Goal: Task Accomplishment & Management: Manage account settings

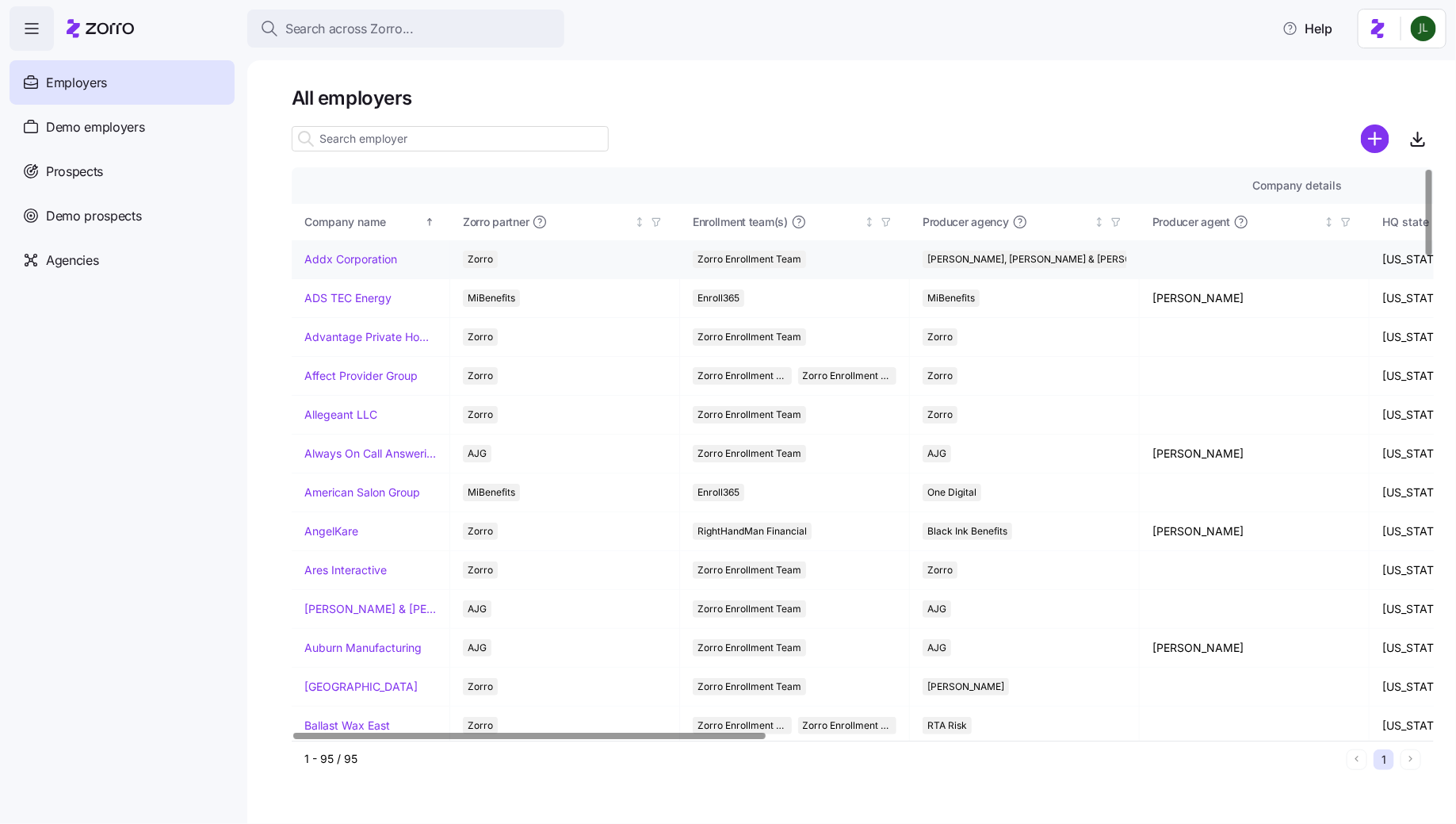
click at [363, 255] on link "Addx Corporation" at bounding box center [351, 260] width 93 height 16
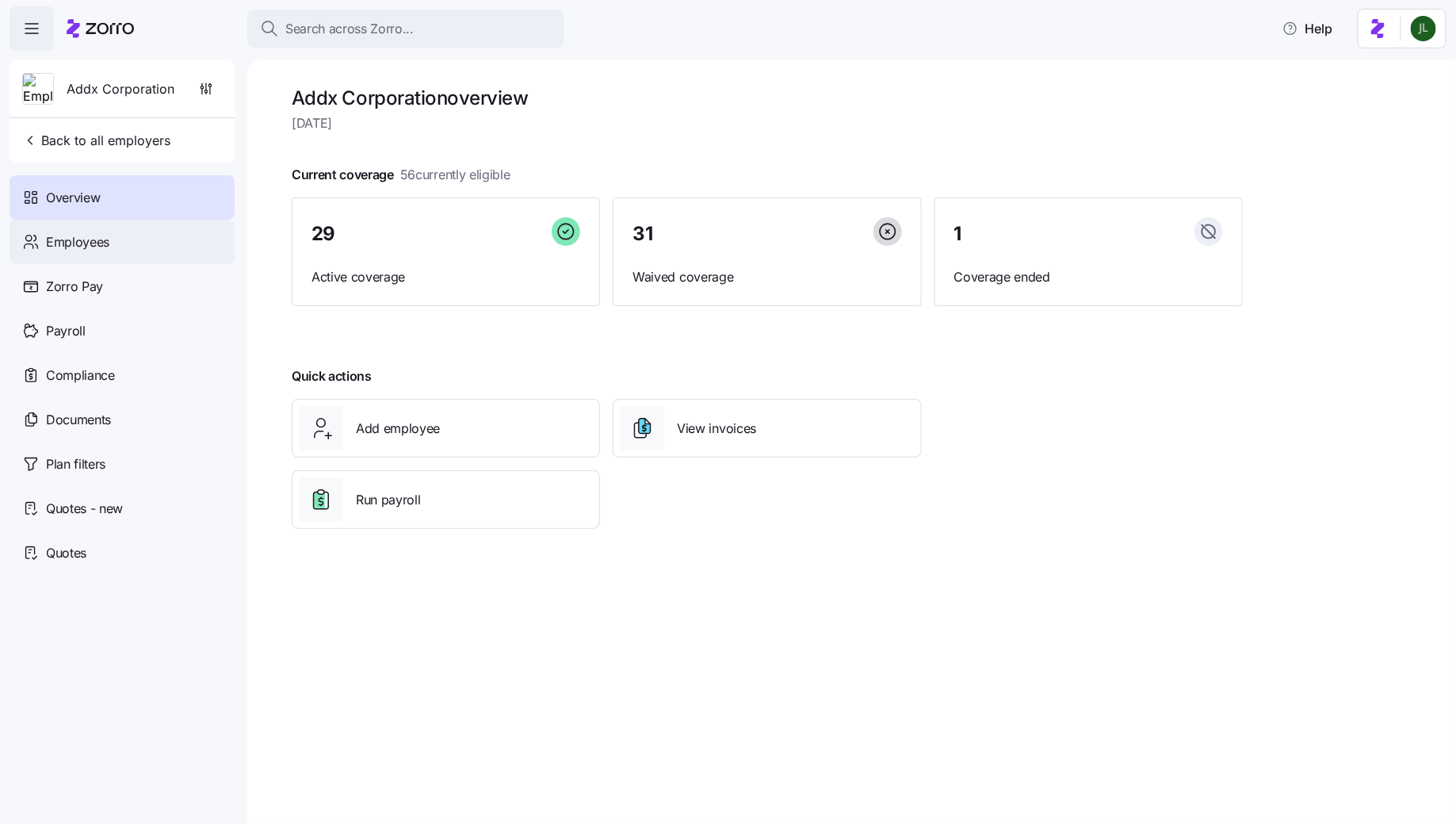
click at [142, 232] on div "Employees" at bounding box center [122, 242] width 225 height 44
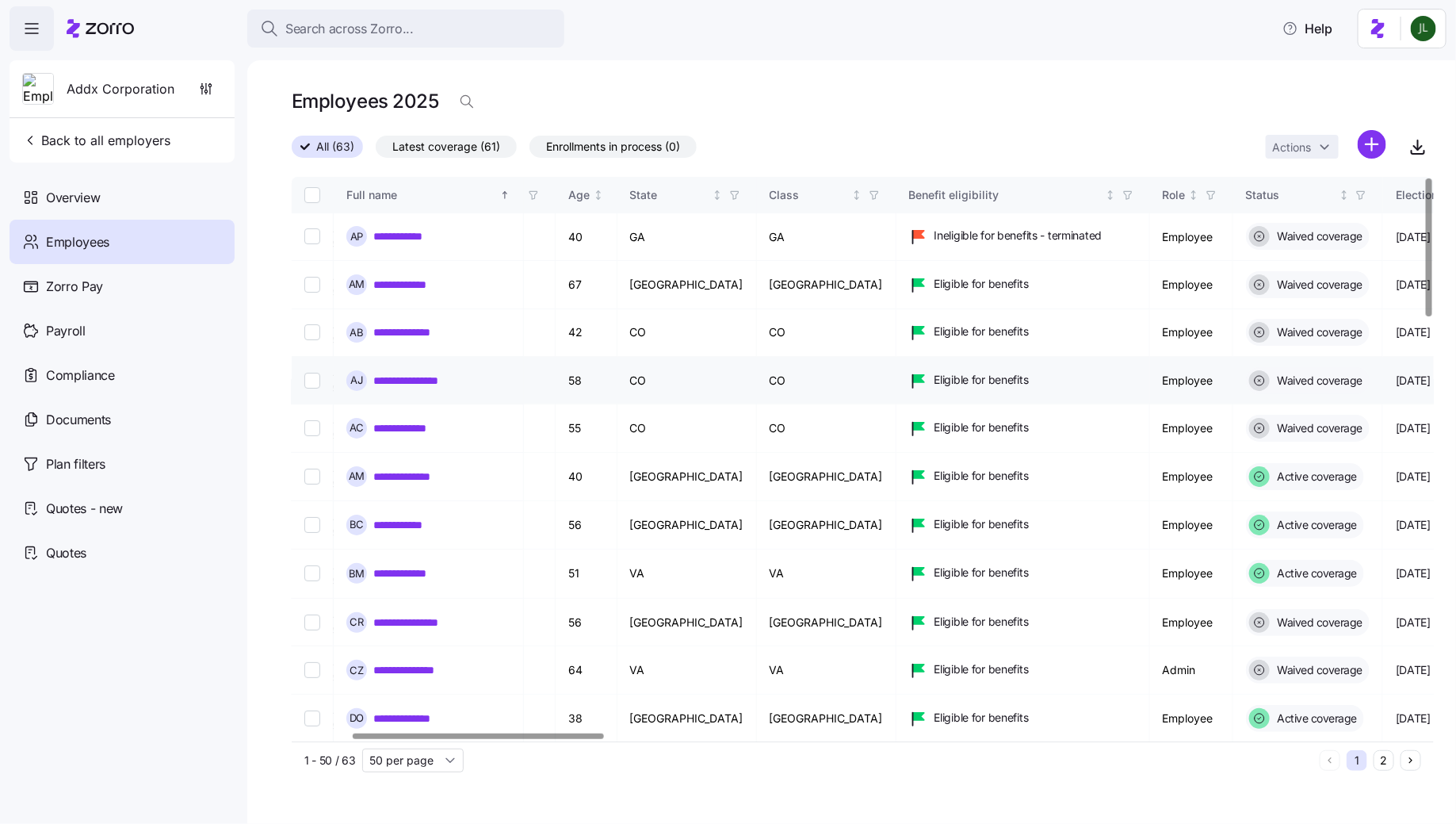
scroll to position [0, 270]
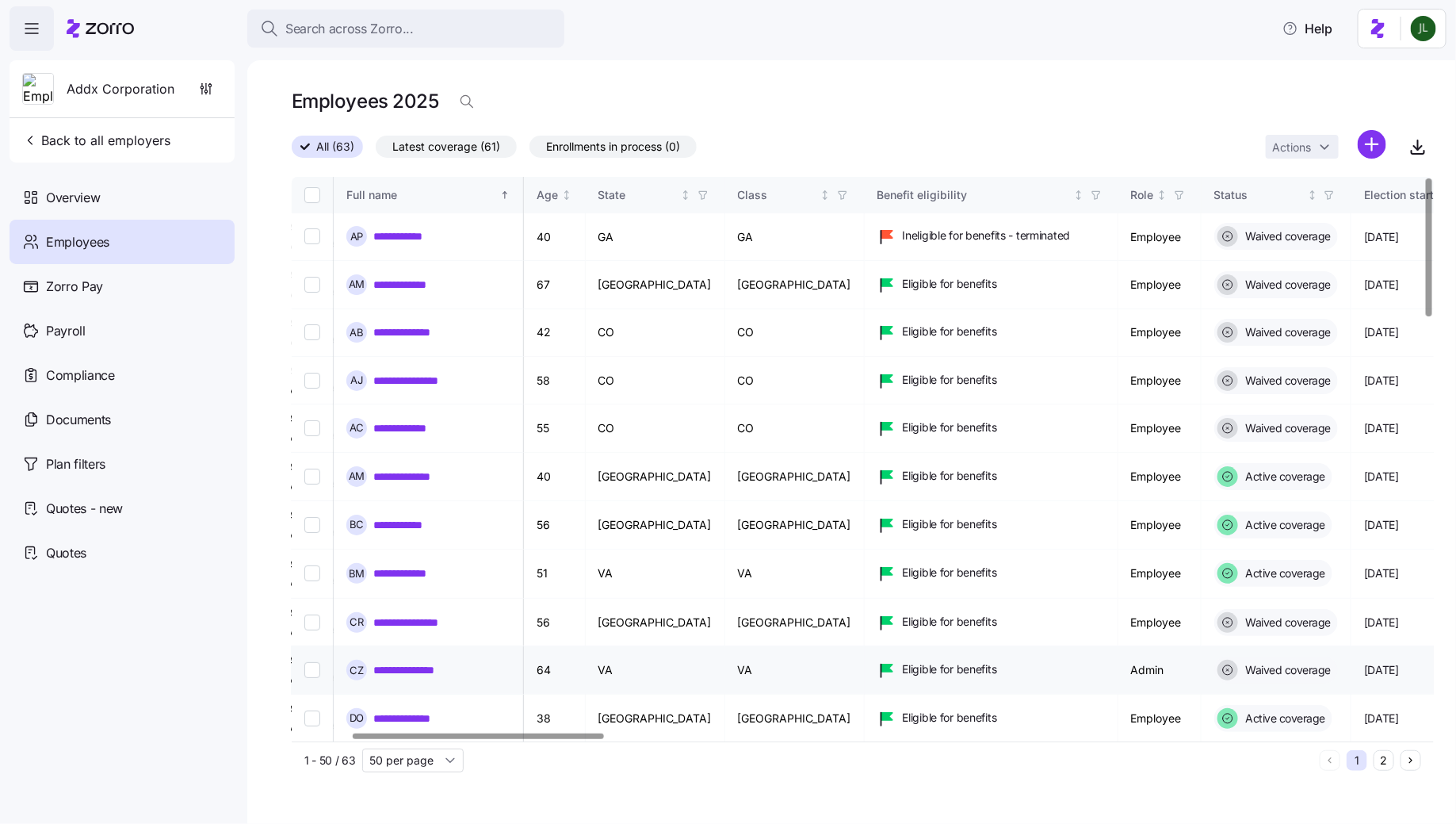
click at [403, 662] on link "**********" at bounding box center [417, 670] width 88 height 16
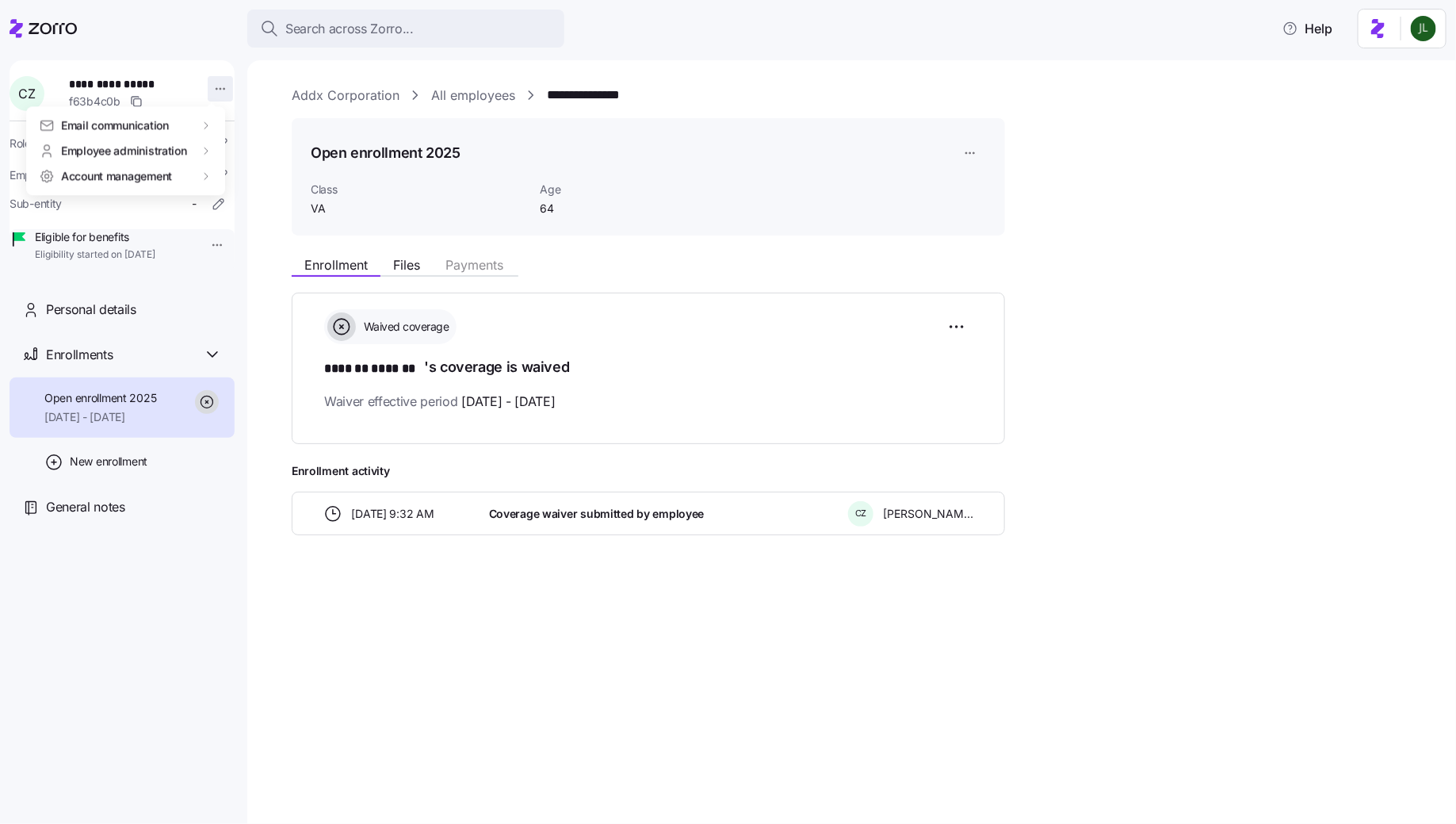
click at [212, 88] on html "**********" at bounding box center [728, 407] width 1456 height 814
click at [193, 152] on div "Employee administration" at bounding box center [126, 150] width 174 height 16
click at [263, 208] on div "Log in as" at bounding box center [253, 203] width 47 height 18
click at [43, 29] on icon at bounding box center [43, 27] width 67 height 19
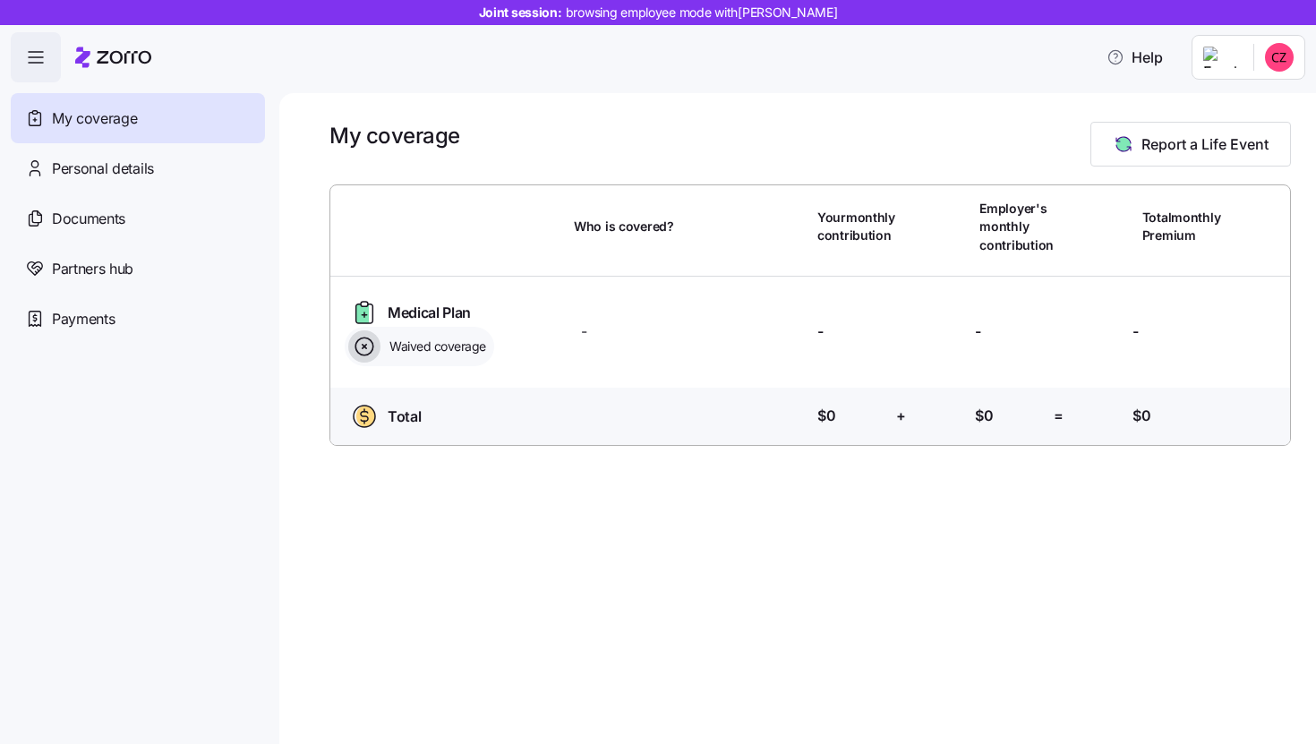
click at [1281, 61] on html "Joint session: browsing employee mode with Cynthia Znachko Help My coverage Per…" at bounding box center [658, 366] width 1316 height 733
click at [1234, 107] on div "Admin view" at bounding box center [1219, 107] width 93 height 20
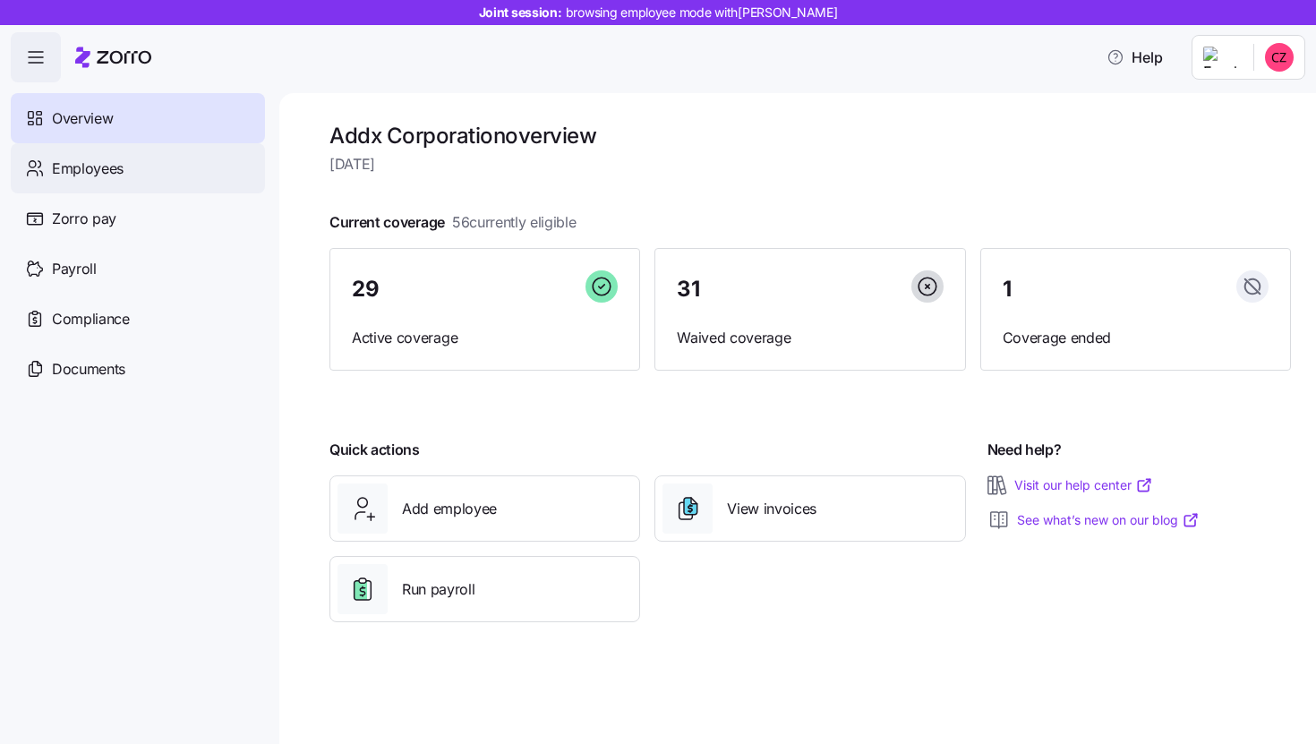
click at [117, 146] on div "Employees" at bounding box center [138, 168] width 254 height 50
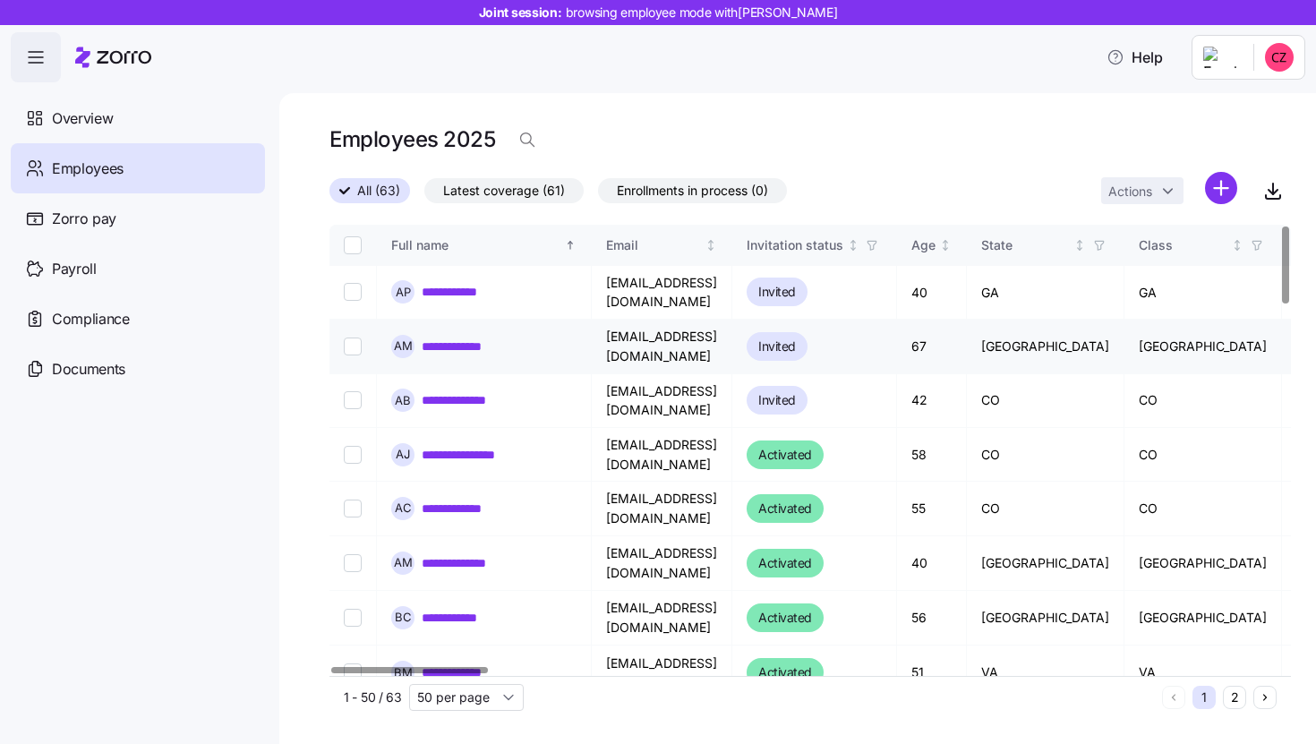
click at [455, 337] on link "**********" at bounding box center [466, 346] width 88 height 18
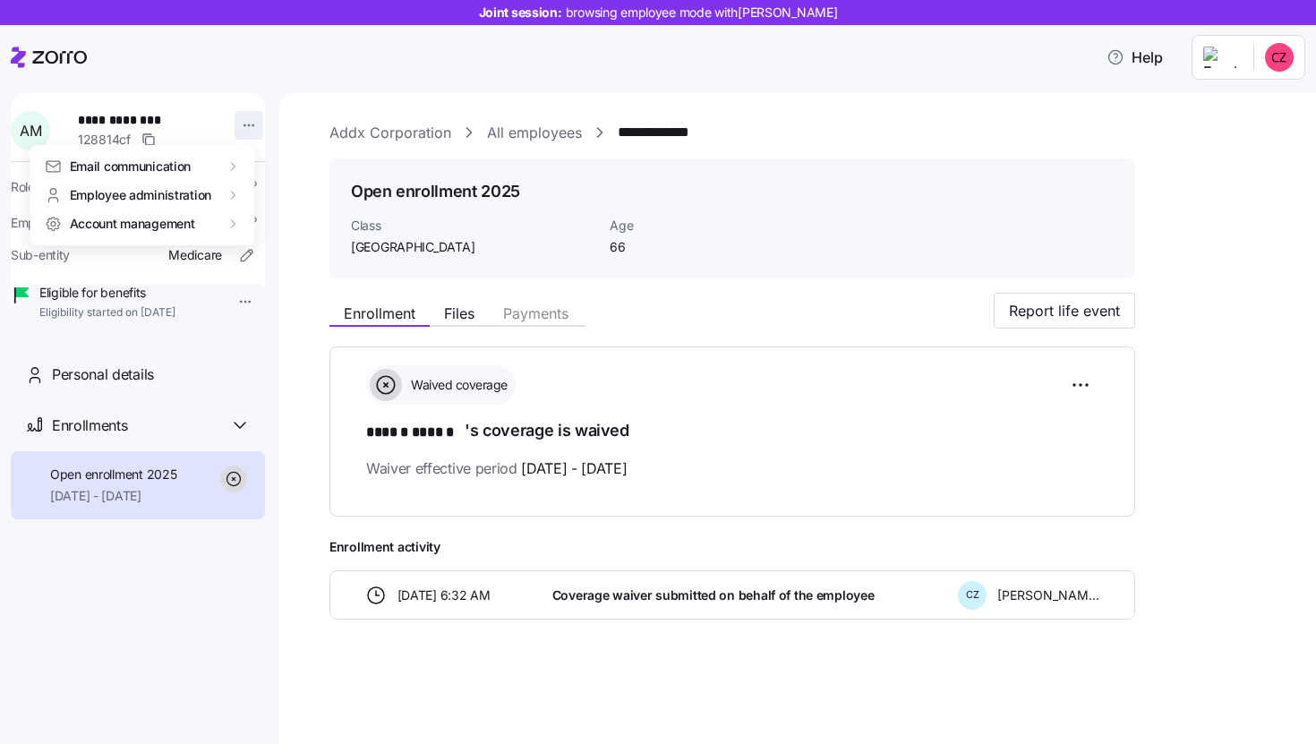
click at [240, 123] on html "**********" at bounding box center [658, 366] width 1316 height 733
click at [288, 75] on html "**********" at bounding box center [658, 366] width 1316 height 733
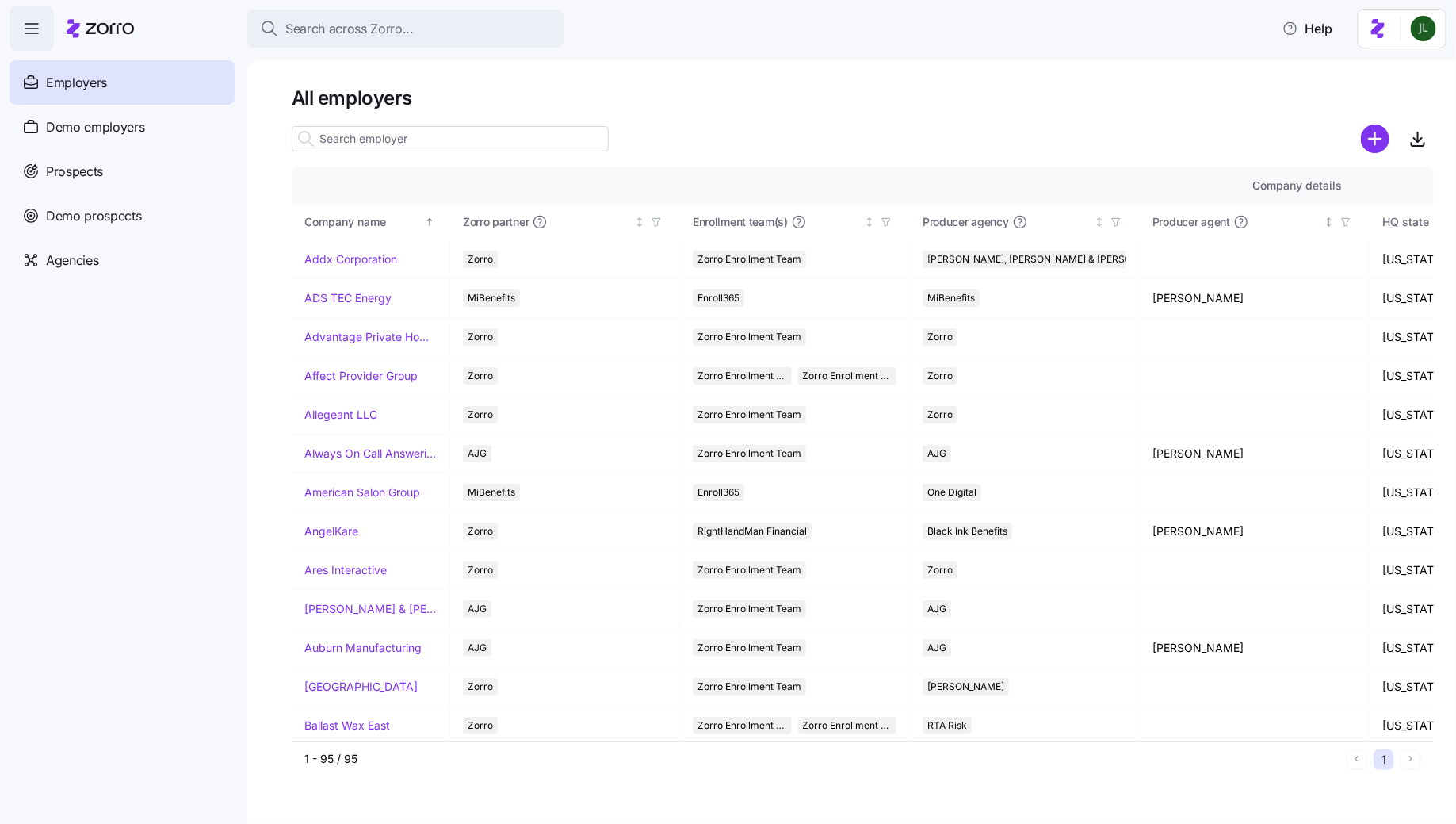
scroll to position [3161, 0]
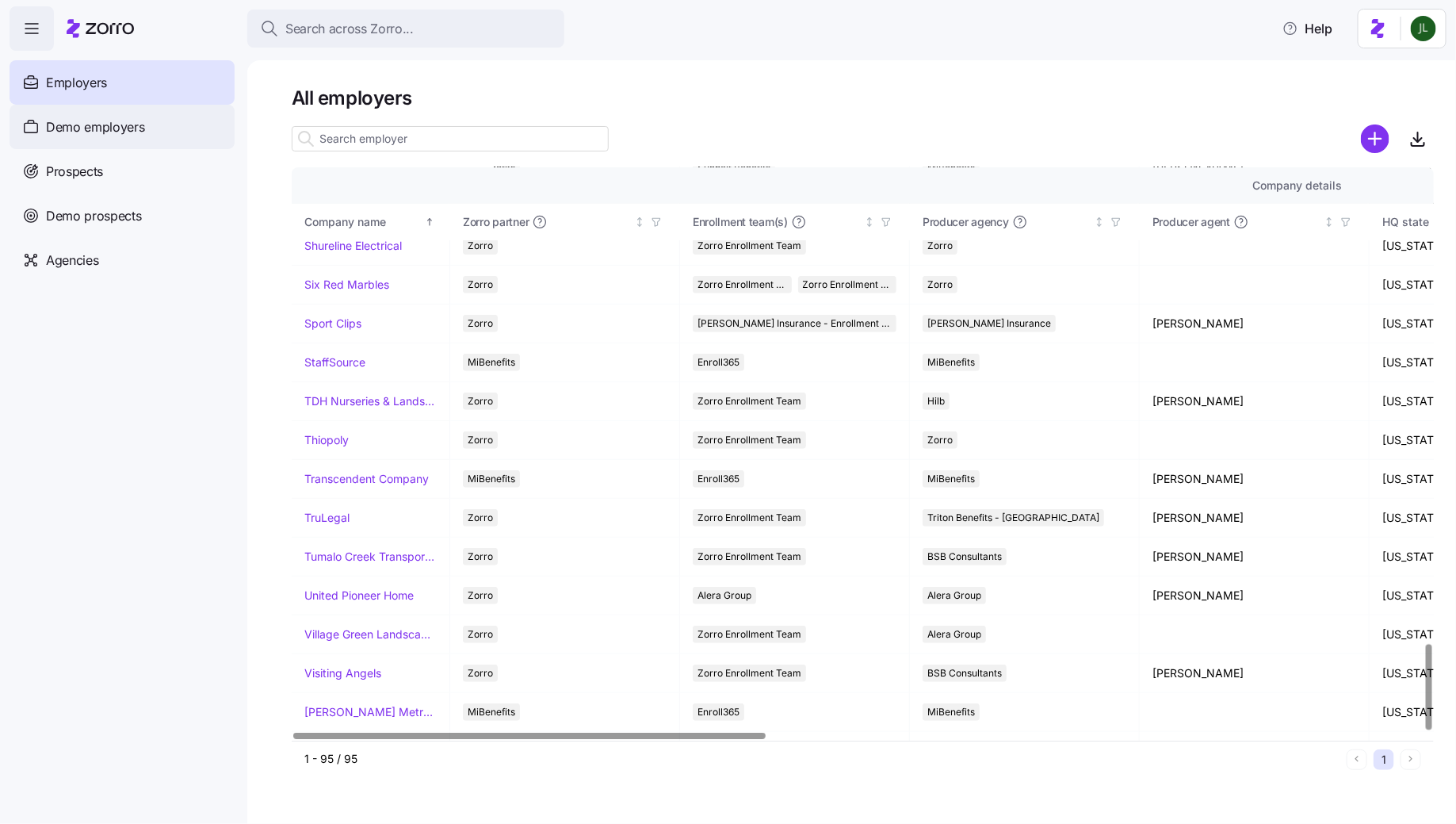
click at [91, 108] on div "Demo employers" at bounding box center [122, 127] width 225 height 44
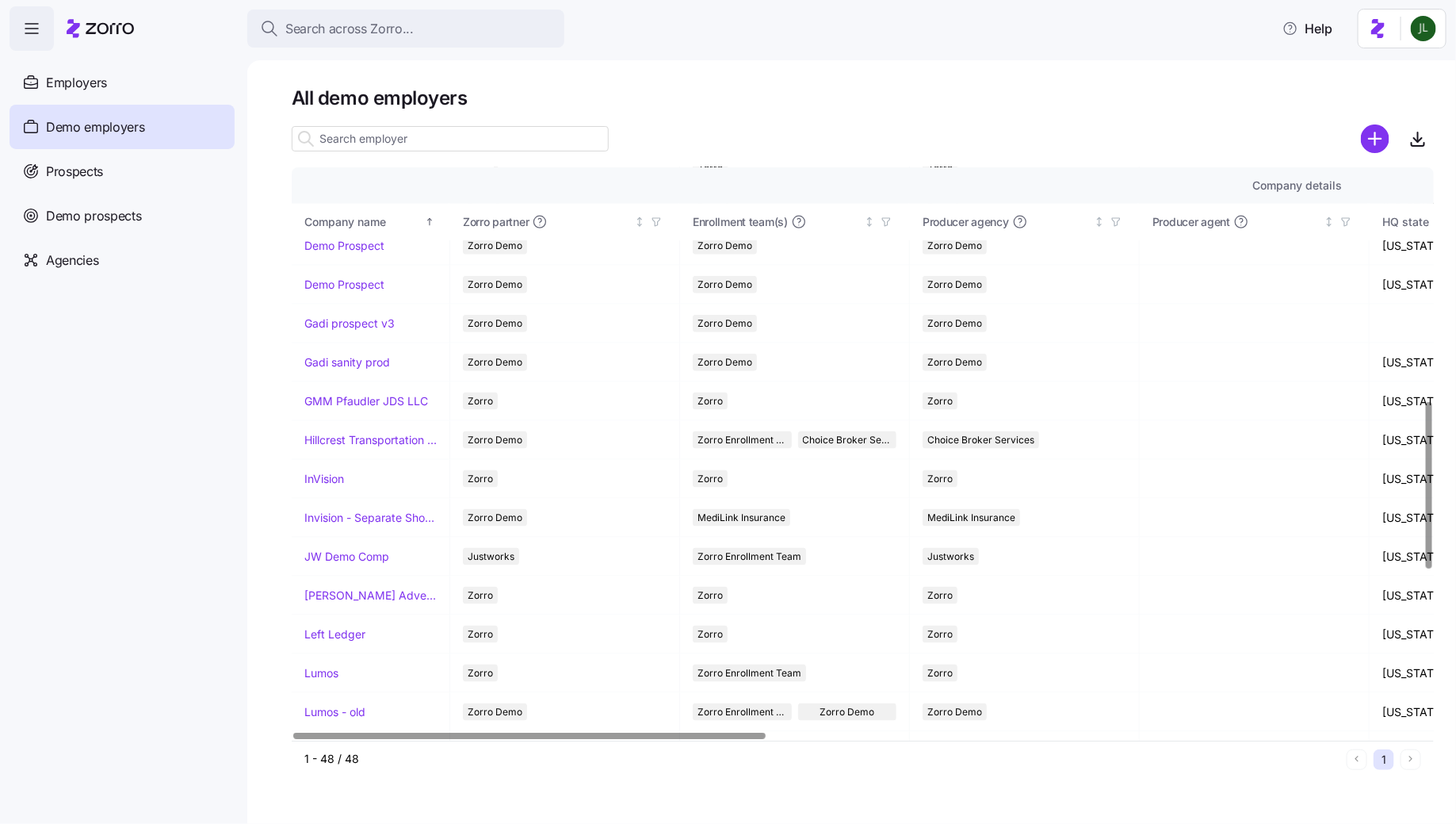
scroll to position [882, 0]
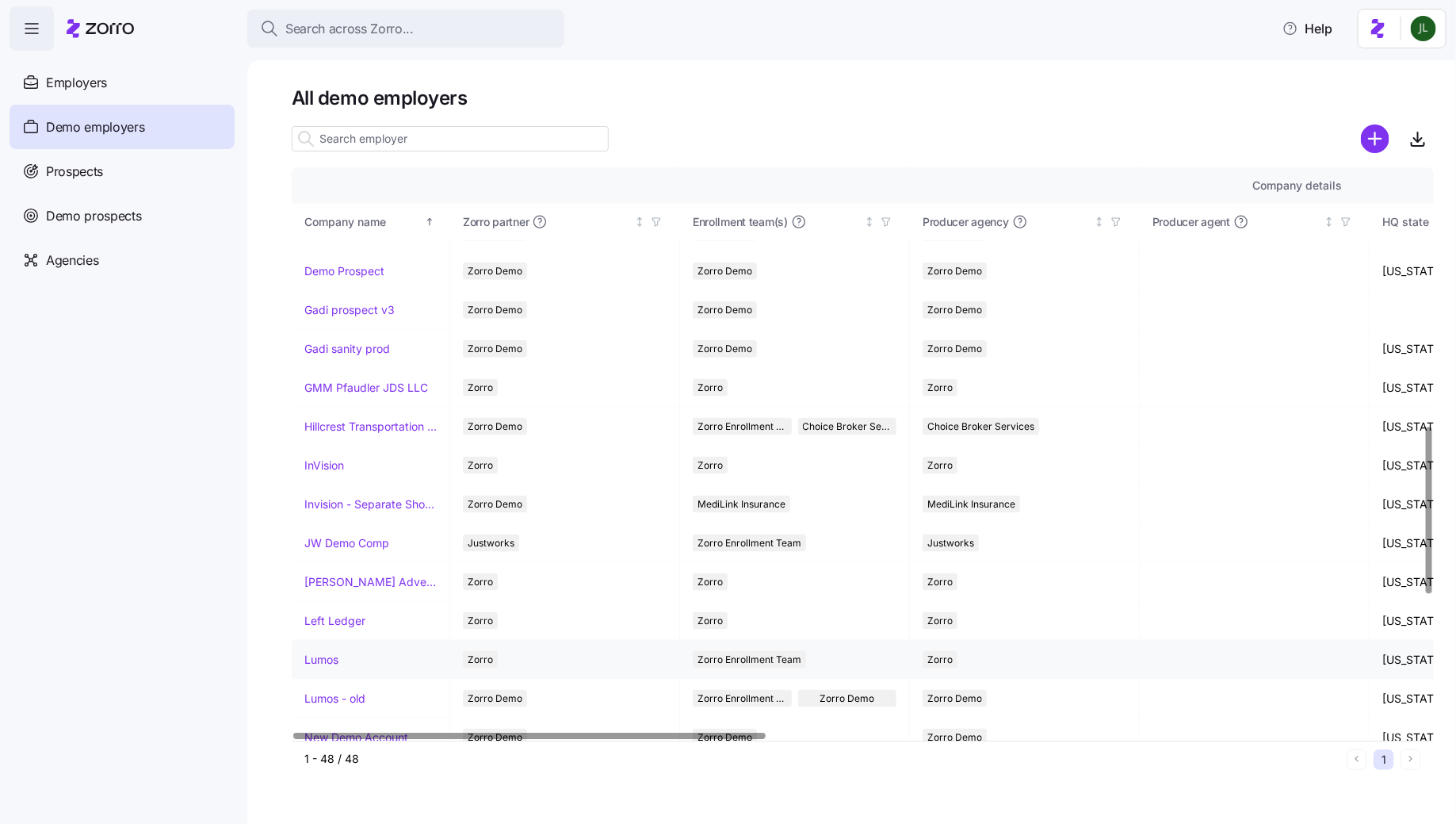
click at [326, 652] on link "Lumos" at bounding box center [321, 660] width 34 height 16
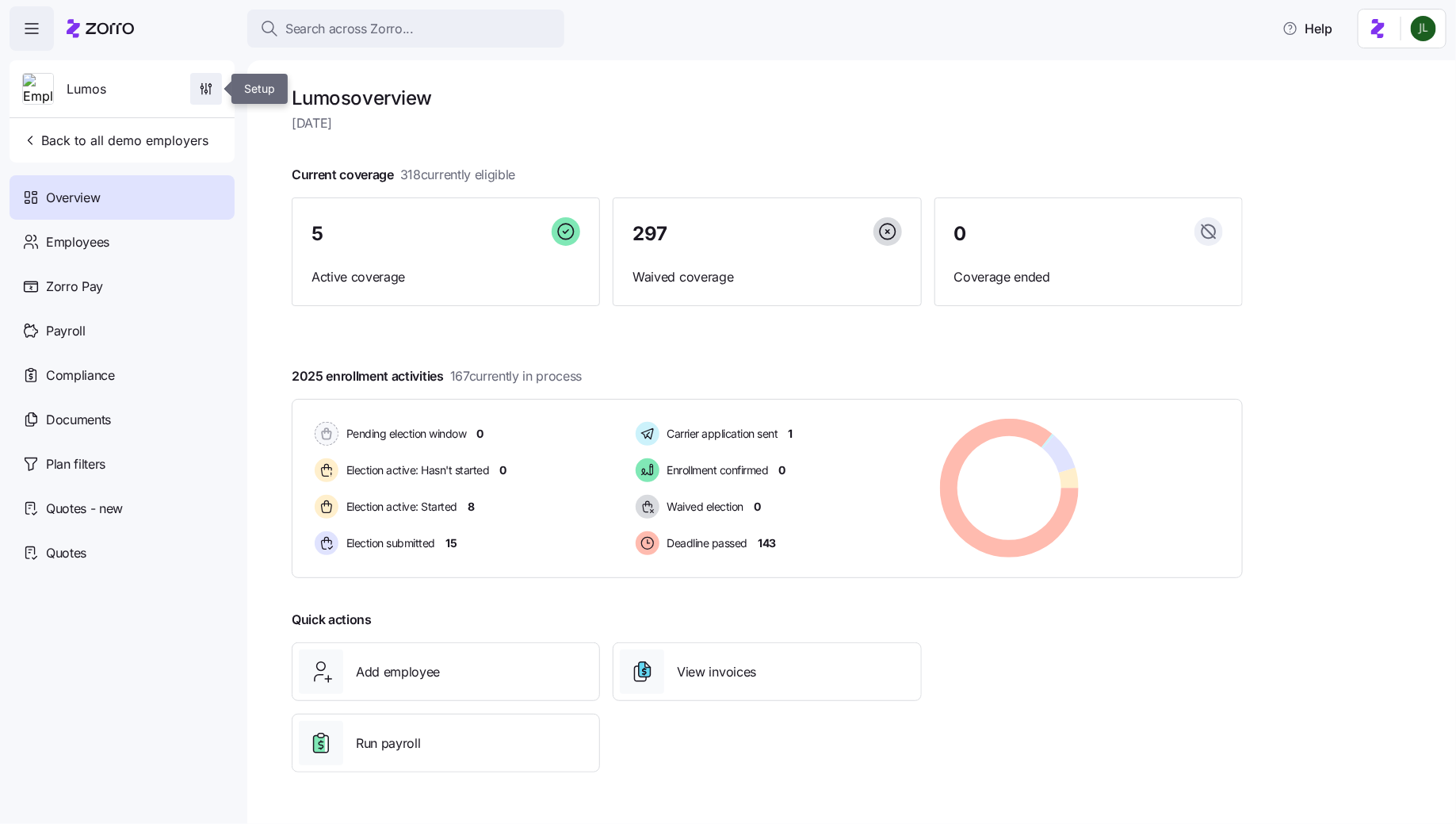
click at [208, 88] on icon "button" at bounding box center [206, 89] width 16 height 16
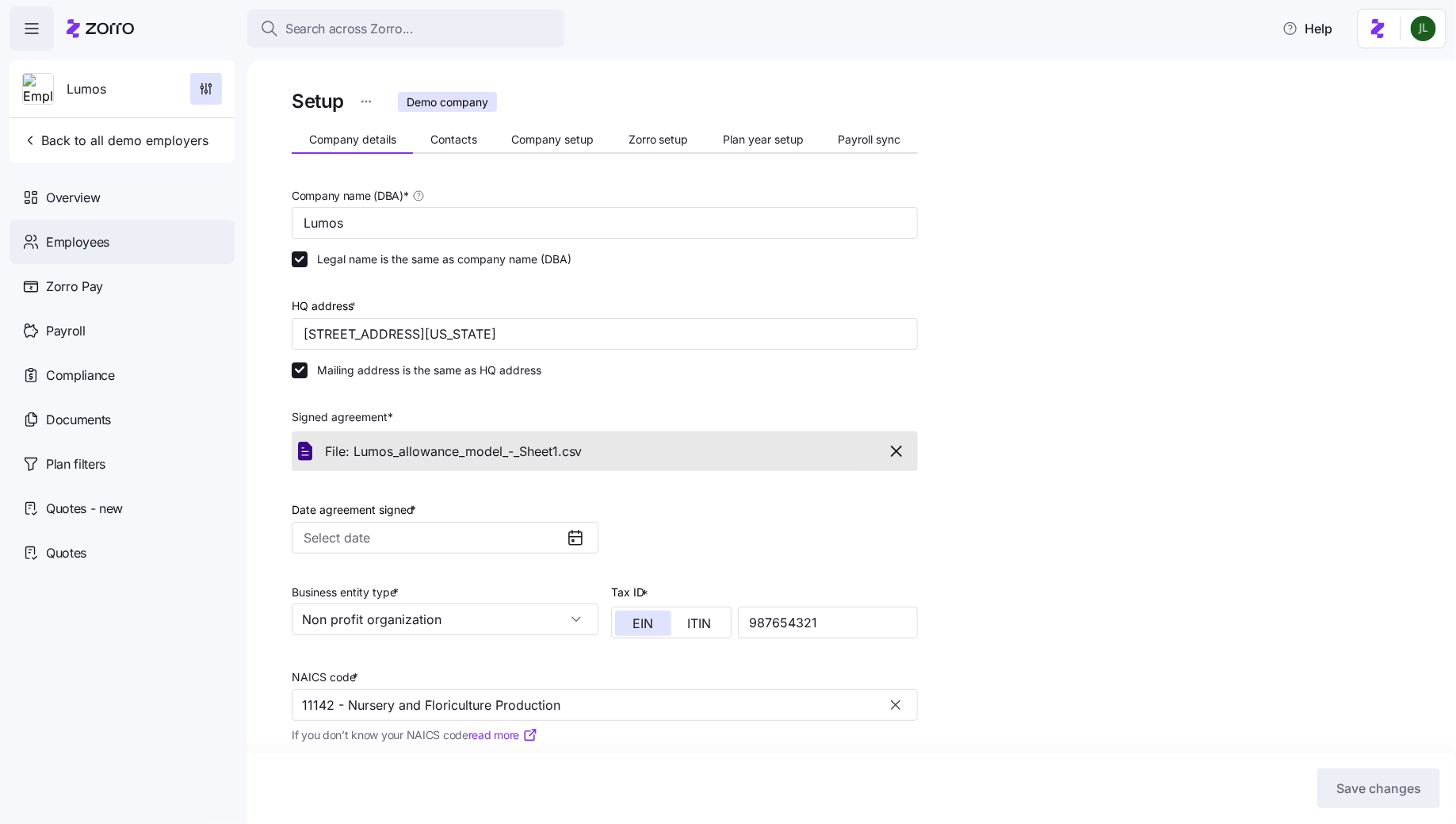
click at [115, 247] on div "Employees" at bounding box center [122, 242] width 225 height 44
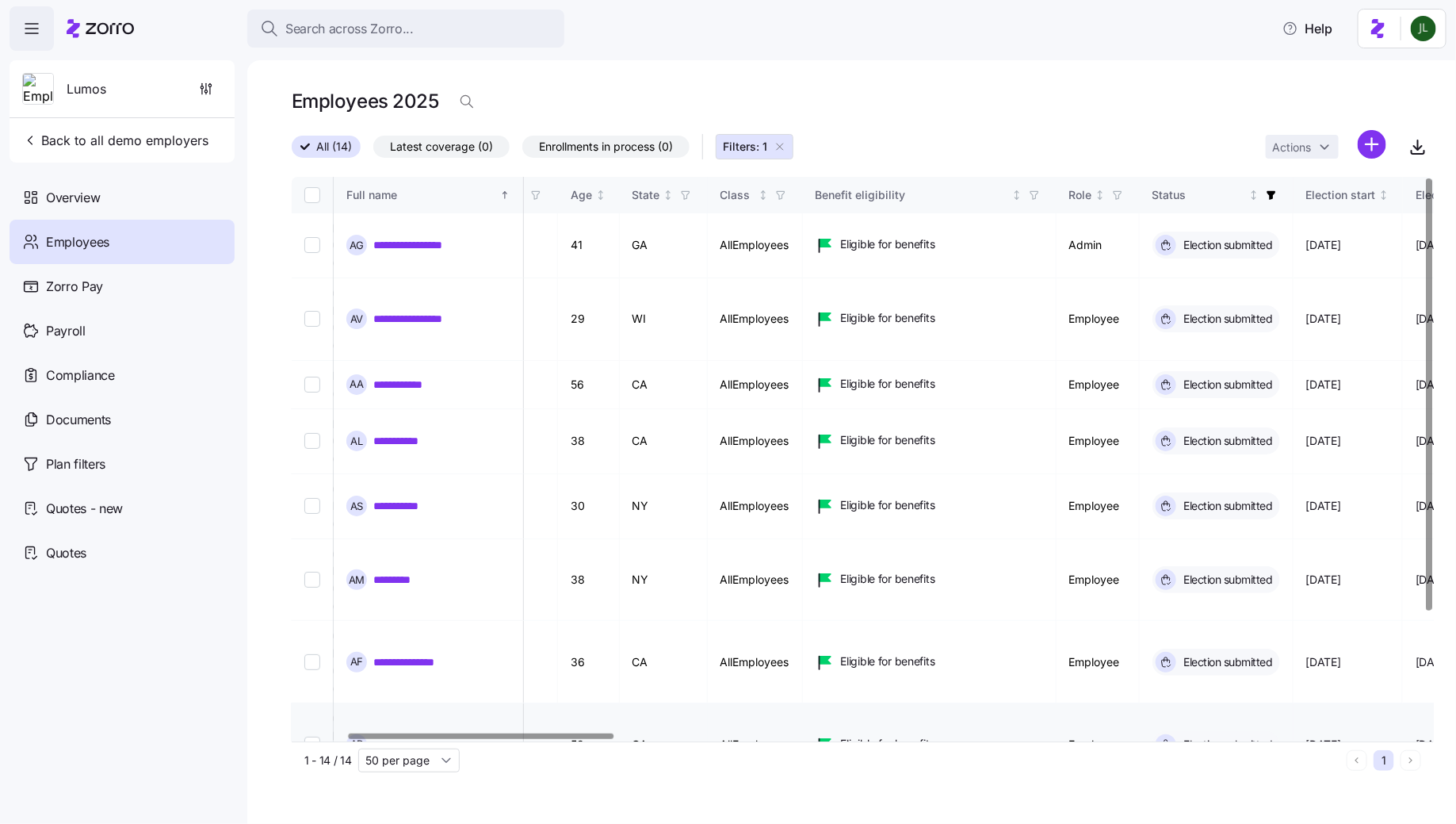
scroll to position [0, 236]
click at [416, 237] on link "**********" at bounding box center [422, 245] width 97 height 16
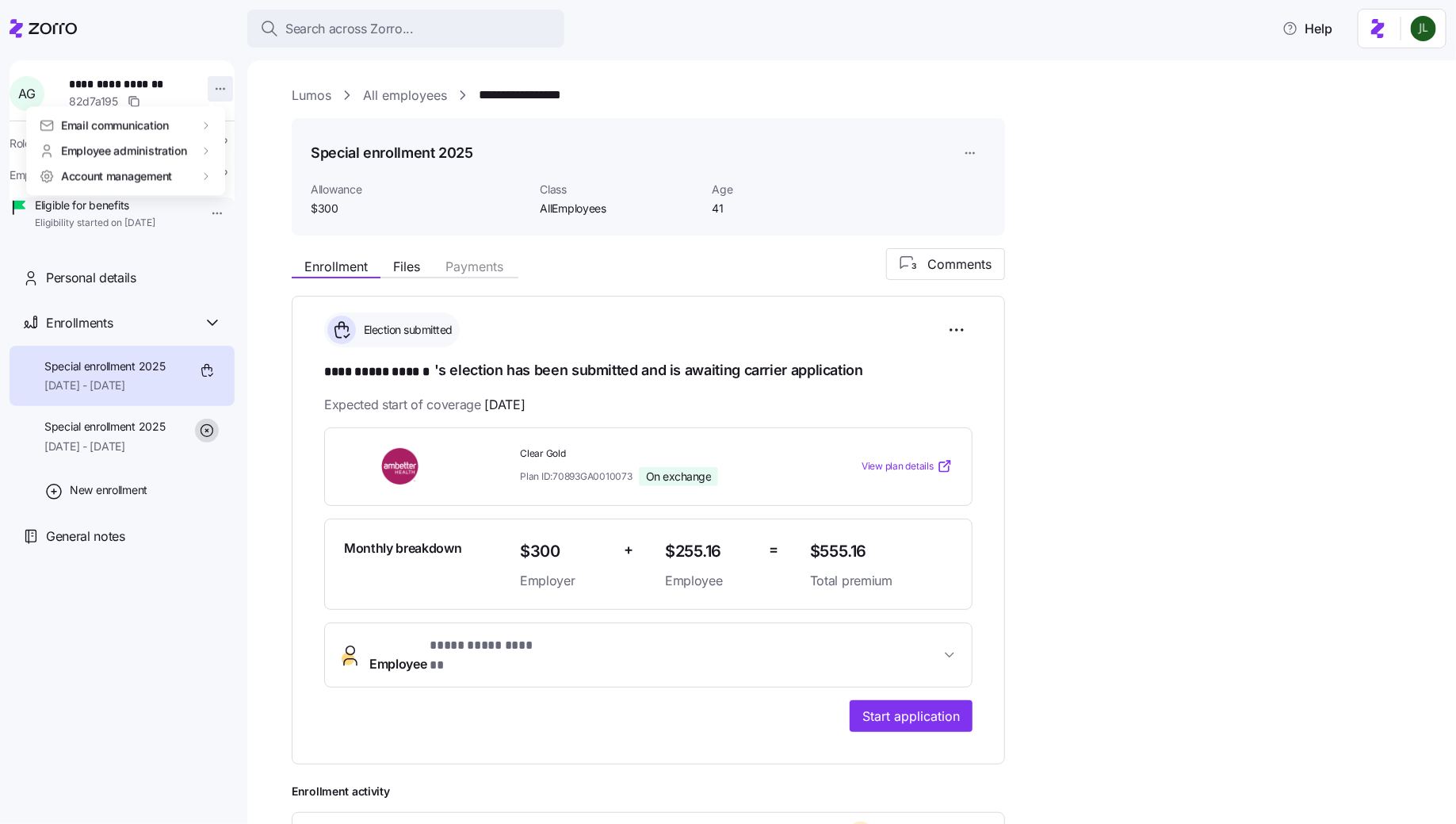
click at [216, 84] on html "**********" at bounding box center [728, 407] width 1456 height 814
click at [238, 195] on div "Log in as" at bounding box center [253, 203] width 47 height 18
click at [59, 27] on icon at bounding box center [52, 28] width 49 height 12
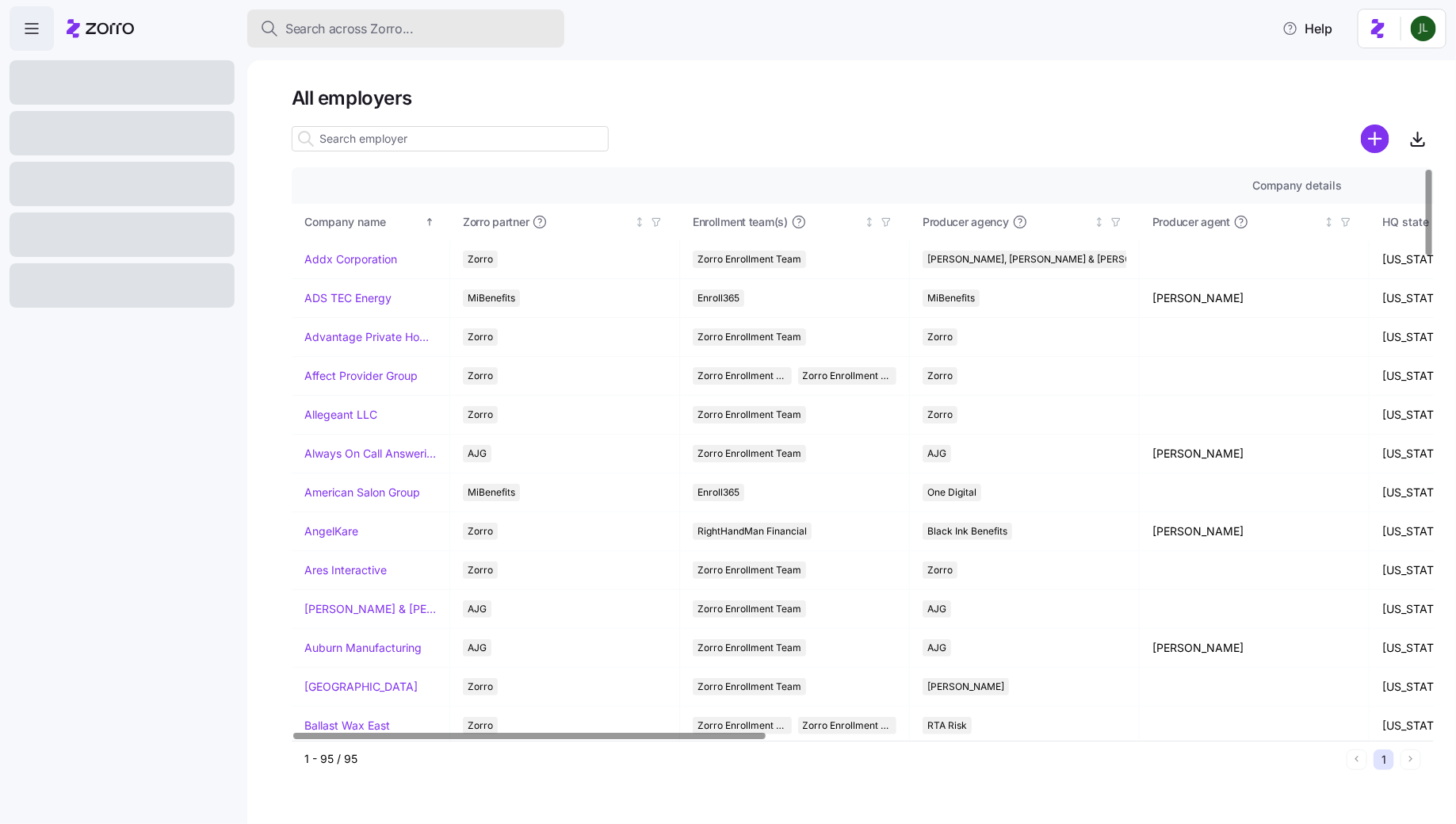
click at [362, 35] on span "Search across Zorro..." at bounding box center [349, 28] width 128 height 19
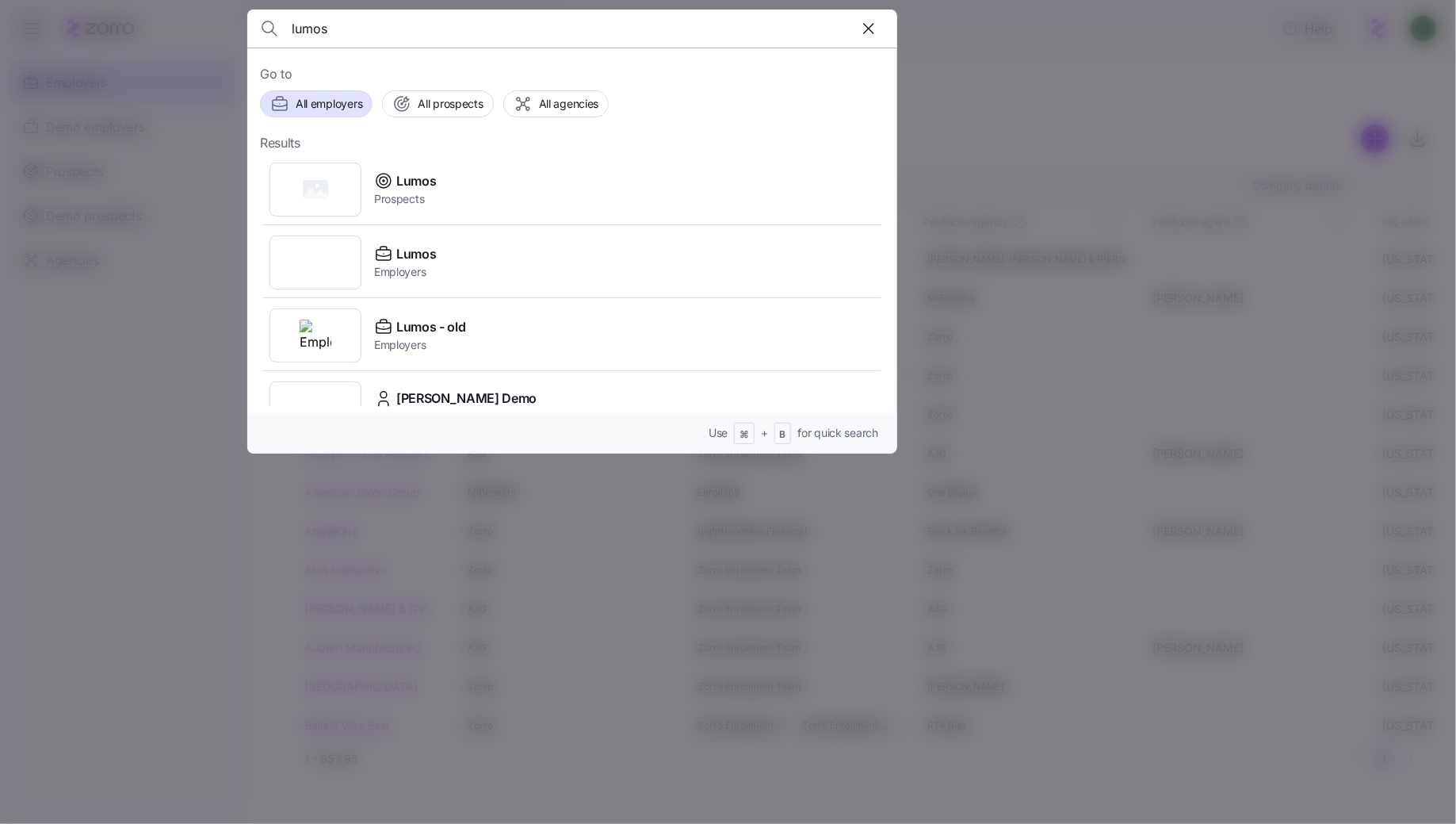
type input "lumos"
click at [66, 564] on div at bounding box center [728, 412] width 1456 height 824
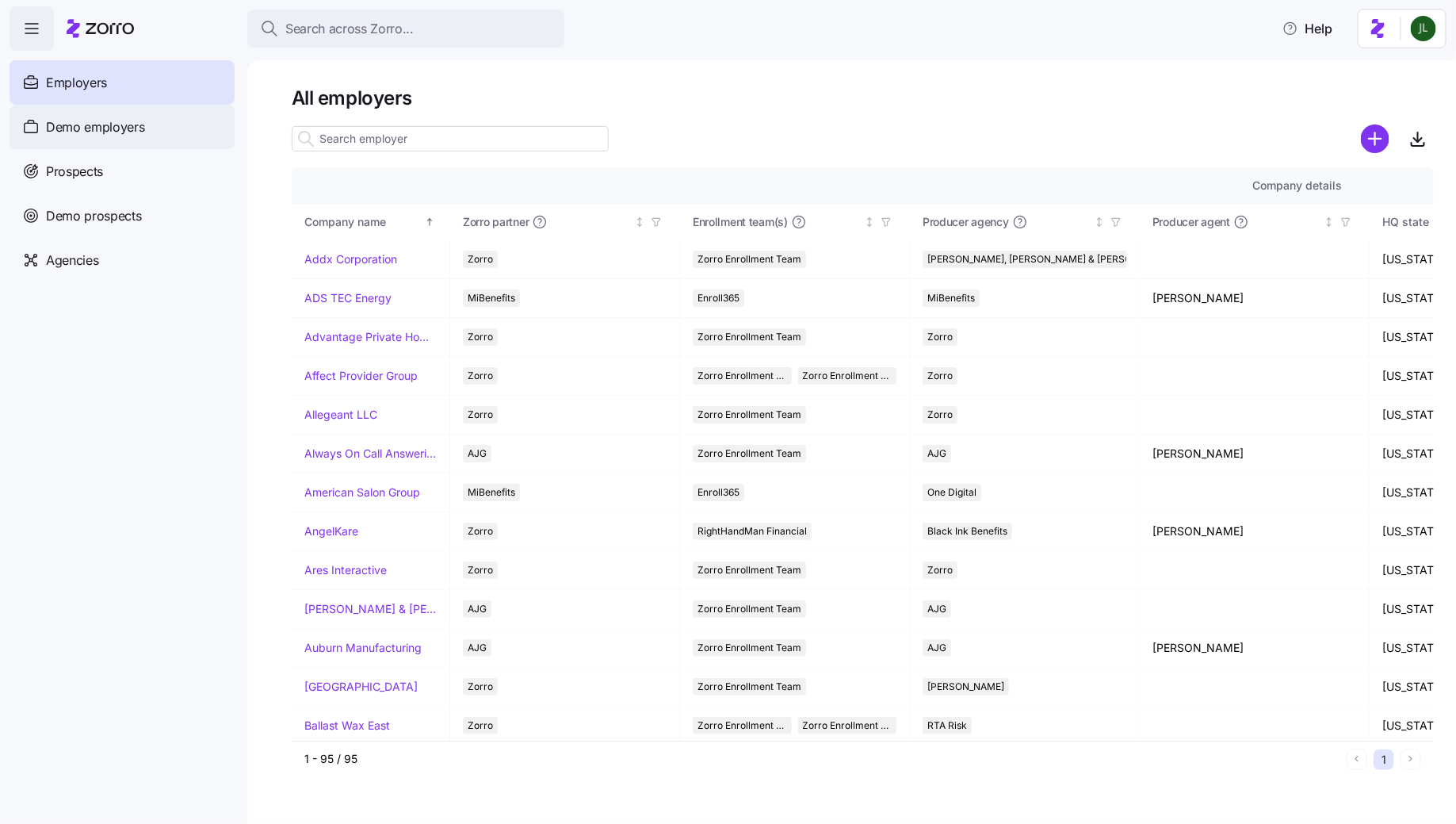
click at [97, 136] on span "Demo employers" at bounding box center [96, 127] width 99 height 19
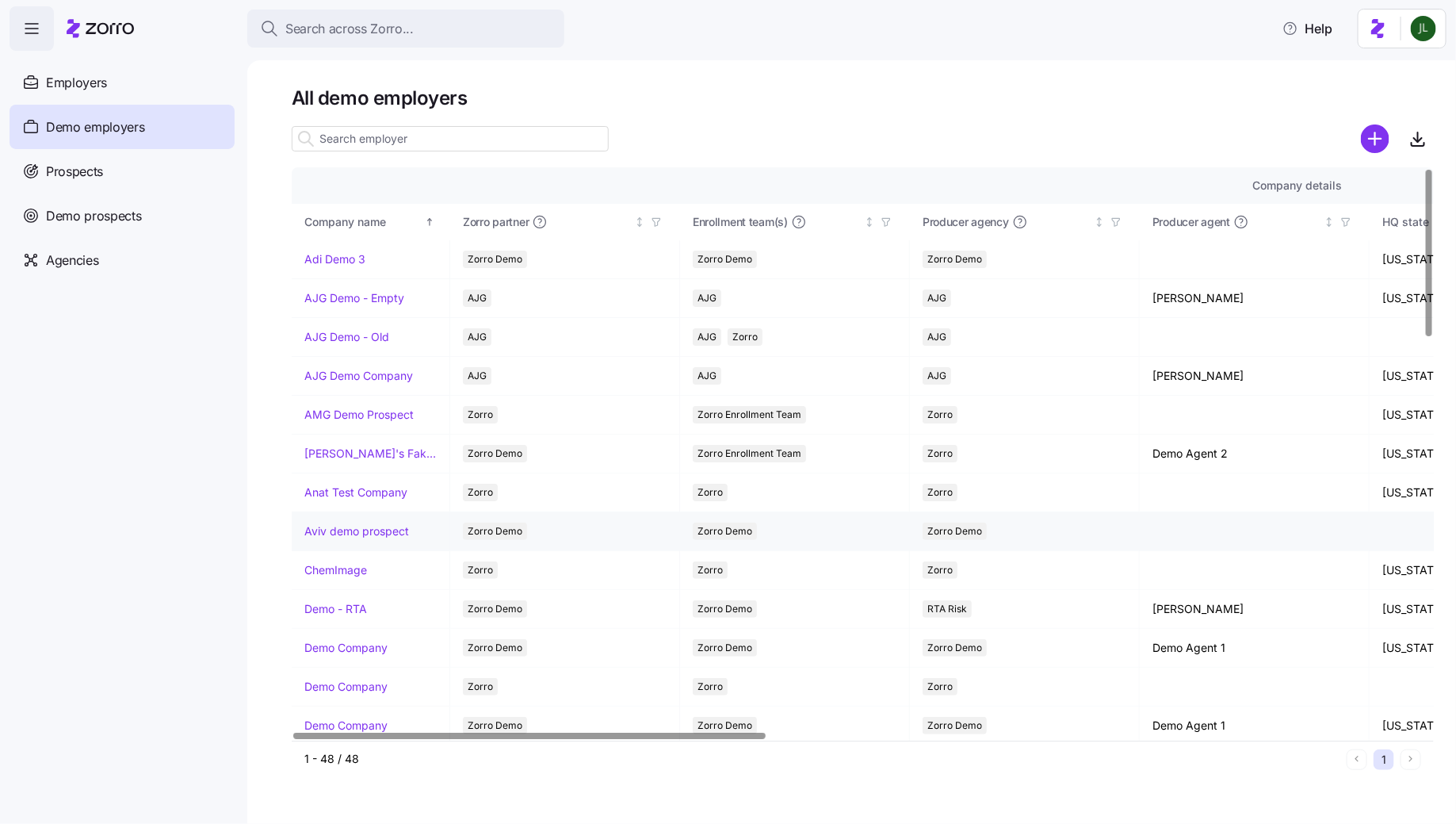
scroll to position [1349, 0]
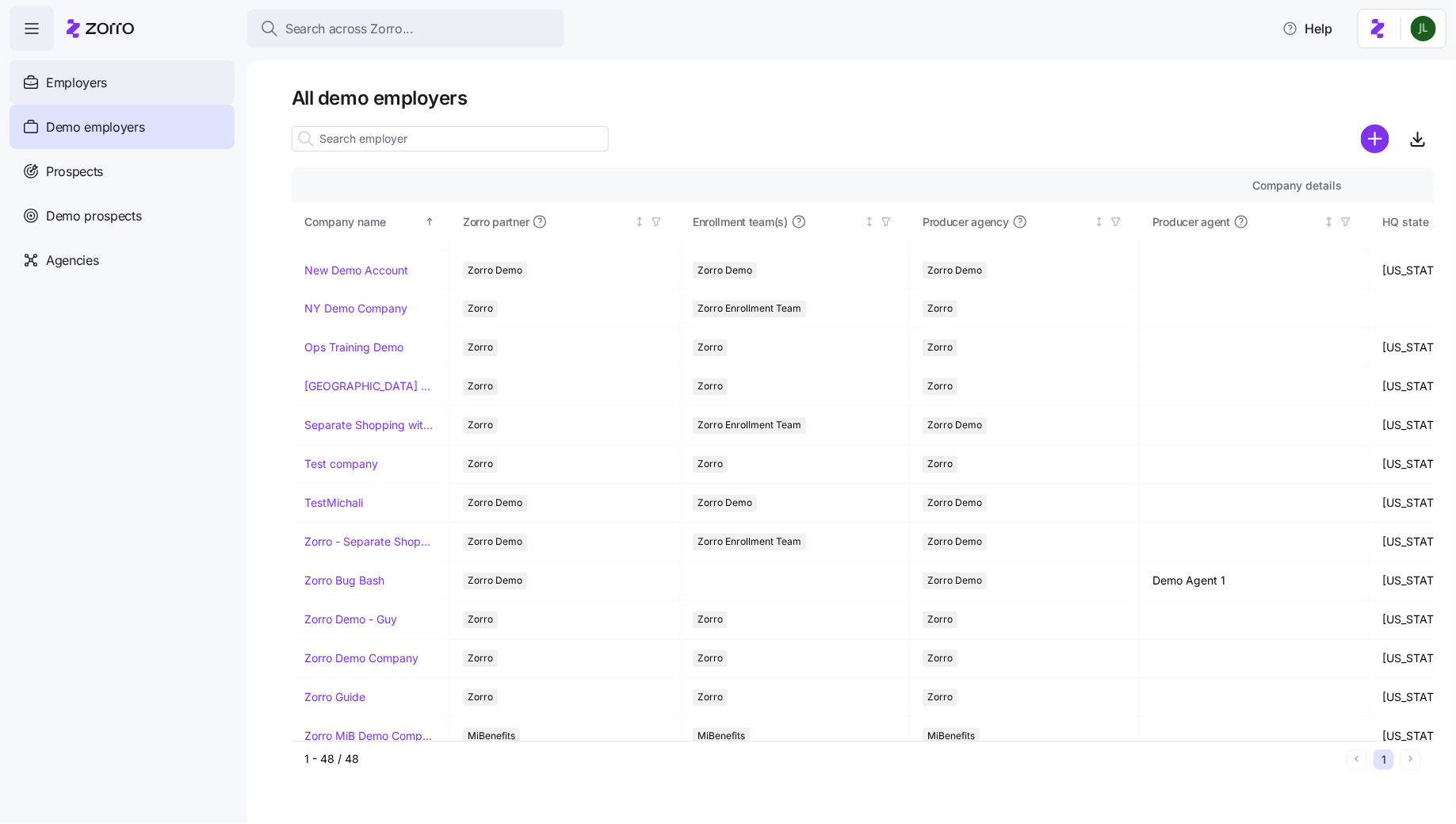
click at [89, 95] on div "Employers" at bounding box center [122, 82] width 225 height 44
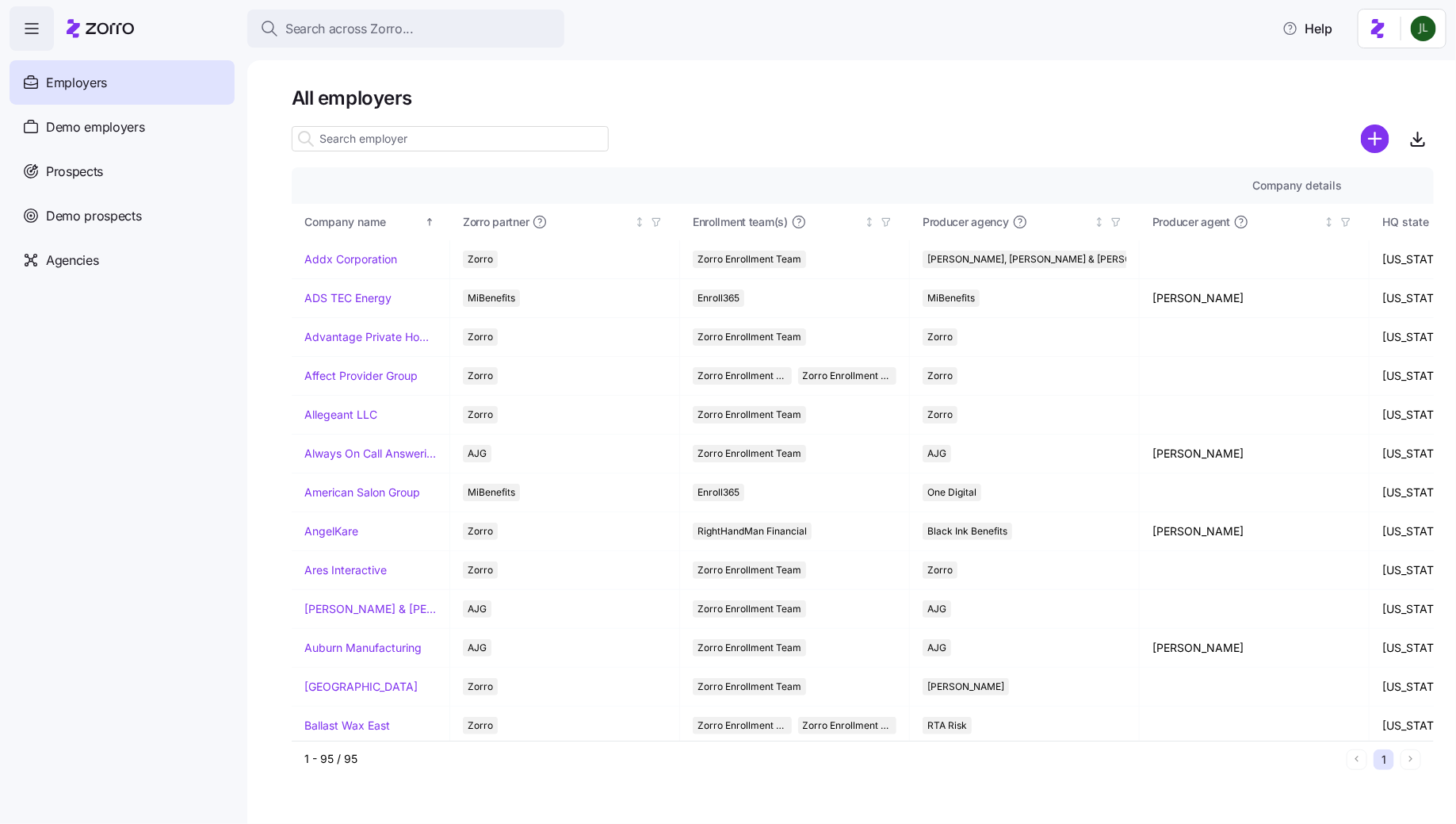
click at [376, 27] on span "Search across Zorro..." at bounding box center [349, 28] width 128 height 19
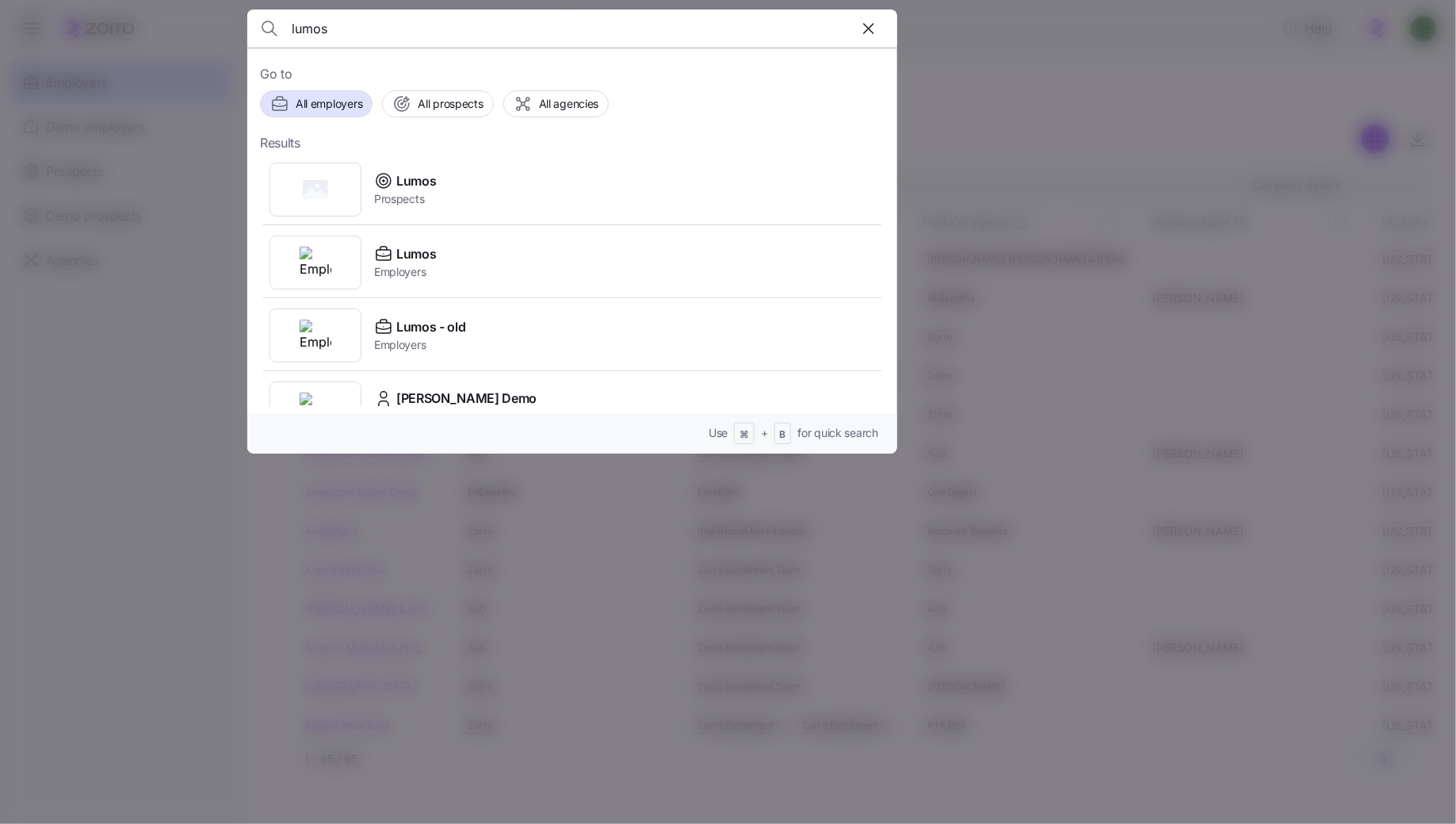
type input "lumos"
click at [177, 455] on div at bounding box center [728, 412] width 1456 height 824
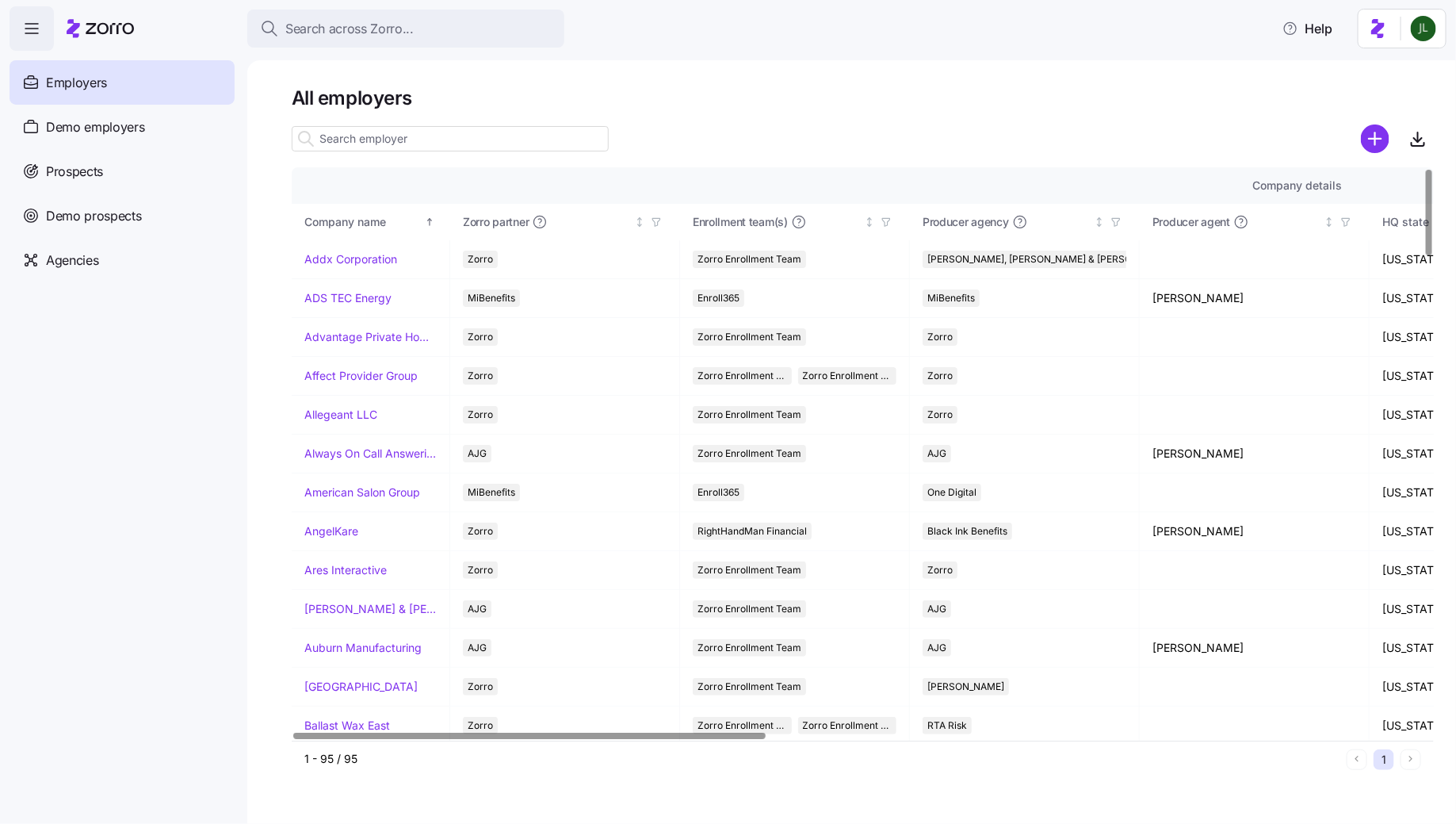
click at [421, 129] on input at bounding box center [450, 138] width 317 height 26
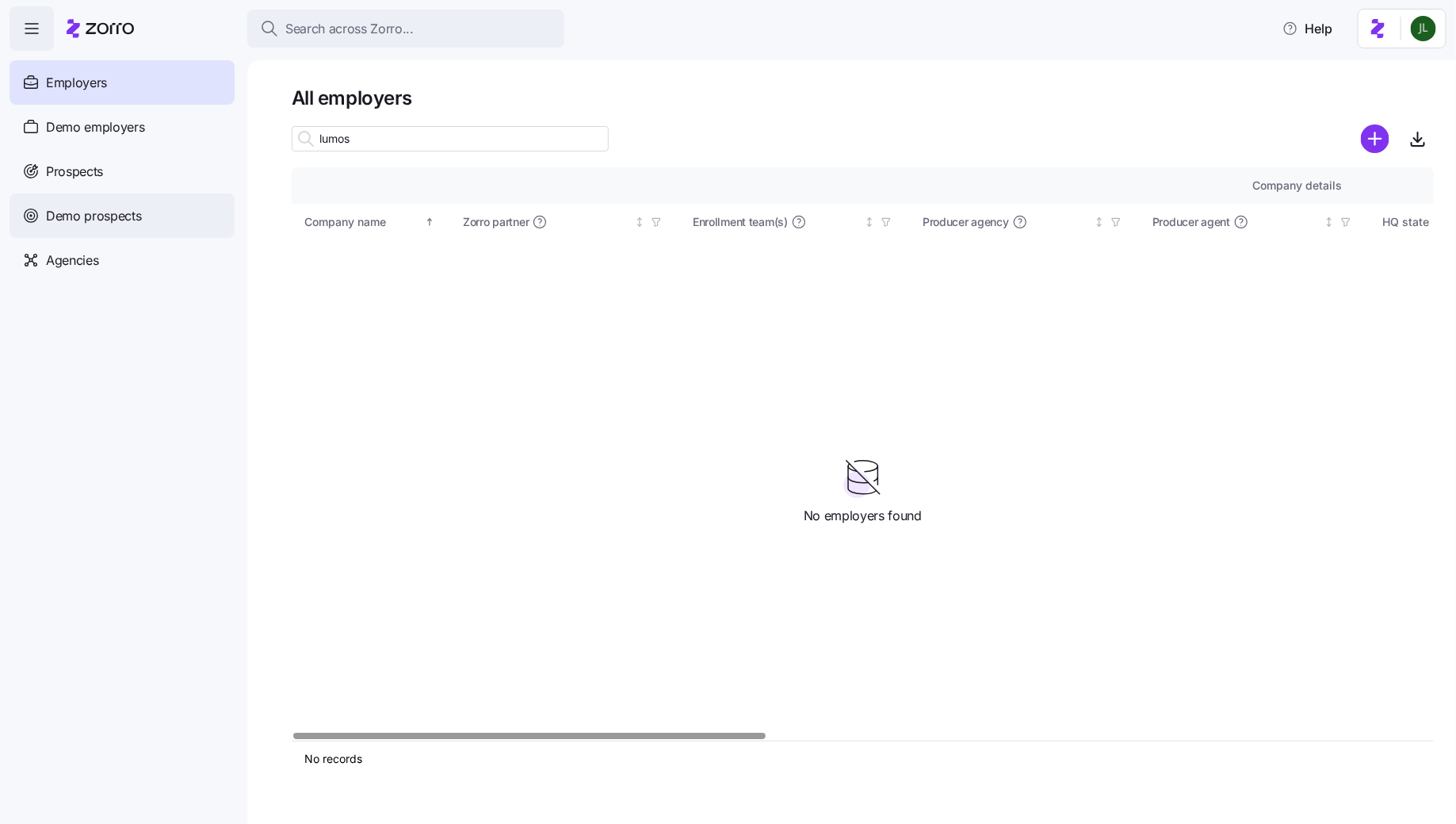
type input "lumos"
click at [148, 208] on div "Demo prospects" at bounding box center [122, 215] width 225 height 44
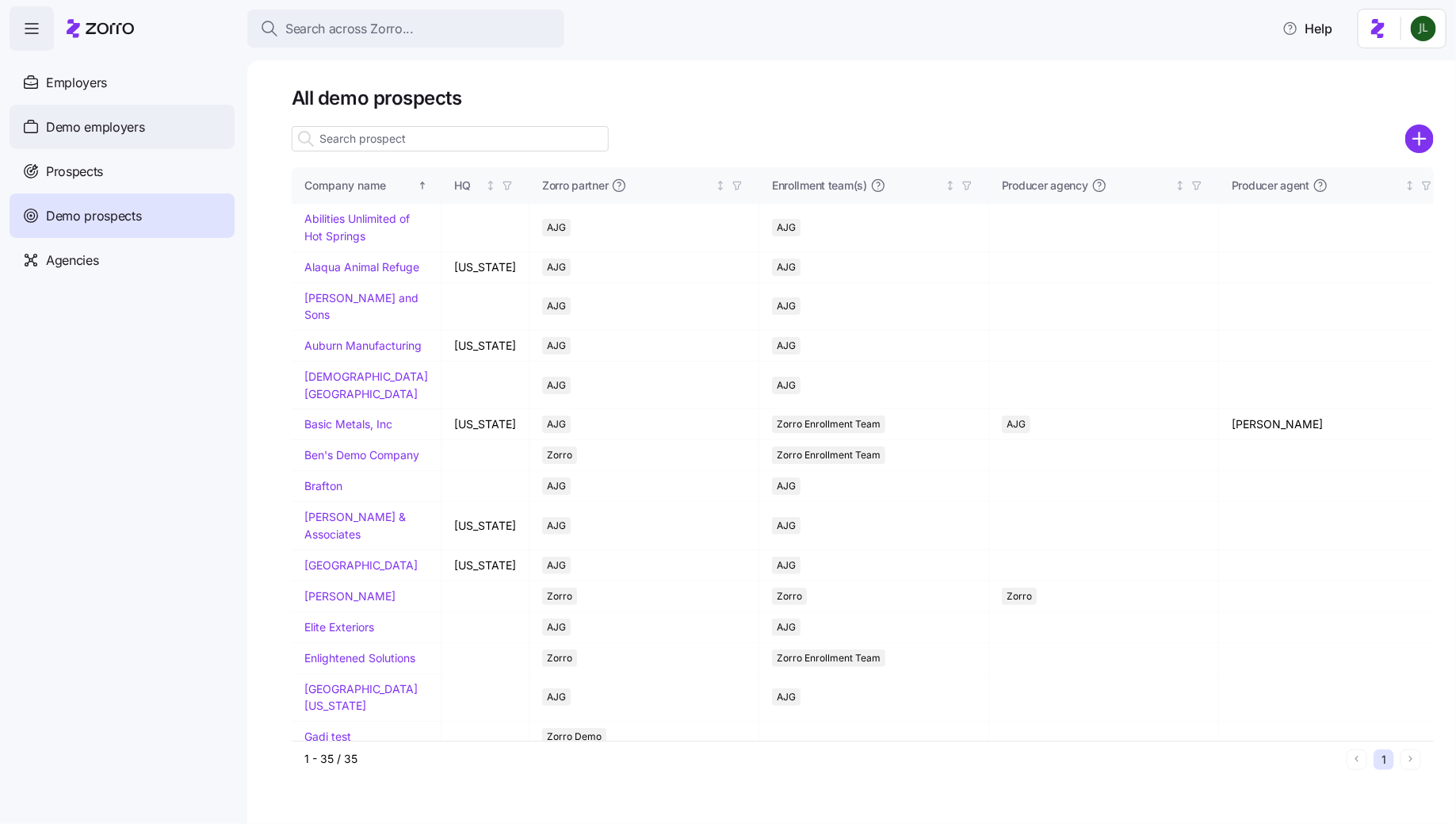
click at [120, 126] on span "Demo employers" at bounding box center [96, 127] width 99 height 19
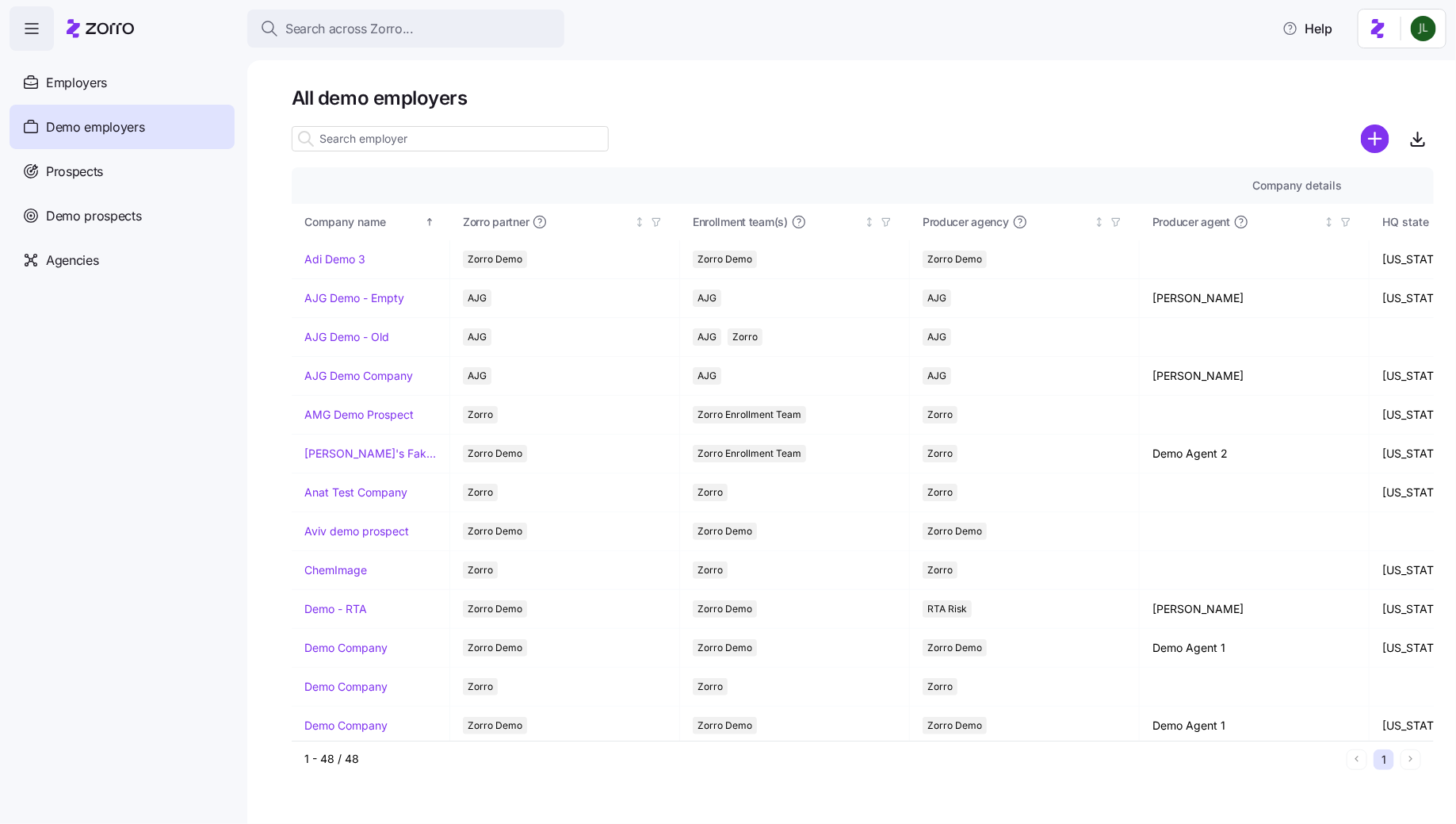
click at [388, 35] on span "Search across Zorro..." at bounding box center [349, 28] width 128 height 19
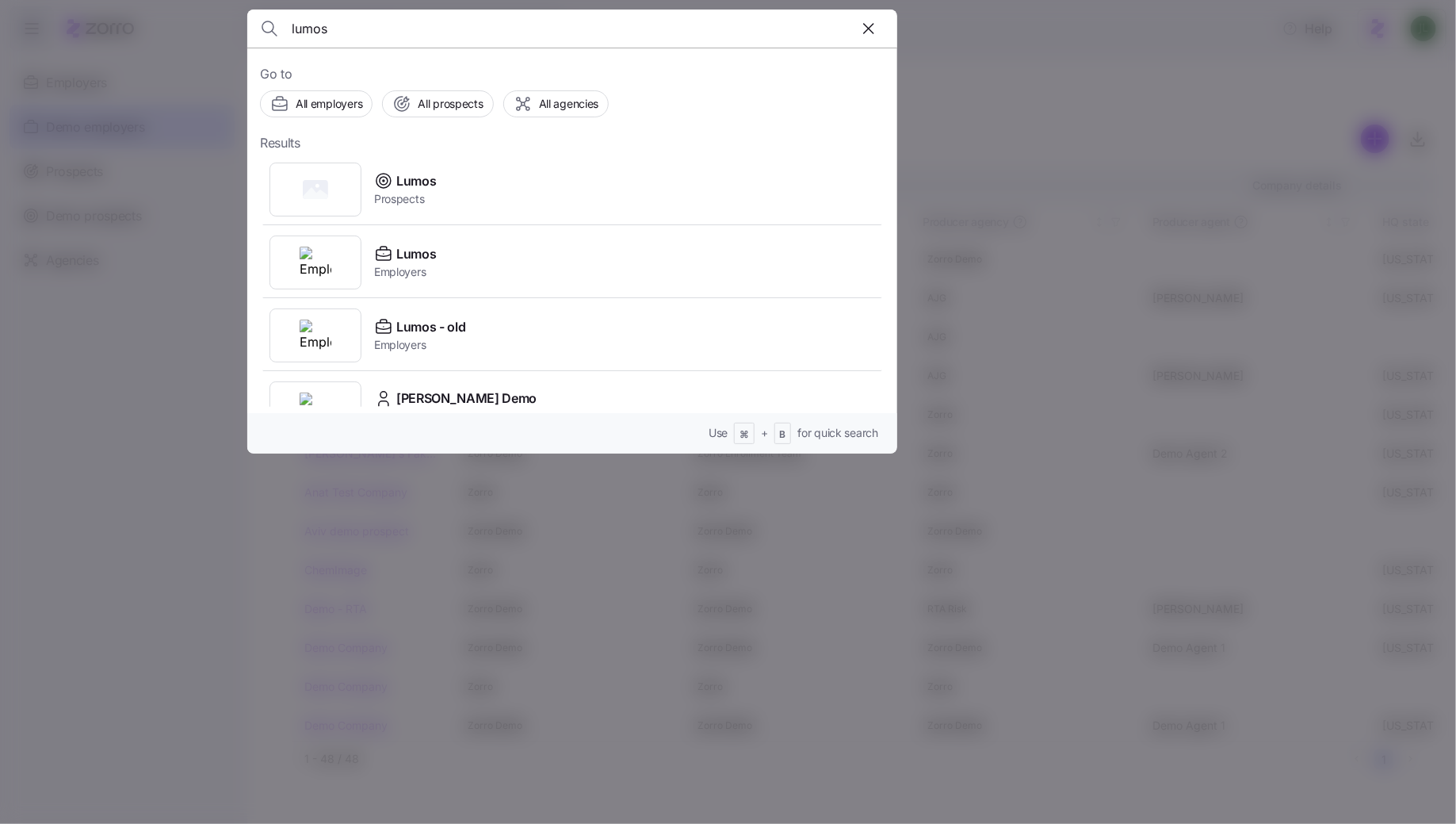
type input "lumos"
click at [955, 128] on div at bounding box center [728, 412] width 1456 height 824
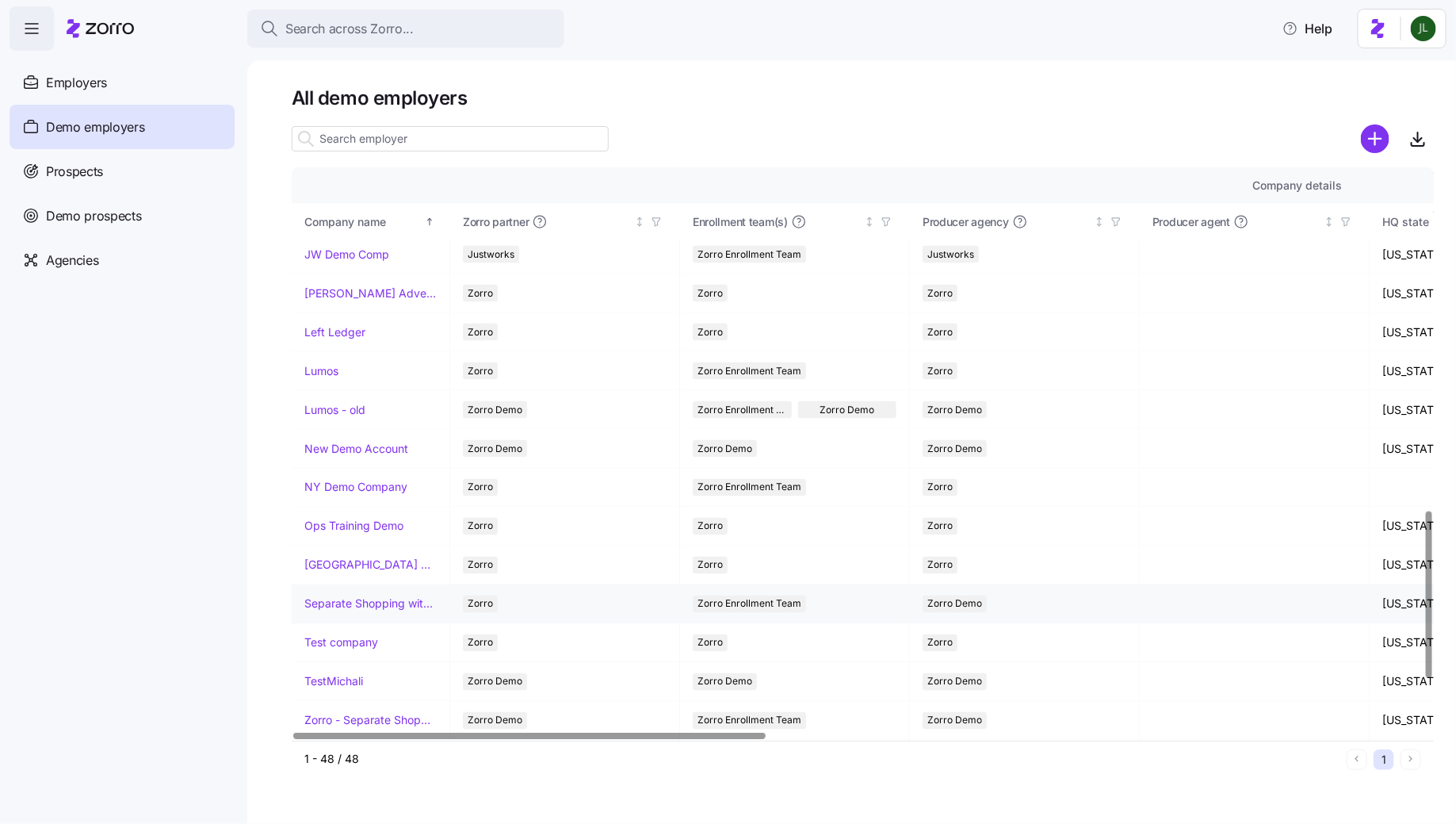
scroll to position [916, 0]
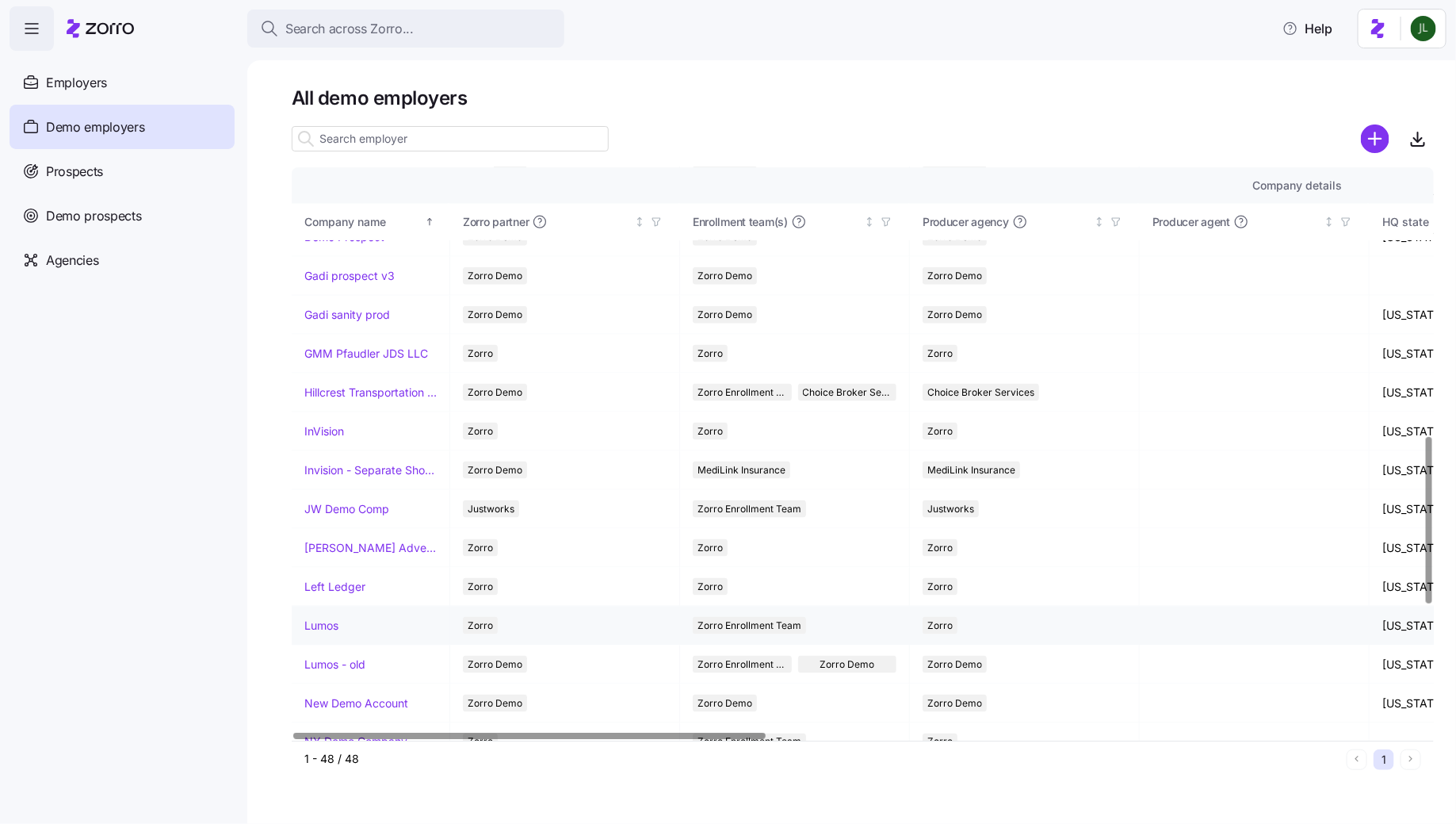
click at [321, 621] on link "Lumos" at bounding box center [321, 626] width 34 height 16
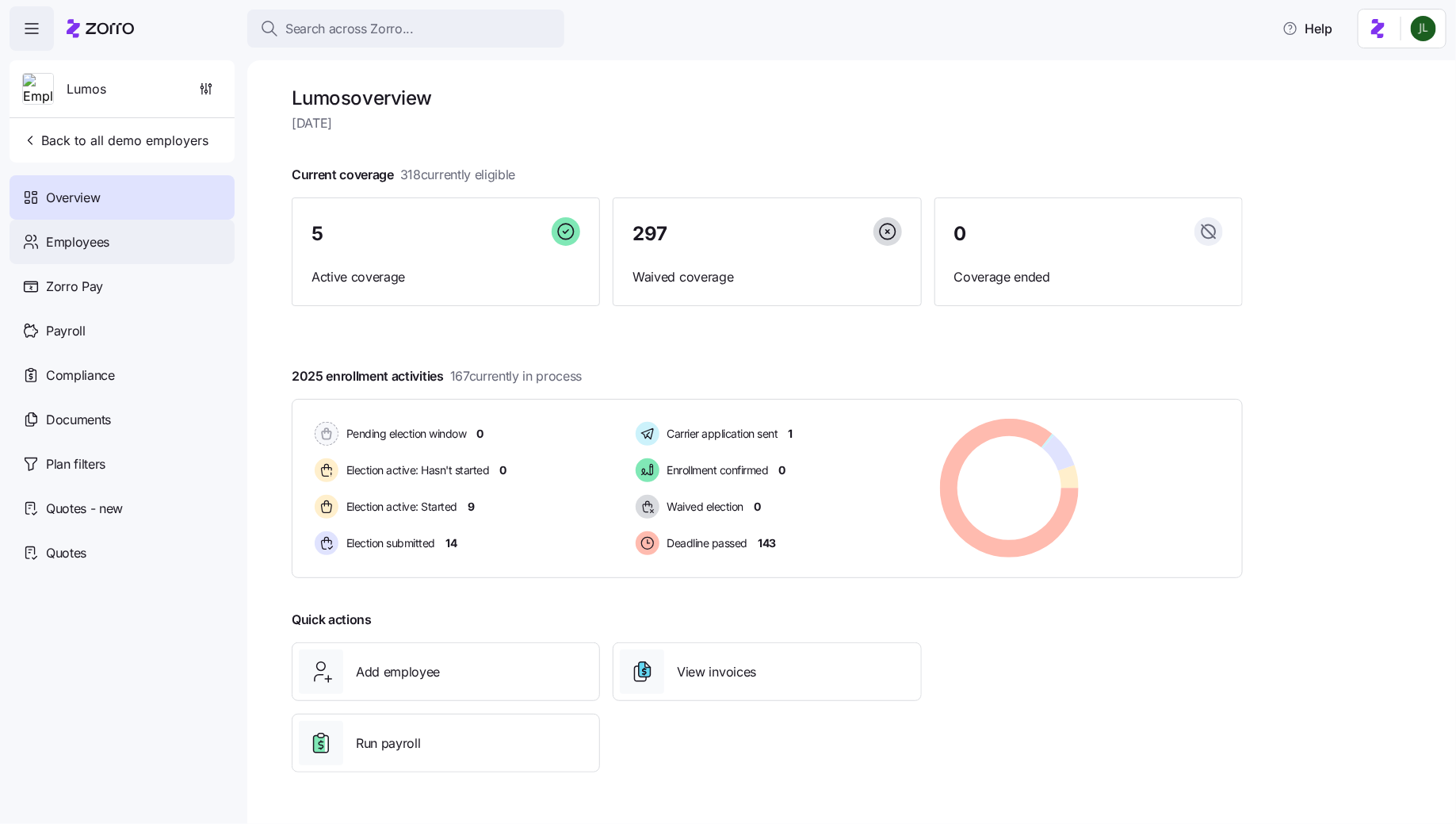
click at [80, 250] on span "Employees" at bounding box center [78, 242] width 64 height 19
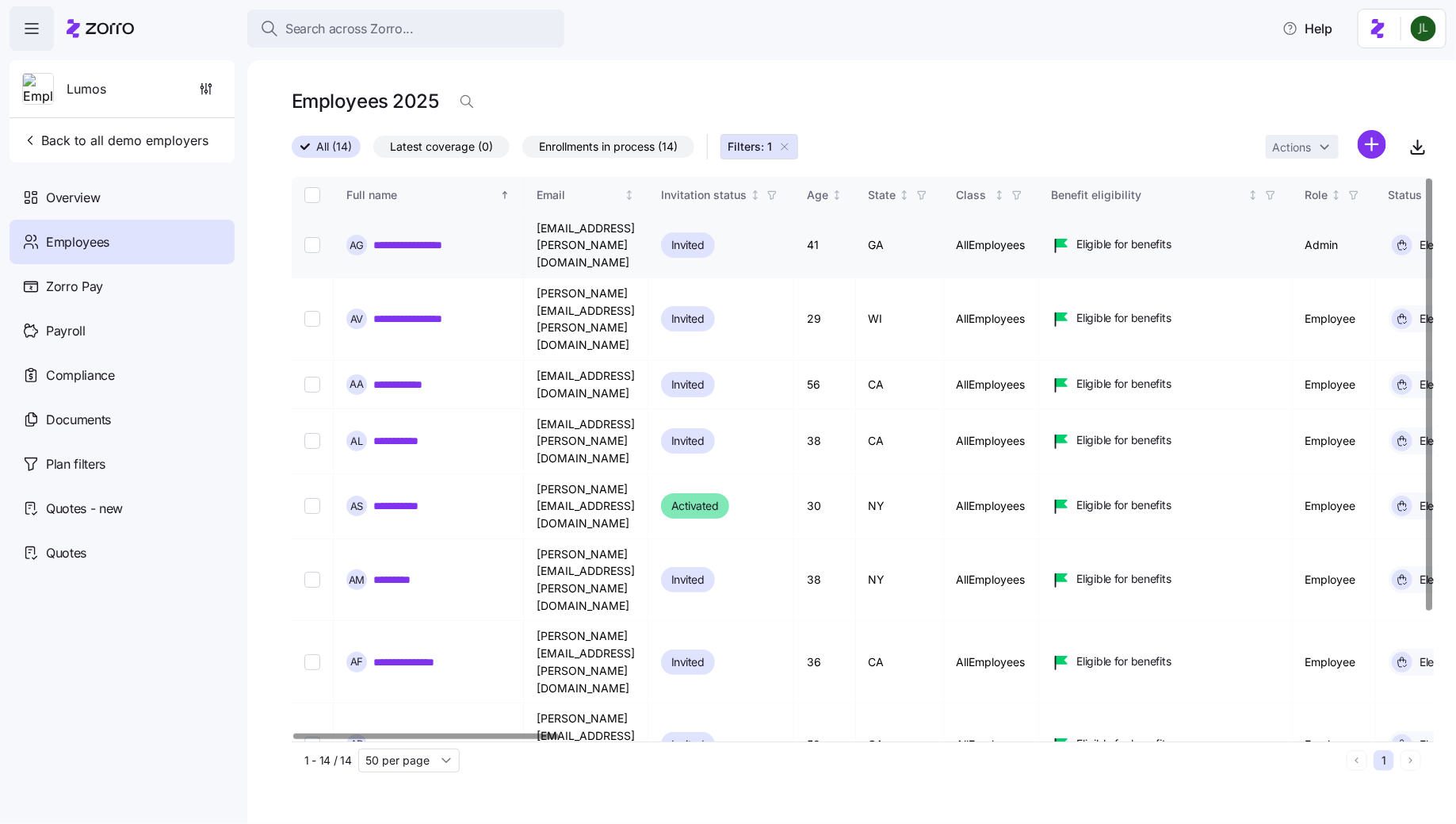
click at [426, 237] on link "**********" at bounding box center [422, 245] width 97 height 16
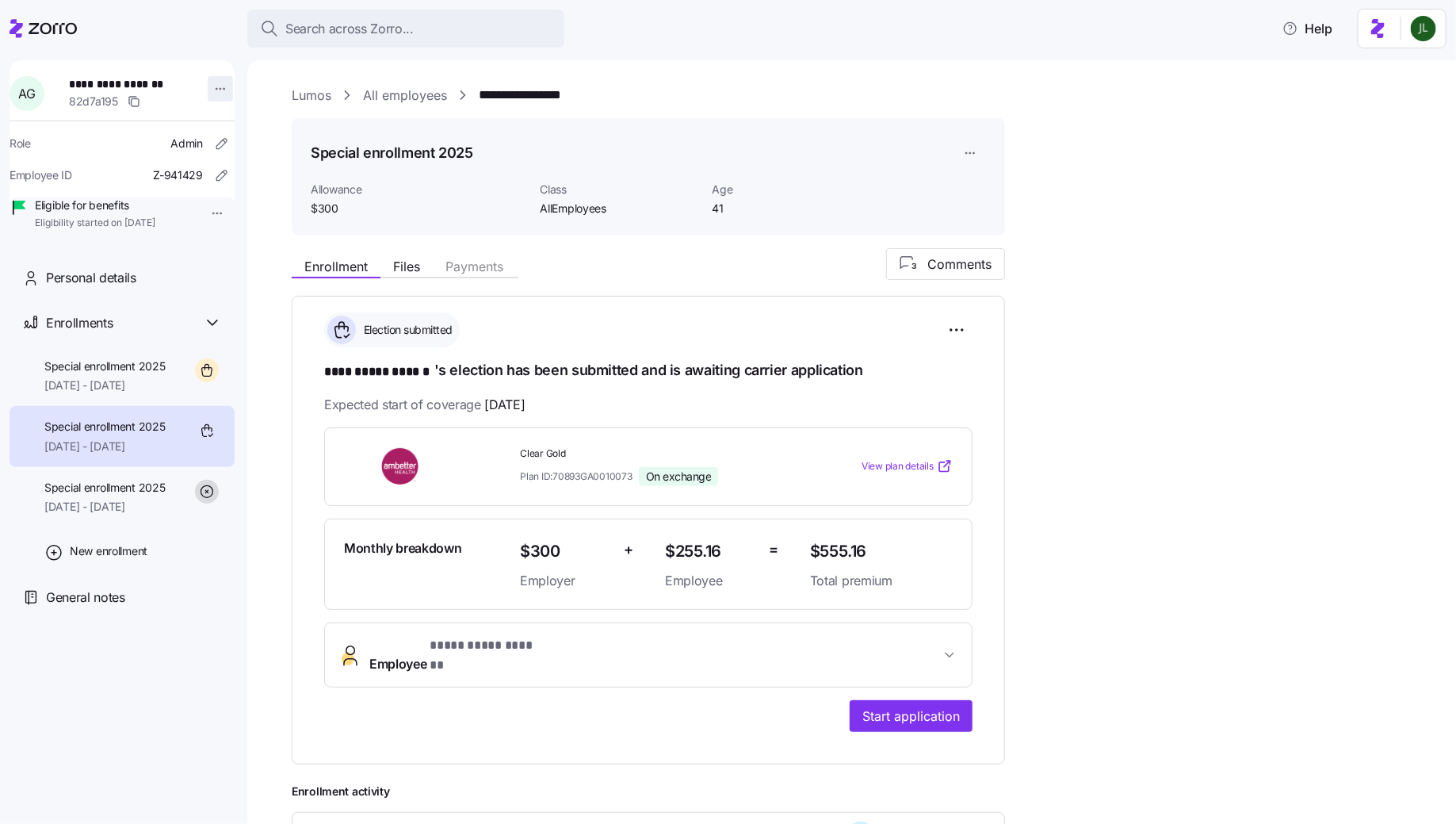
click at [209, 87] on html "**********" at bounding box center [728, 407] width 1456 height 814
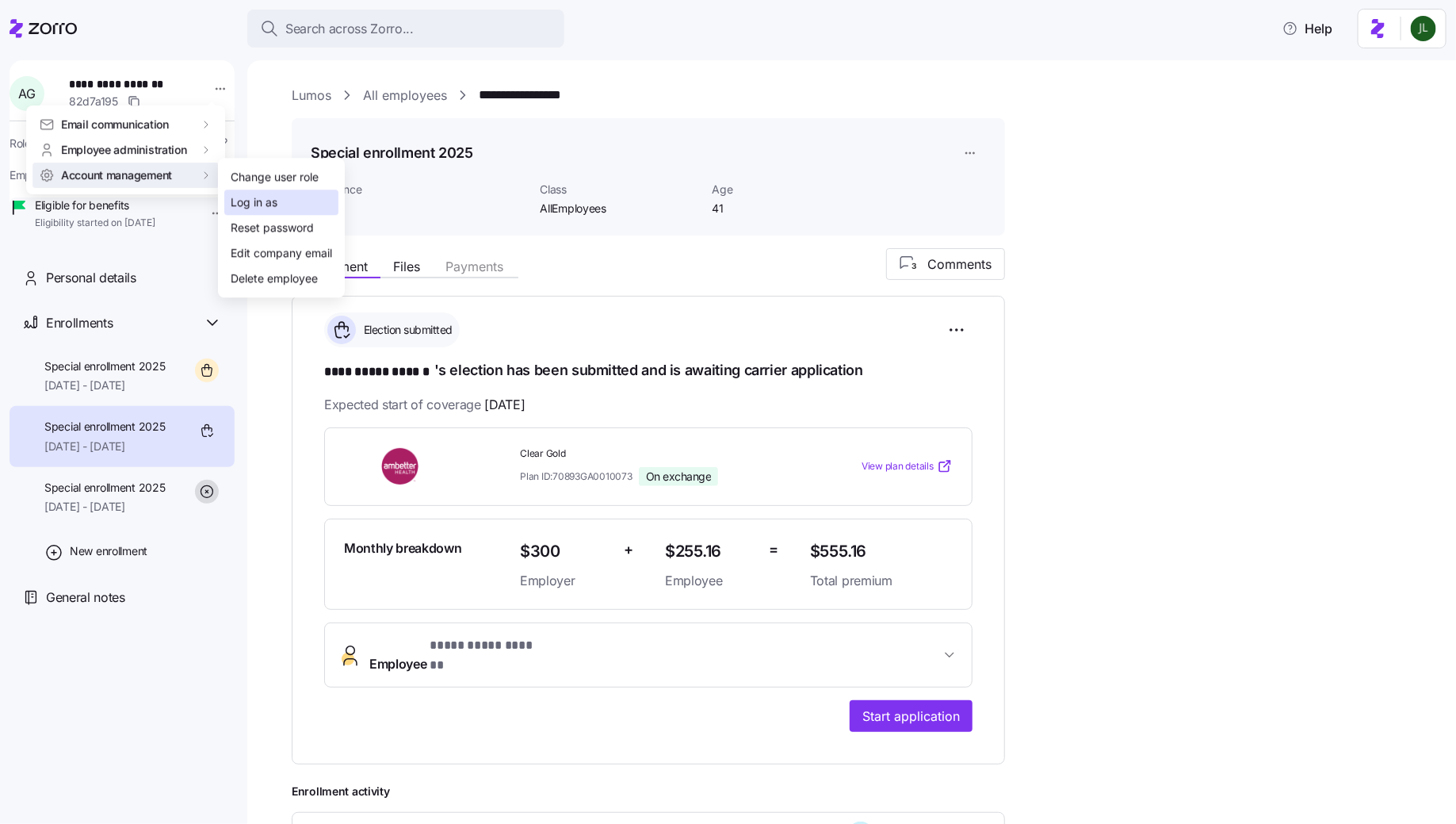
click at [252, 208] on div "Log in as" at bounding box center [253, 203] width 47 height 18
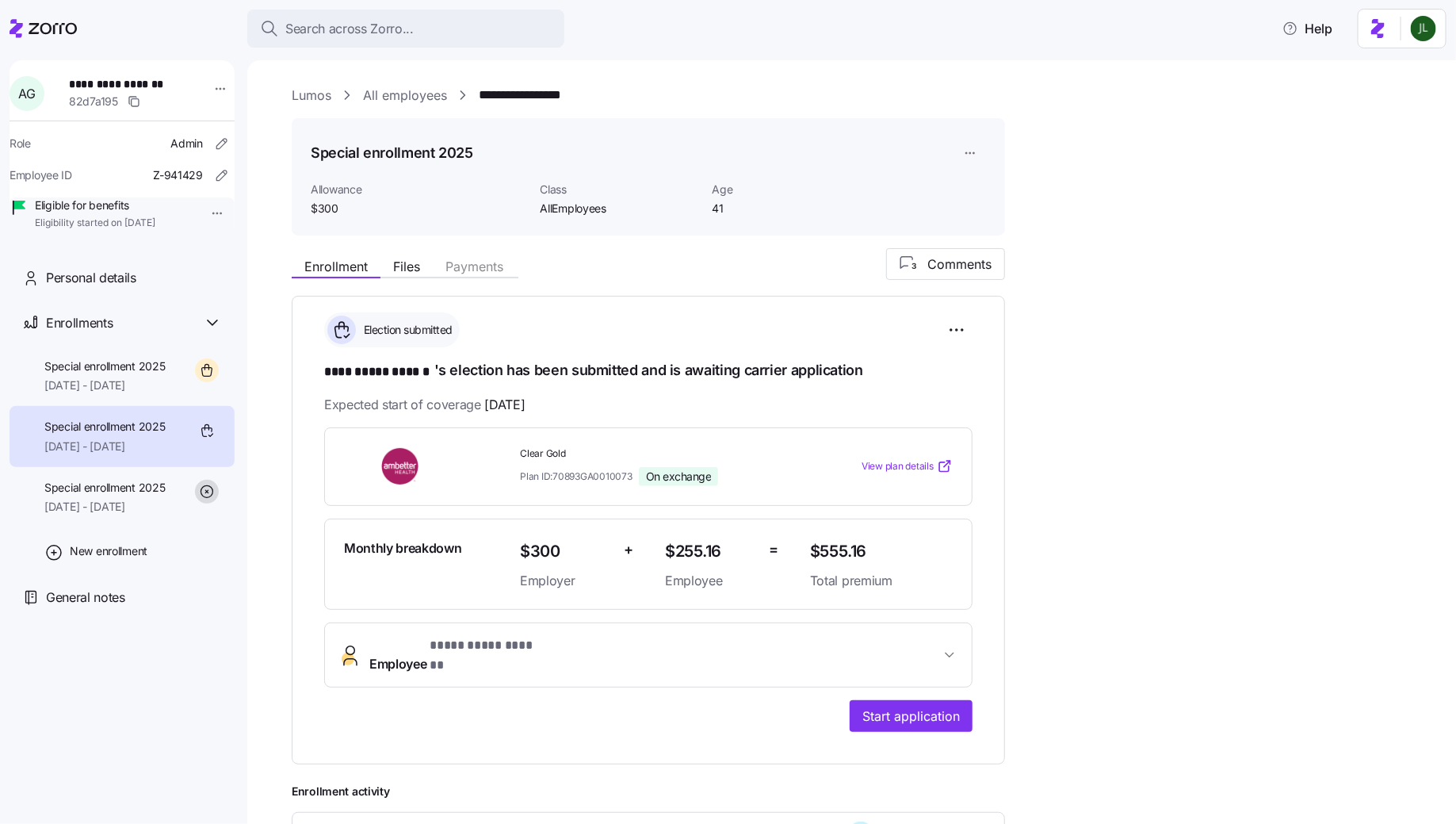
click at [75, 19] on icon at bounding box center [43, 27] width 67 height 19
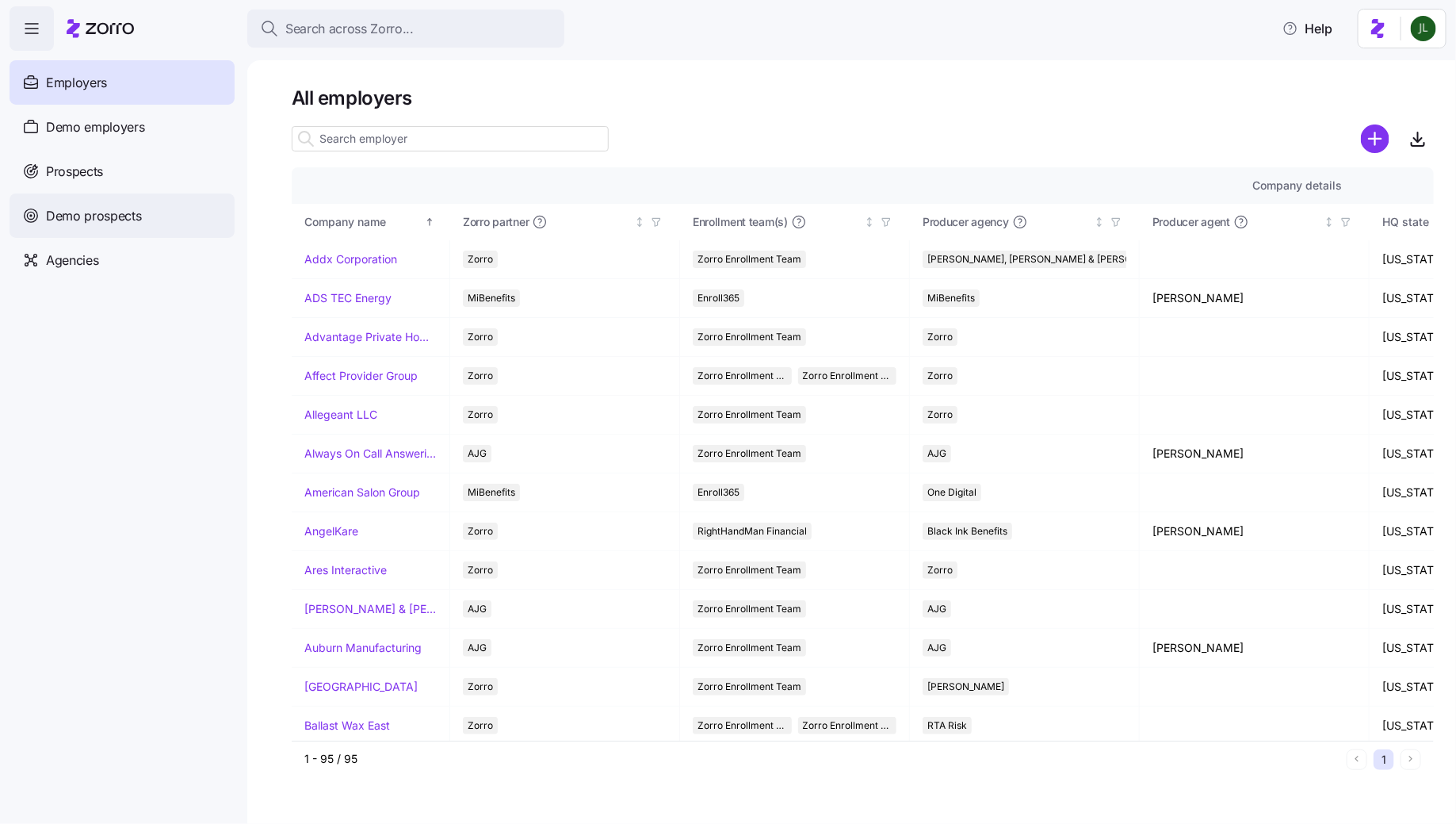
click at [136, 219] on span "Demo prospects" at bounding box center [94, 216] width 96 height 19
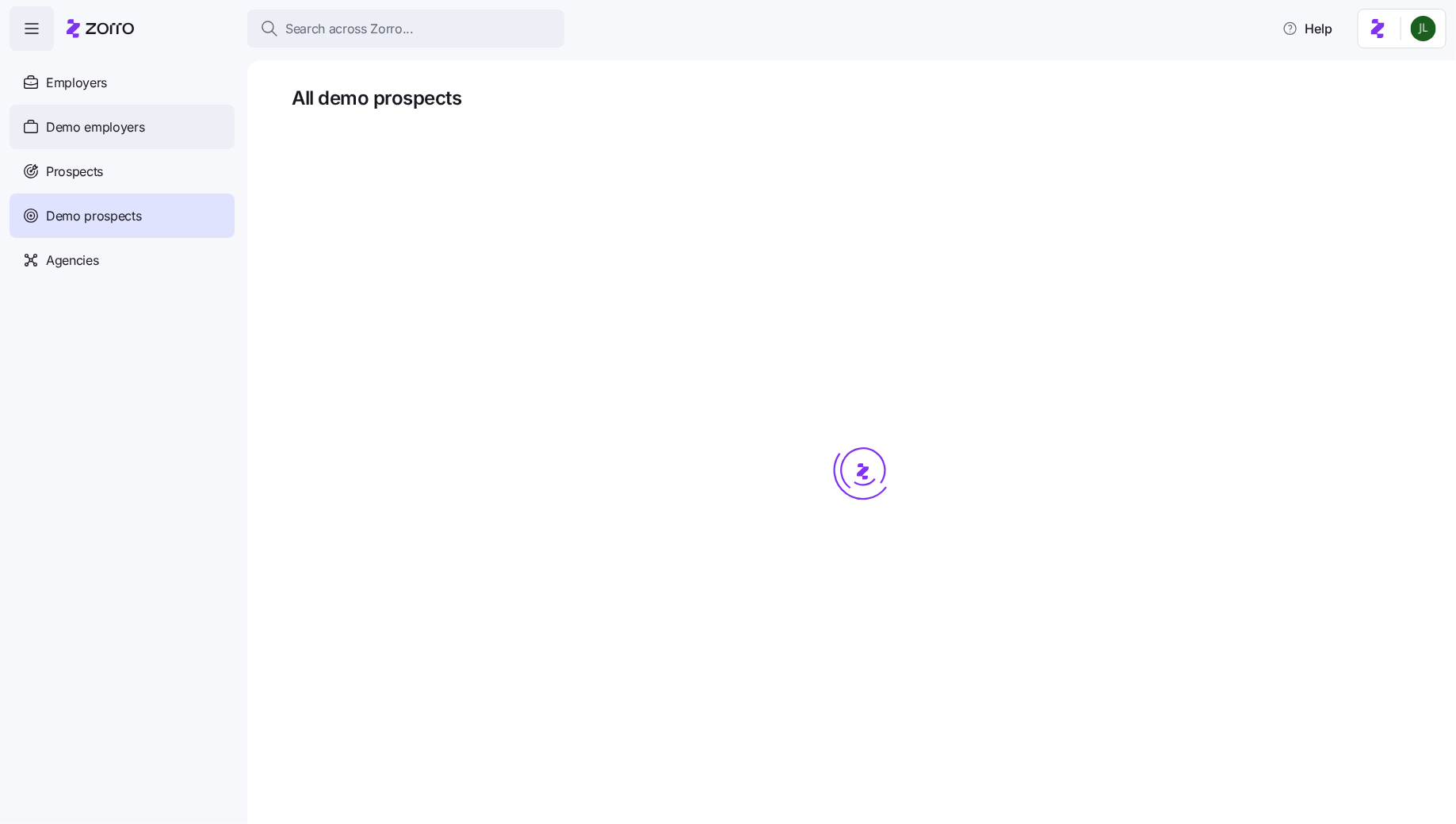
click at [107, 130] on span "Demo employers" at bounding box center [96, 127] width 99 height 19
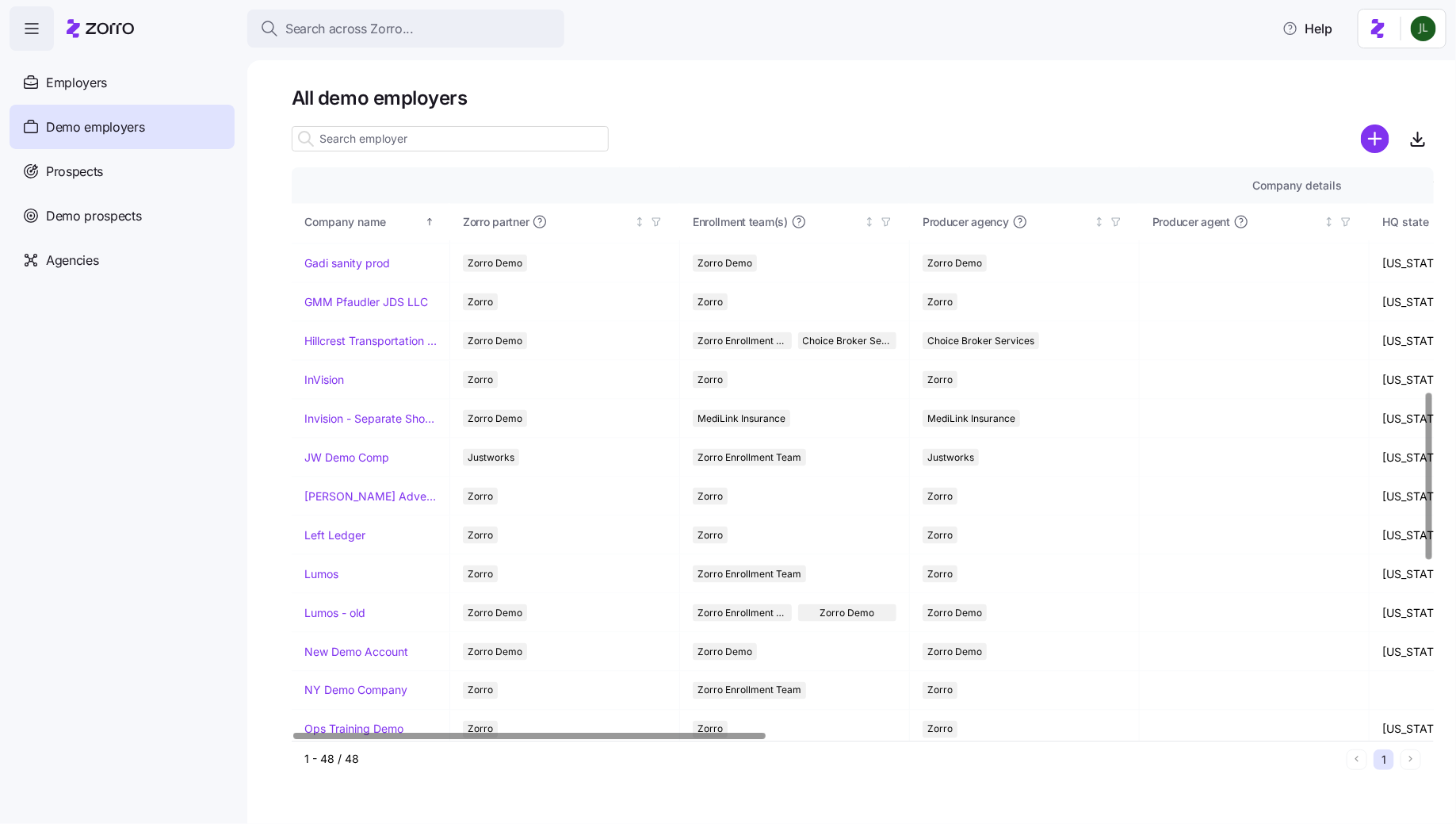
scroll to position [968, 0]
click at [317, 565] on link "Lumos" at bounding box center [321, 573] width 34 height 16
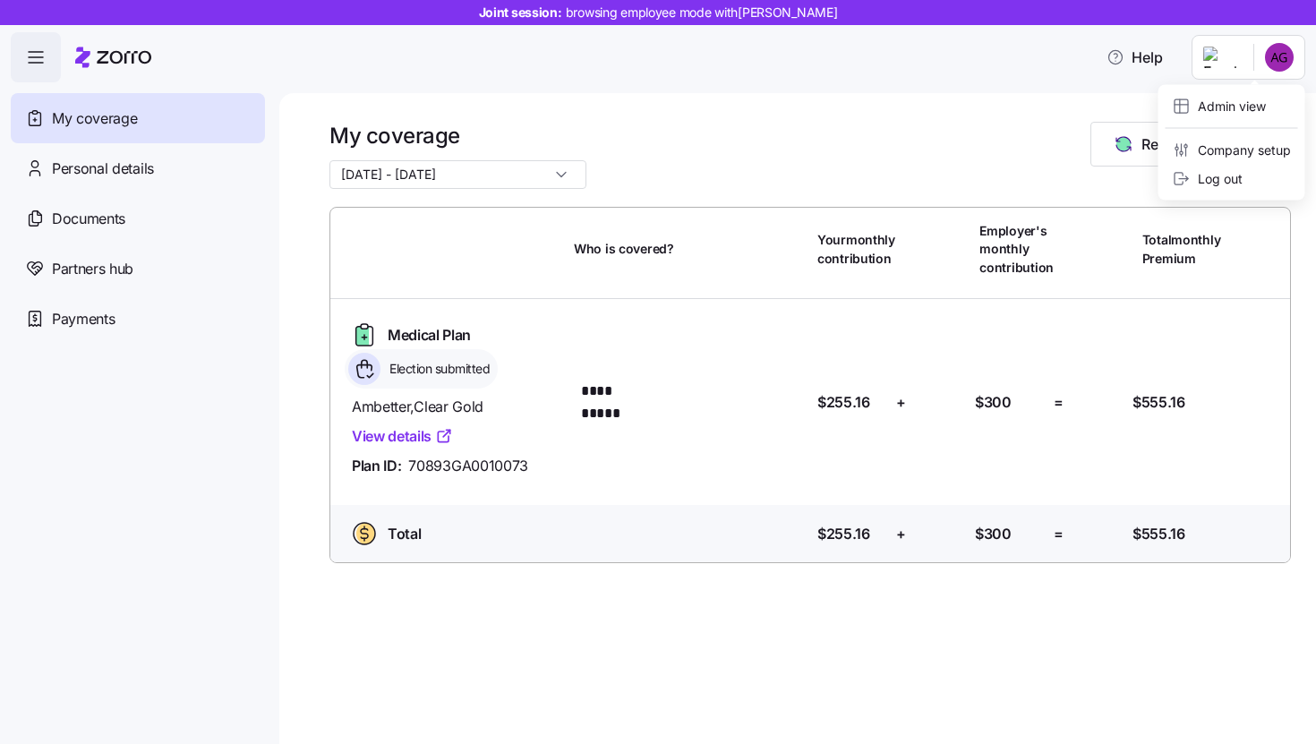
click at [1281, 49] on html "**********" at bounding box center [658, 366] width 1316 height 733
click at [1238, 119] on div "Admin view" at bounding box center [1232, 106] width 132 height 29
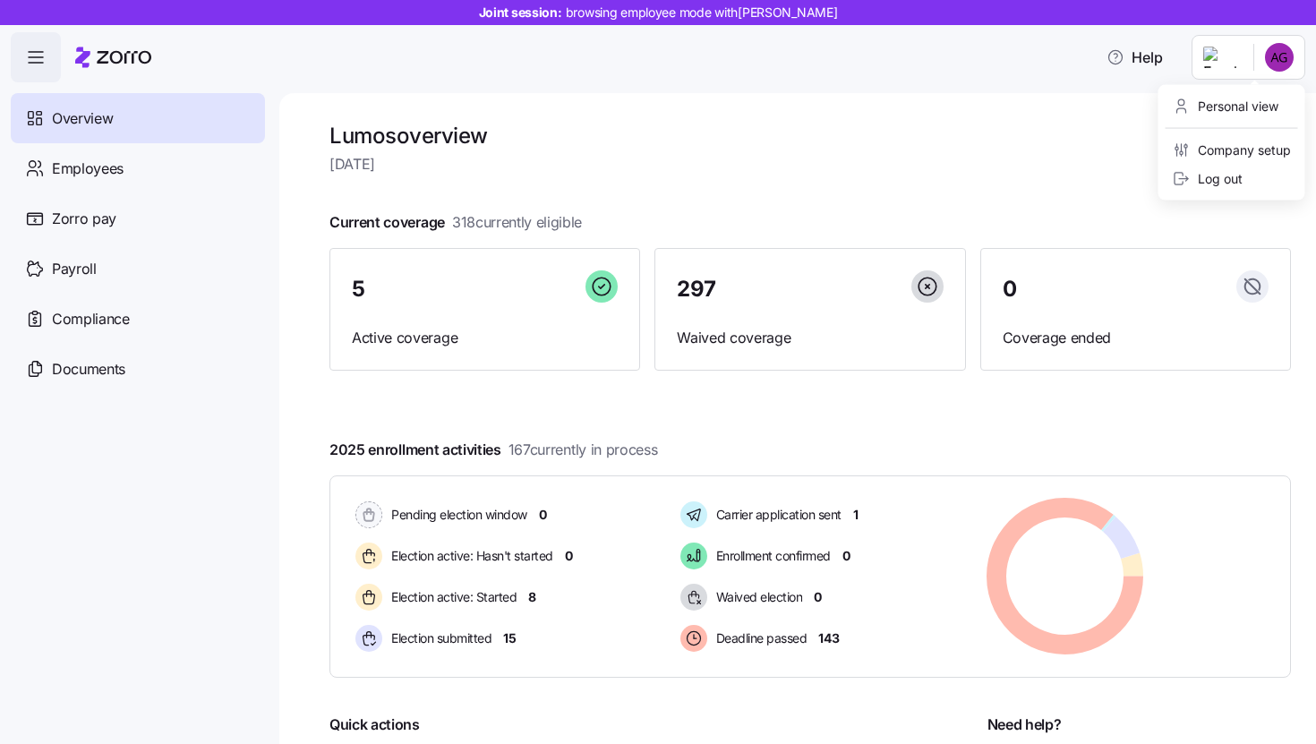
click at [1280, 63] on html "Joint session: browsing employee mode with [PERSON_NAME] Help Overview Employee…" at bounding box center [658, 366] width 1316 height 733
click at [1261, 93] on div "Personal view" at bounding box center [1232, 106] width 132 height 29
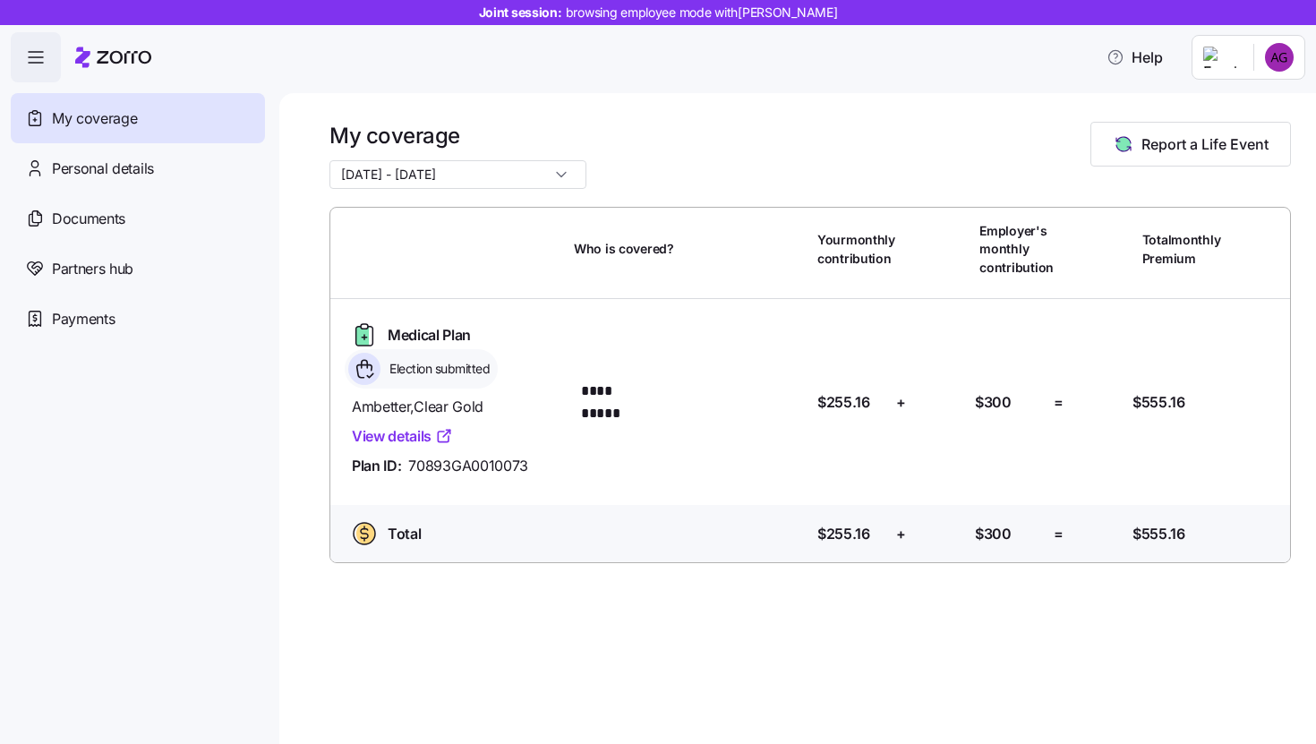
click at [1287, 72] on html "**********" at bounding box center [658, 366] width 1316 height 733
click at [1224, 103] on div "Admin view" at bounding box center [1219, 107] width 93 height 20
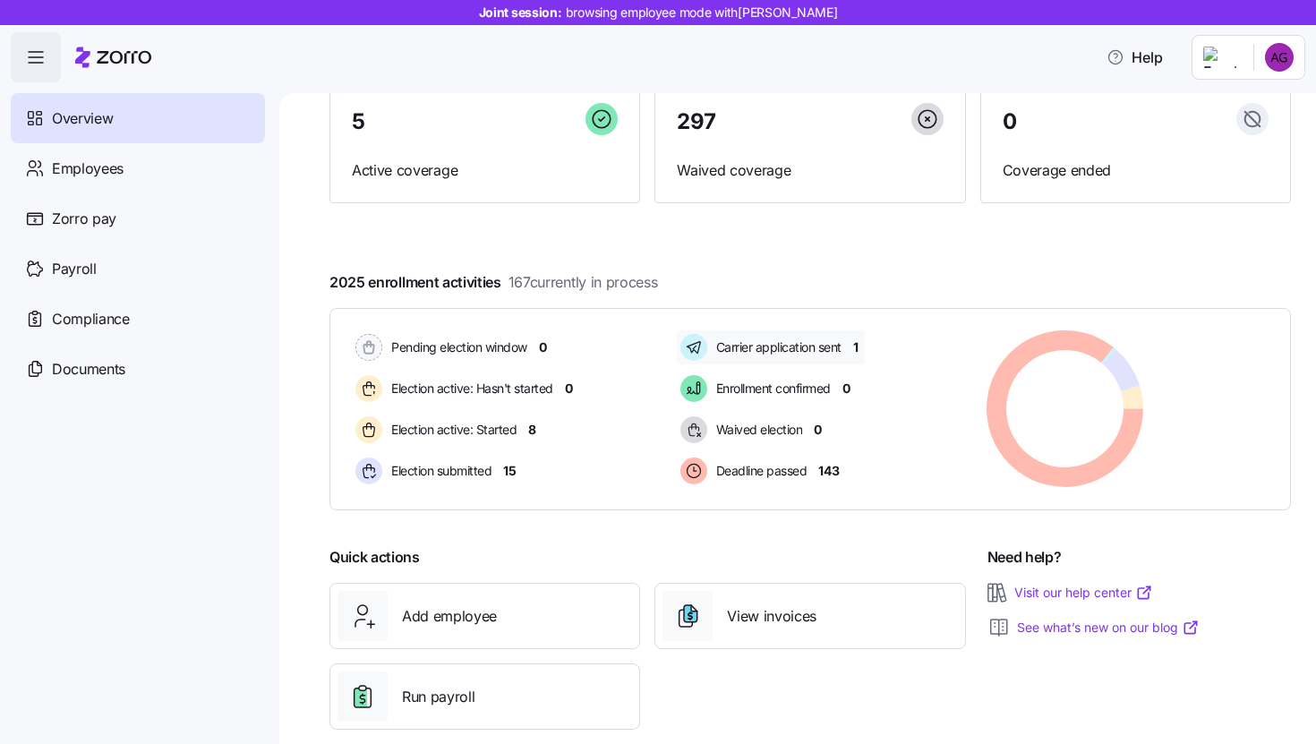
scroll to position [196, 0]
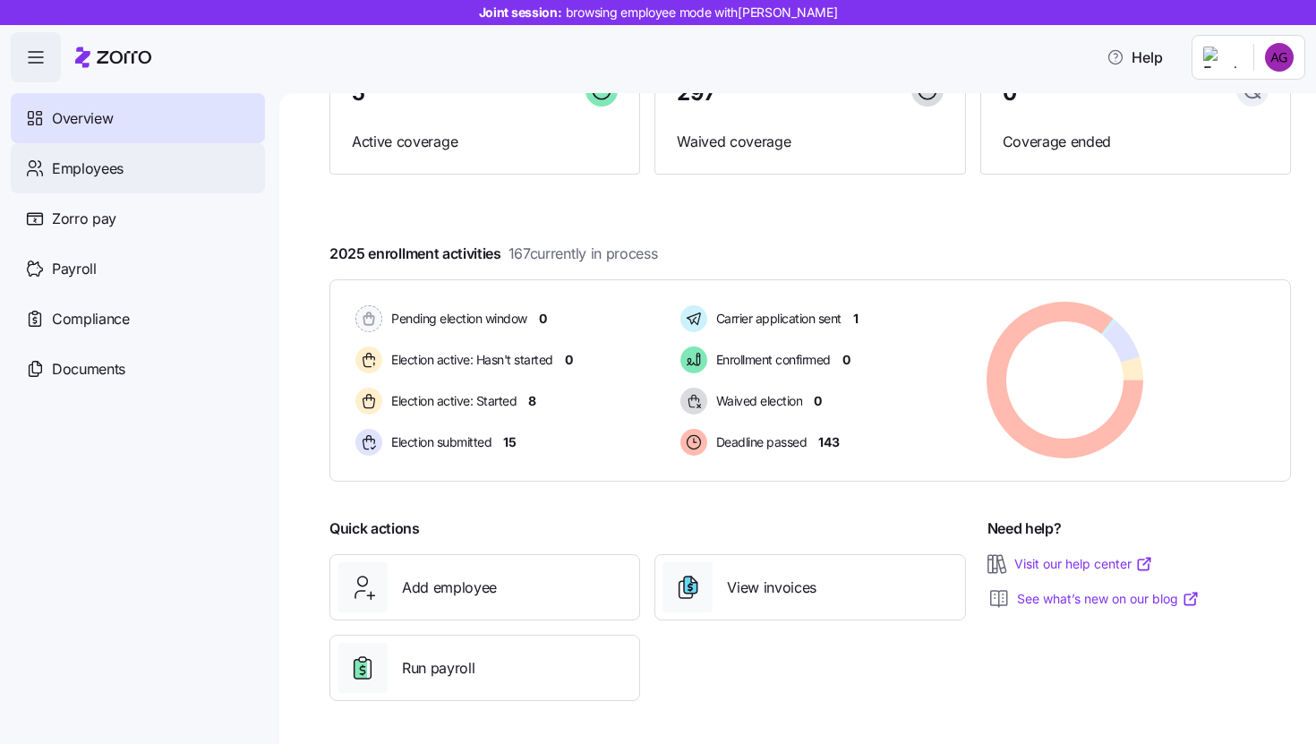
click at [128, 159] on div "Employees" at bounding box center [138, 168] width 254 height 50
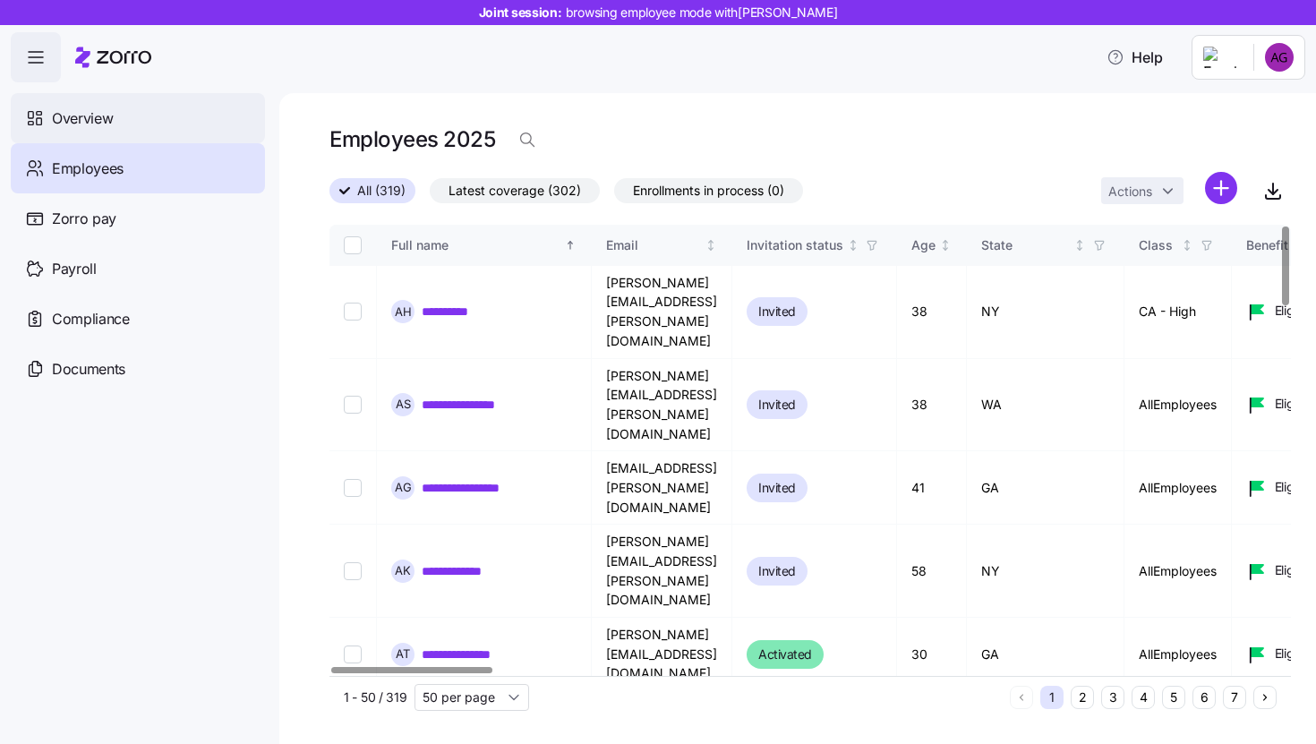
click at [112, 112] on span "Overview" at bounding box center [82, 118] width 61 height 22
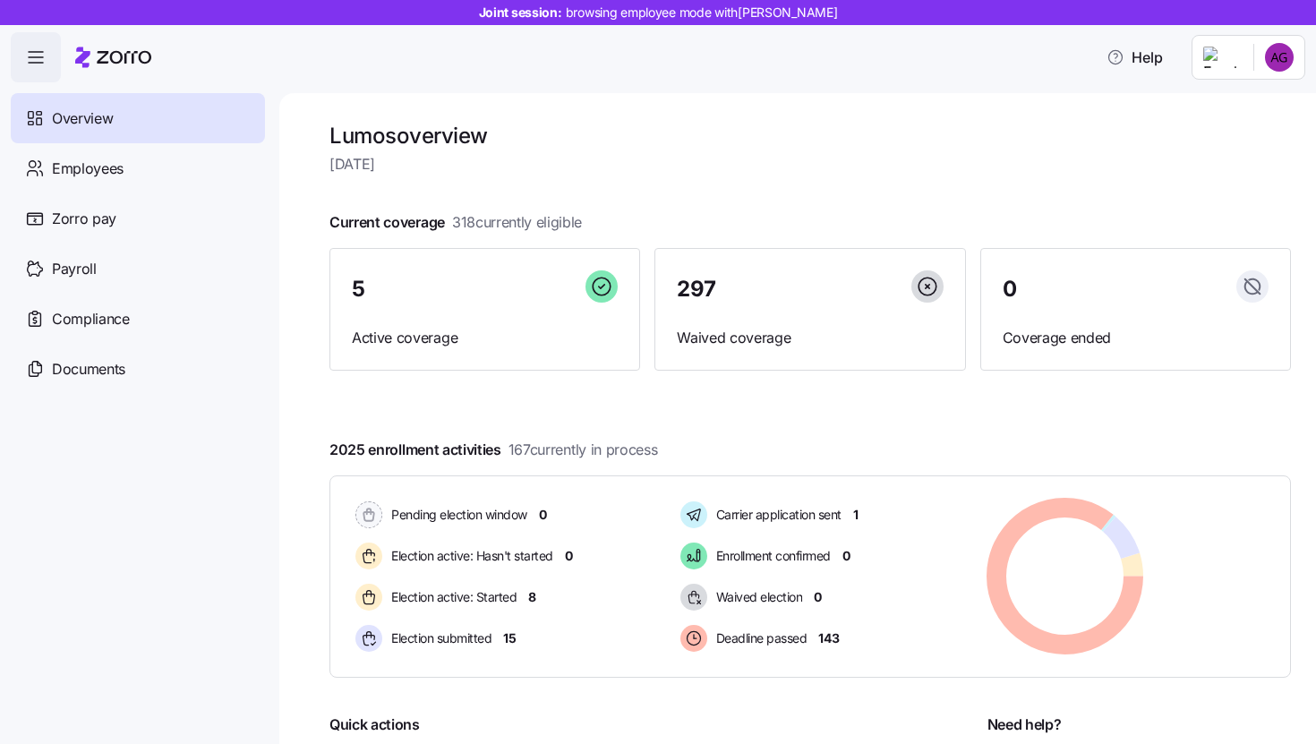
click at [26, 53] on icon "button" at bounding box center [35, 57] width 21 height 21
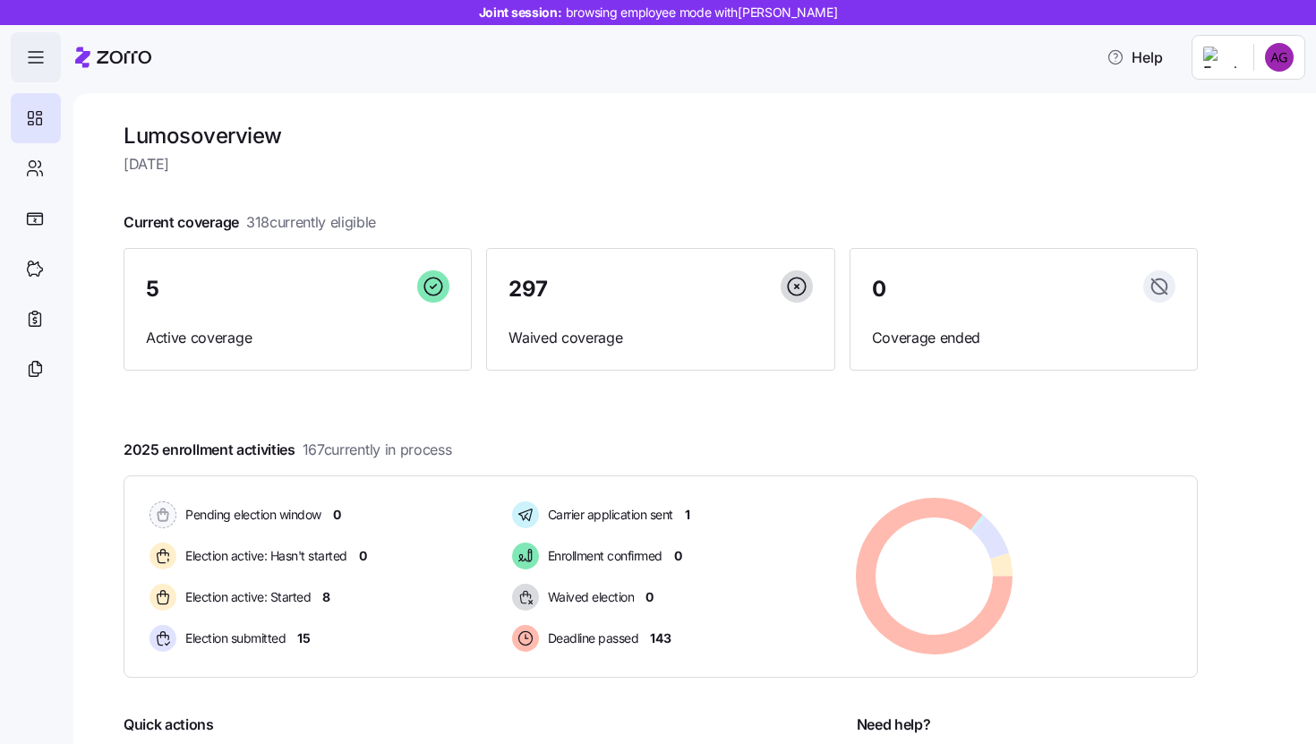
click at [26, 53] on icon "button" at bounding box center [35, 57] width 21 height 21
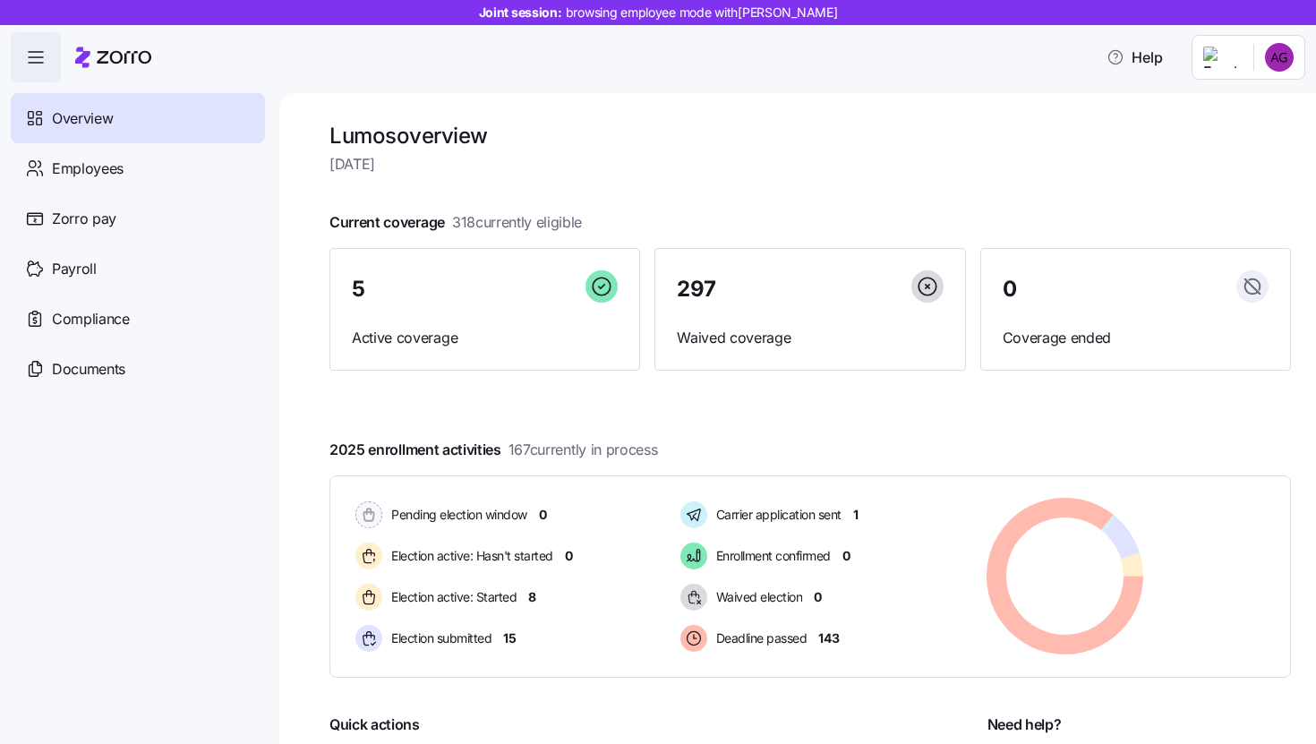
click at [27, 54] on icon "button" at bounding box center [35, 57] width 21 height 21
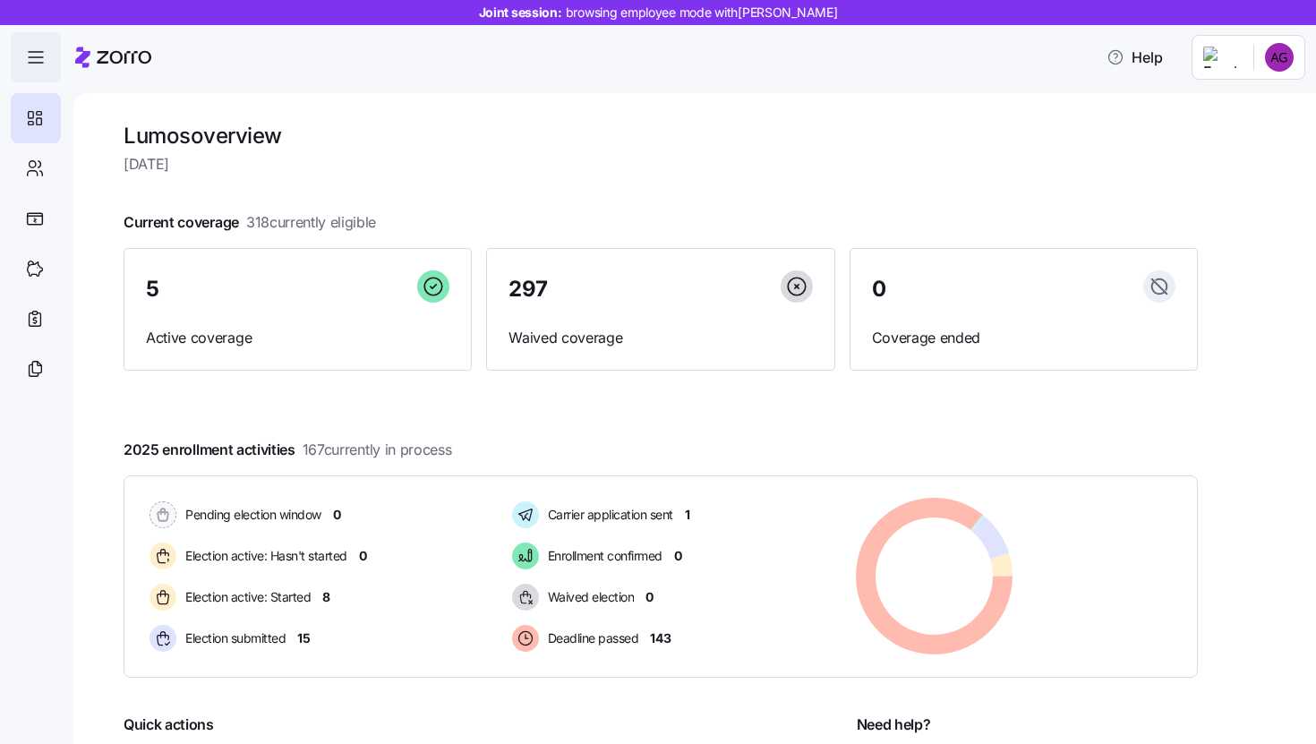
click at [27, 54] on icon "button" at bounding box center [35, 57] width 21 height 21
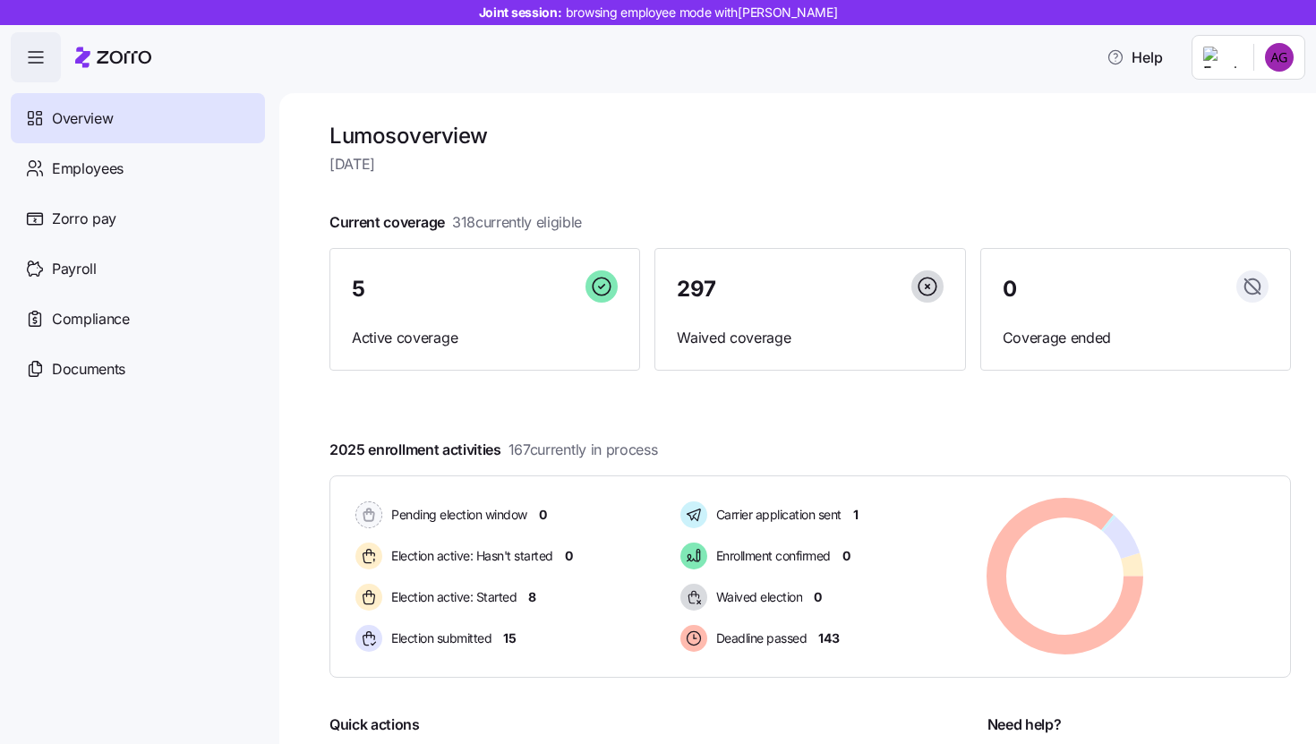
click at [27, 54] on icon "button" at bounding box center [35, 57] width 21 height 21
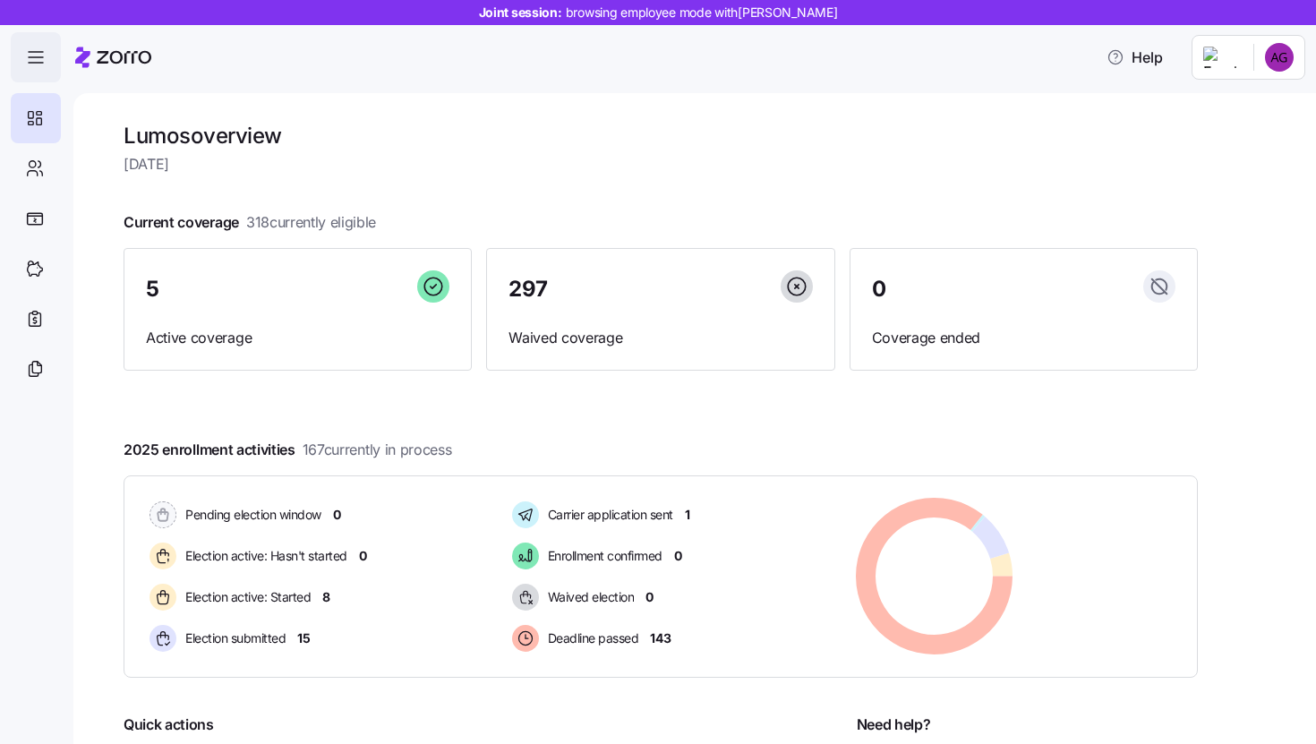
click at [27, 54] on icon "button" at bounding box center [35, 57] width 21 height 21
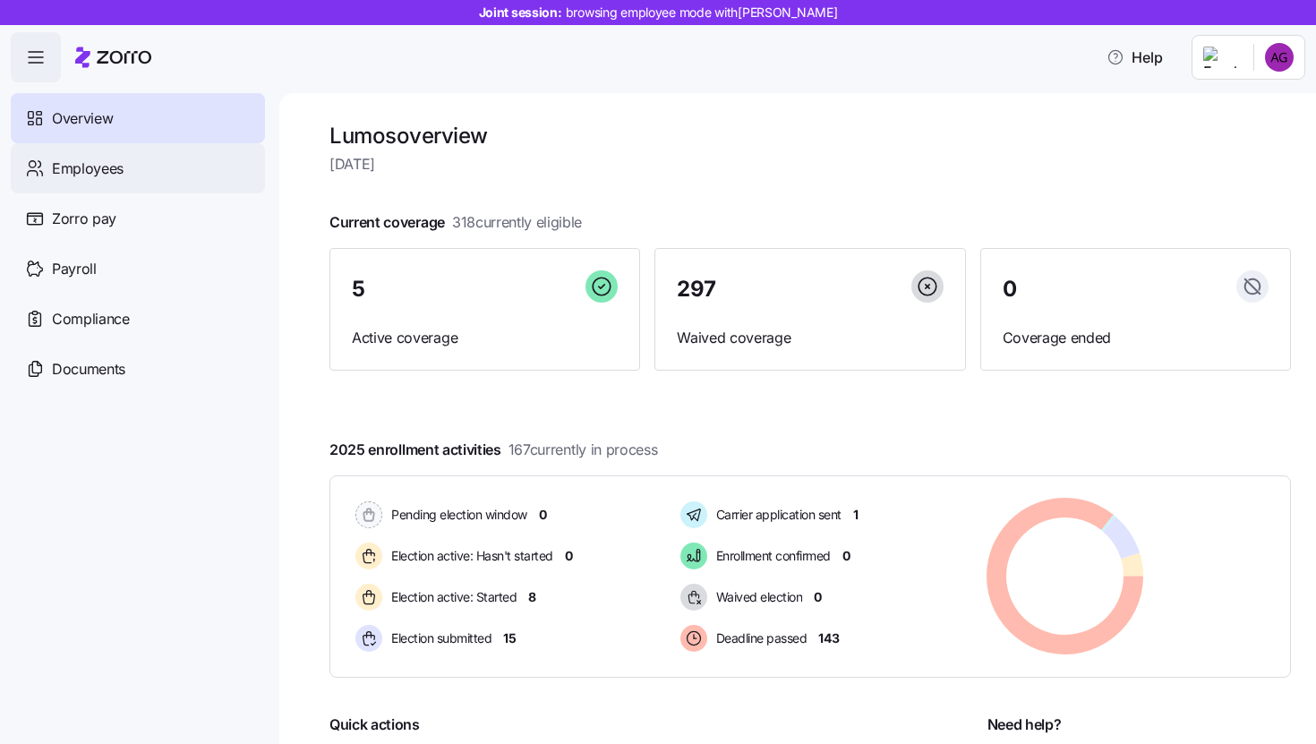
click at [81, 151] on div "Employees" at bounding box center [138, 168] width 254 height 50
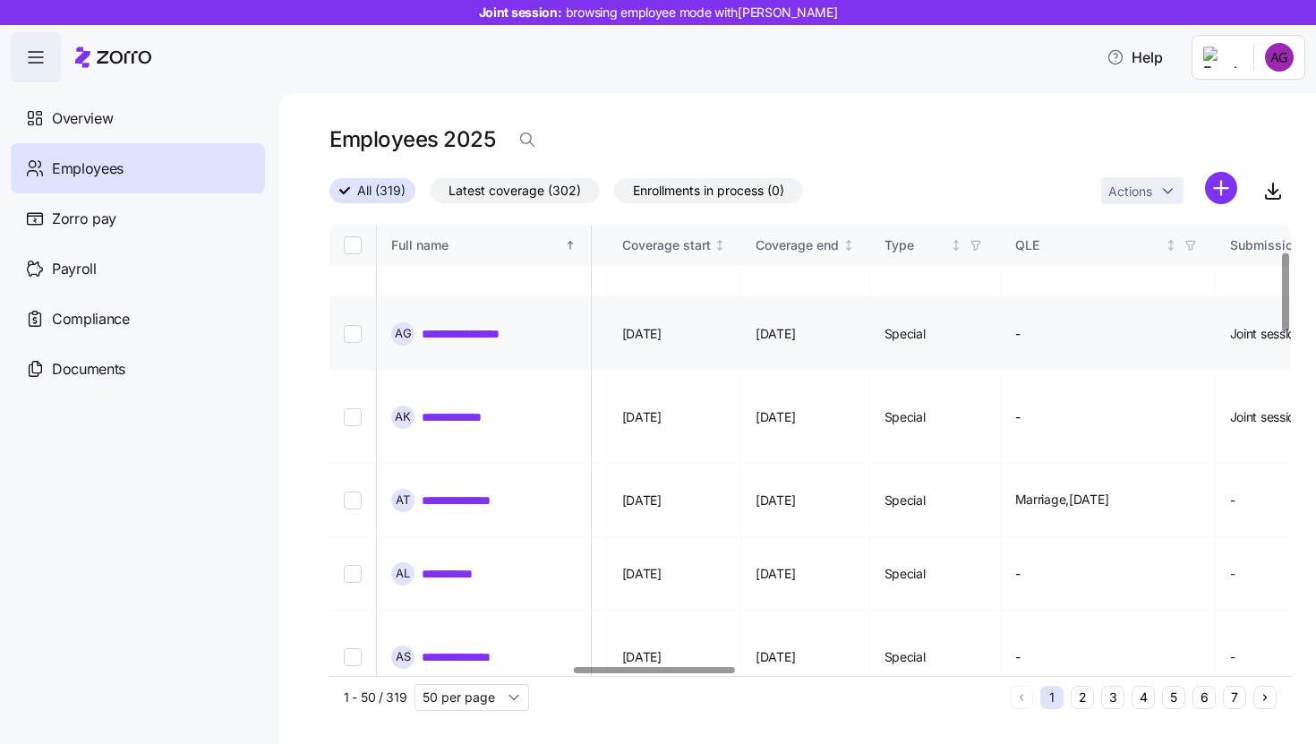
scroll to position [154, 1445]
click at [1163, 61] on span "Help" at bounding box center [1134, 57] width 56 height 21
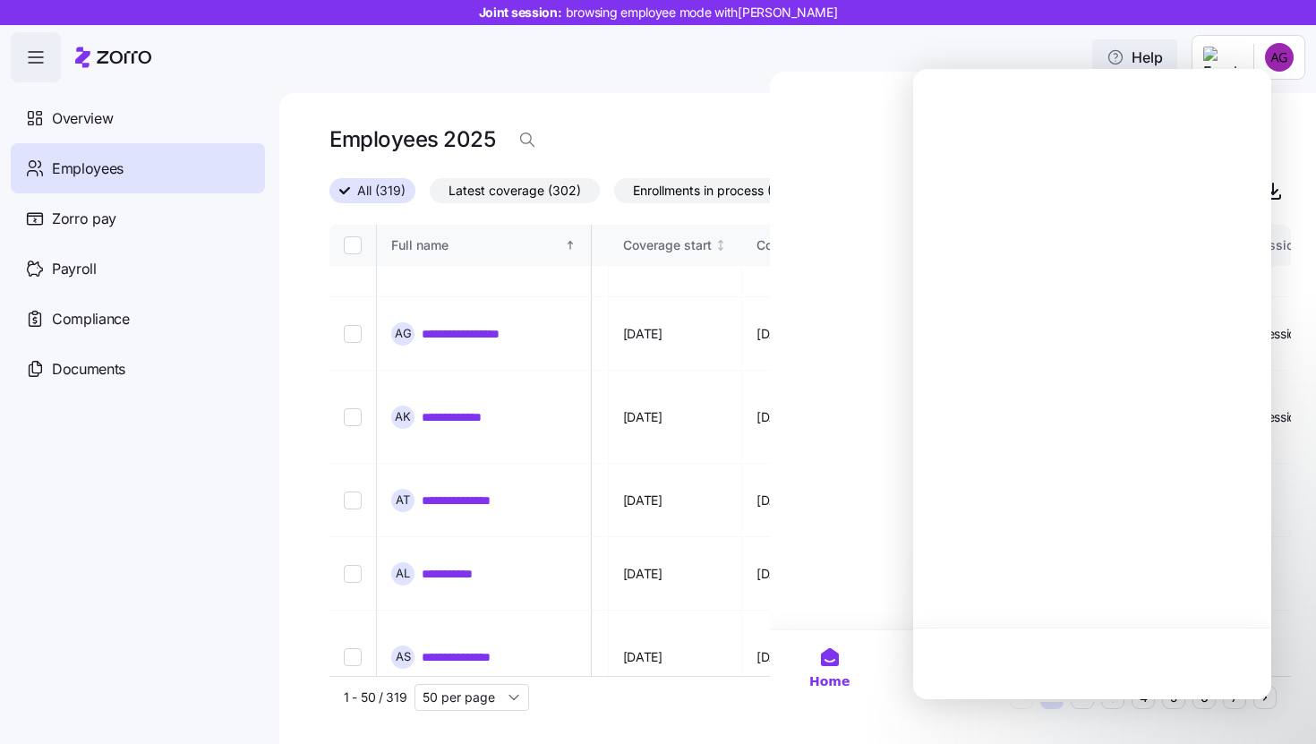
scroll to position [0, 0]
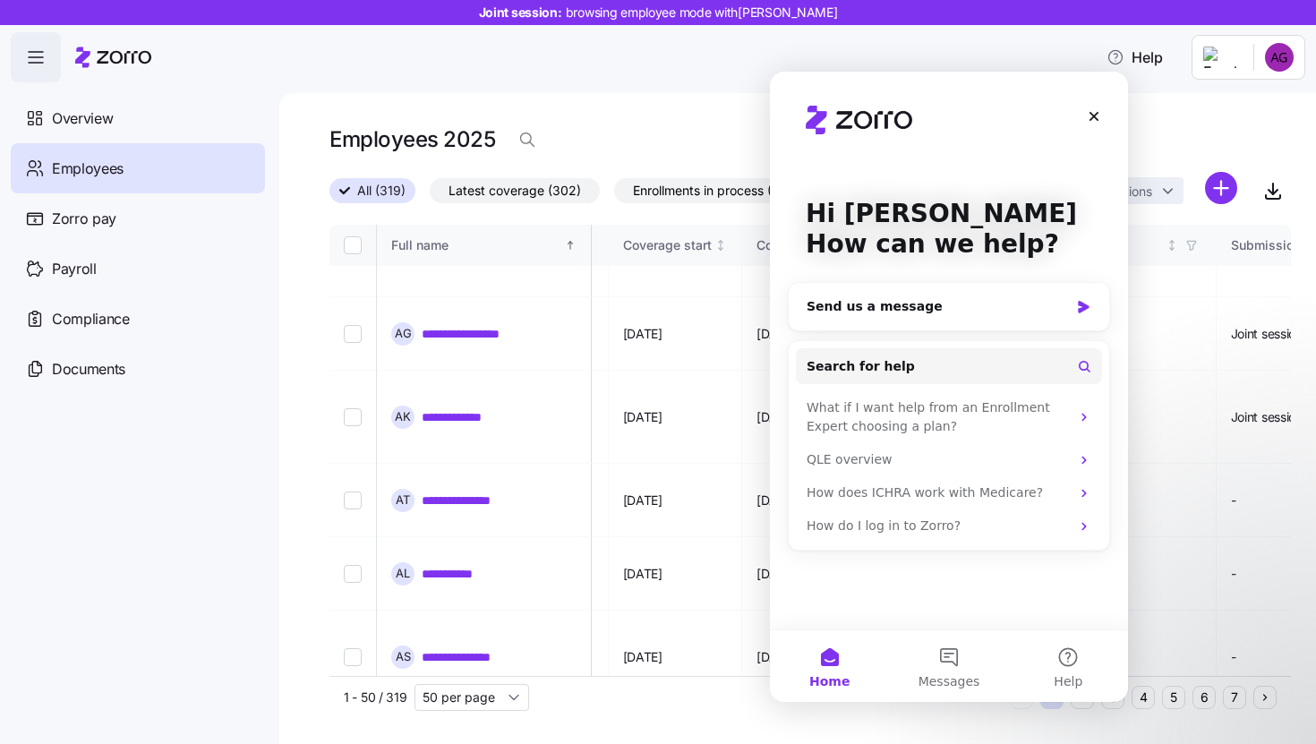
click at [1242, 107] on div "**********" at bounding box center [797, 418] width 1037 height 651
click at [1173, 124] on div "Employees 2025" at bounding box center [809, 140] width 961 height 36
click at [1092, 119] on icon "Close" at bounding box center [1094, 116] width 14 height 14
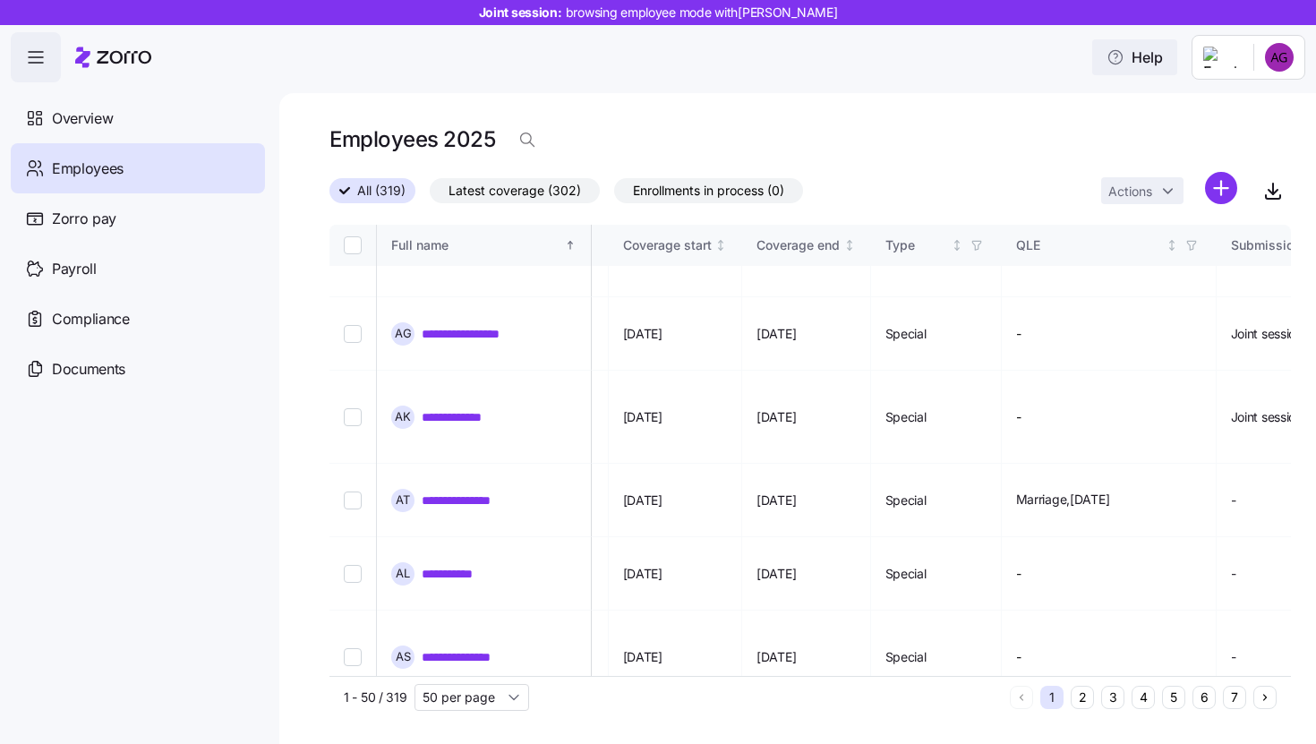
click at [1163, 55] on span "Help" at bounding box center [1134, 57] width 56 height 21
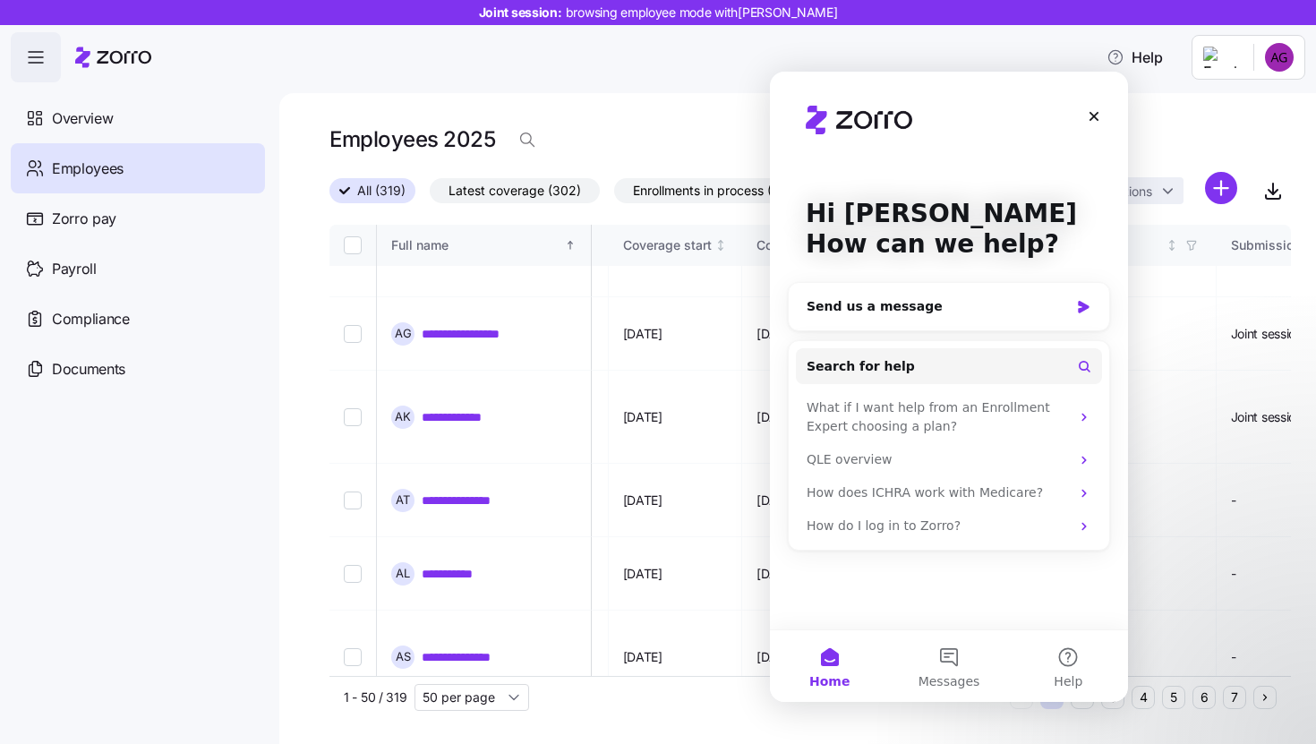
click at [1281, 124] on div "Employees 2025" at bounding box center [809, 140] width 961 height 36
click at [1280, 56] on html "**********" at bounding box center [658, 366] width 1316 height 733
click at [1255, 118] on div "Personal view" at bounding box center [1232, 106] width 132 height 29
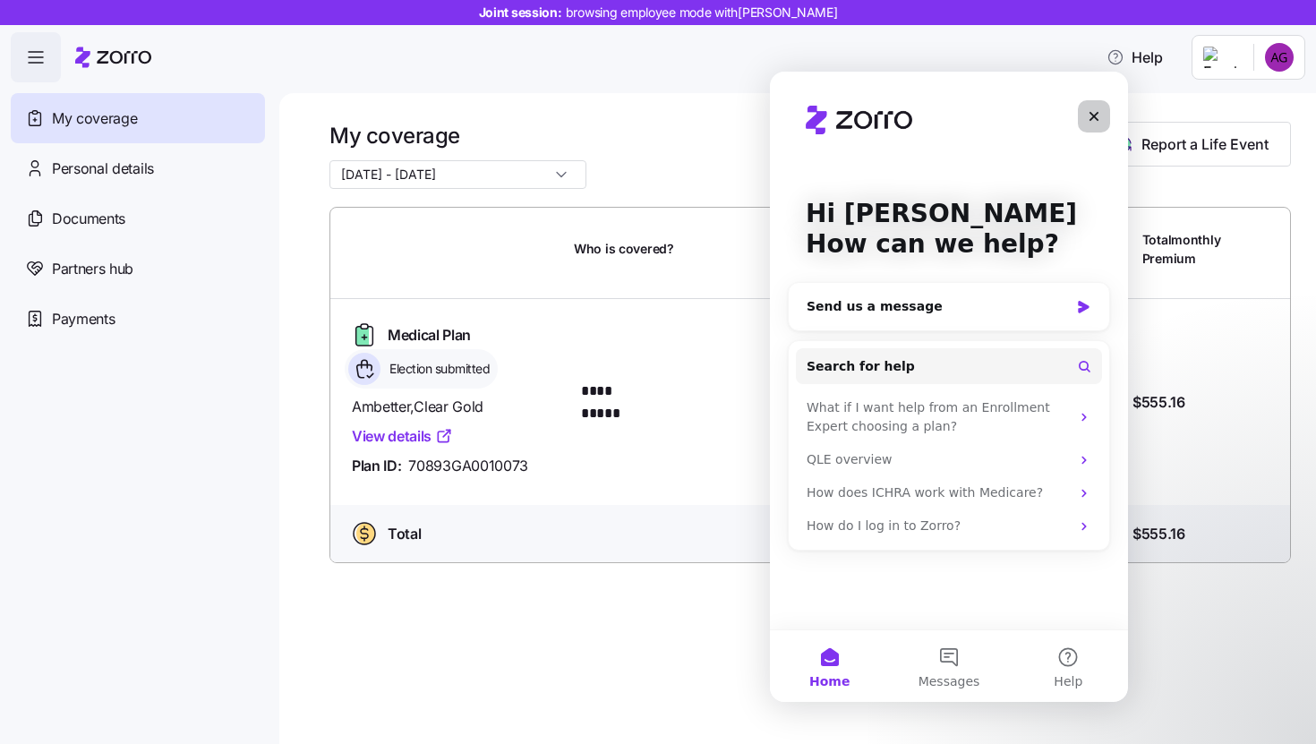
click at [1092, 115] on icon "Close" at bounding box center [1094, 116] width 14 height 14
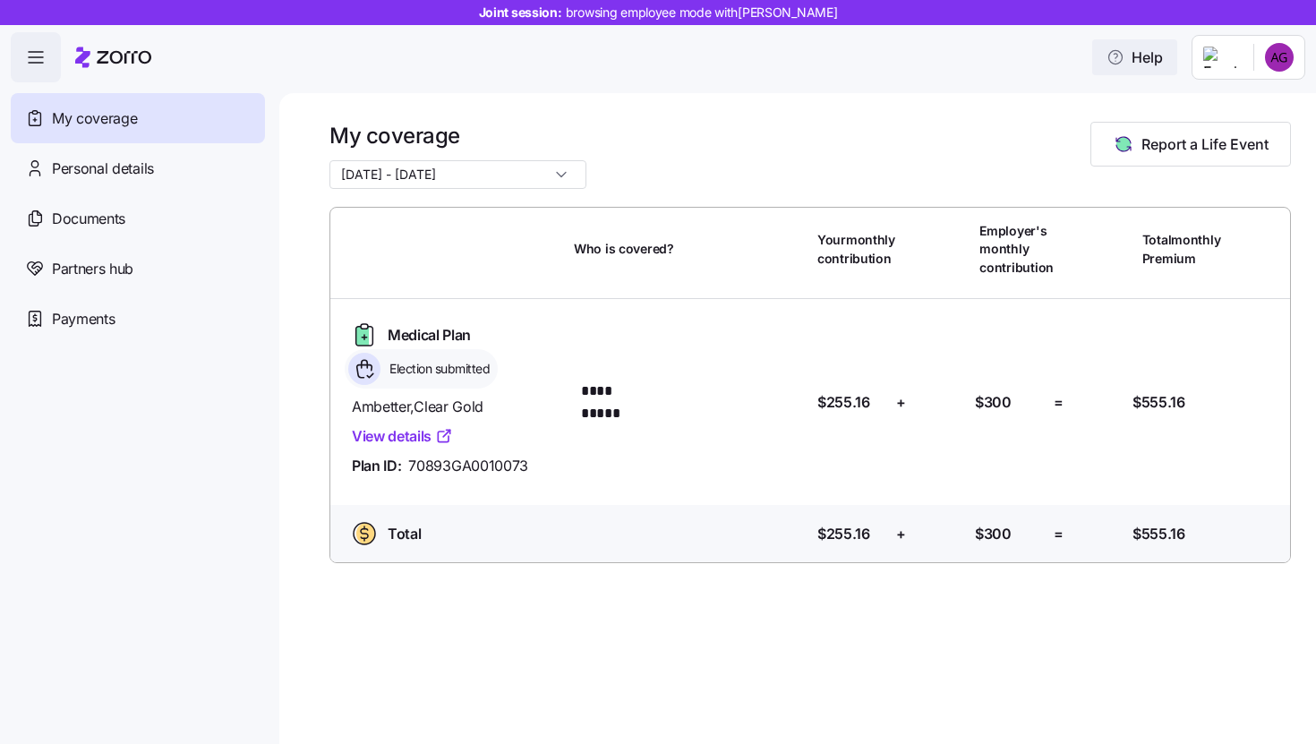
click at [1161, 57] on span "Help" at bounding box center [1134, 57] width 56 height 21
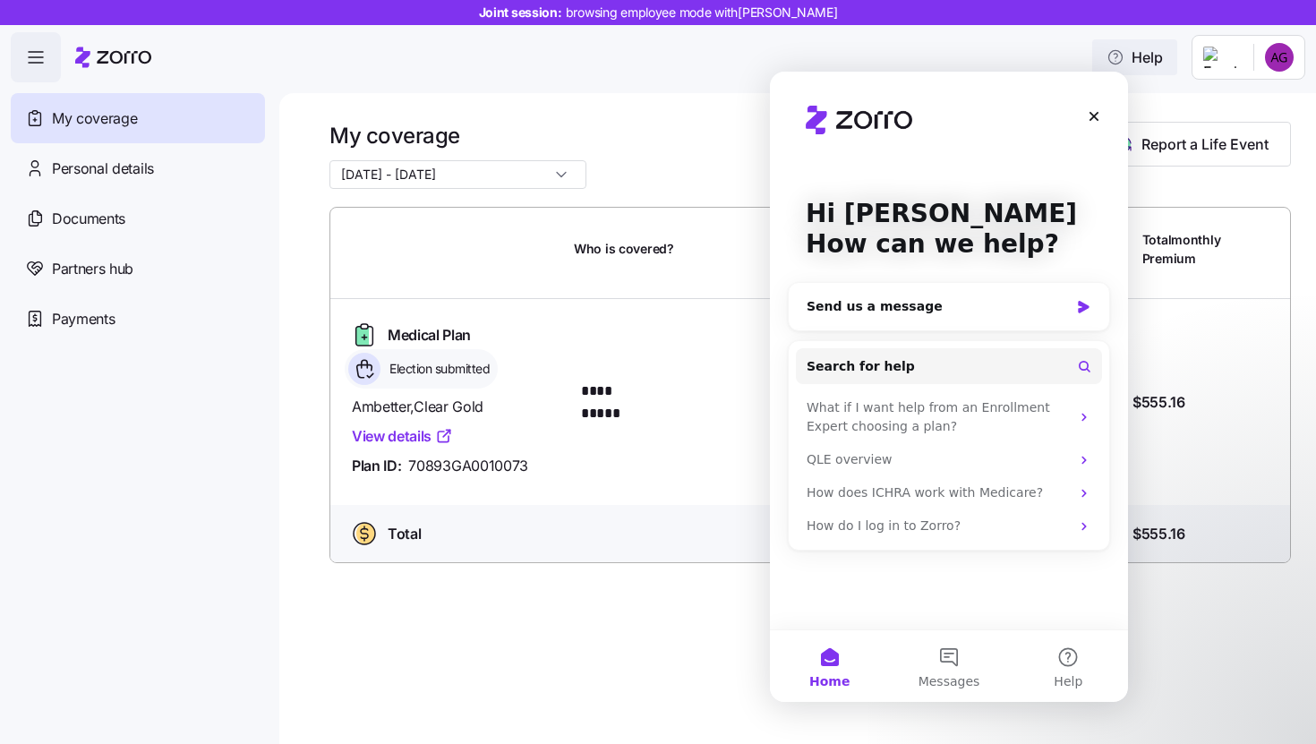
click at [1161, 57] on span "Help" at bounding box center [1134, 57] width 56 height 21
click at [1311, 50] on header "Joint session: browsing employee mode with Alexandria Gordon Help" at bounding box center [658, 41] width 1316 height 82
click at [1275, 65] on html "**********" at bounding box center [658, 366] width 1316 height 733
click at [1259, 98] on div "Admin view" at bounding box center [1219, 107] width 93 height 20
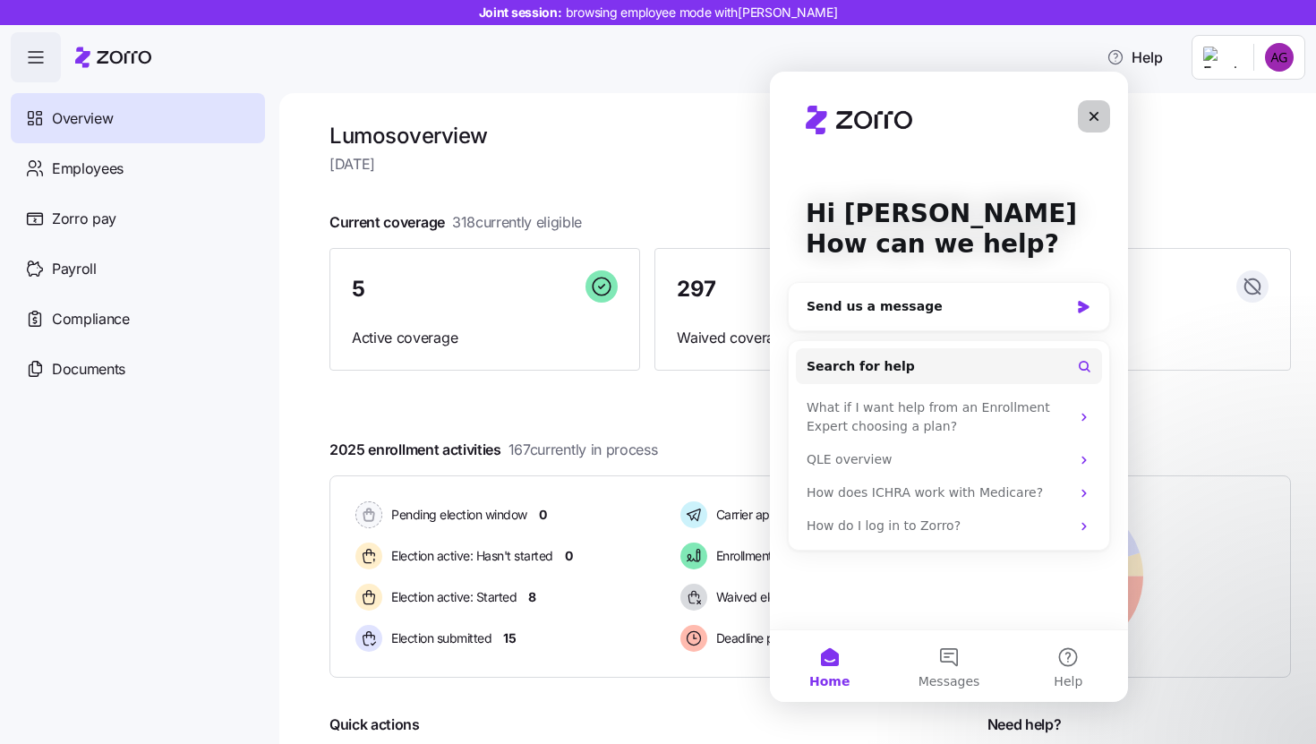
click at [1098, 115] on icon "Close" at bounding box center [1094, 116] width 14 height 14
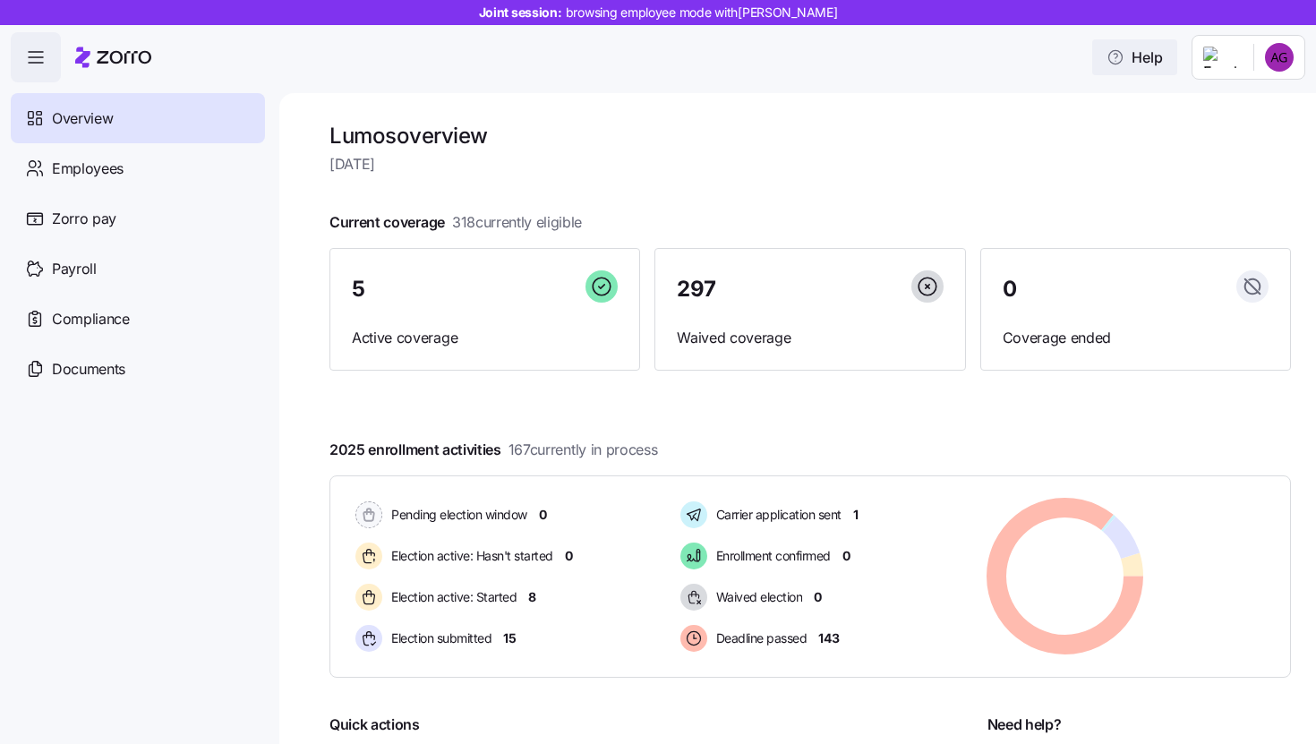
click at [1161, 60] on span "Help" at bounding box center [1134, 57] width 56 height 21
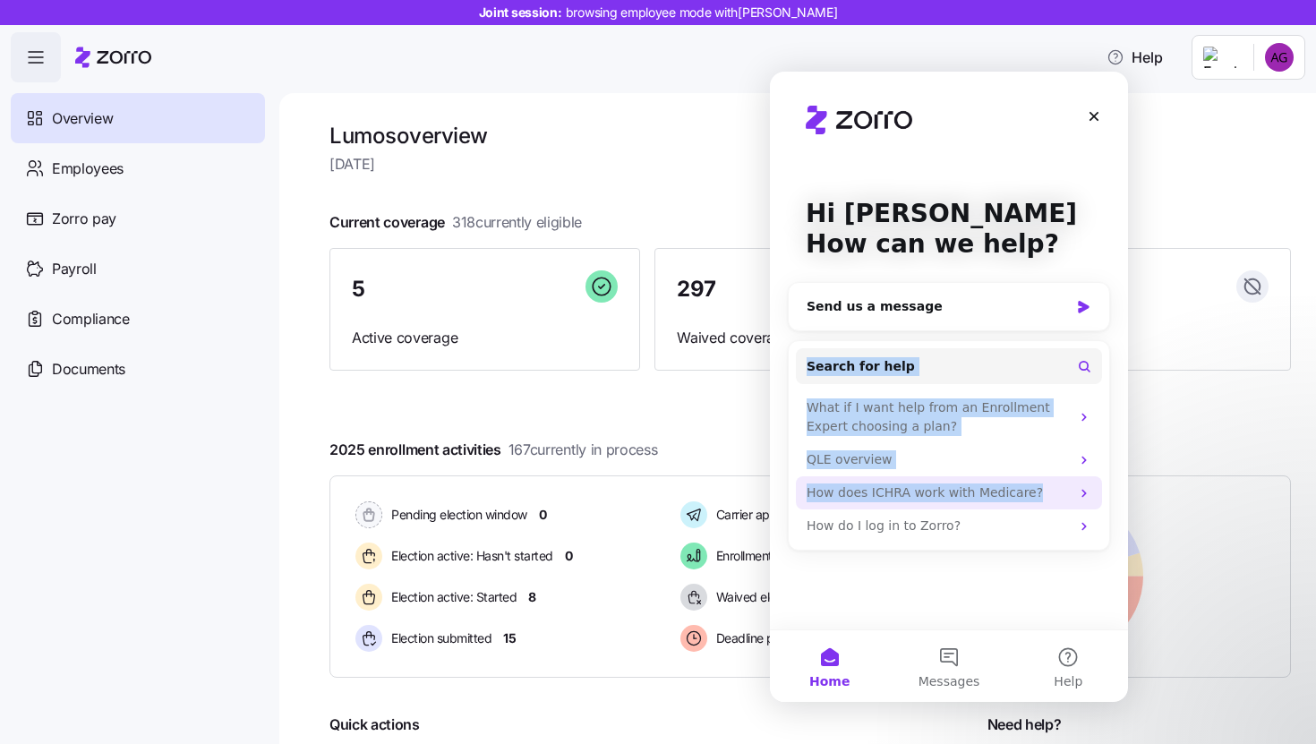
drag, startPoint x: 980, startPoint y: 310, endPoint x: 944, endPoint y: 506, distance: 199.3
click at [944, 506] on div "Send us a message Search for help What if I want help from an Enrollment Expert…" at bounding box center [949, 421] width 322 height 278
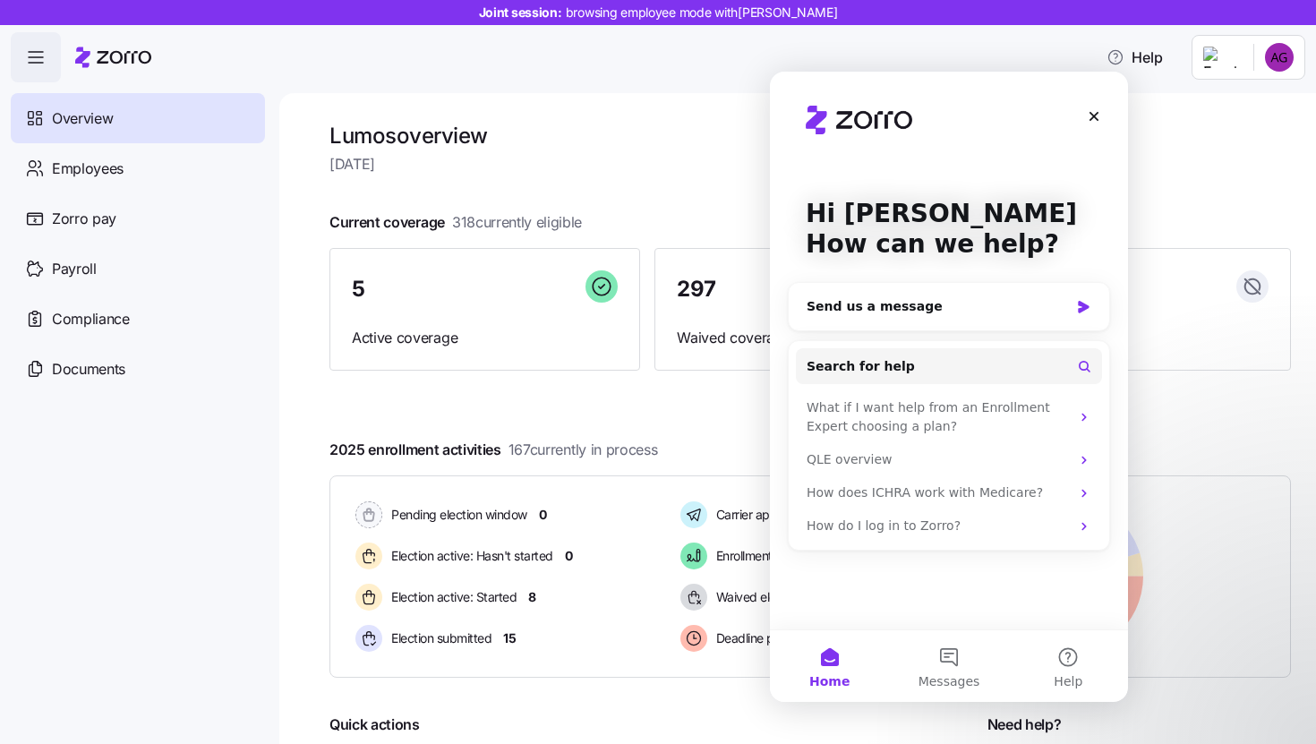
click at [934, 583] on div "Hi Jen 👋 How can we help? Send us a message Search for help What if I want help…" at bounding box center [949, 351] width 358 height 558
click at [931, 295] on div "Send us a message" at bounding box center [949, 306] width 320 height 47
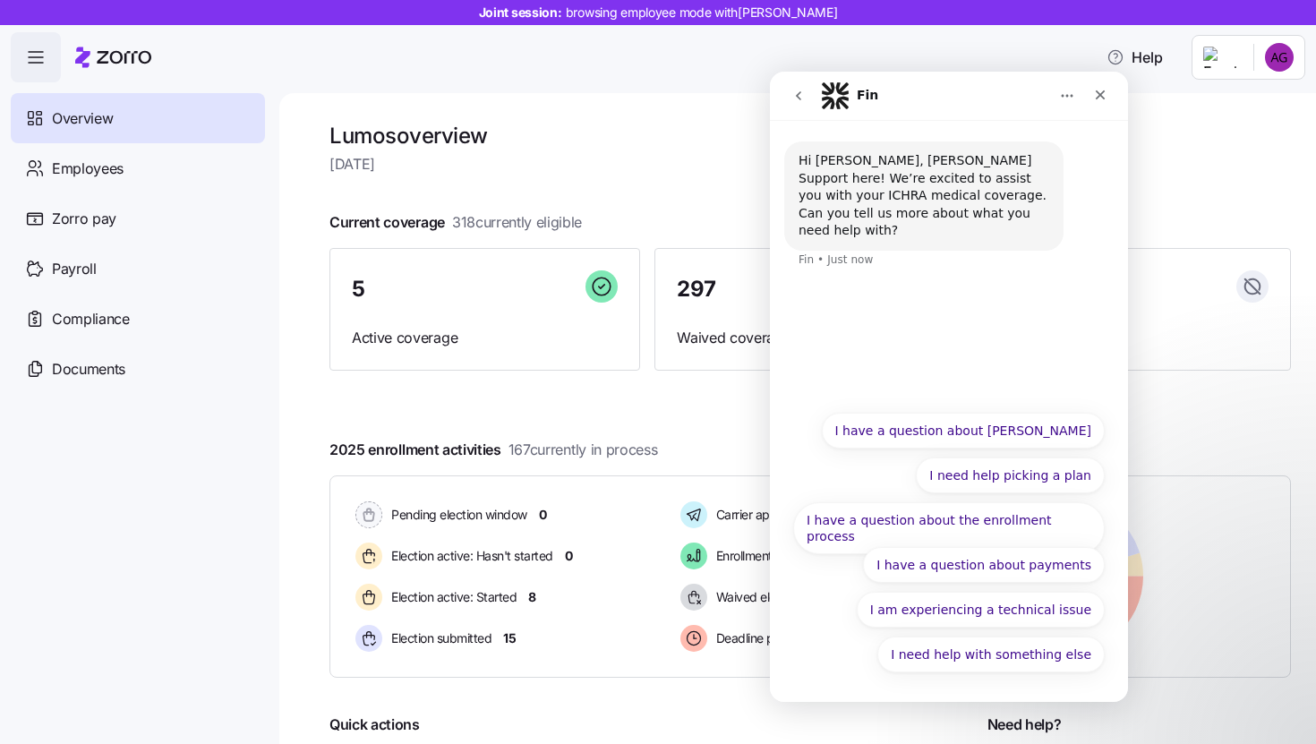
click at [1189, 172] on span "[DATE]" at bounding box center [809, 164] width 961 height 22
click at [977, 657] on button "I need help with something else" at bounding box center [990, 654] width 227 height 36
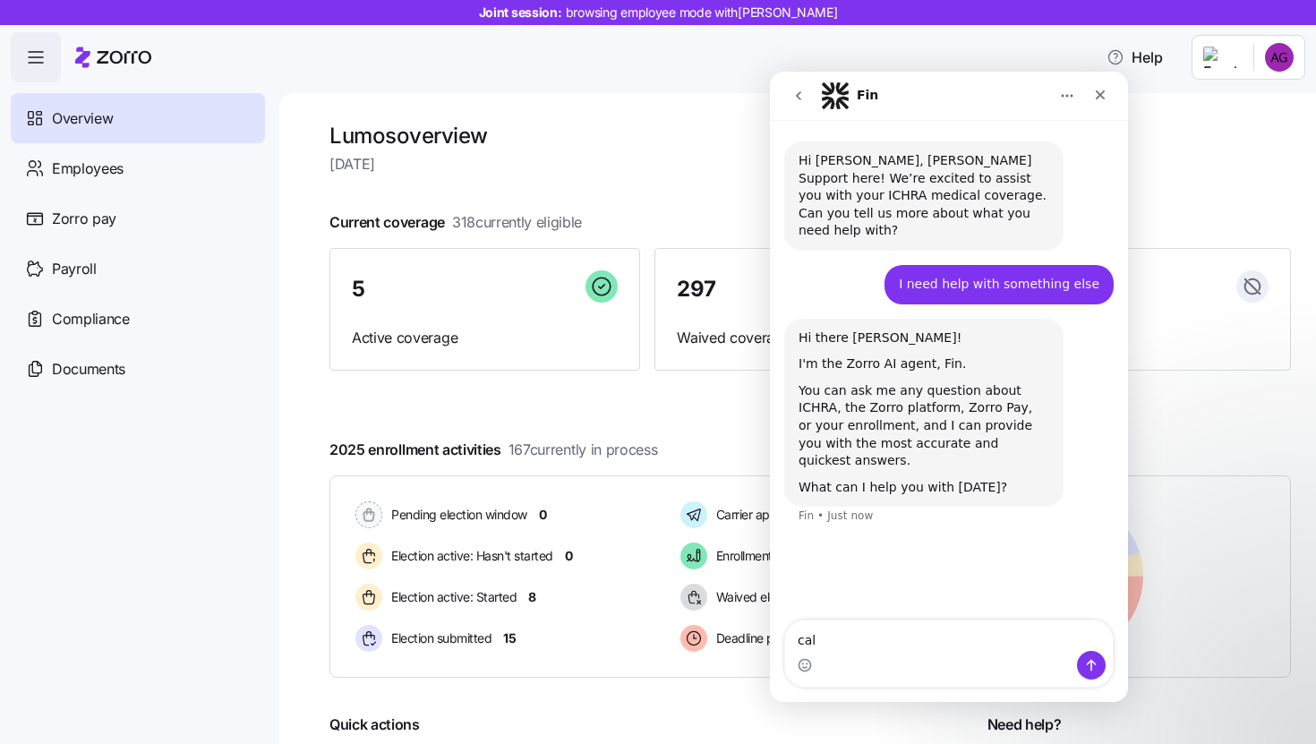
type textarea "call"
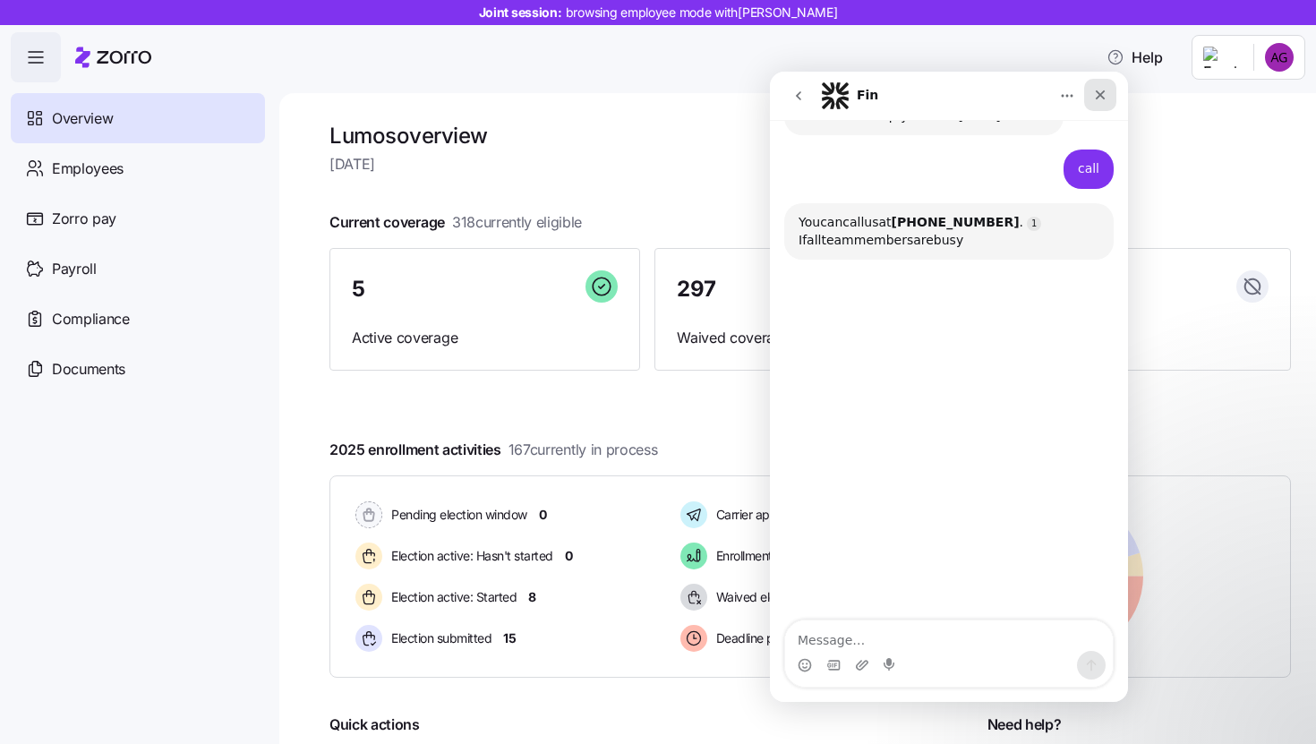
scroll to position [371, 0]
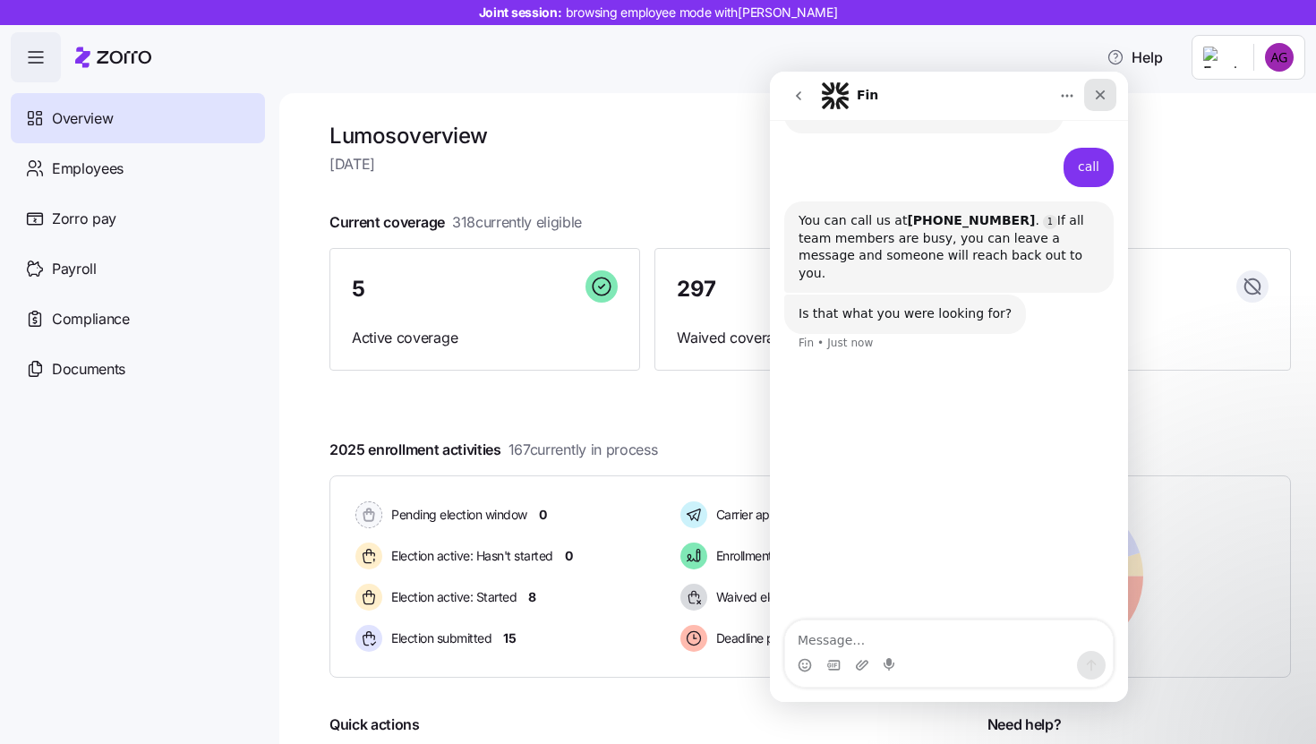
click at [1107, 96] on div "Close" at bounding box center [1100, 95] width 32 height 32
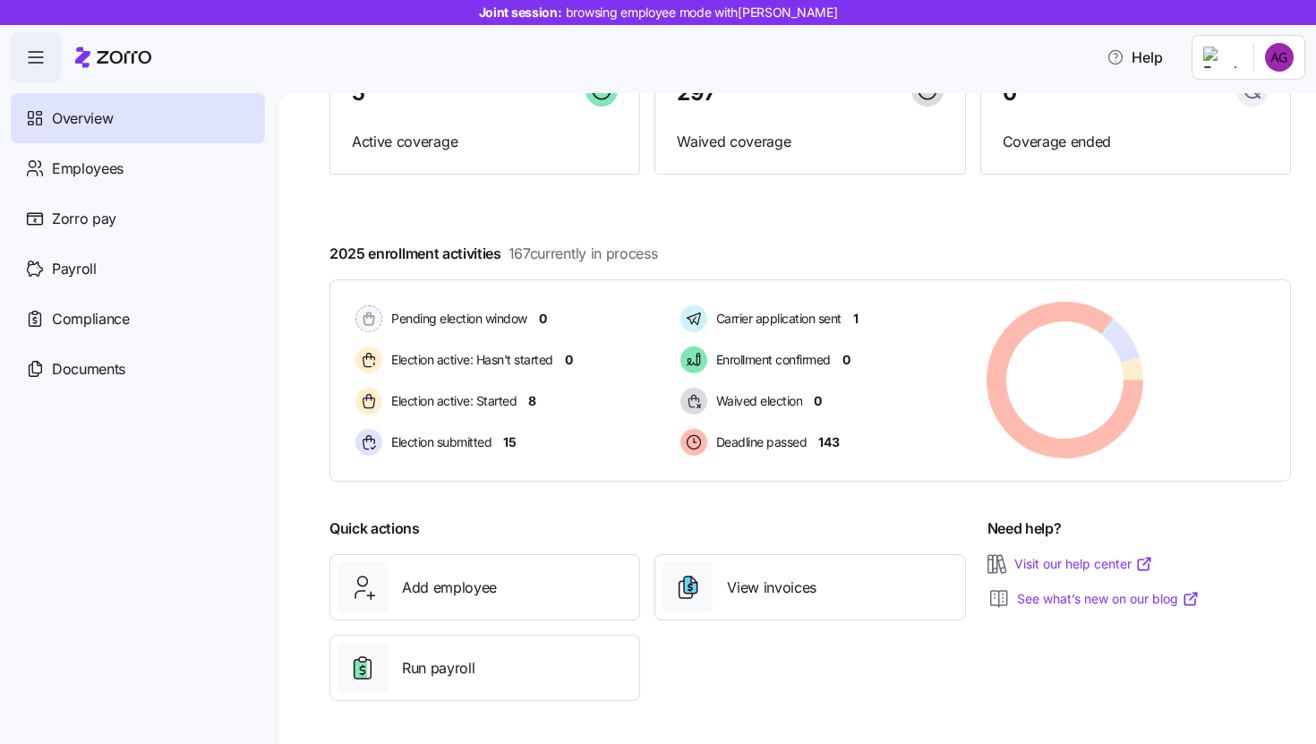
scroll to position [0, 0]
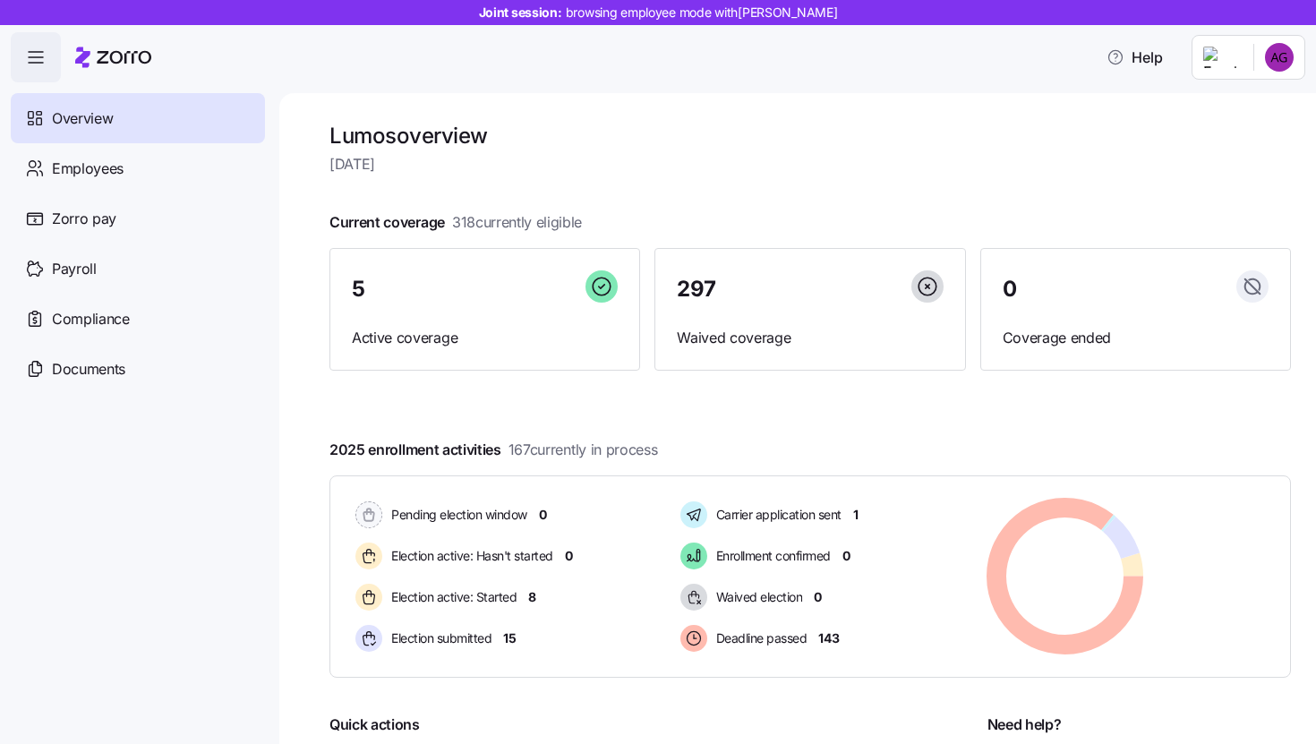
click at [1275, 57] on html "Joint session: browsing employee mode with Alexandria Gordon Help Overview Empl…" at bounding box center [658, 366] width 1316 height 733
click at [1221, 116] on div "Personal view" at bounding box center [1232, 106] width 132 height 29
click at [1294, 57] on html "Joint session: browsing employee mode with Alexandria Gordon Help Overview Empl…" at bounding box center [658, 366] width 1316 height 733
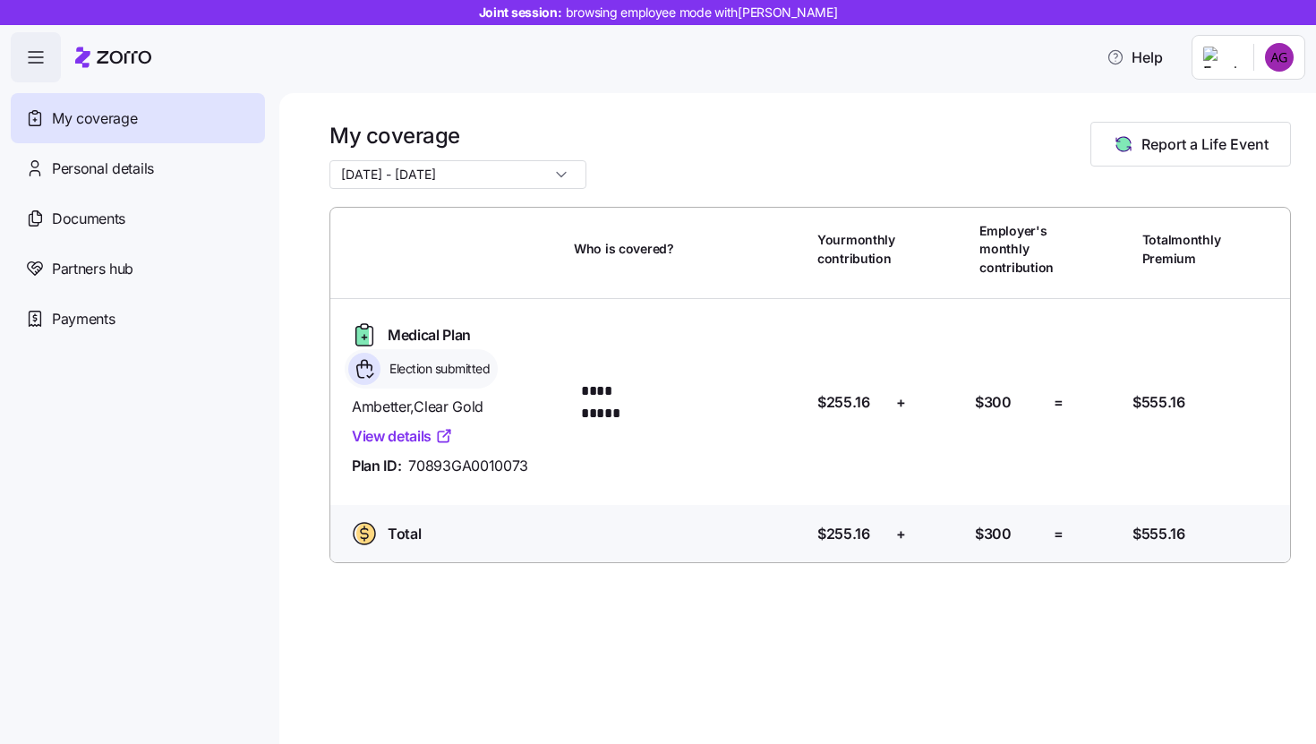
click at [1293, 63] on html "**********" at bounding box center [658, 366] width 1316 height 733
click at [1249, 98] on div "Admin view" at bounding box center [1219, 107] width 93 height 20
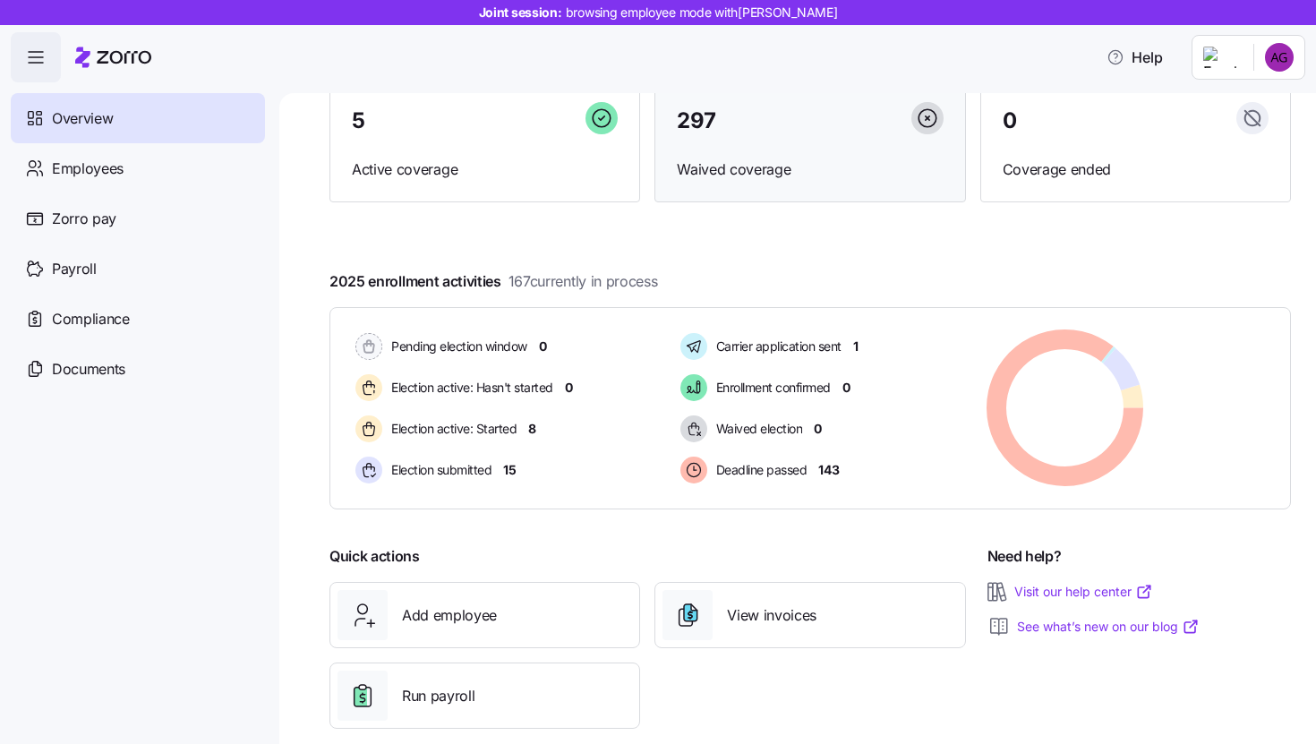
scroll to position [196, 0]
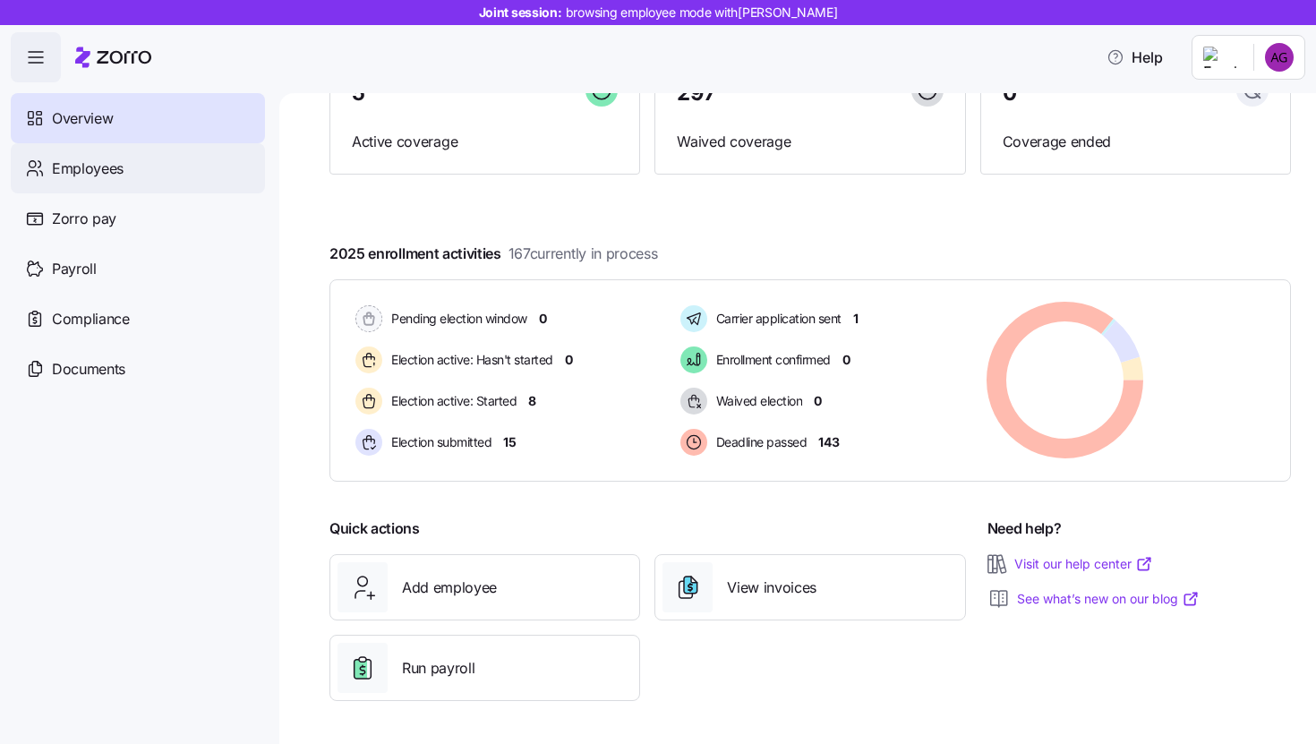
click at [111, 143] on div "Employees" at bounding box center [138, 168] width 254 height 50
click at [140, 164] on div "Employees" at bounding box center [138, 168] width 254 height 50
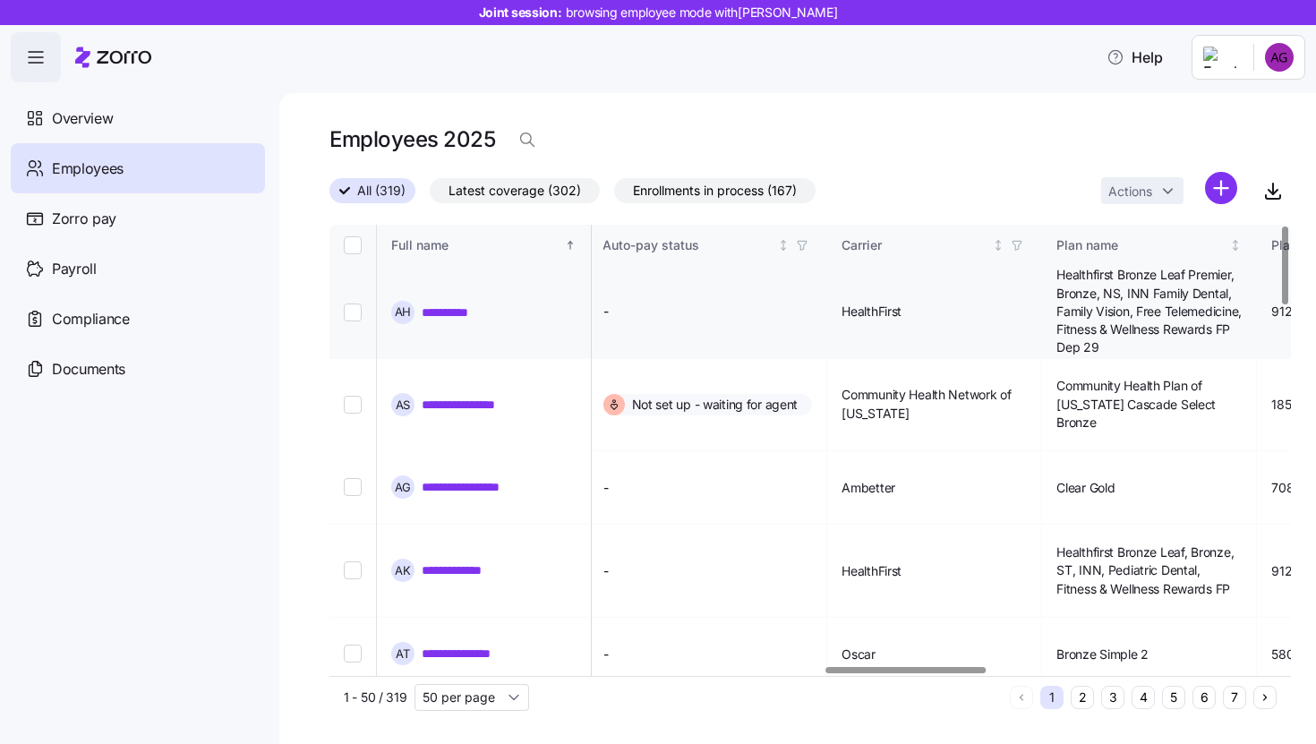
scroll to position [0, 2941]
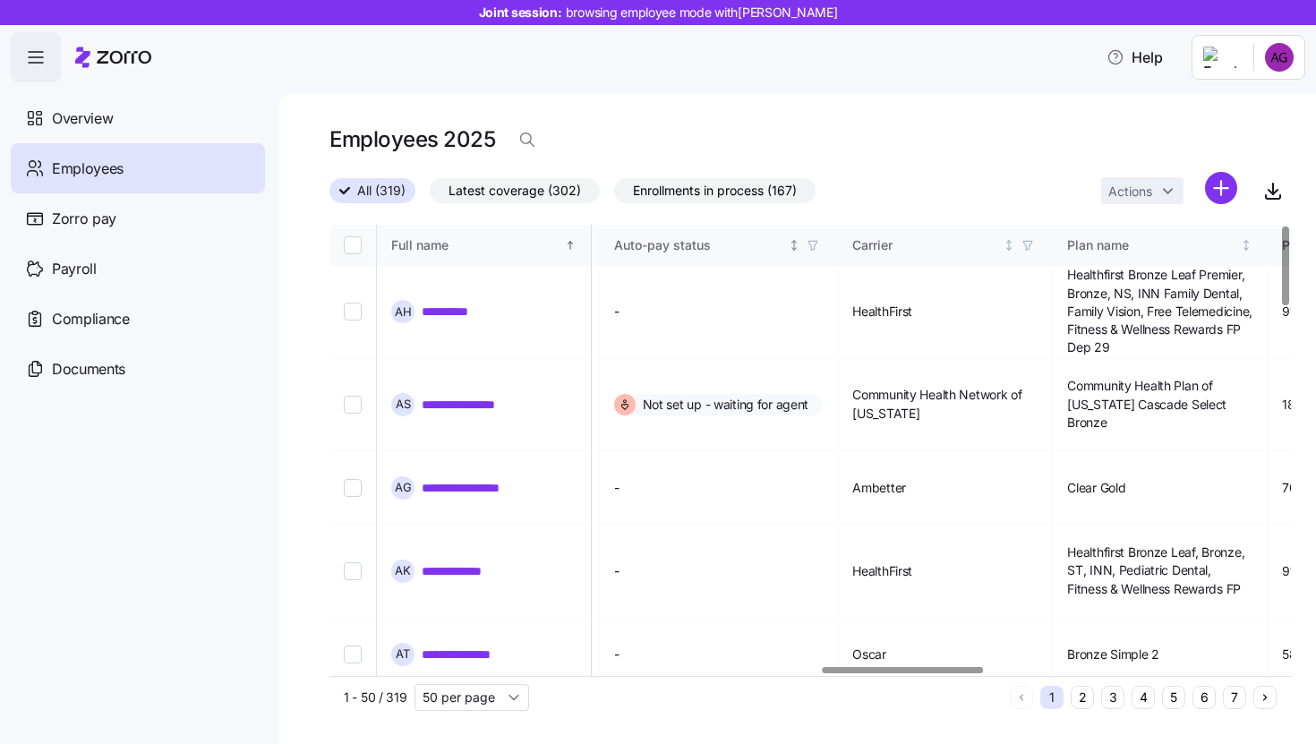
click at [819, 249] on icon "button" at bounding box center [813, 245] width 13 height 13
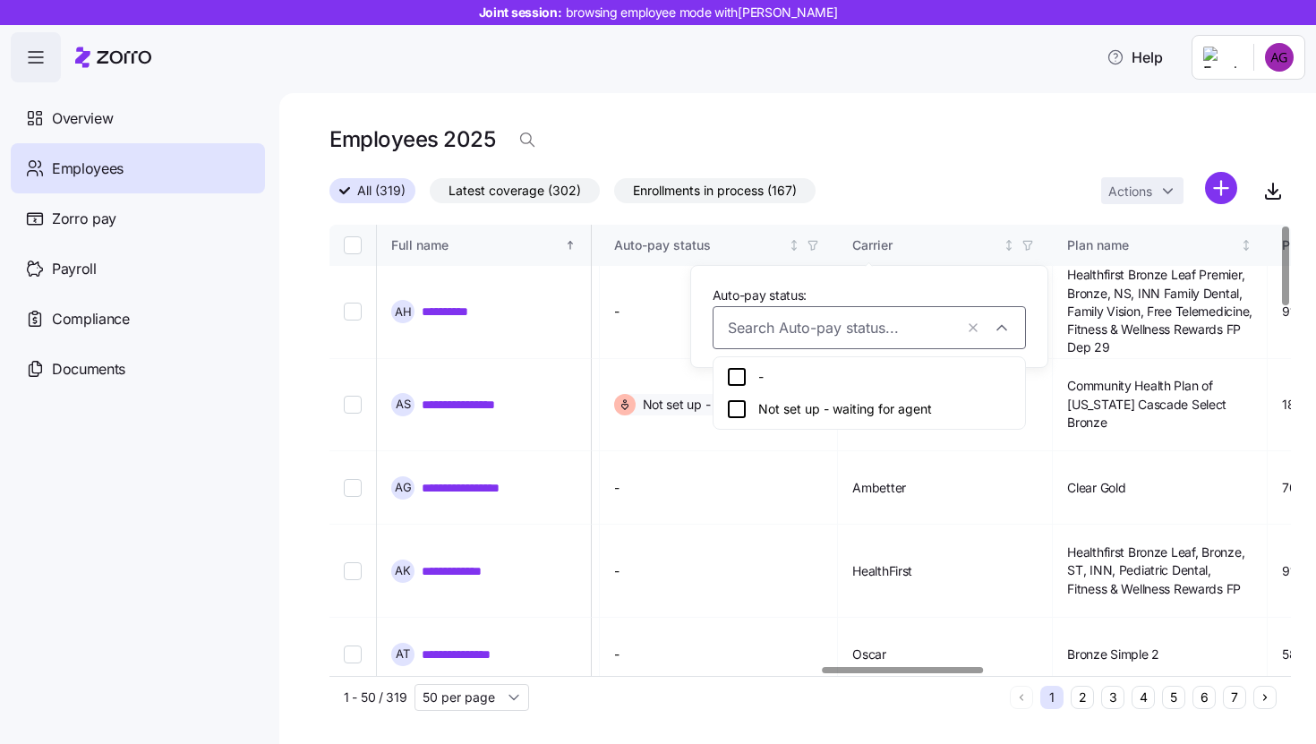
click at [765, 329] on input "Auto-pay status:" at bounding box center [840, 327] width 225 height 23
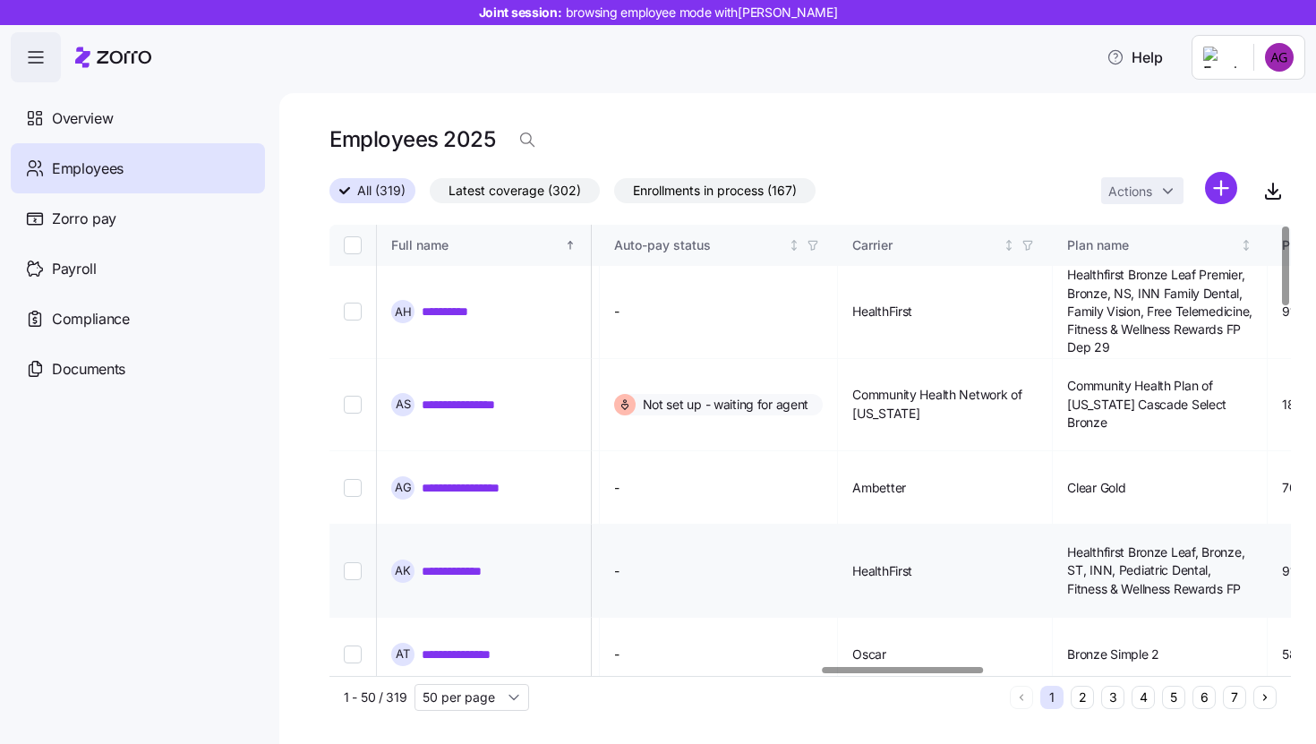
click at [766, 525] on td "-" at bounding box center [719, 571] width 239 height 93
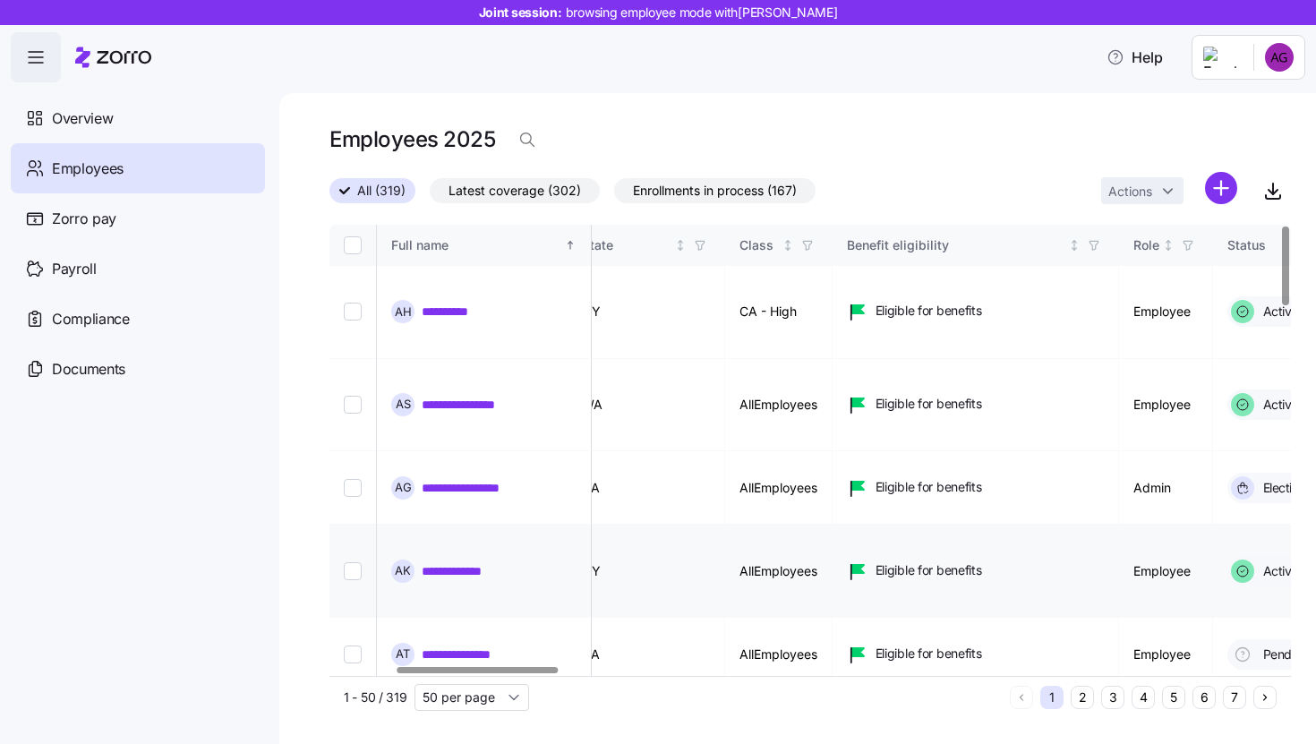
scroll to position [0, 393]
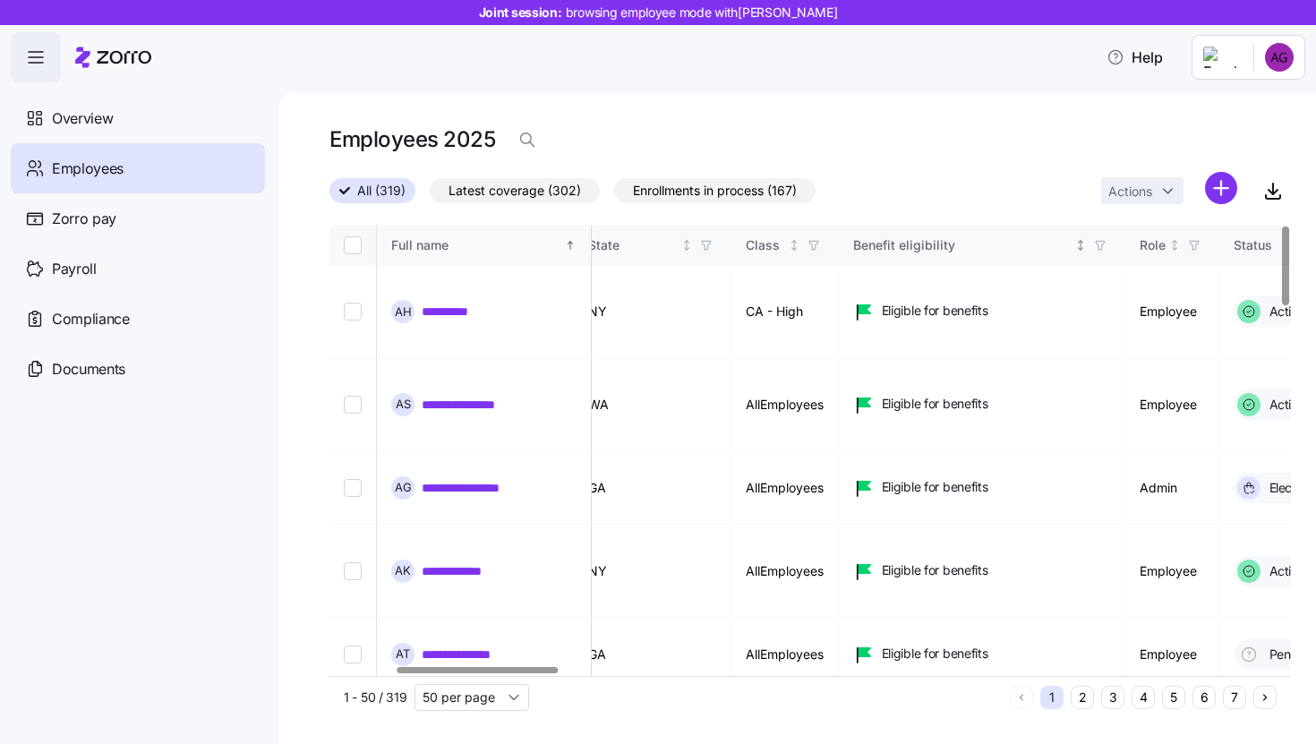
click at [1106, 241] on icon "button" at bounding box center [1100, 245] width 13 height 13
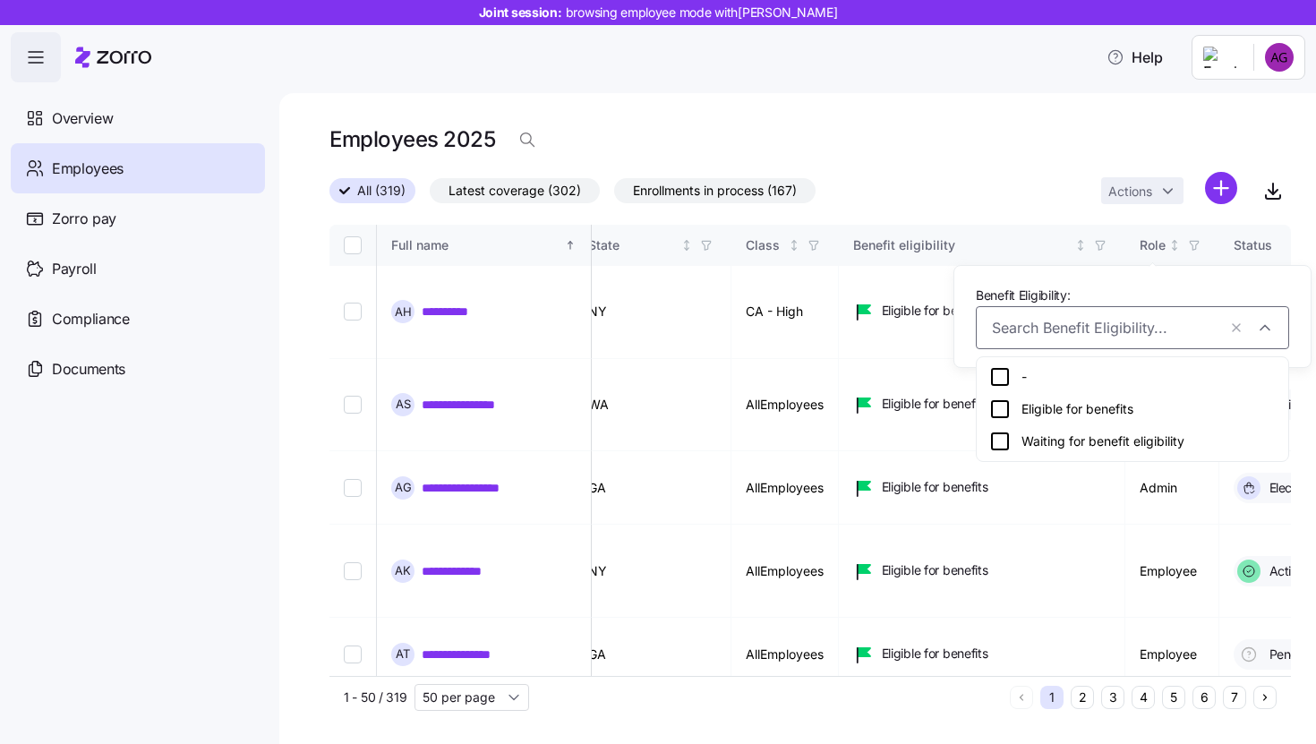
click at [1135, 330] on input "Benefit Eligibility:" at bounding box center [1104, 327] width 225 height 23
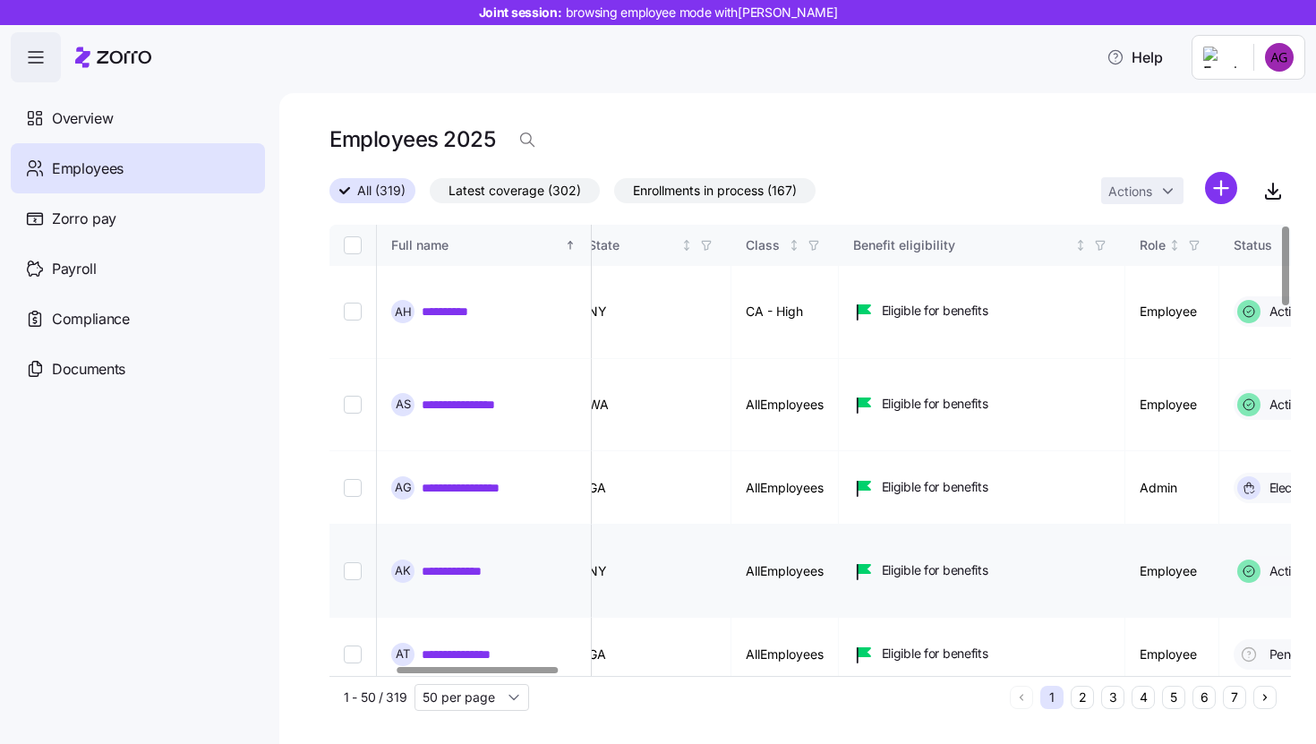
click at [969, 525] on td "Eligible for benefits" at bounding box center [982, 571] width 286 height 93
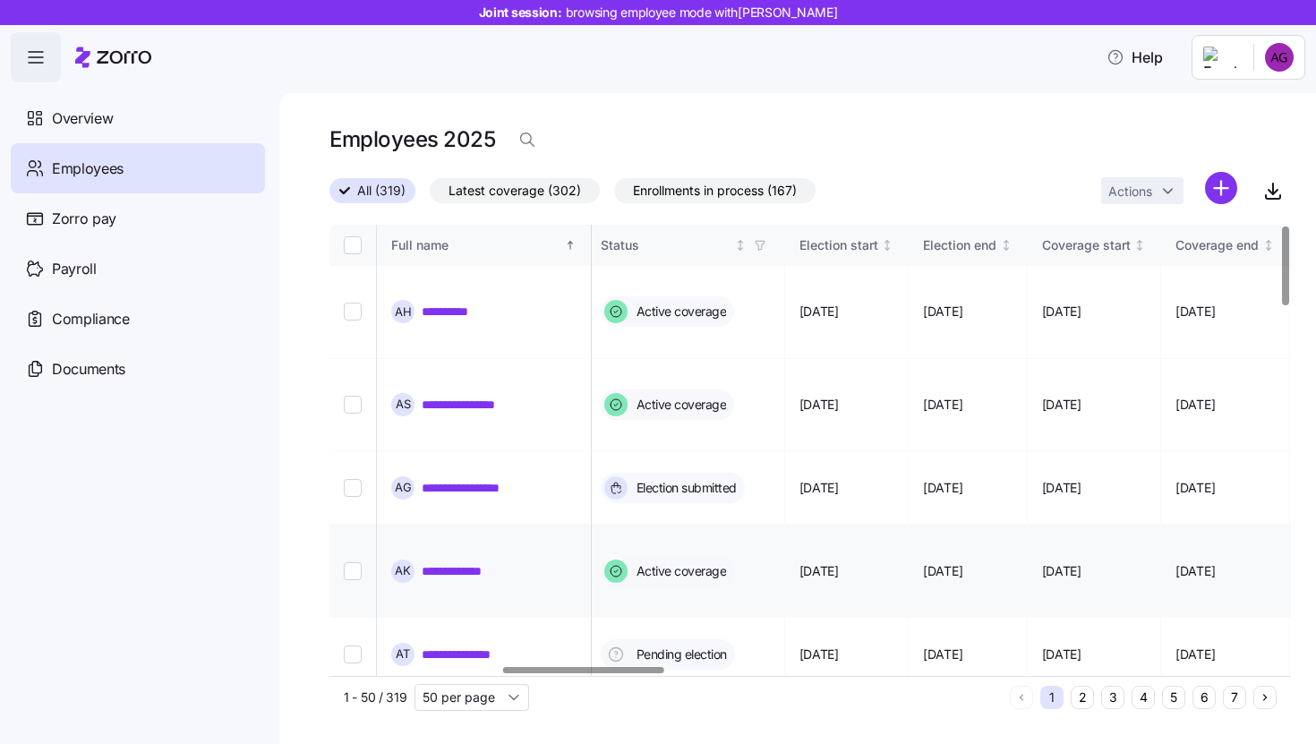
scroll to position [0, 1025]
click at [767, 245] on icon "button" at bounding box center [761, 245] width 13 height 13
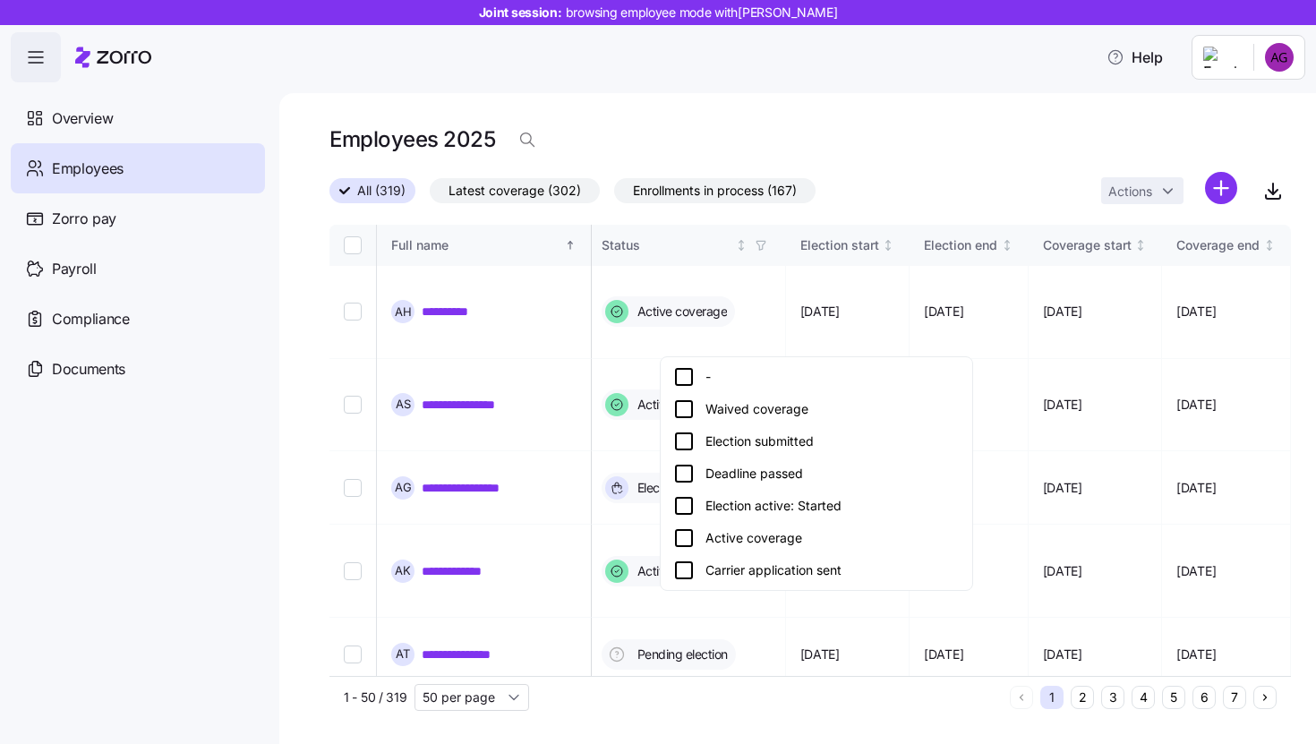
click at [760, 475] on div "Deadline passed" at bounding box center [816, 473] width 286 height 21
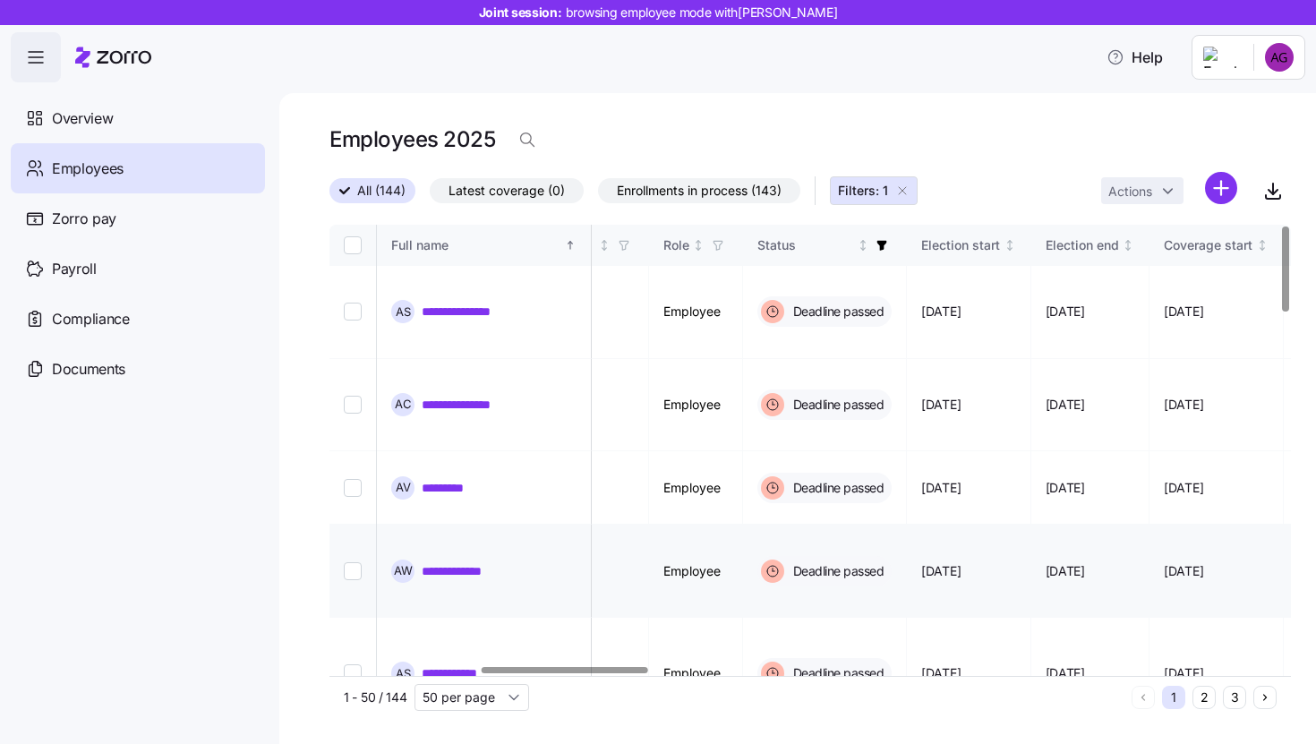
scroll to position [0, 886]
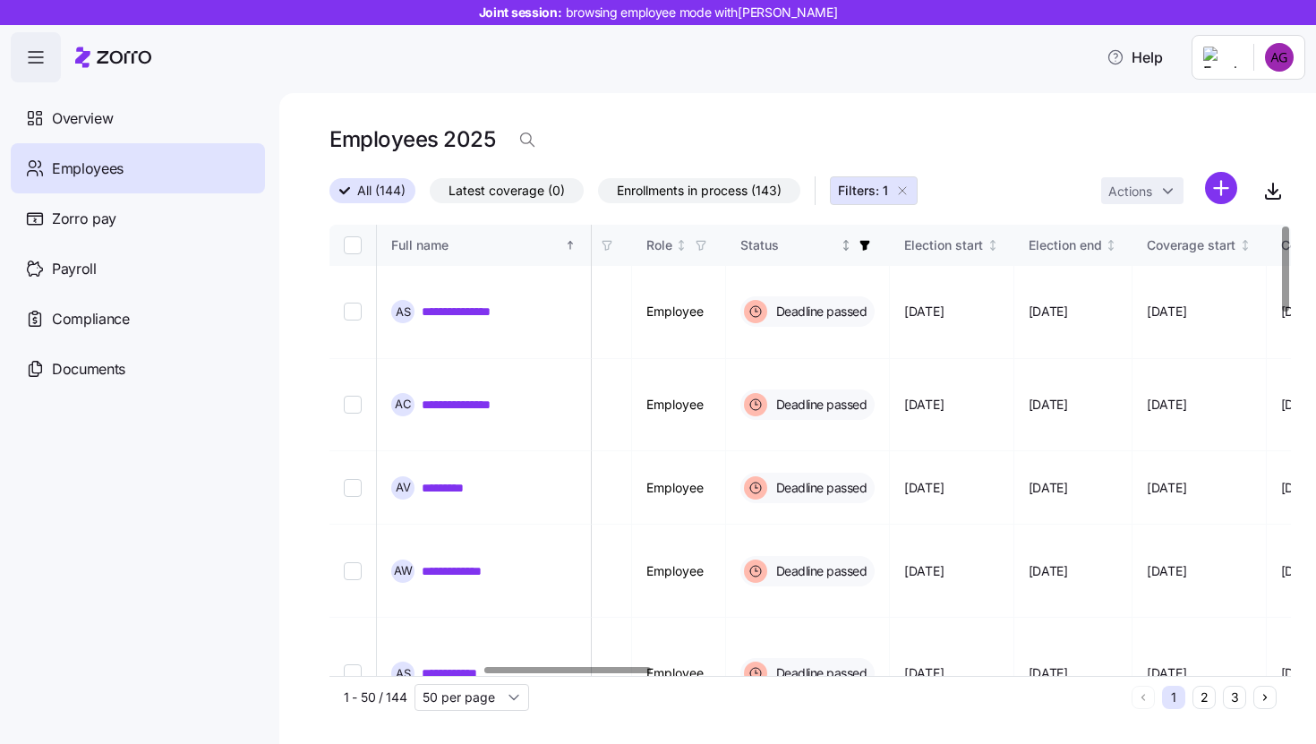
click at [871, 250] on icon "button" at bounding box center [864, 245] width 13 height 13
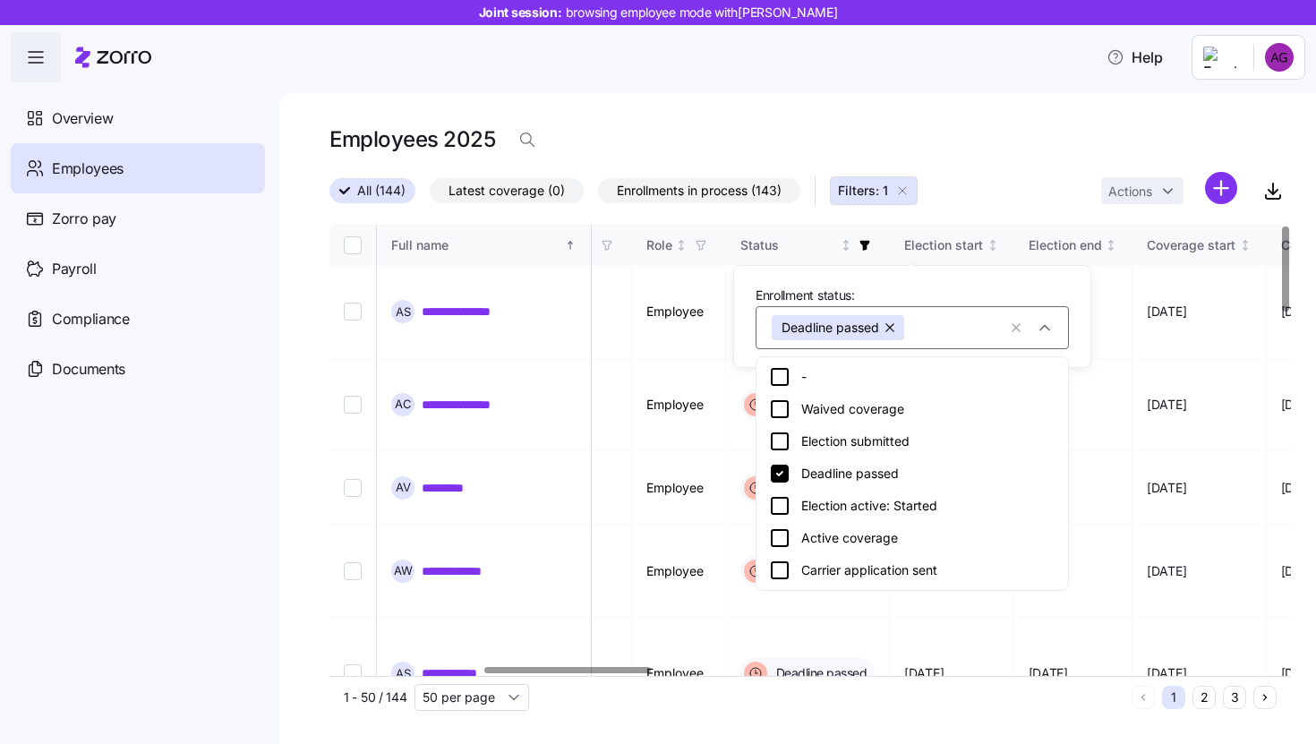
click at [892, 322] on button "button" at bounding box center [891, 327] width 25 height 25
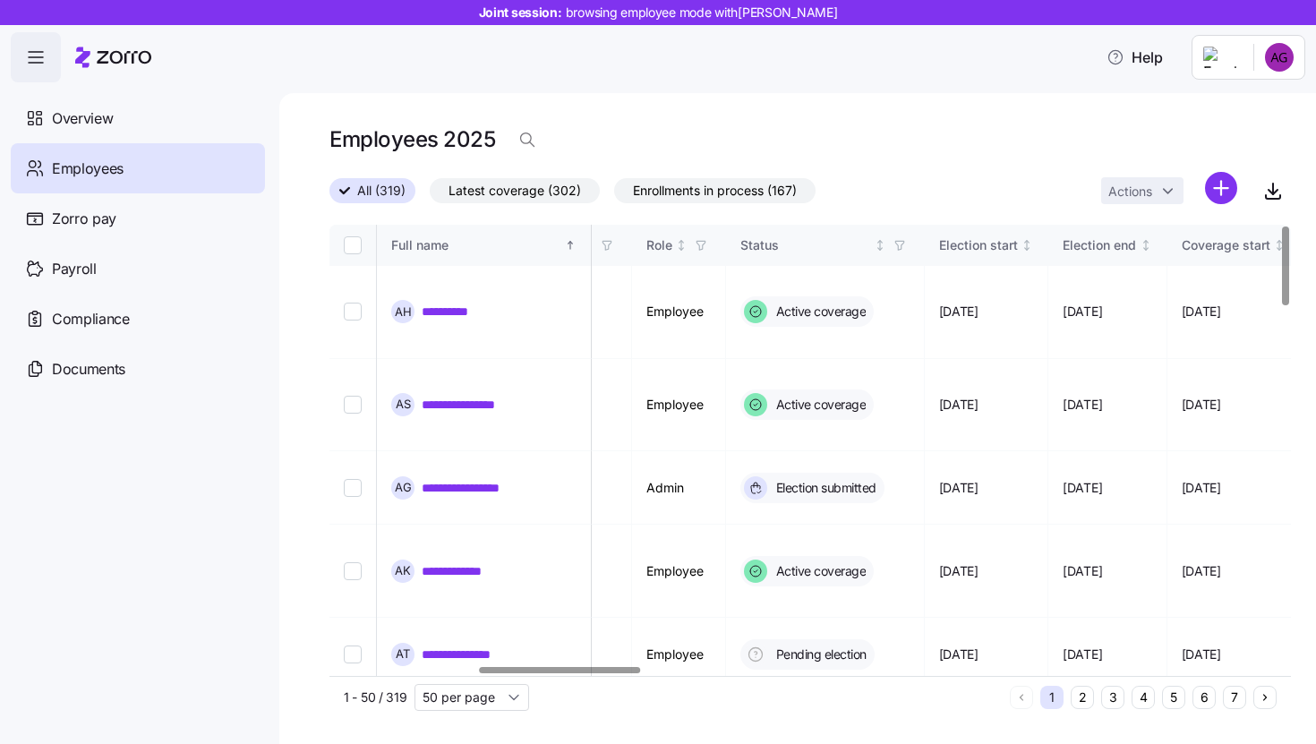
click at [904, 197] on div "All (319) Latest coverage (302) Enrollments in process (167) Actions" at bounding box center [809, 191] width 961 height 38
click at [687, 250] on icon "Not sorted" at bounding box center [681, 245] width 13 height 13
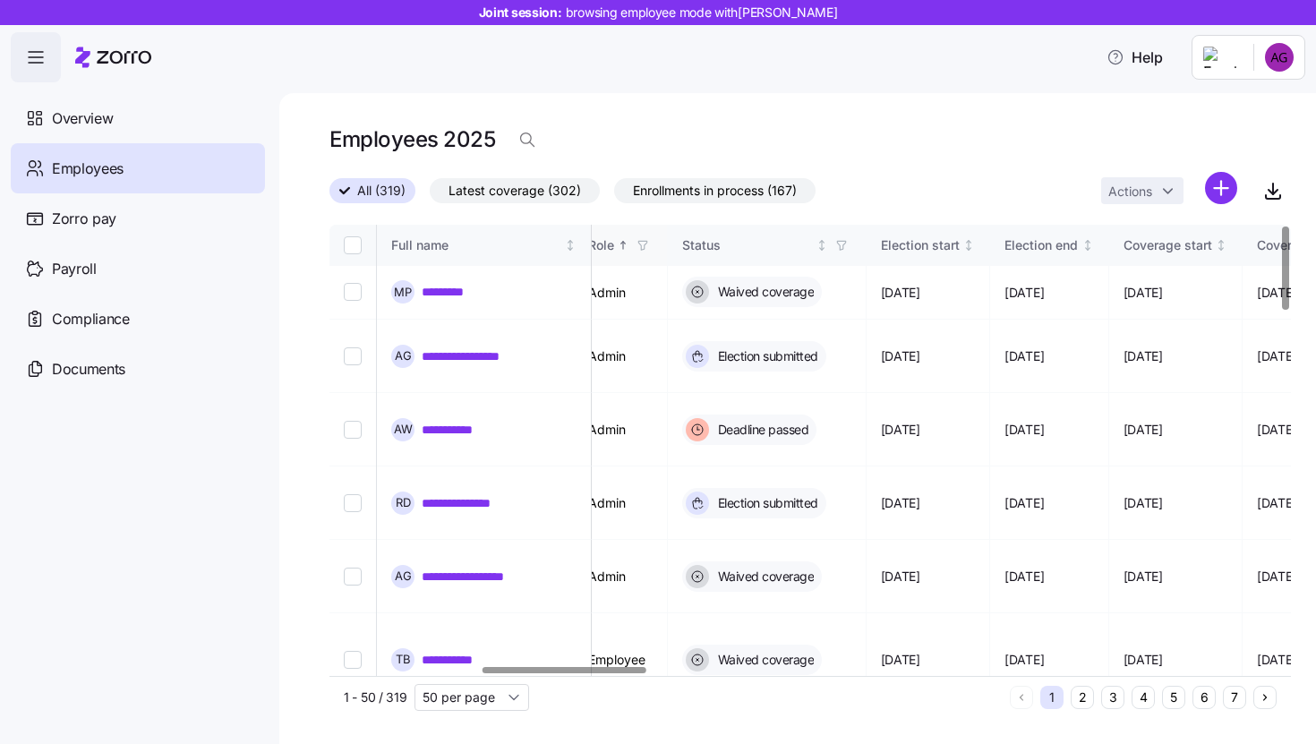
click at [623, 246] on icon "Sorted ascending" at bounding box center [623, 245] width 0 height 7
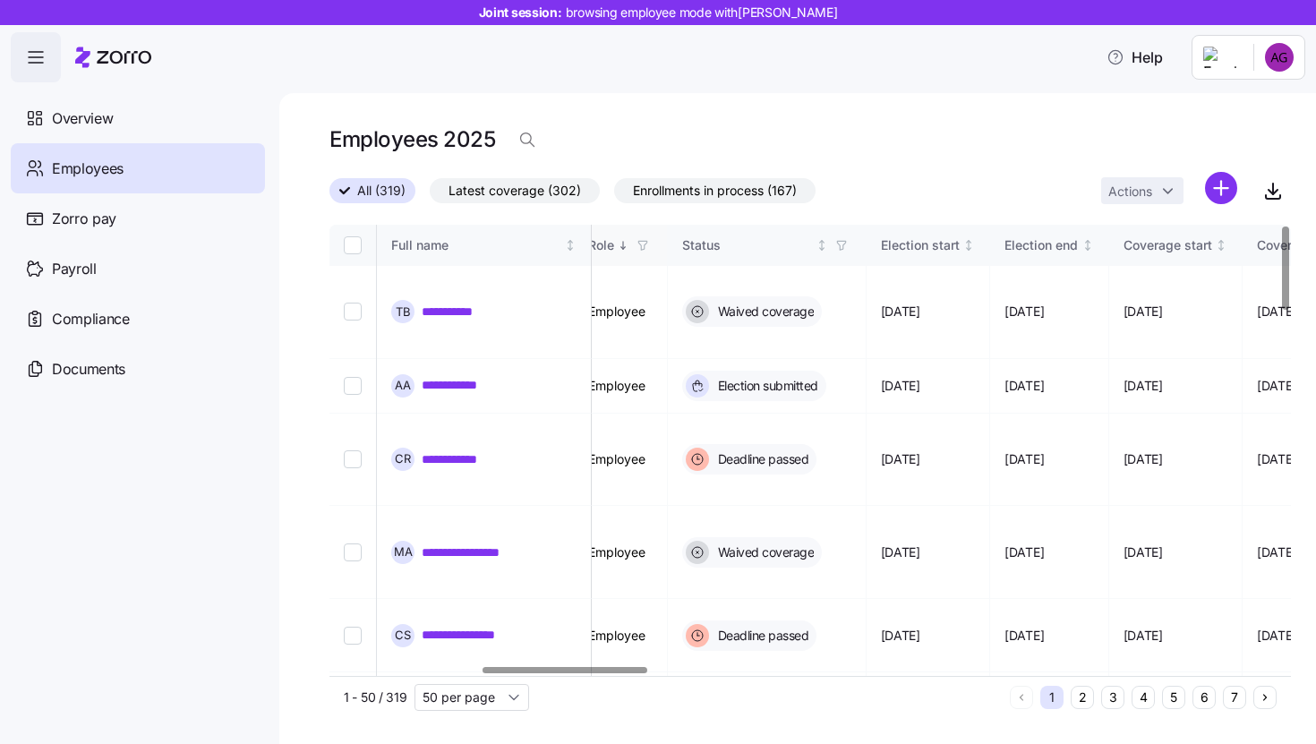
click at [653, 246] on div "Role" at bounding box center [620, 245] width 64 height 20
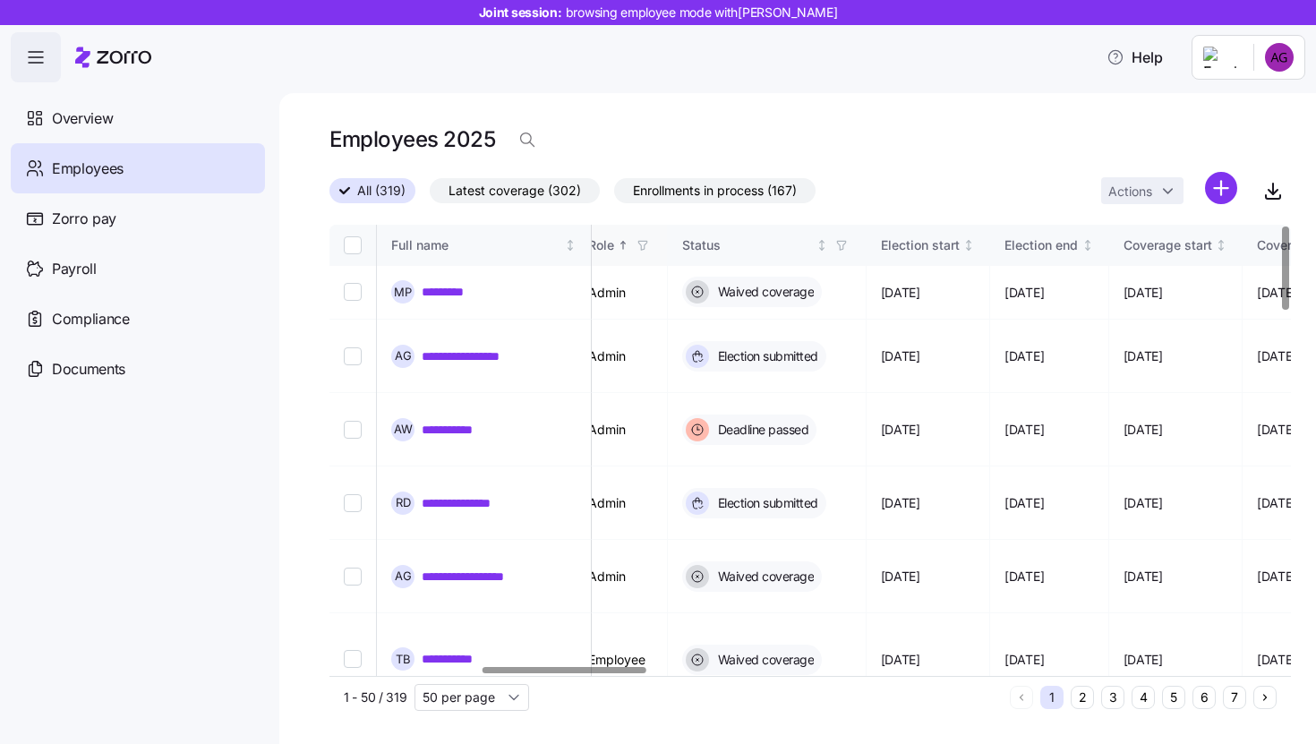
click at [623, 246] on icon "Sorted ascending" at bounding box center [623, 245] width 0 height 7
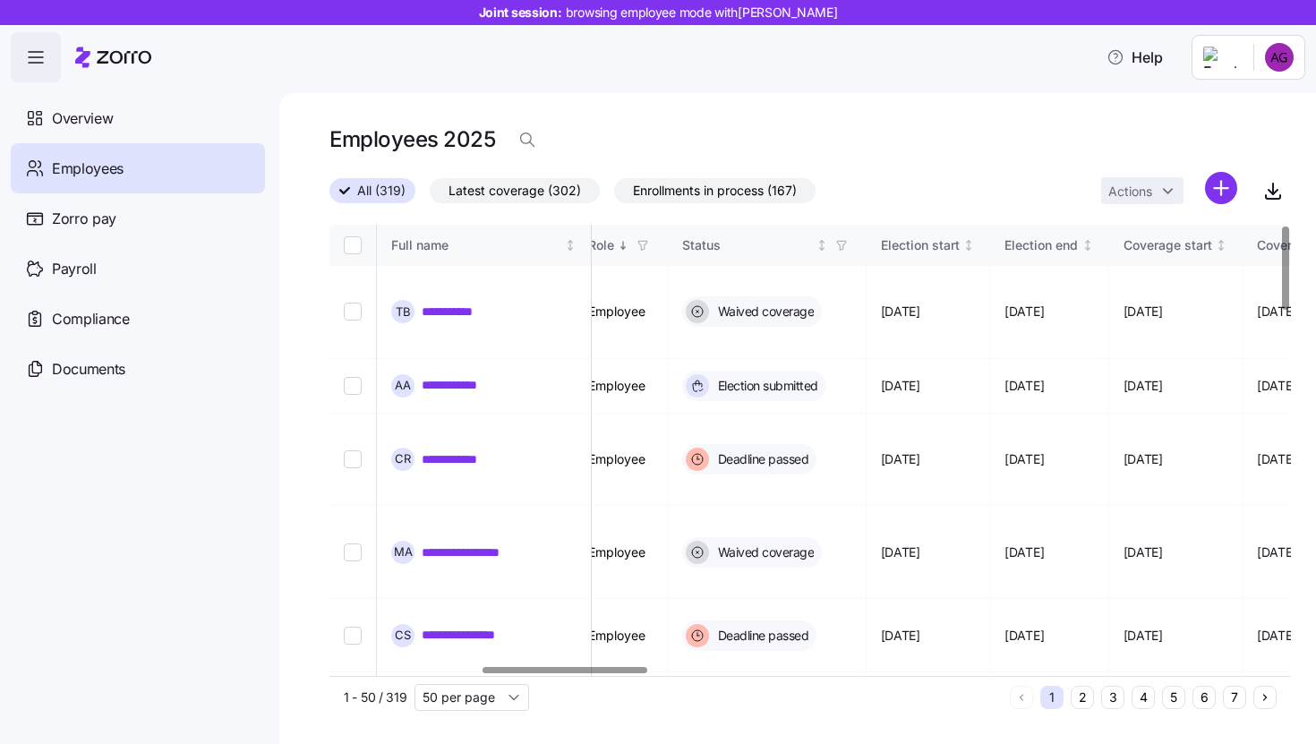
click at [629, 245] on icon "Sorted descending" at bounding box center [623, 245] width 13 height 13
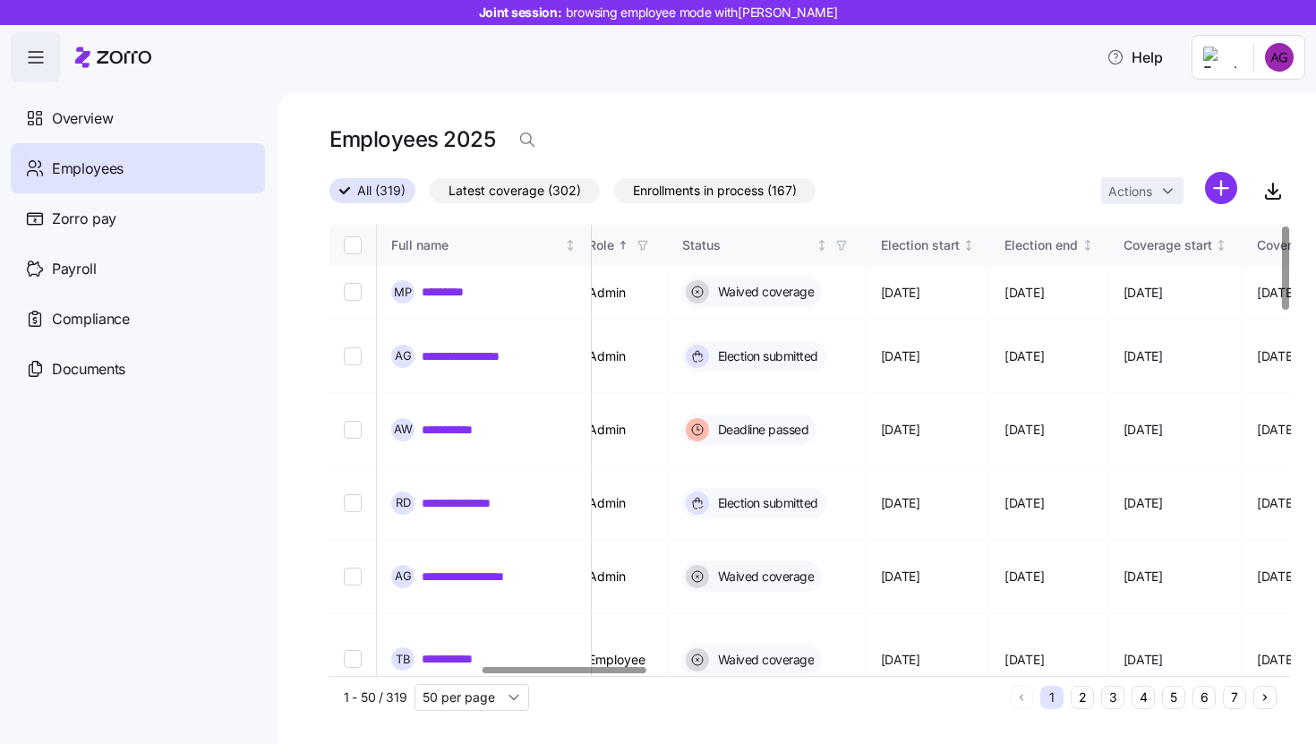
click at [629, 245] on icon "Sorted ascending" at bounding box center [623, 245] width 13 height 13
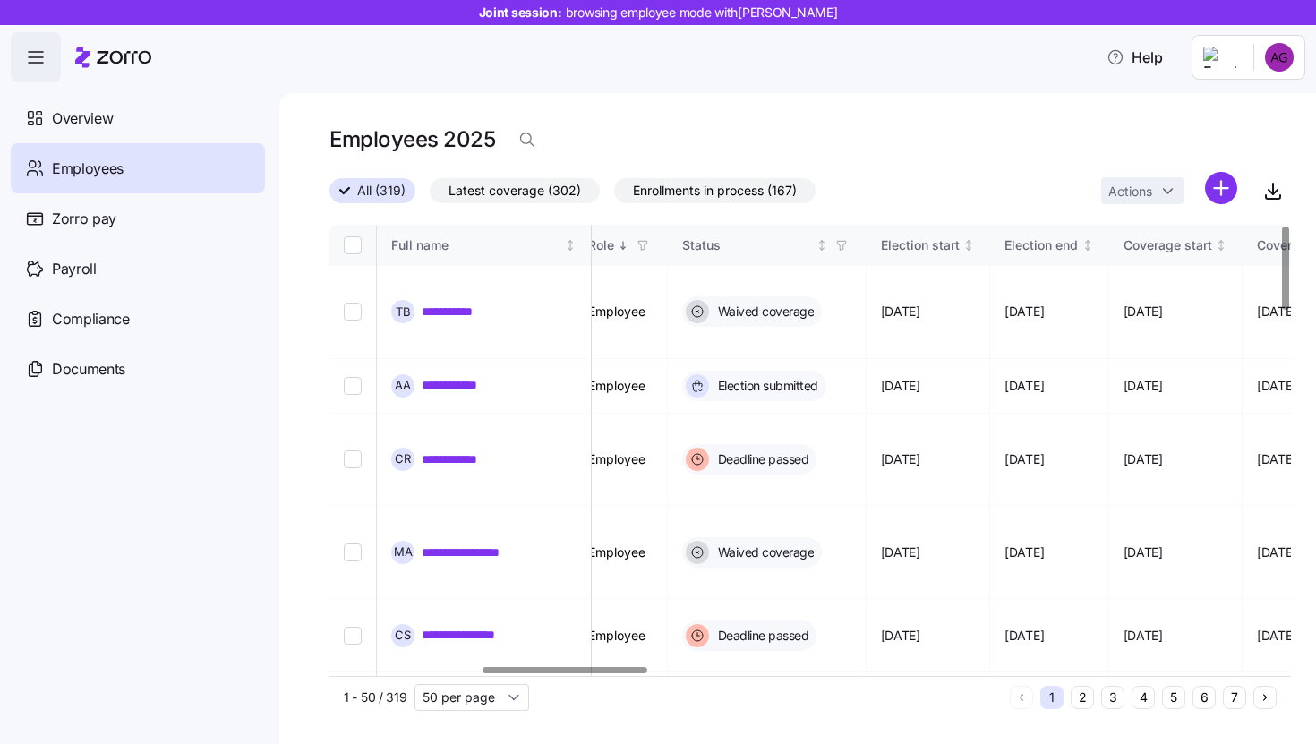
click at [646, 245] on icon "button" at bounding box center [642, 245] width 8 height 9
click at [935, 198] on div "All (319) Latest coverage (302) Enrollments in process (167) Actions" at bounding box center [809, 191] width 961 height 38
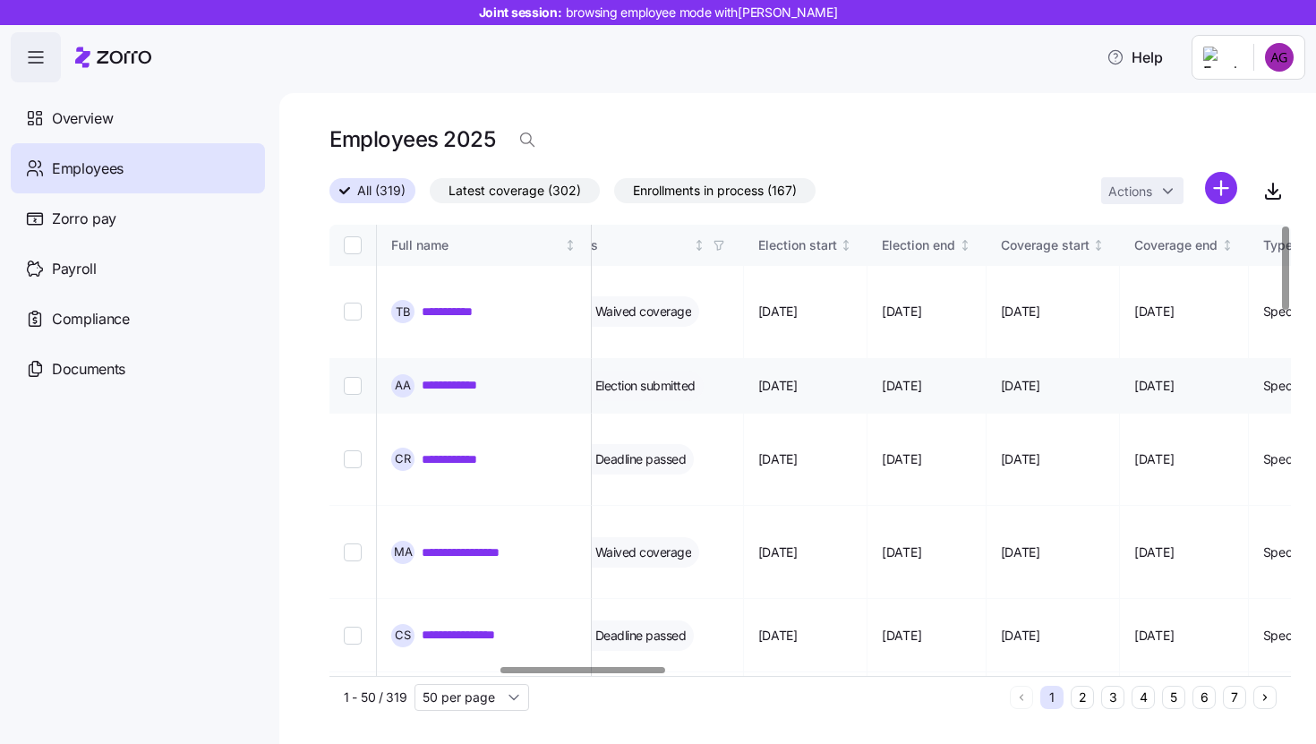
scroll to position [0, 1011]
click at [688, 247] on div "Status" at bounding box center [623, 245] width 131 height 20
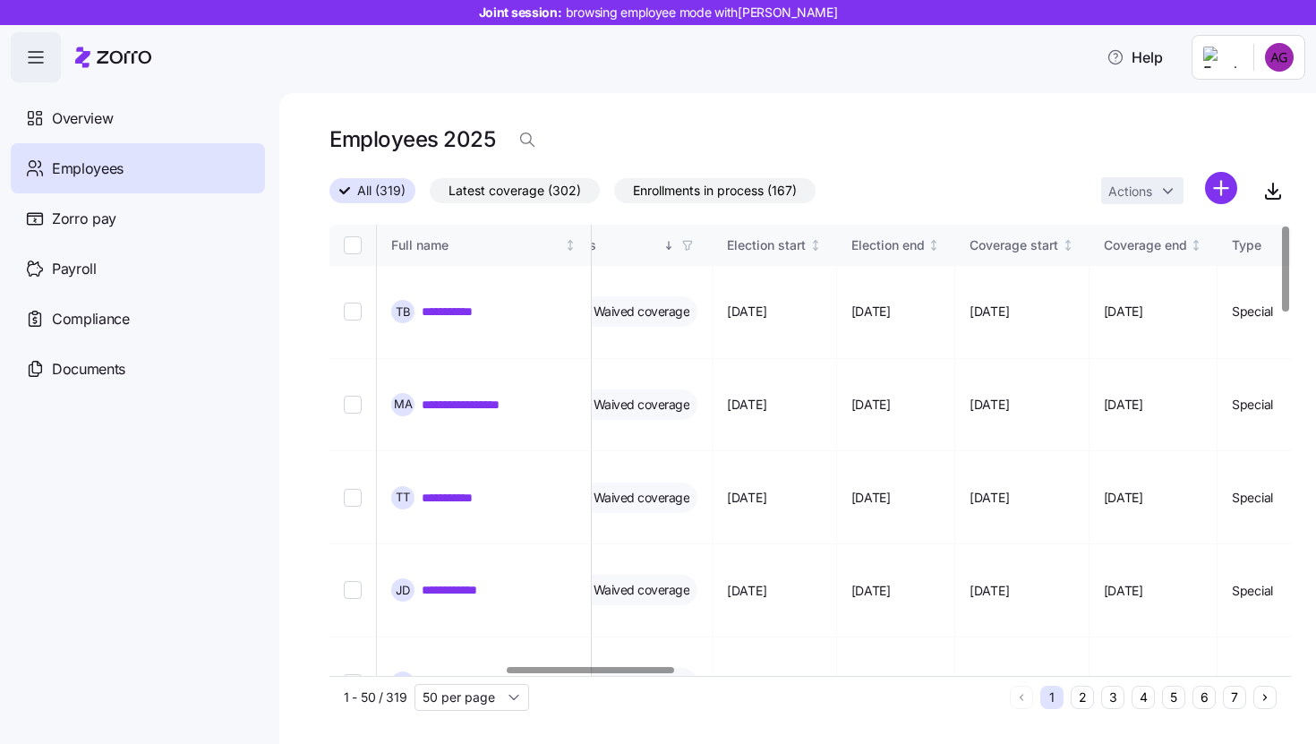
click at [691, 241] on icon "button" at bounding box center [687, 245] width 8 height 9
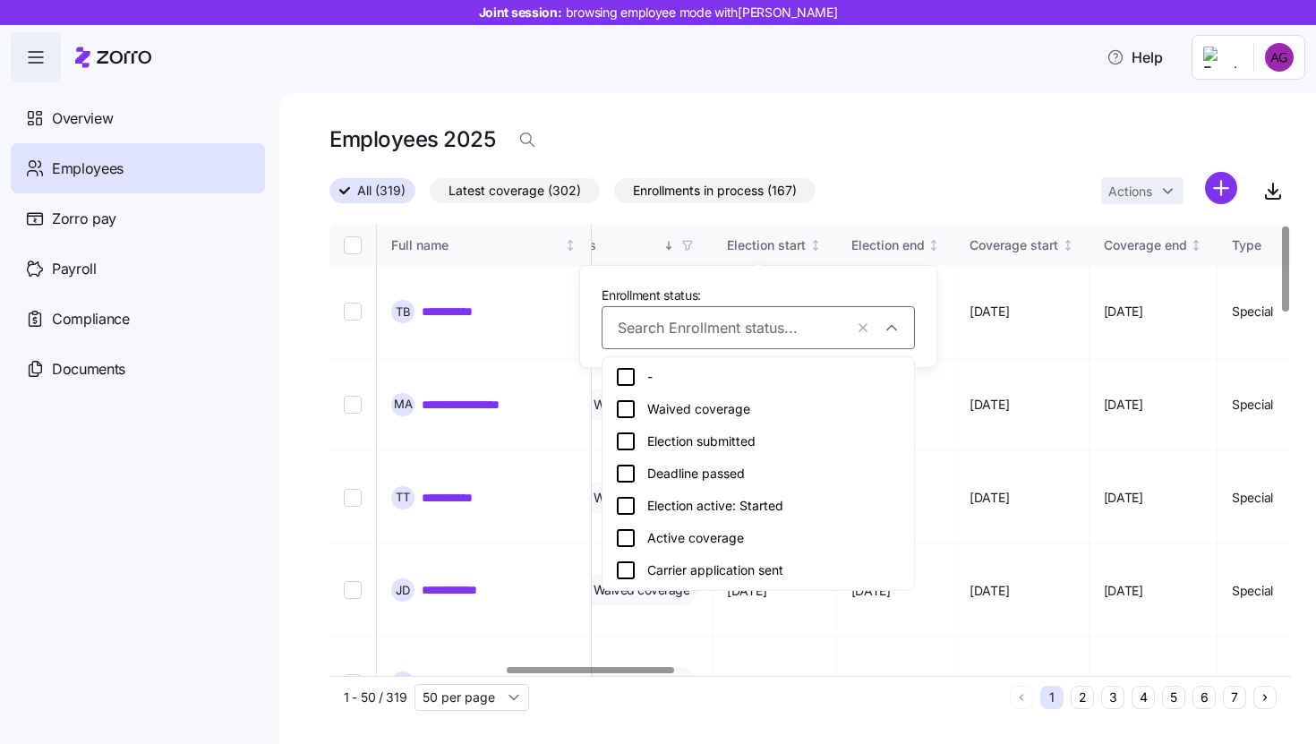
click at [626, 410] on icon at bounding box center [625, 408] width 21 height 21
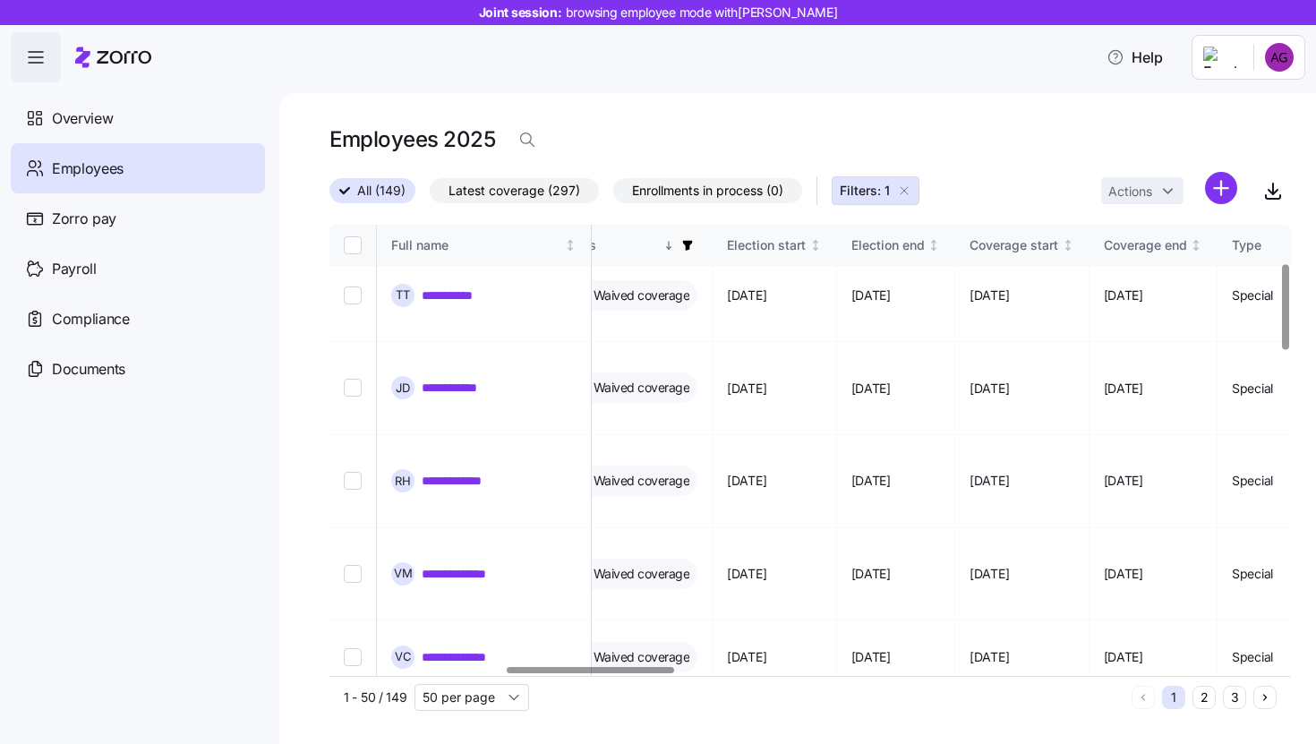
scroll to position [0, 1011]
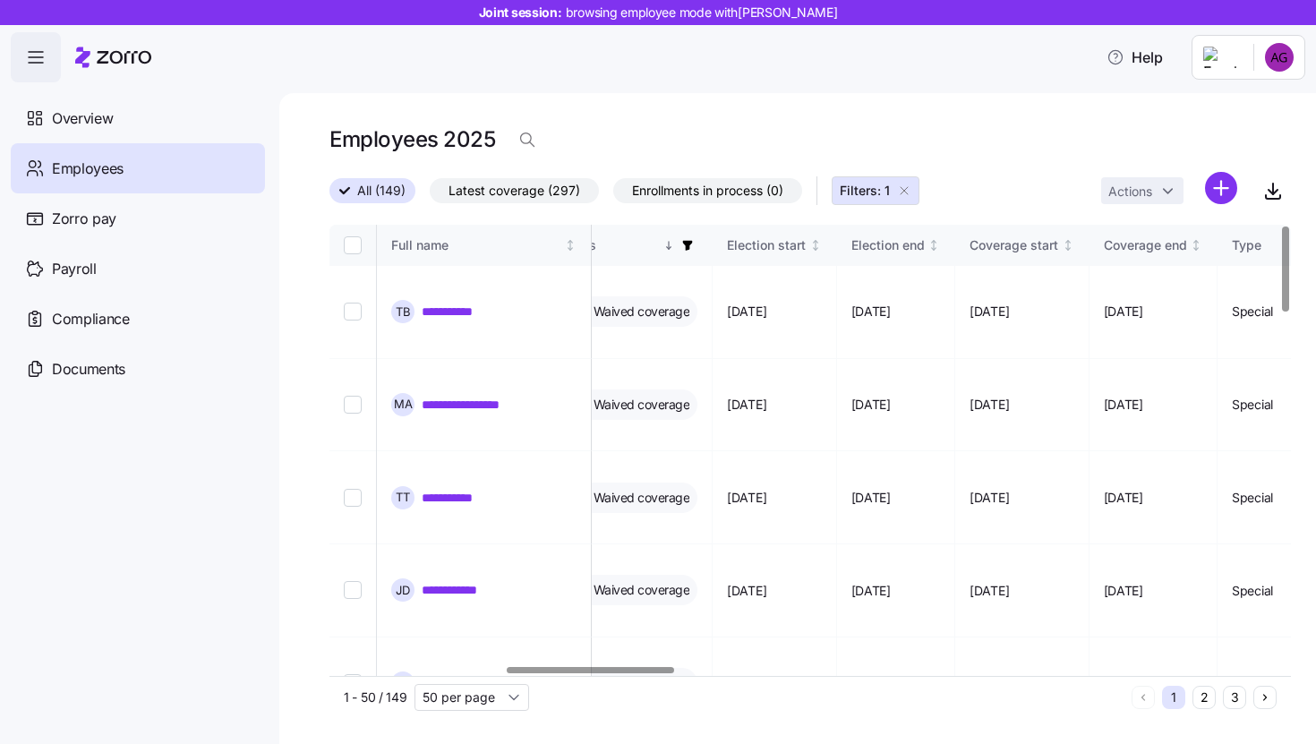
click at [694, 249] on icon "button" at bounding box center [687, 245] width 13 height 13
click at [978, 162] on div "Employees 2025" at bounding box center [809, 147] width 961 height 50
click at [349, 303] on input "Select record 1" at bounding box center [353, 312] width 18 height 18
checkbox input "true"
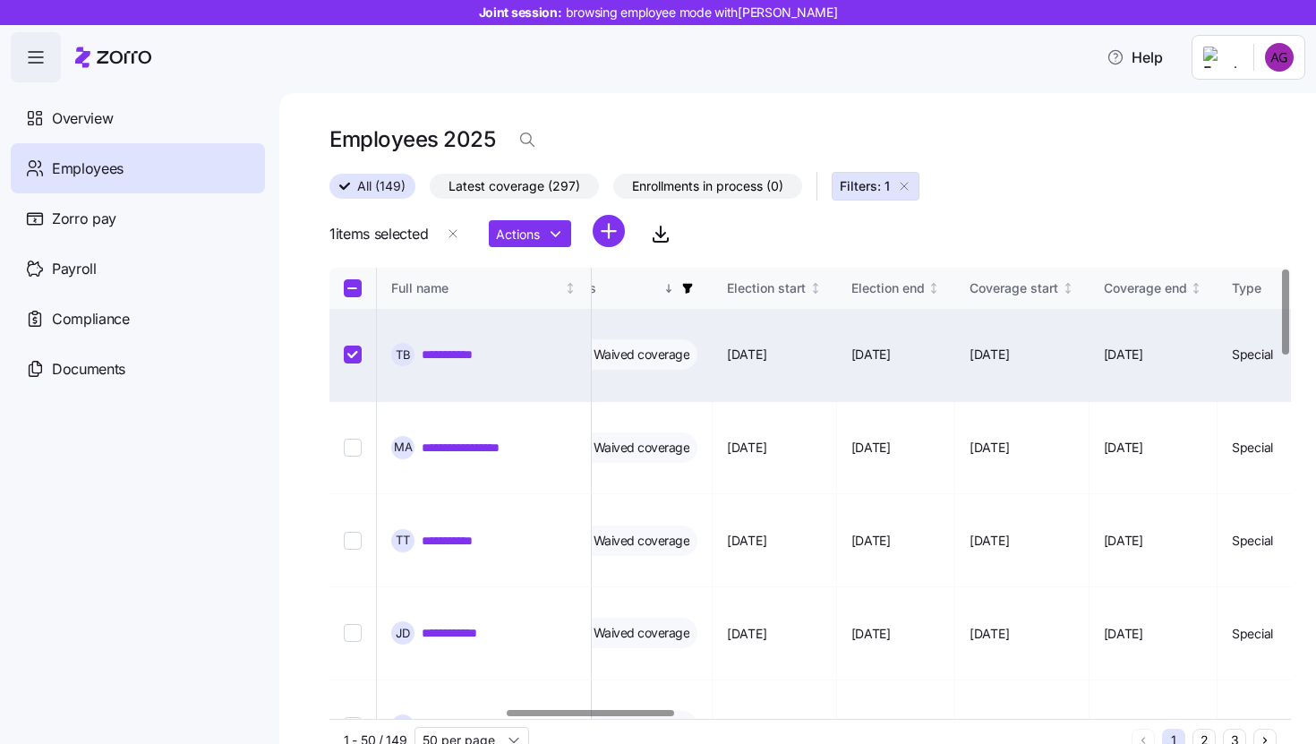
click at [351, 291] on input "Select all records" at bounding box center [353, 288] width 18 height 18
checkbox input "true"
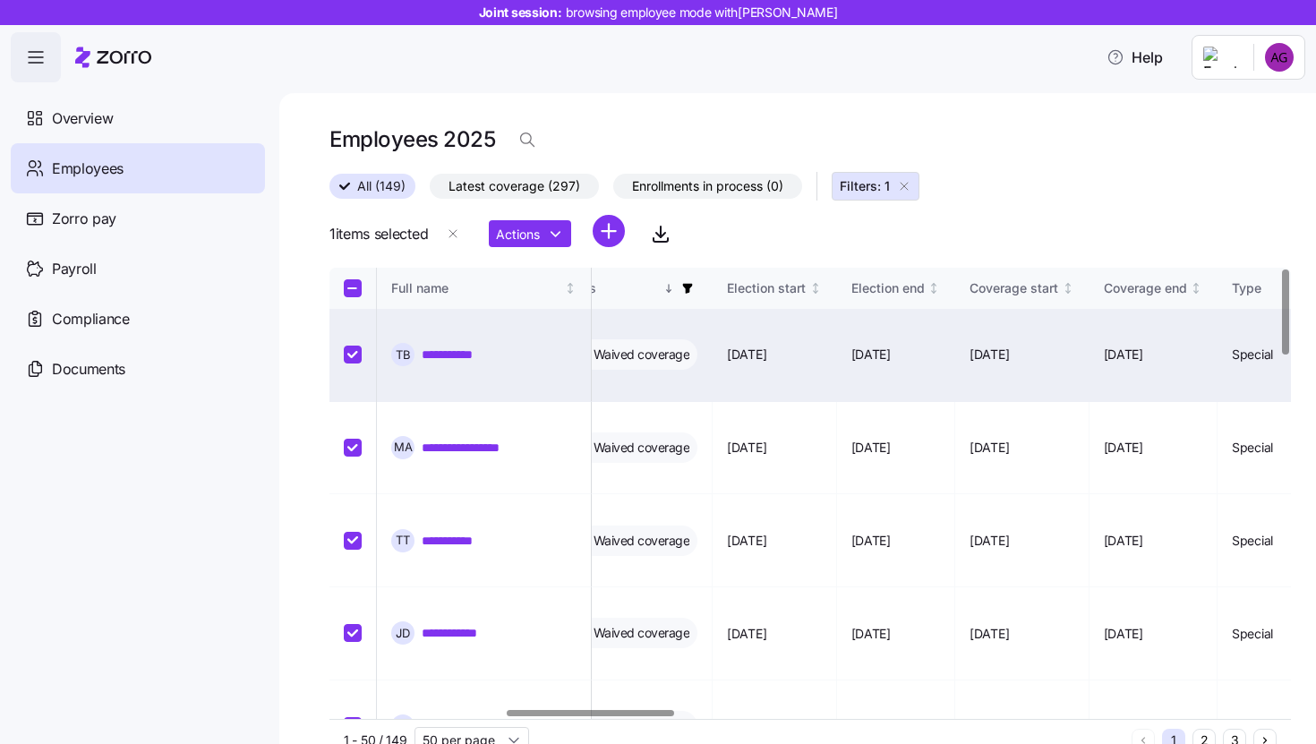
checkbox input "true"
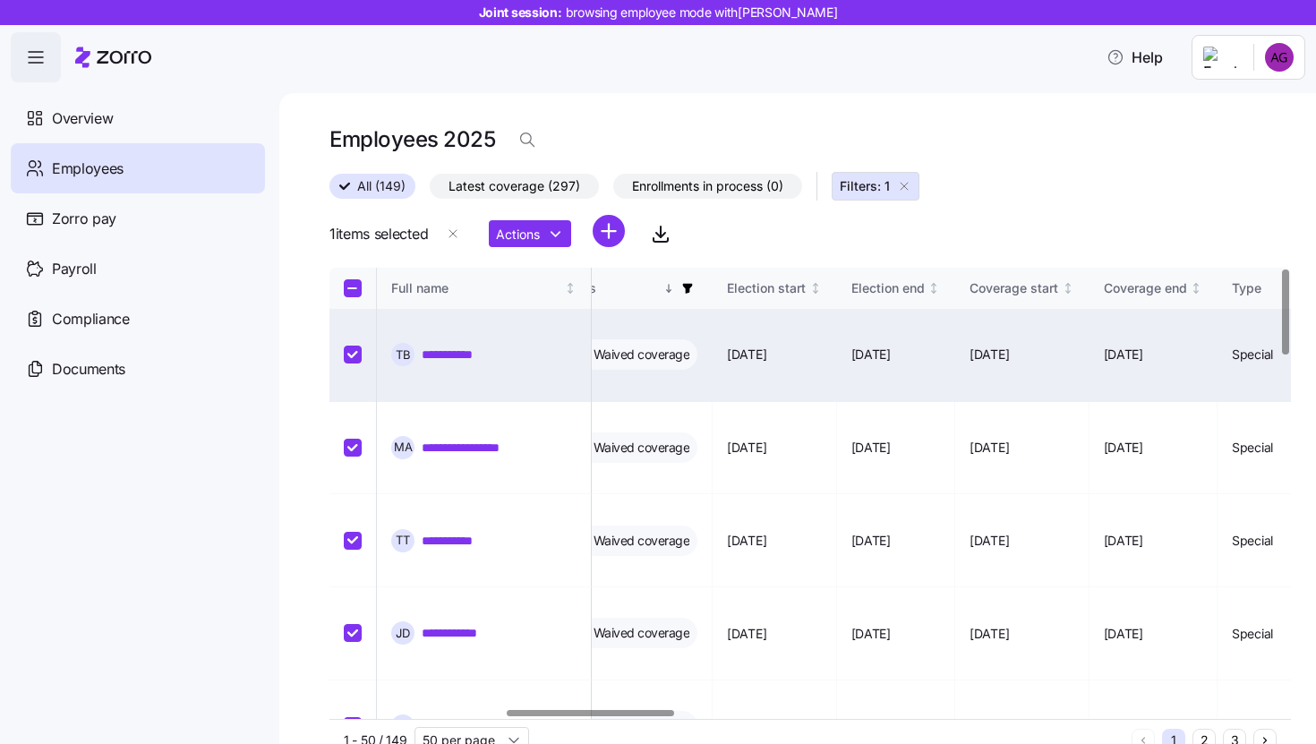
checkbox input "true"
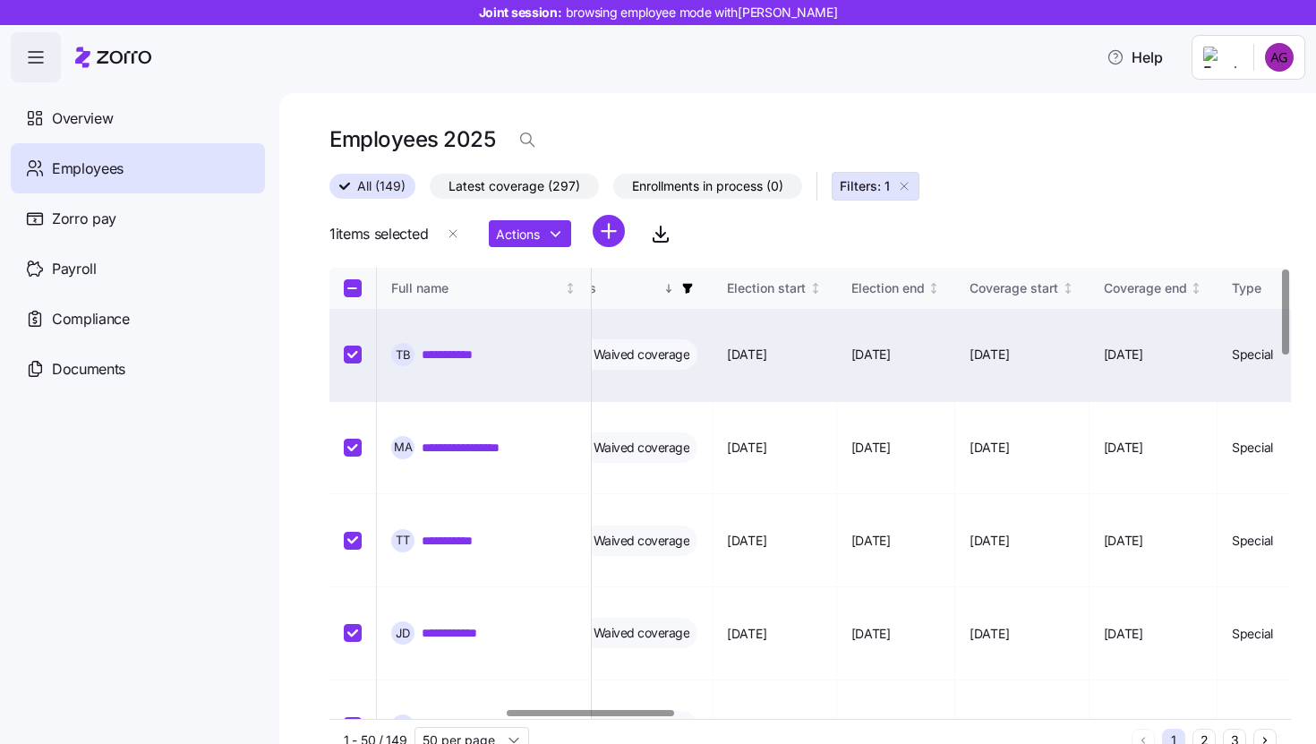
checkbox input "true"
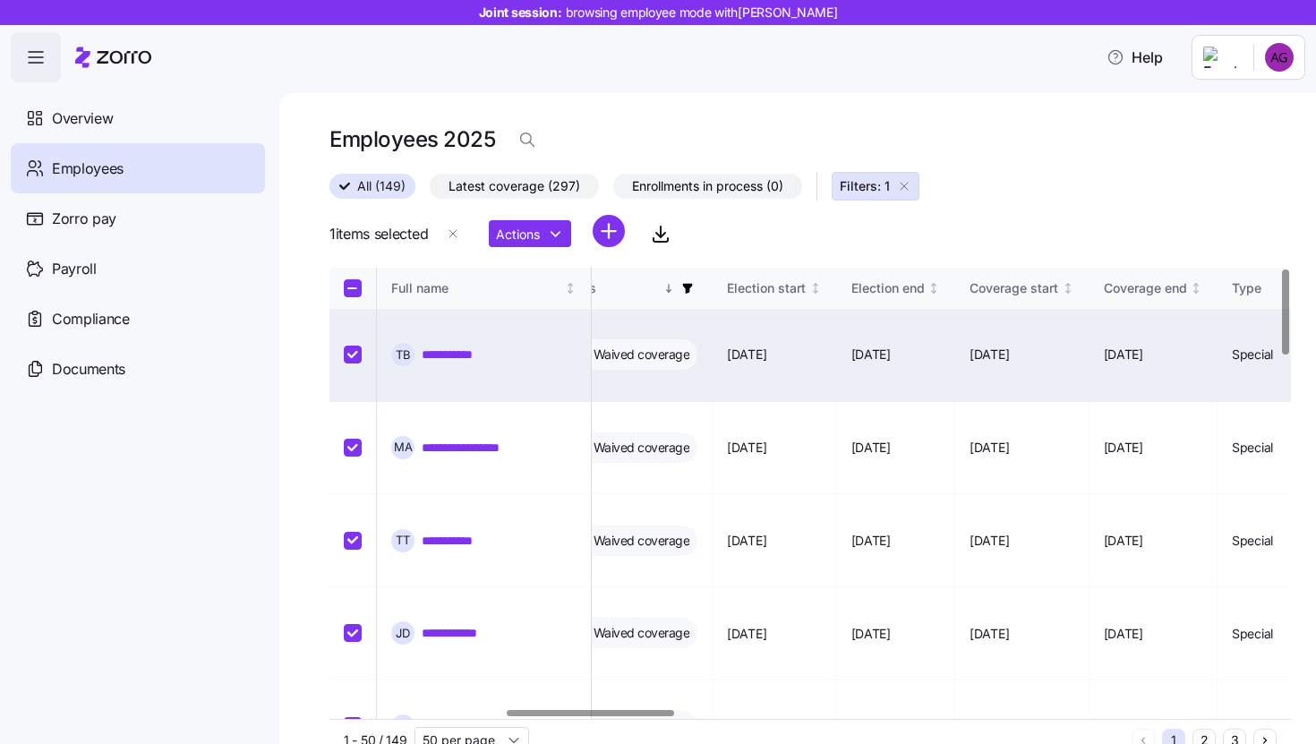
checkbox input "true"
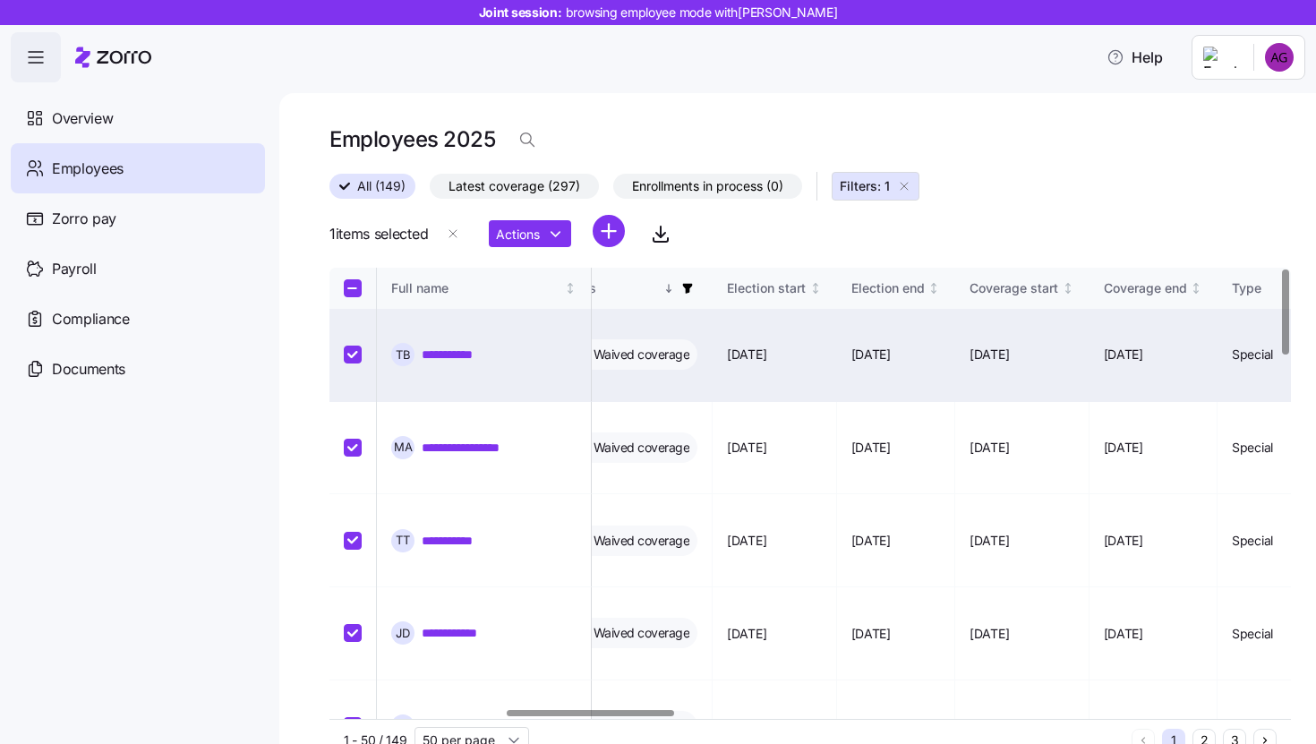
checkbox input "true"
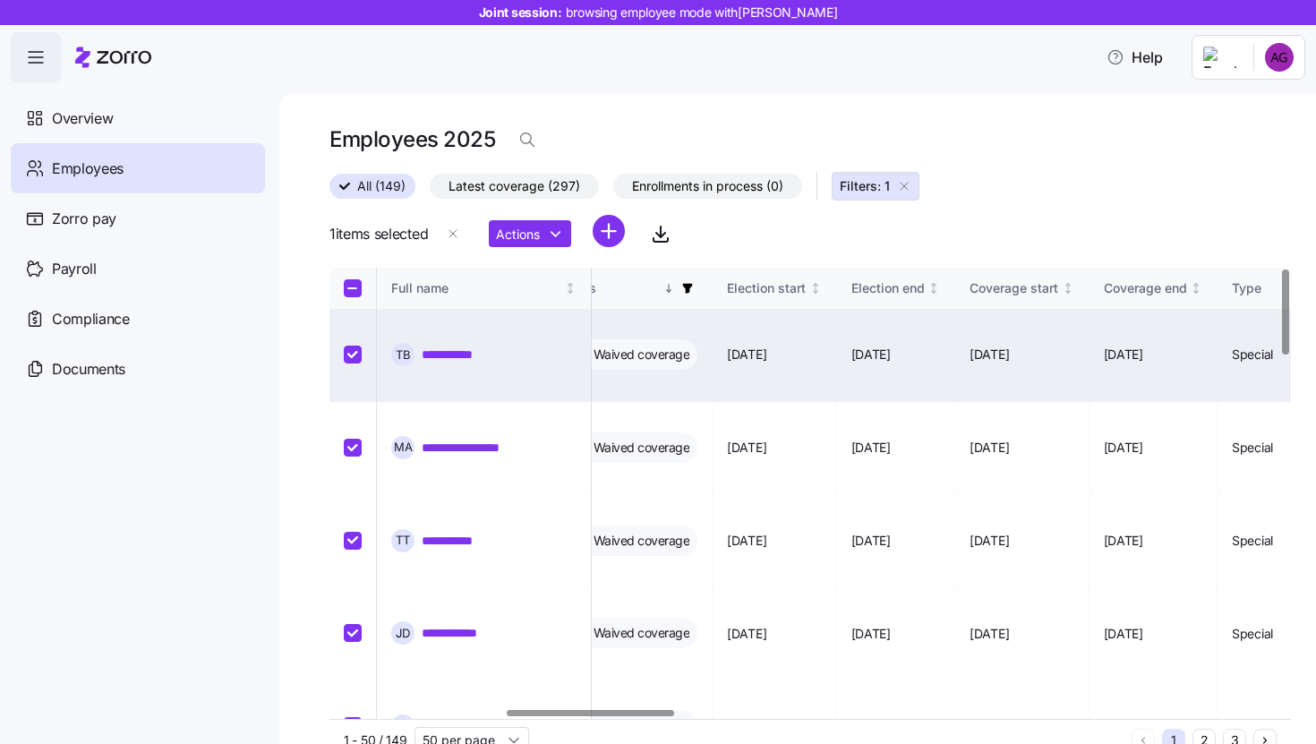
checkbox input "true"
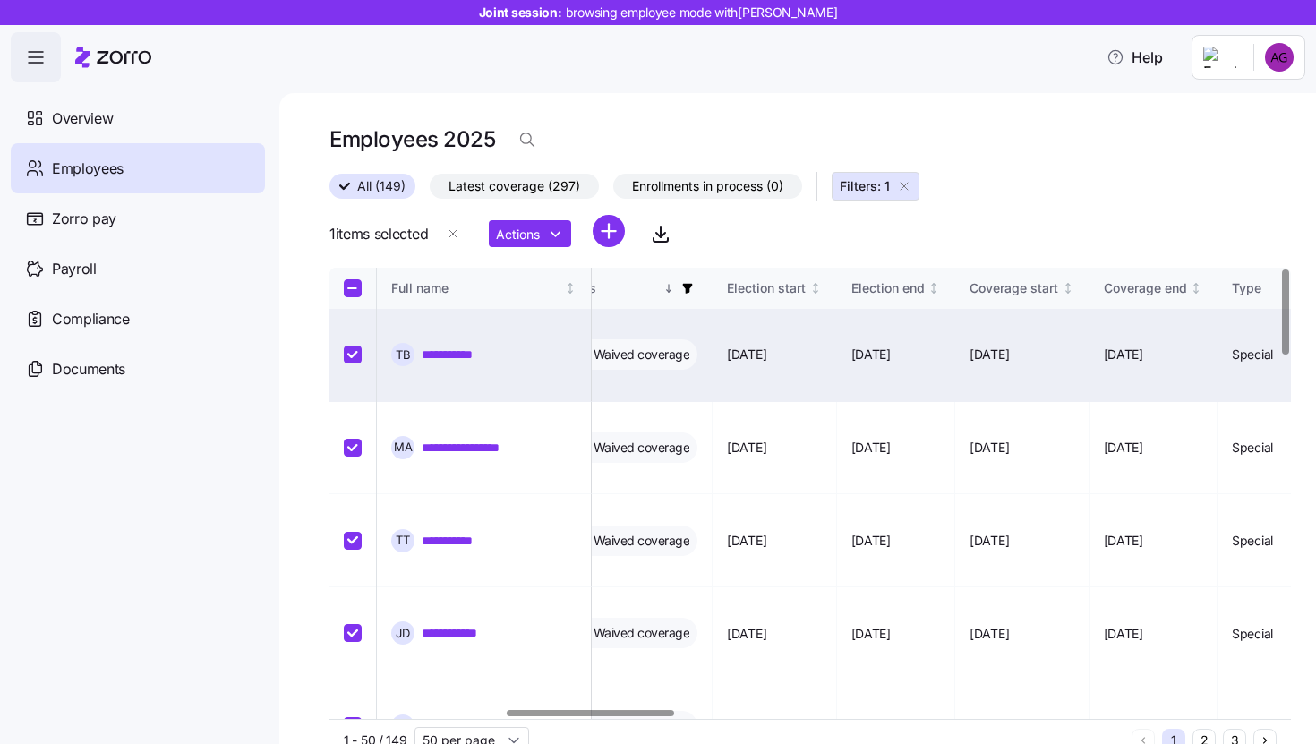
checkbox input "true"
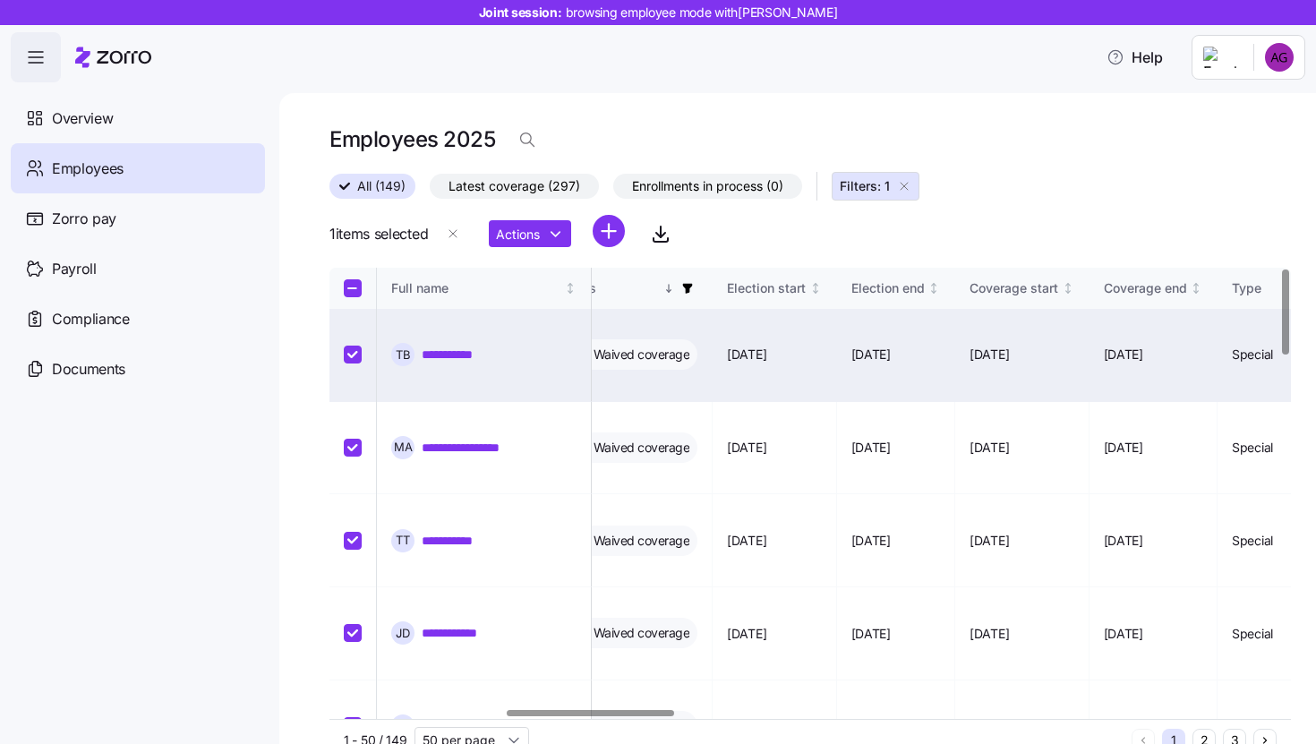
checkbox input "true"
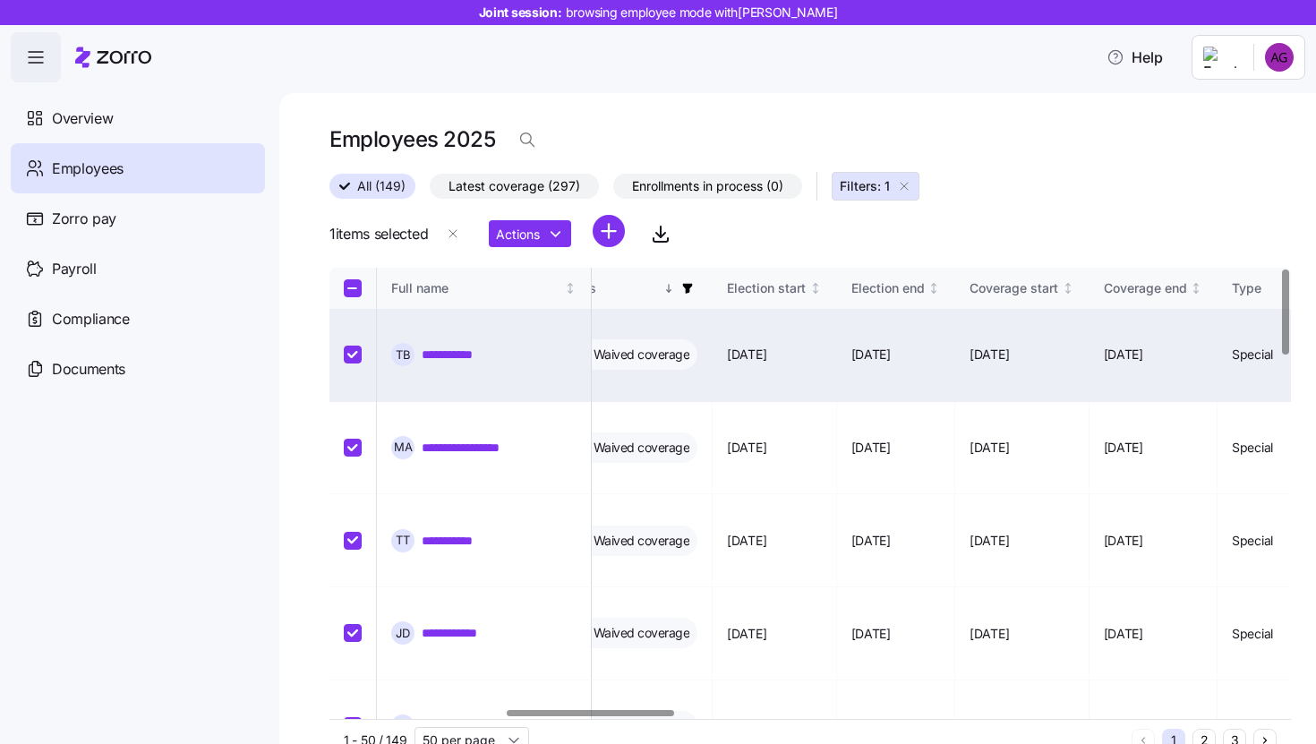
checkbox input "true"
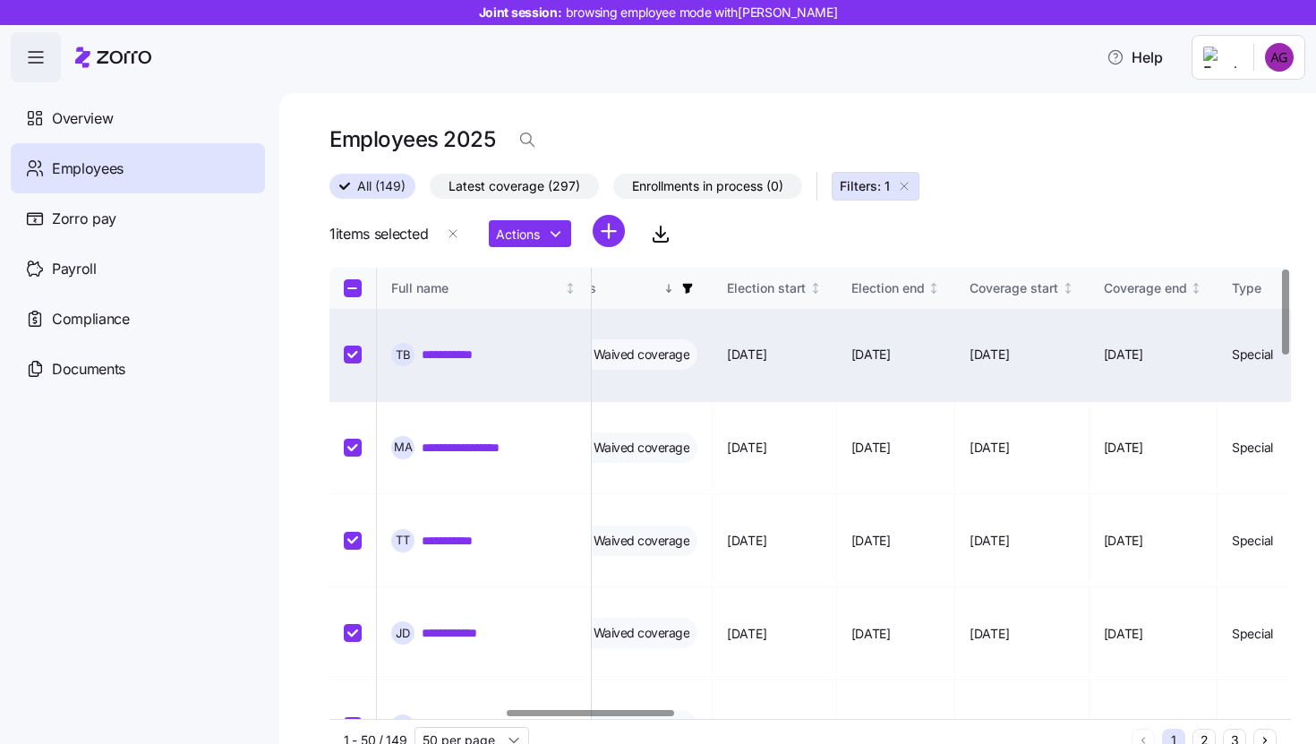
checkbox input "true"
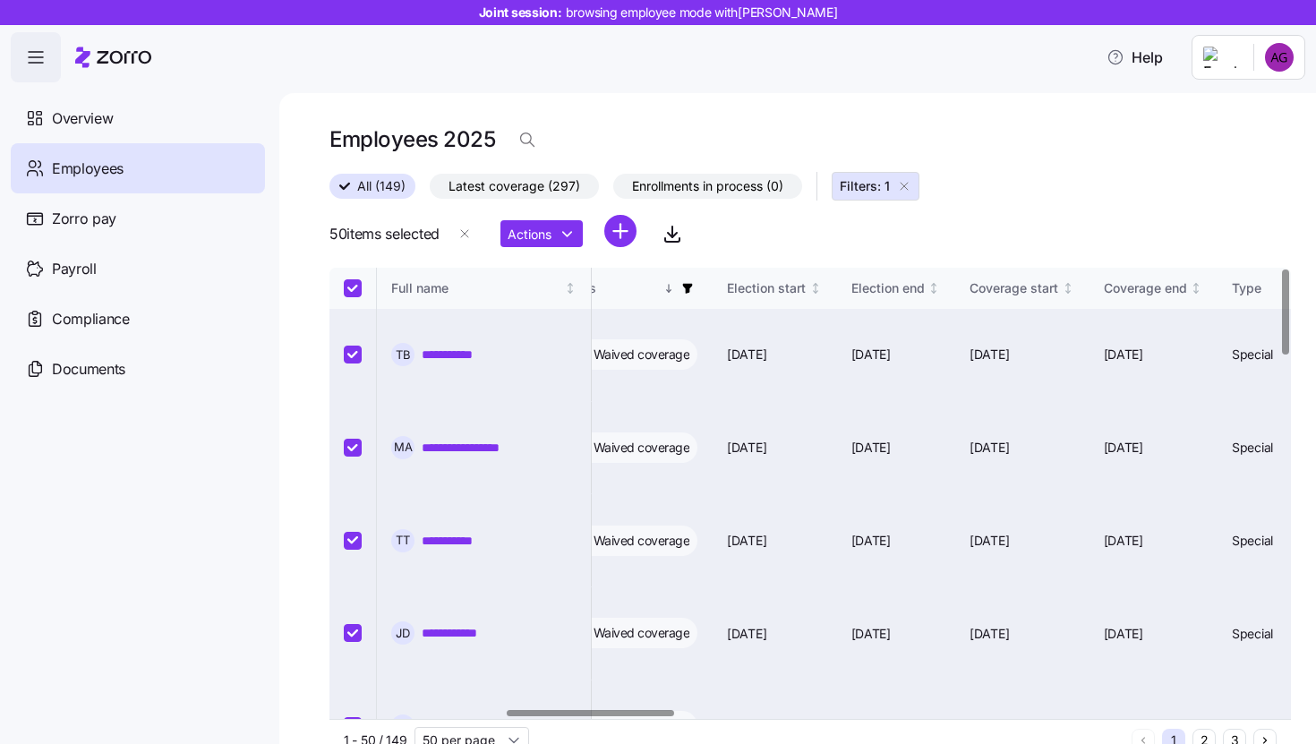
click at [342, 286] on th at bounding box center [352, 288] width 47 height 41
click at [354, 299] on th at bounding box center [352, 288] width 47 height 41
click at [354, 289] on input "Select all records" at bounding box center [353, 288] width 18 height 18
checkbox input "false"
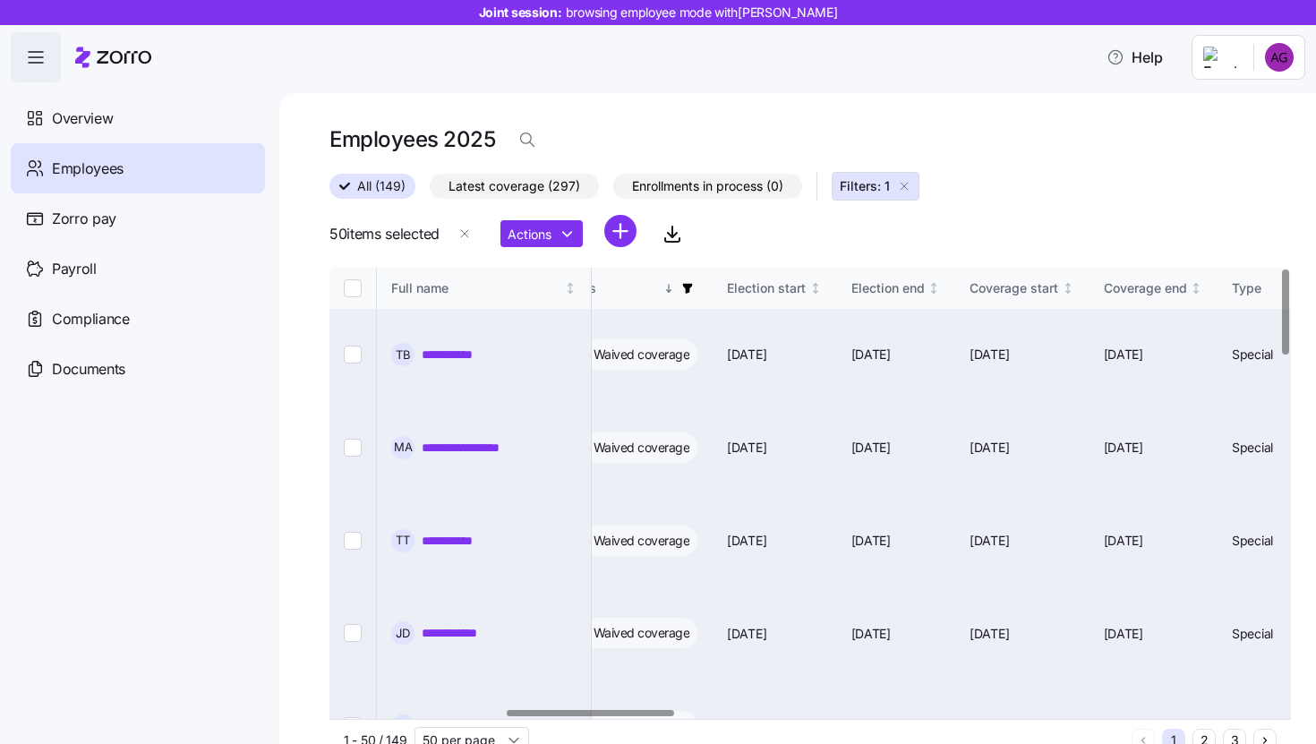
checkbox input "false"
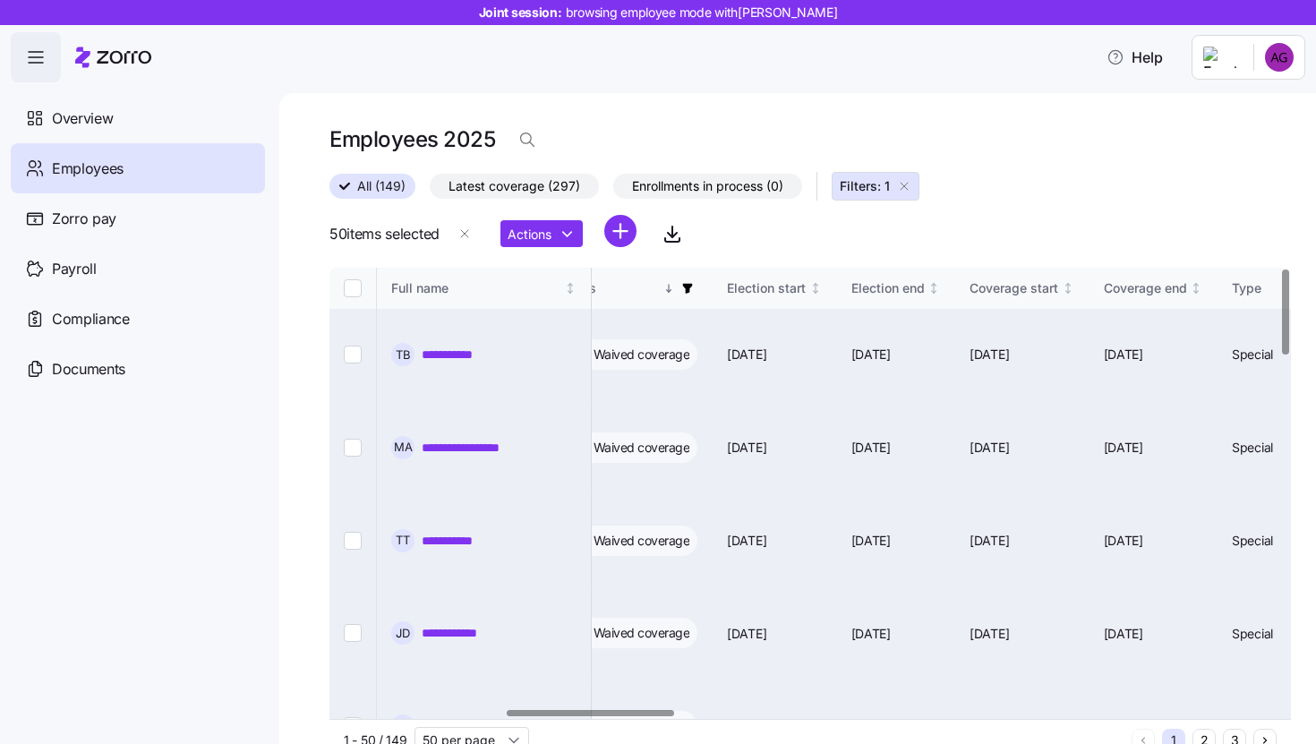
checkbox input "false"
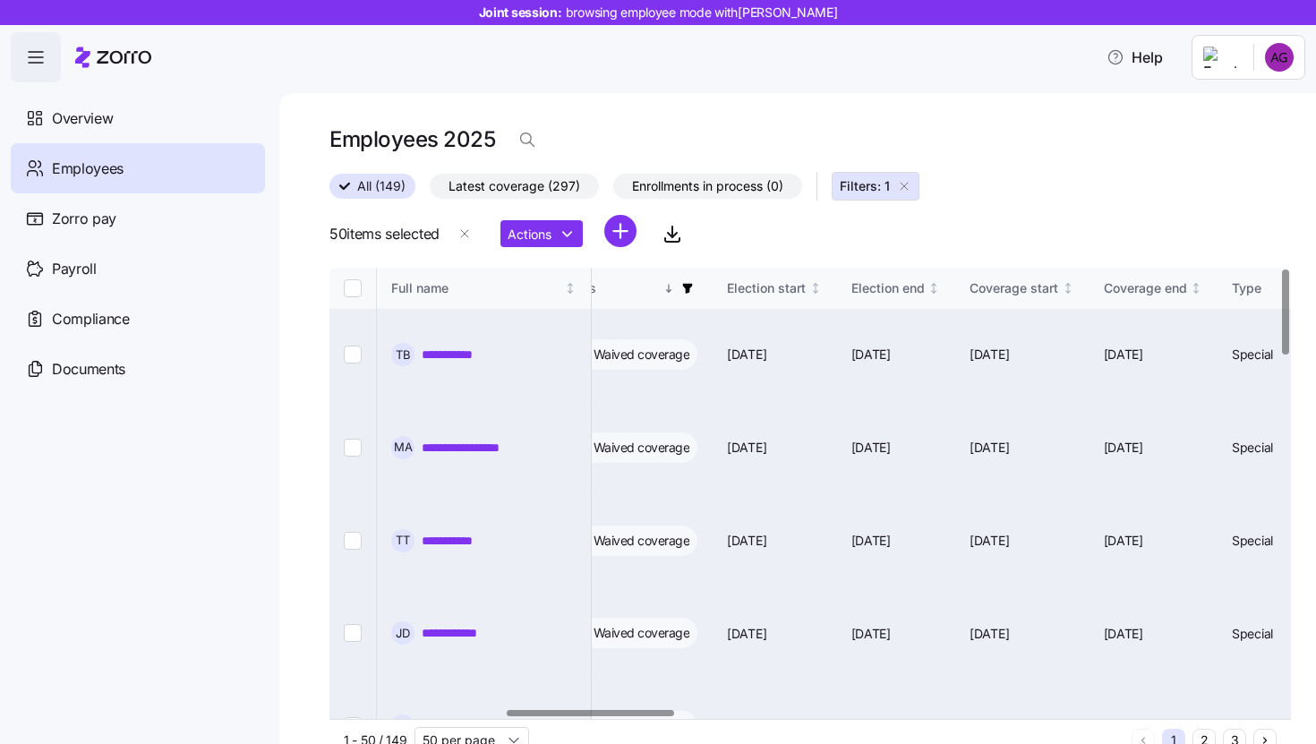
checkbox input "false"
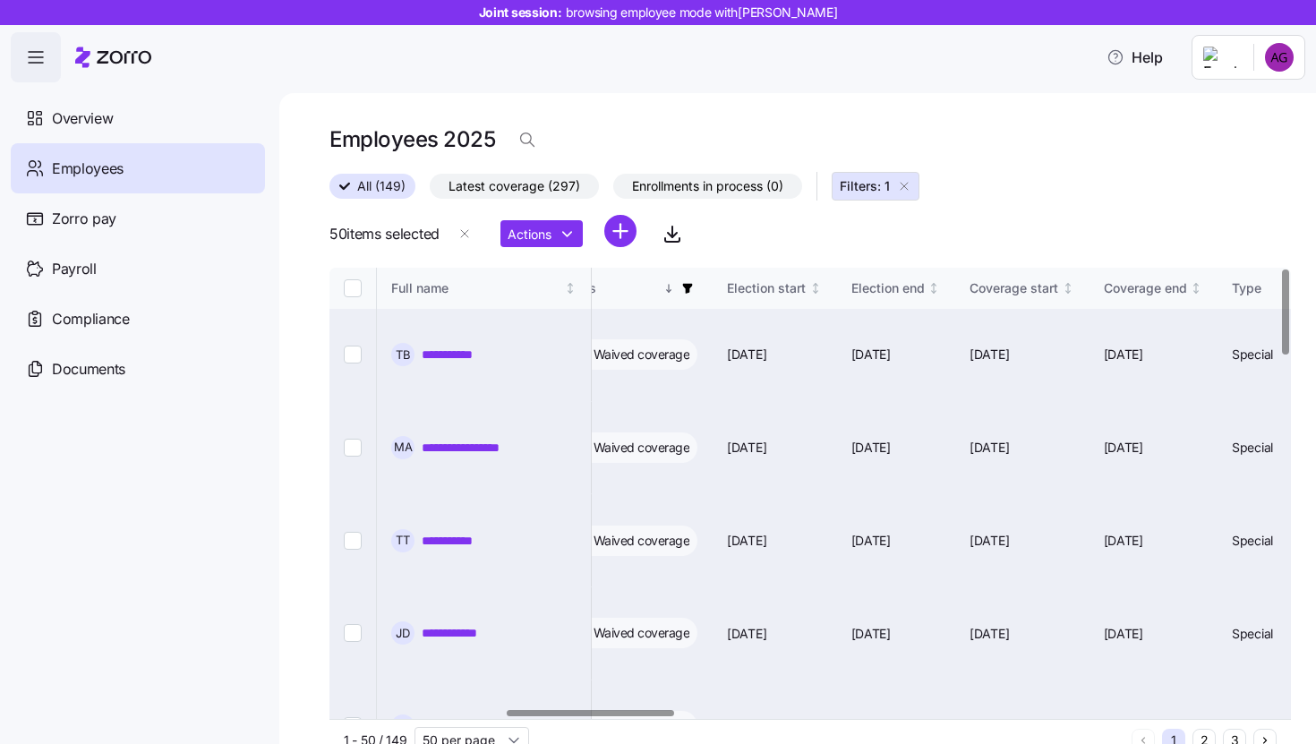
checkbox input "false"
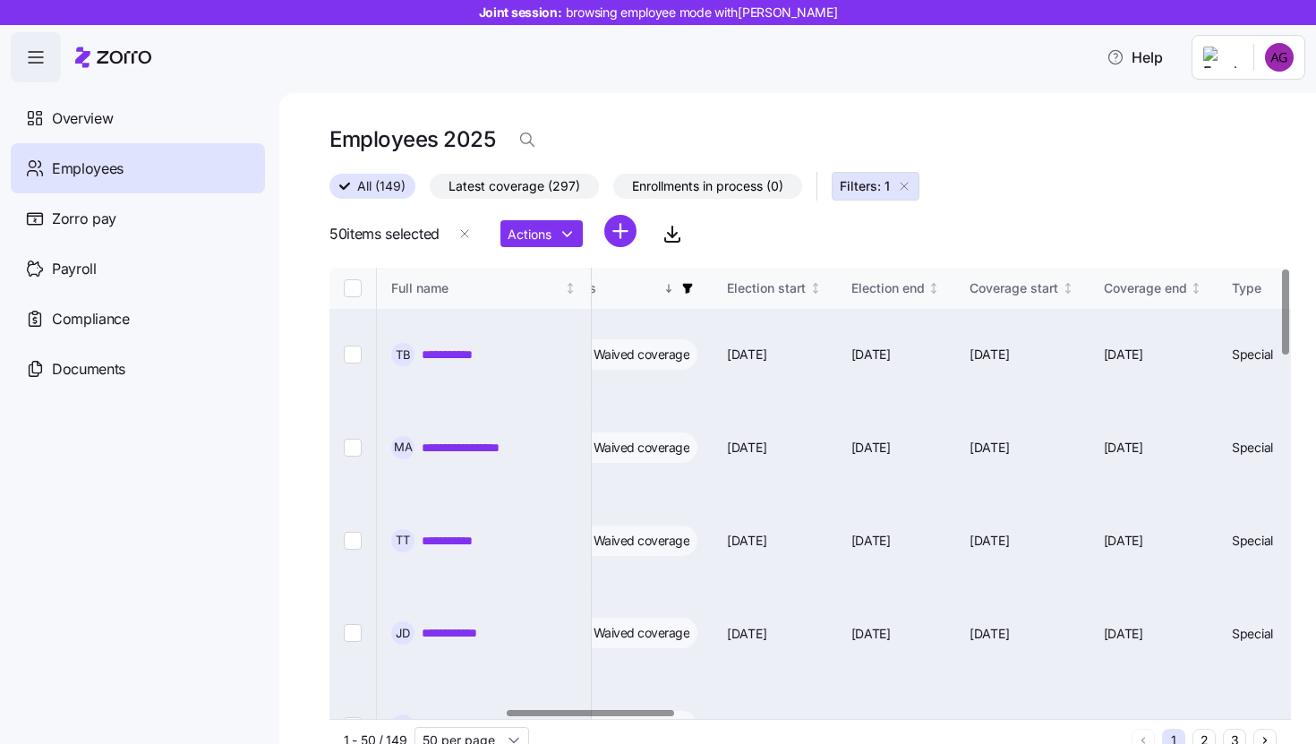
checkbox input "false"
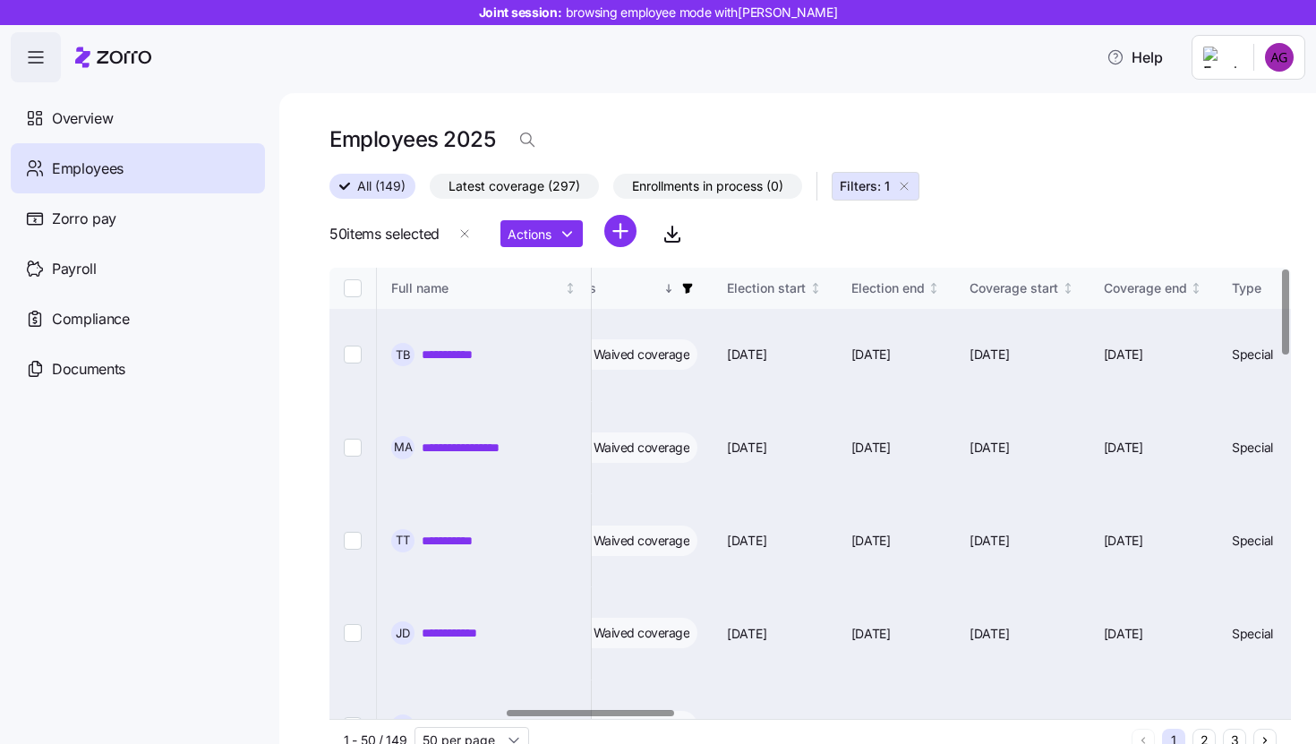
checkbox input "false"
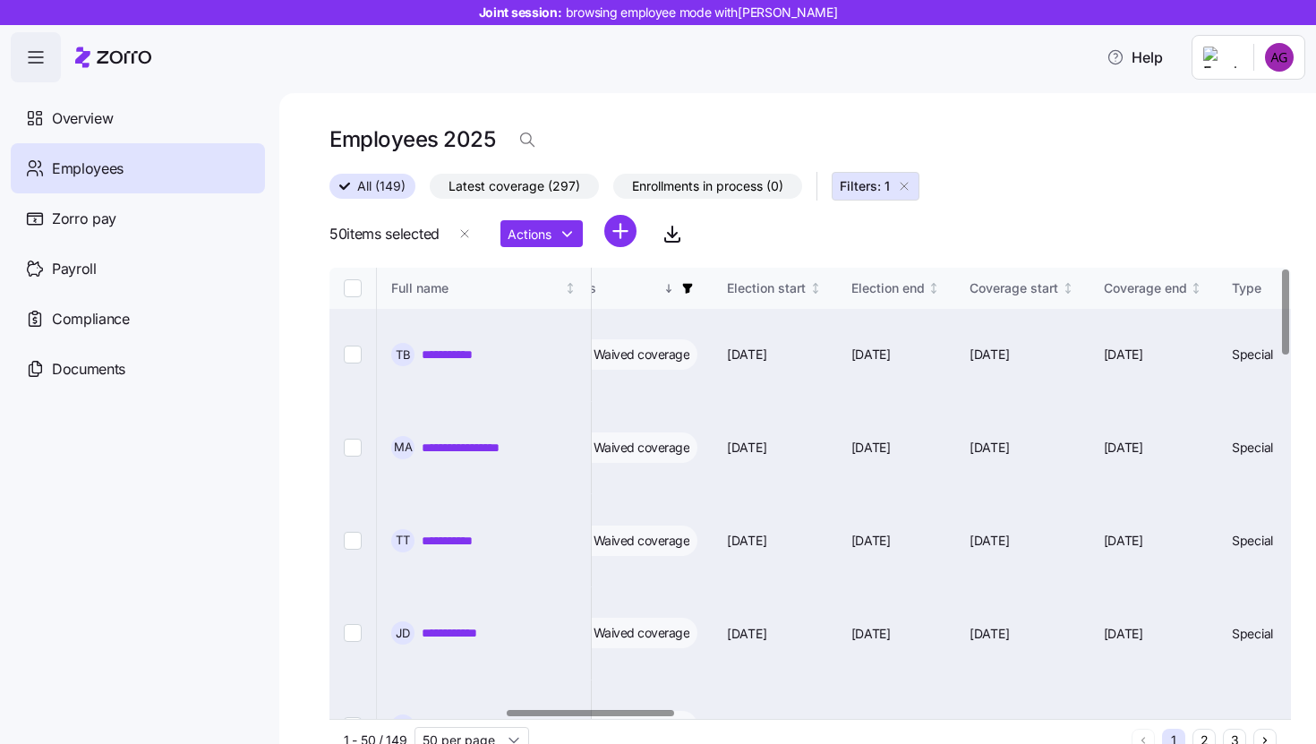
checkbox input "false"
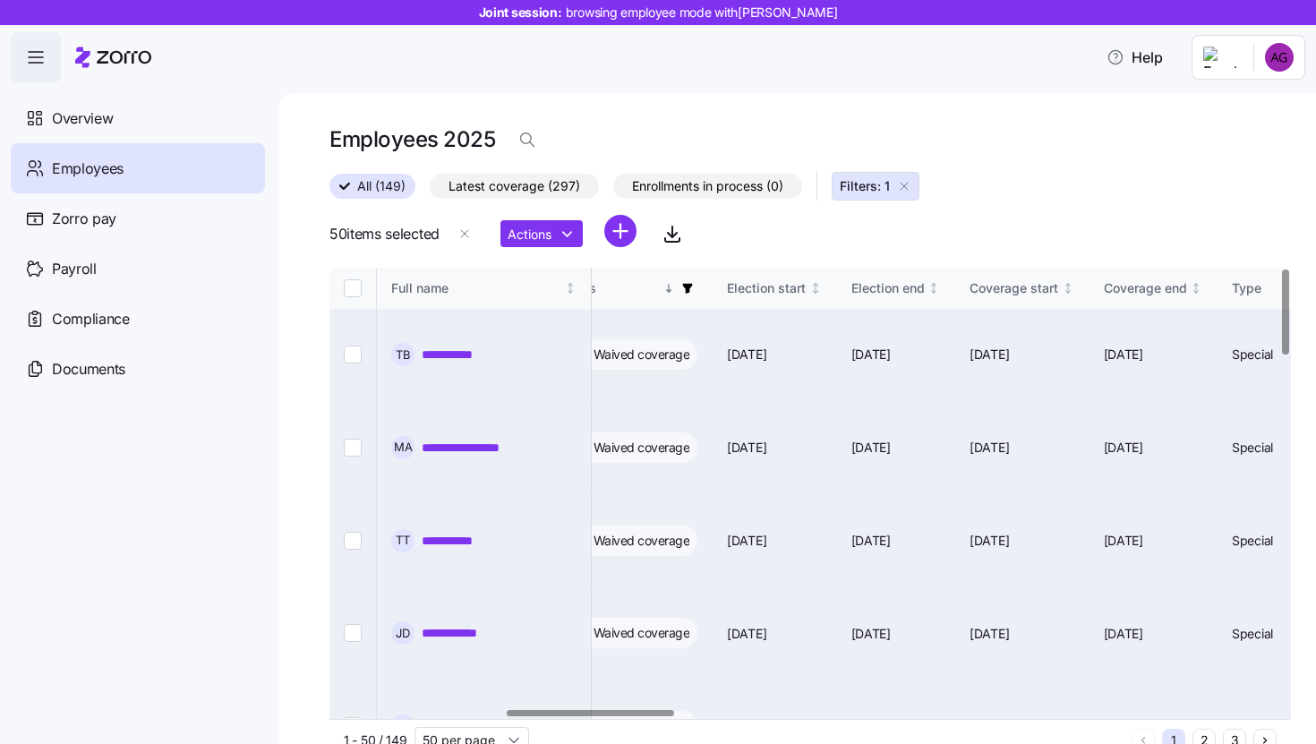
checkbox input "false"
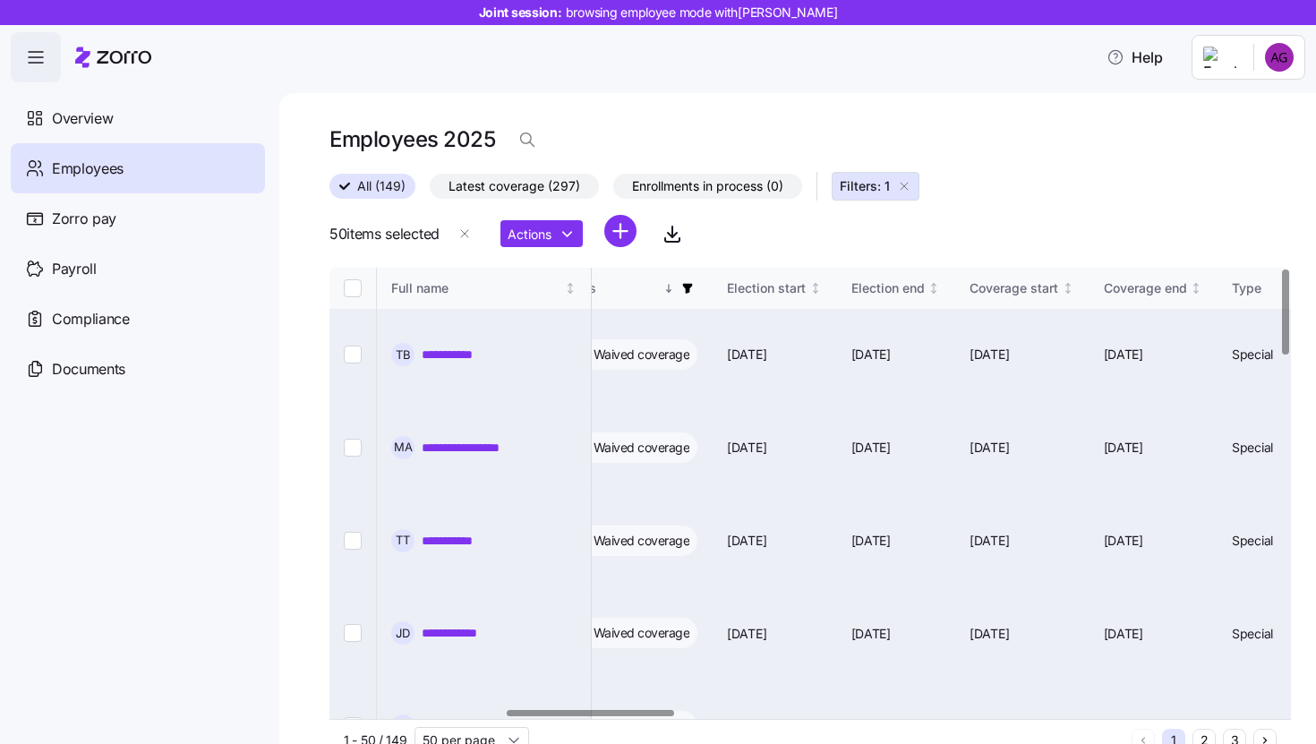
checkbox input "false"
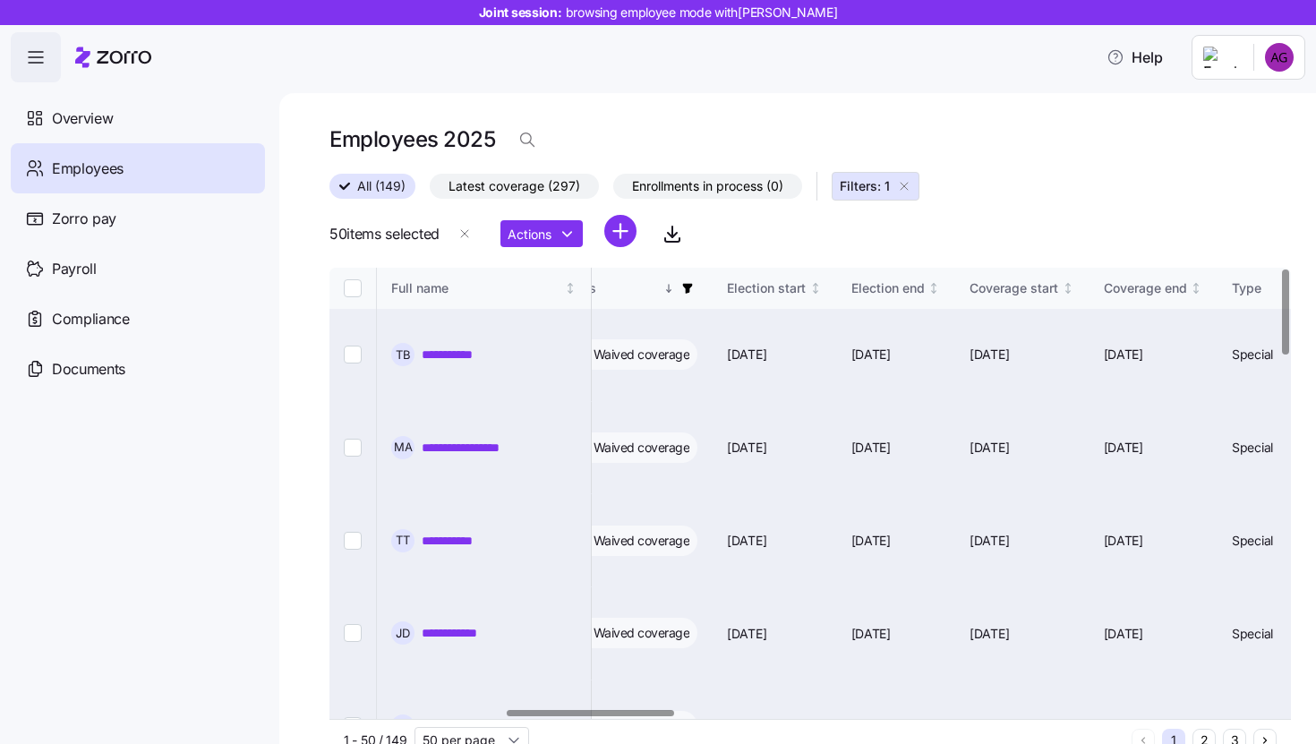
checkbox input "false"
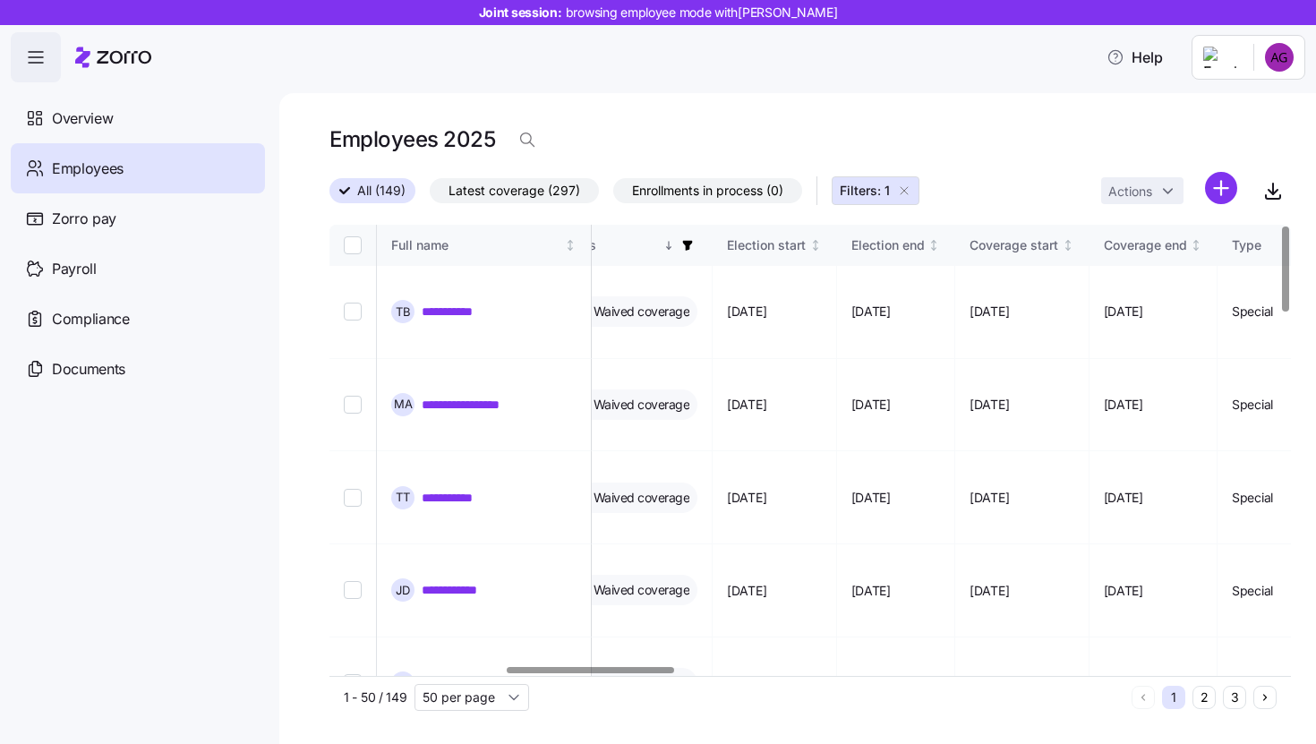
click at [910, 193] on icon "button" at bounding box center [904, 191] width 14 height 14
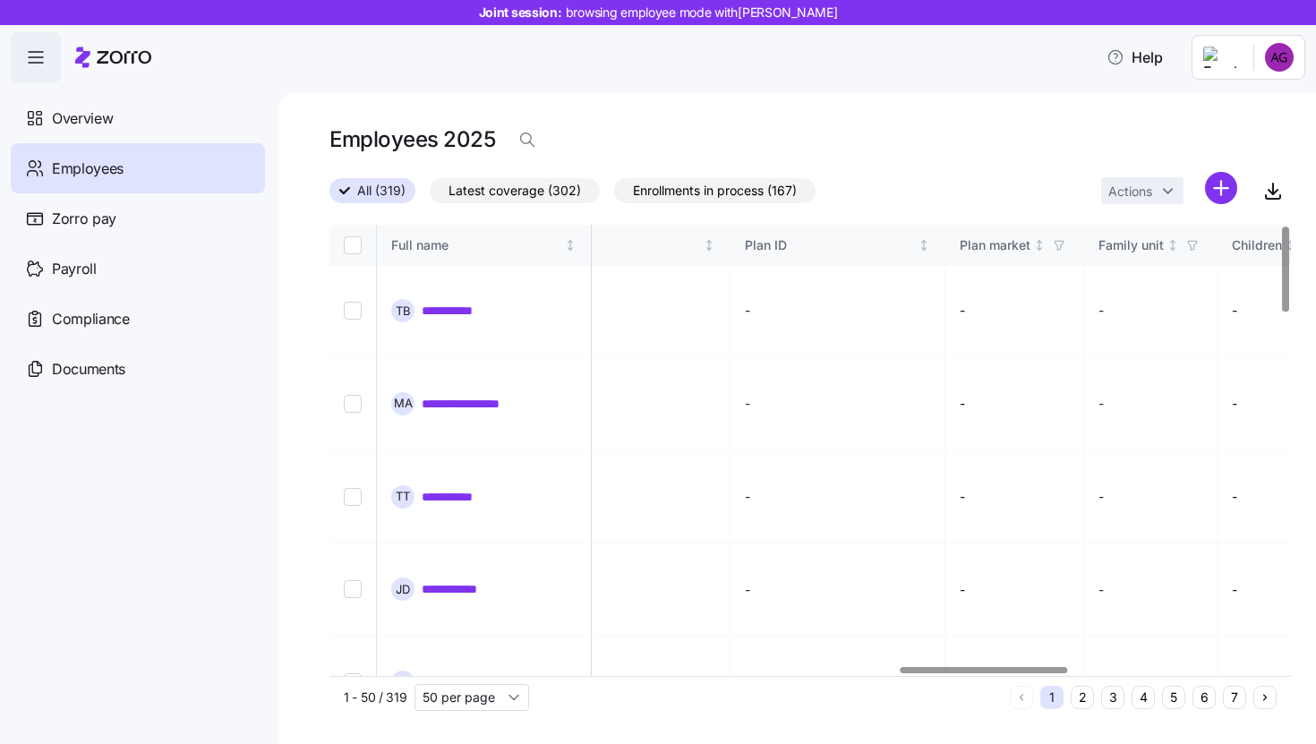
scroll to position [1, 3273]
click at [132, 205] on div "Zorro pay" at bounding box center [138, 218] width 254 height 50
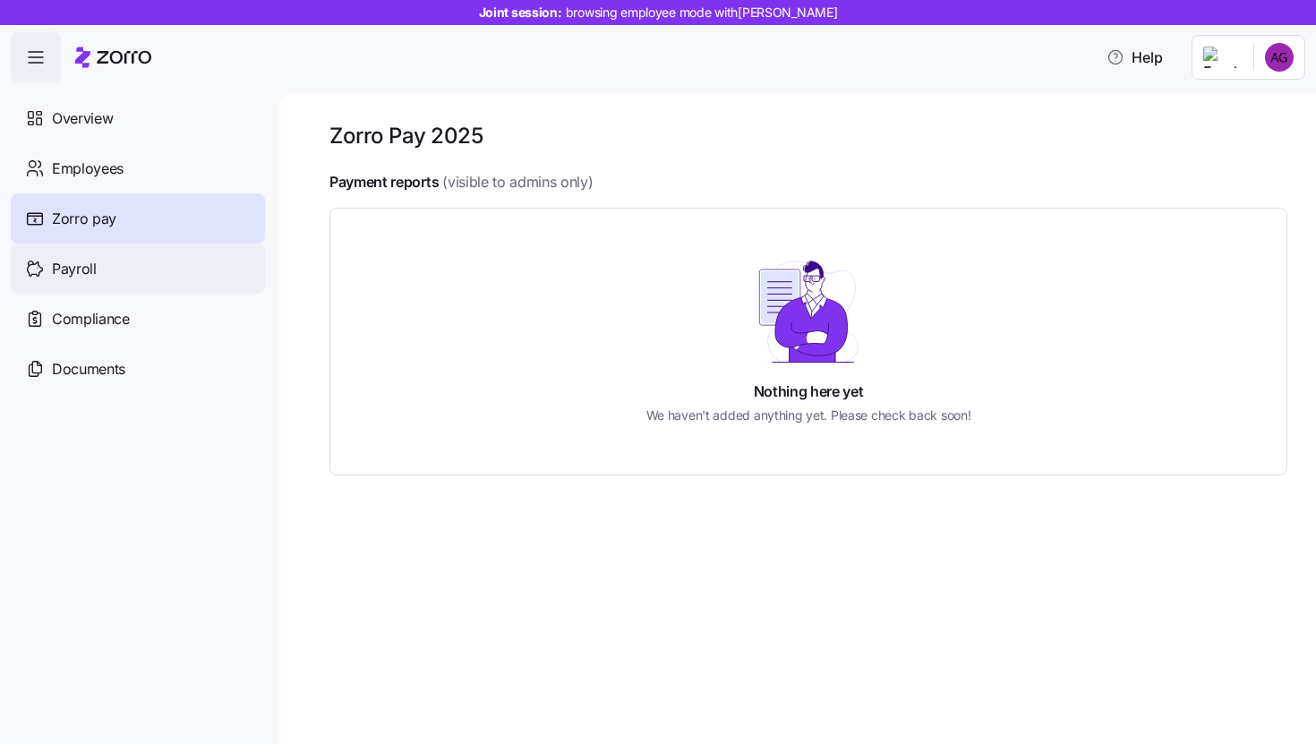
click at [76, 281] on div "Payroll" at bounding box center [138, 268] width 254 height 50
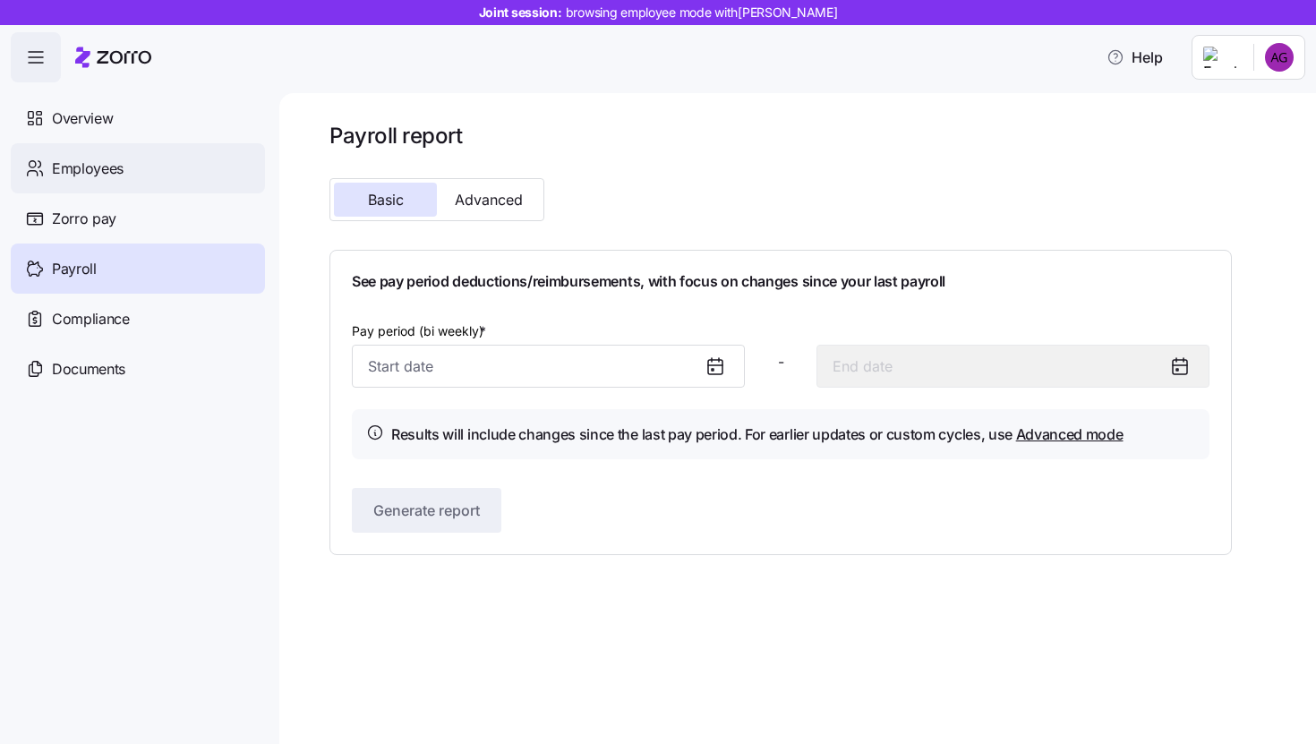
click at [147, 150] on div "Employees" at bounding box center [138, 168] width 254 height 50
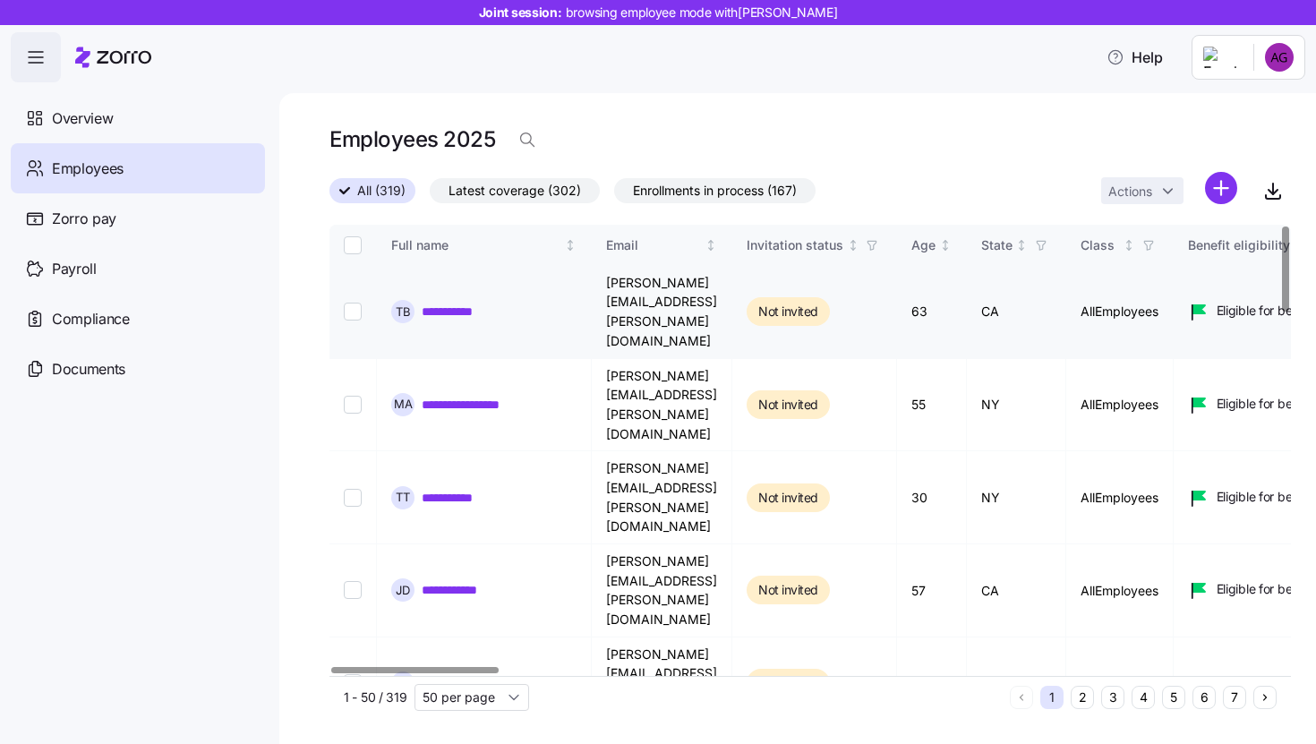
click at [435, 303] on link "**********" at bounding box center [462, 312] width 80 height 18
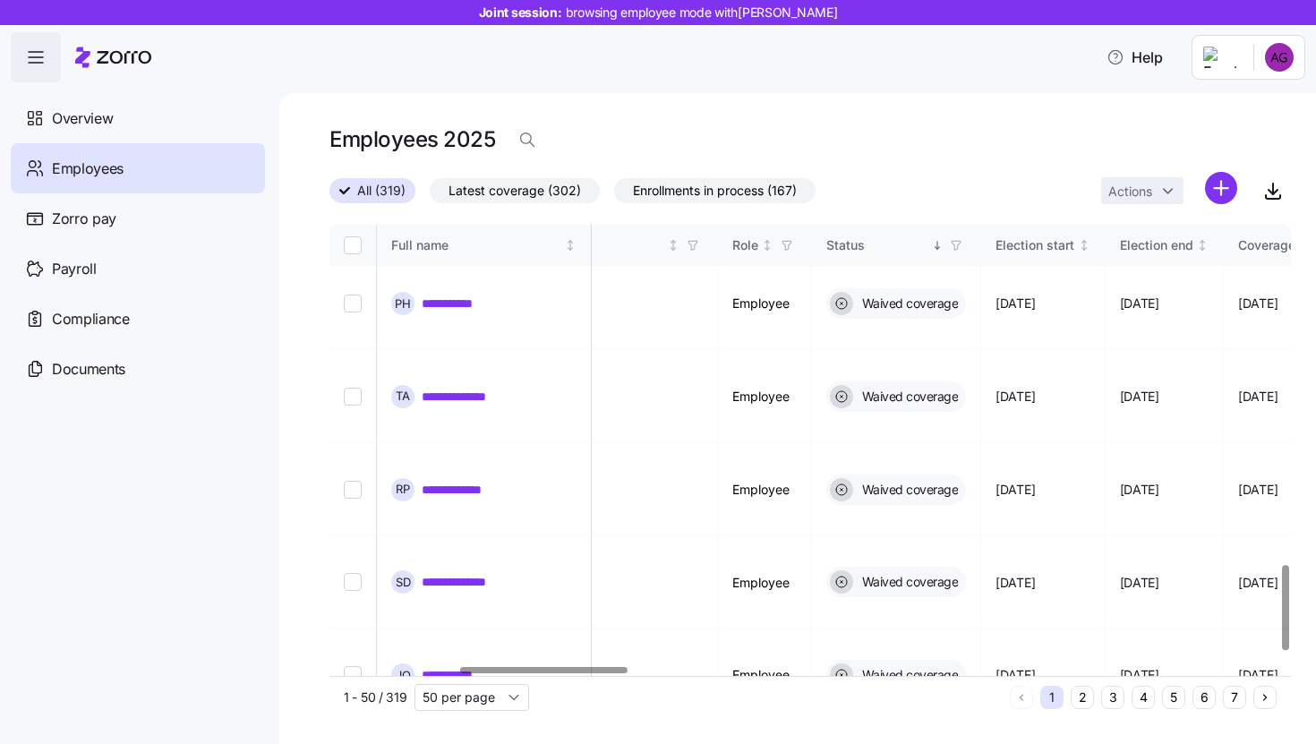
scroll to position [1819, 742]
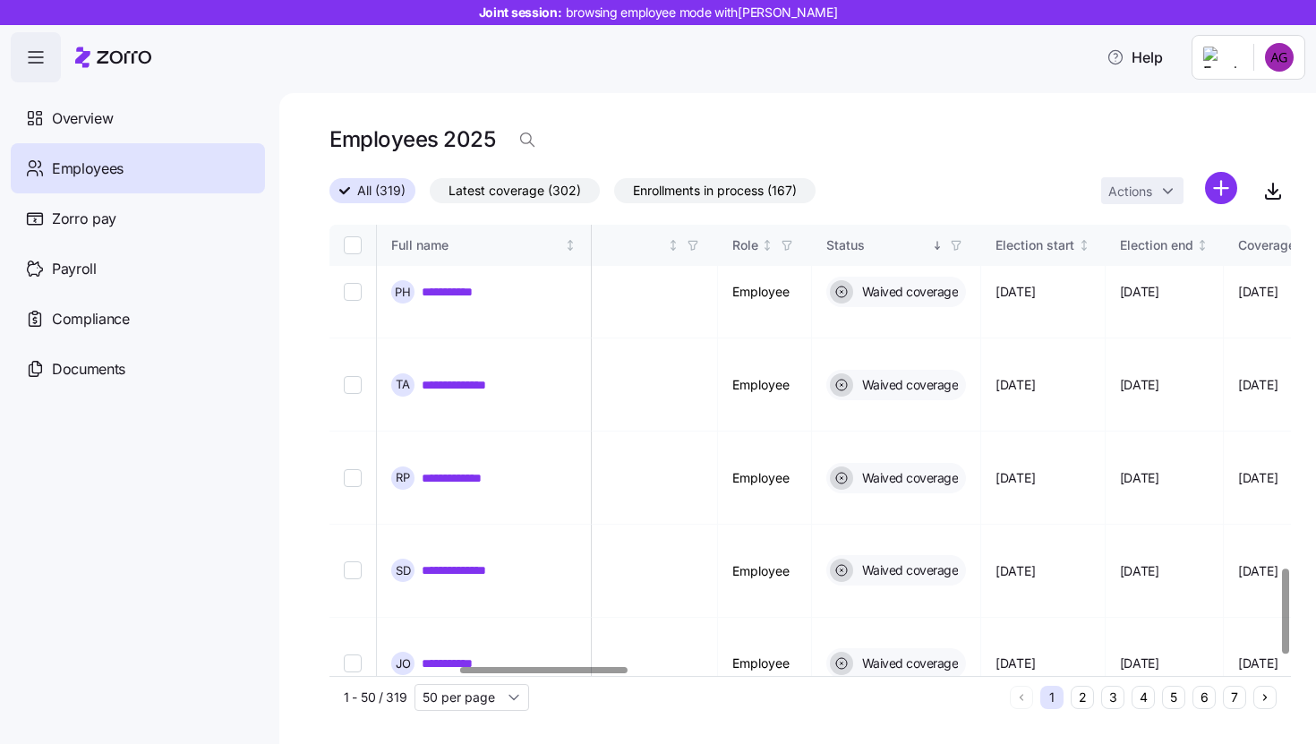
click at [962, 251] on icon "button" at bounding box center [956, 245] width 13 height 13
click at [998, 201] on div "All (319) Latest coverage (302) Enrollments in process (167) Actions" at bounding box center [809, 191] width 961 height 38
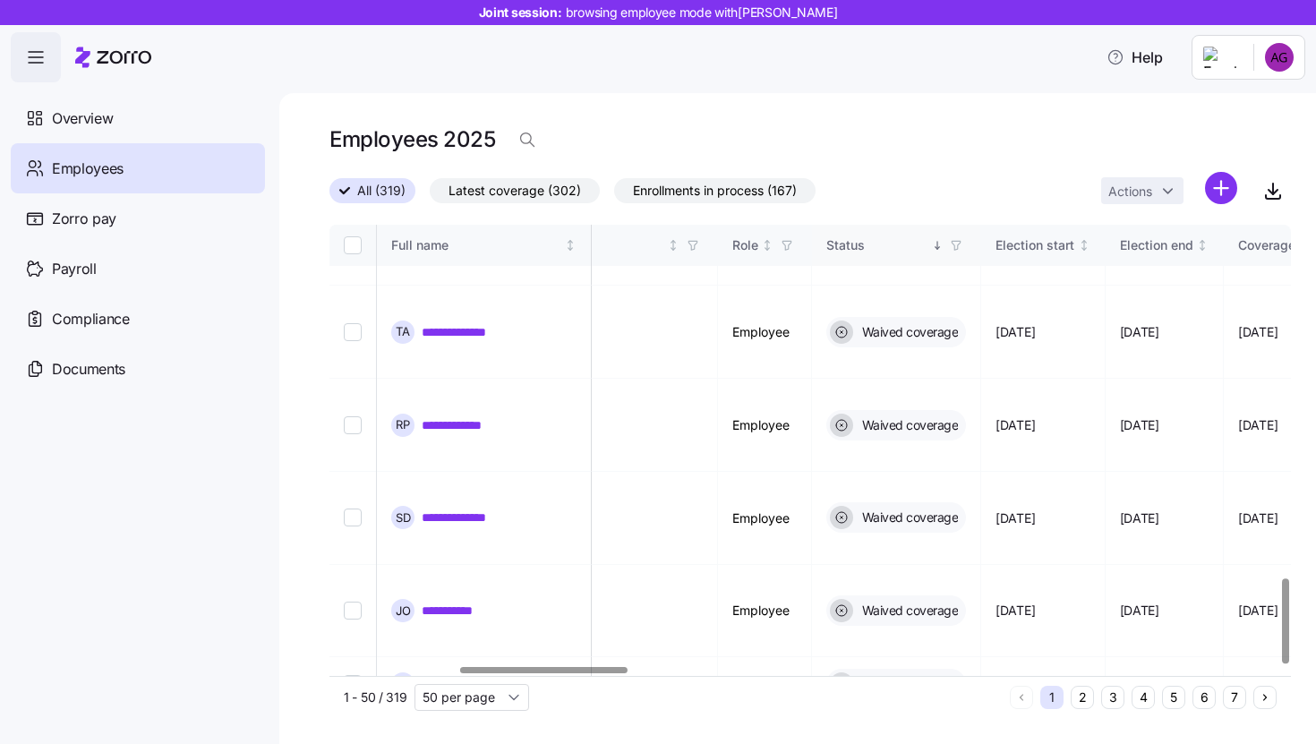
click at [944, 249] on icon "Sorted descending" at bounding box center [937, 245] width 13 height 13
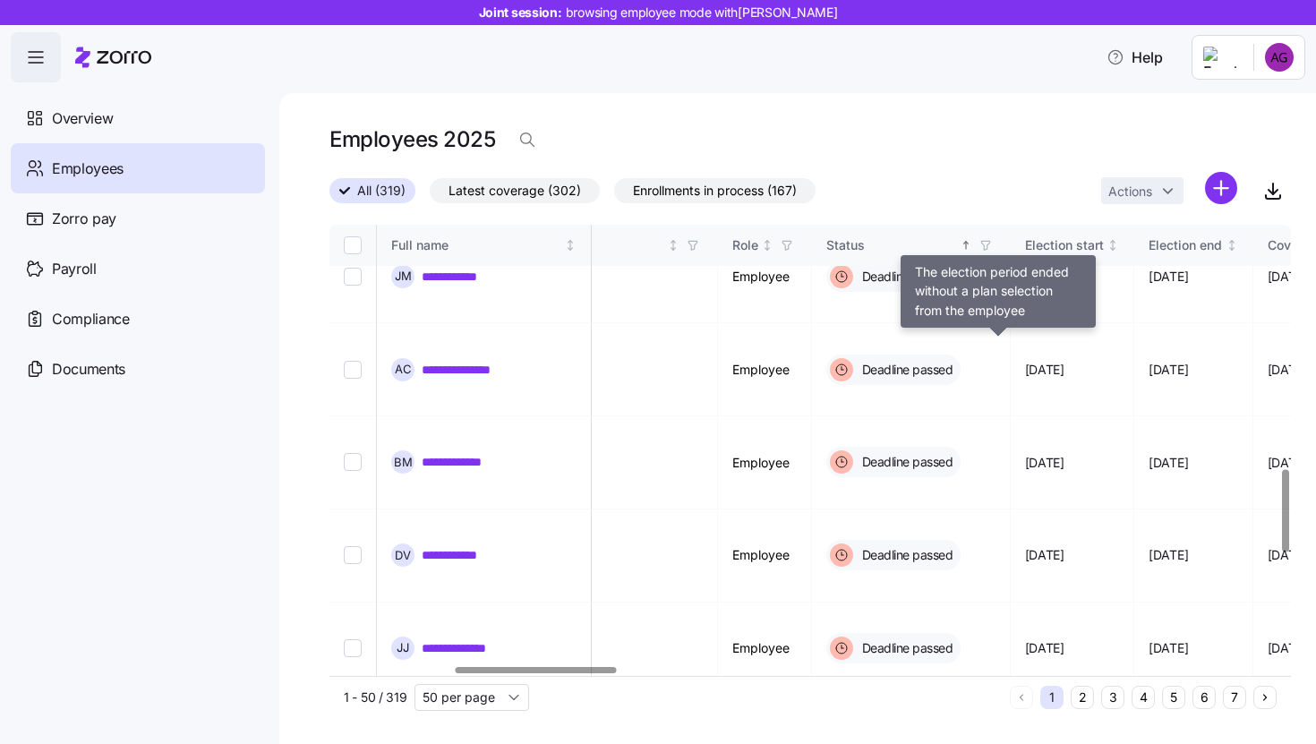
scroll to position [1949, 742]
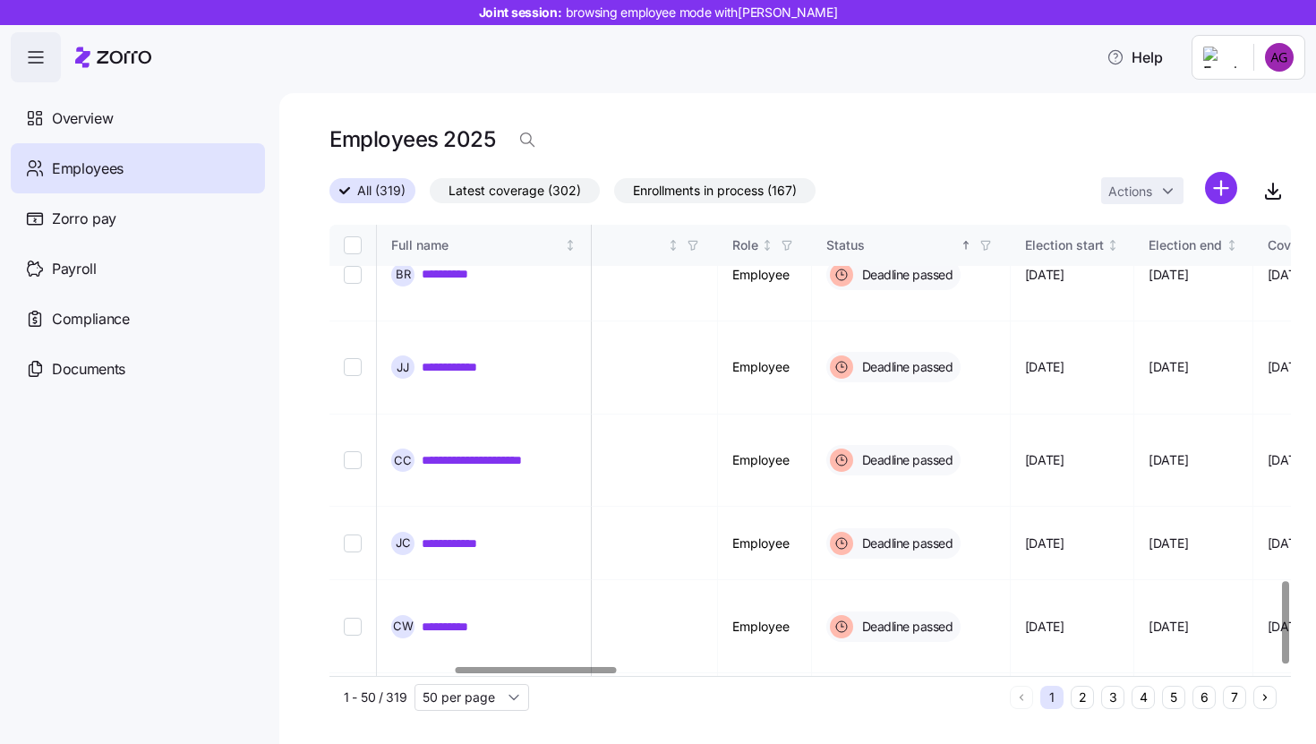
click at [1073, 718] on div "**********" at bounding box center [797, 418] width 1037 height 651
click at [1078, 712] on div "1 - 50 / 319 50 per page 1 2 3 4 5 6 7" at bounding box center [809, 697] width 961 height 42
click at [1084, 691] on button "2" at bounding box center [1082, 697] width 23 height 23
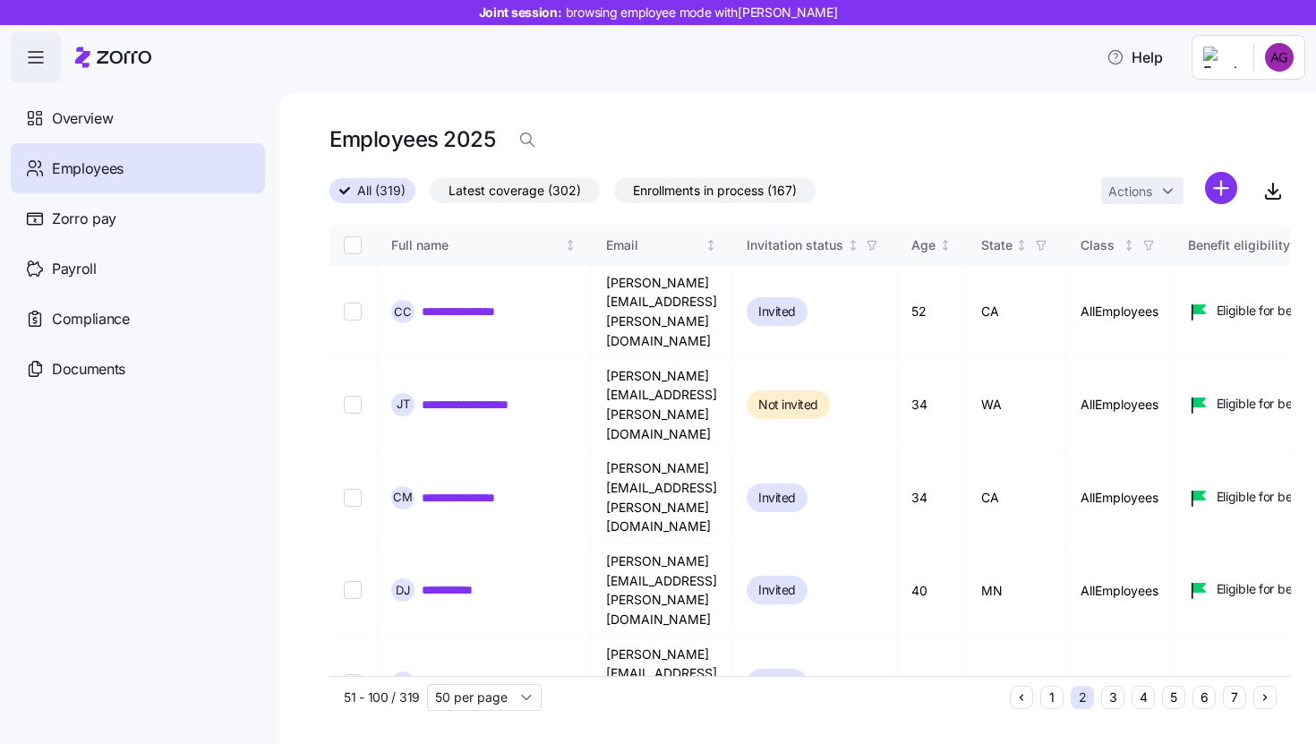
click at [986, 135] on div "Employees 2025" at bounding box center [809, 140] width 961 height 36
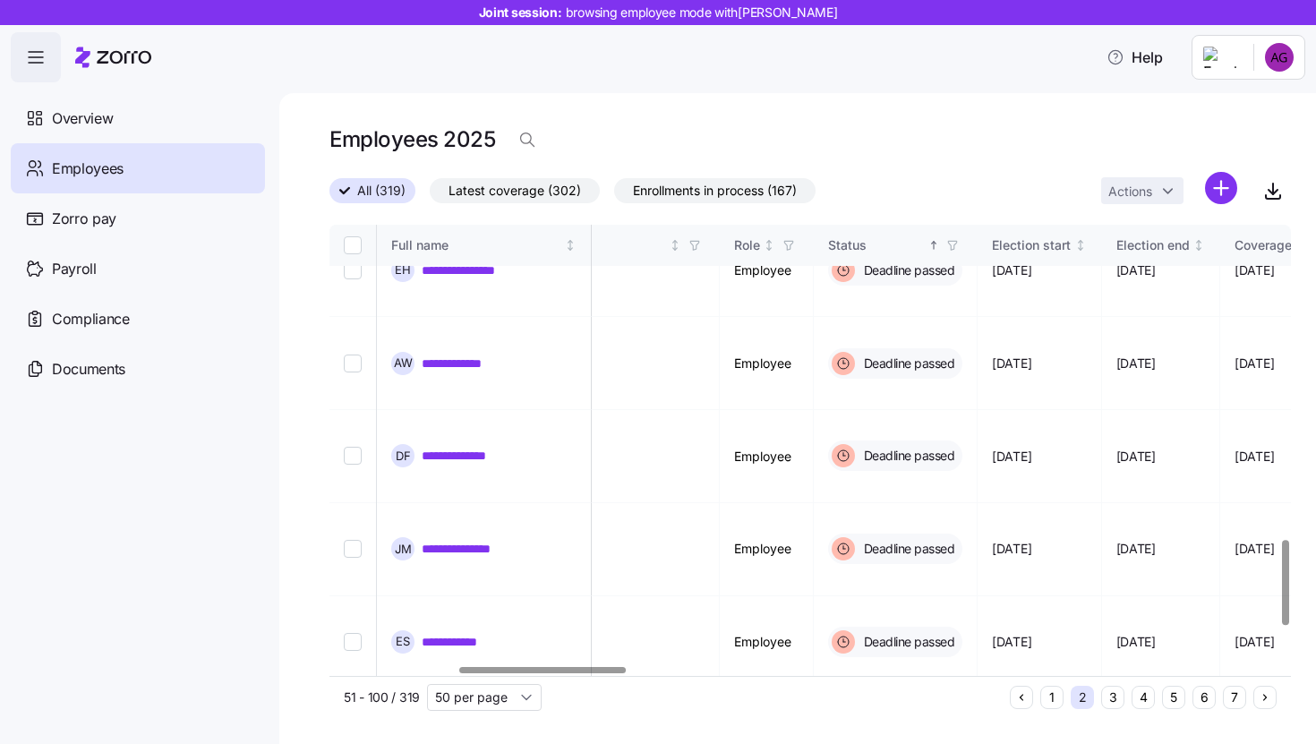
scroll to position [1872, 740]
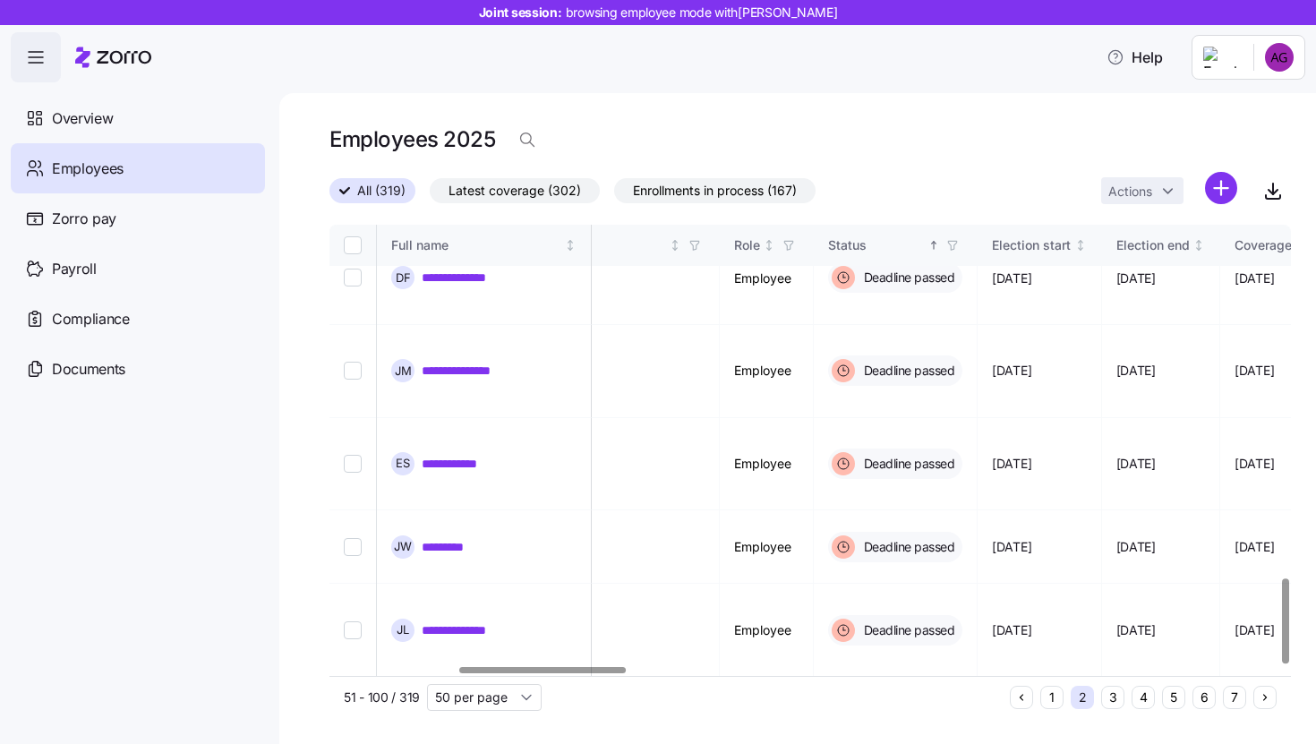
click at [1146, 694] on button "4" at bounding box center [1142, 697] width 23 height 23
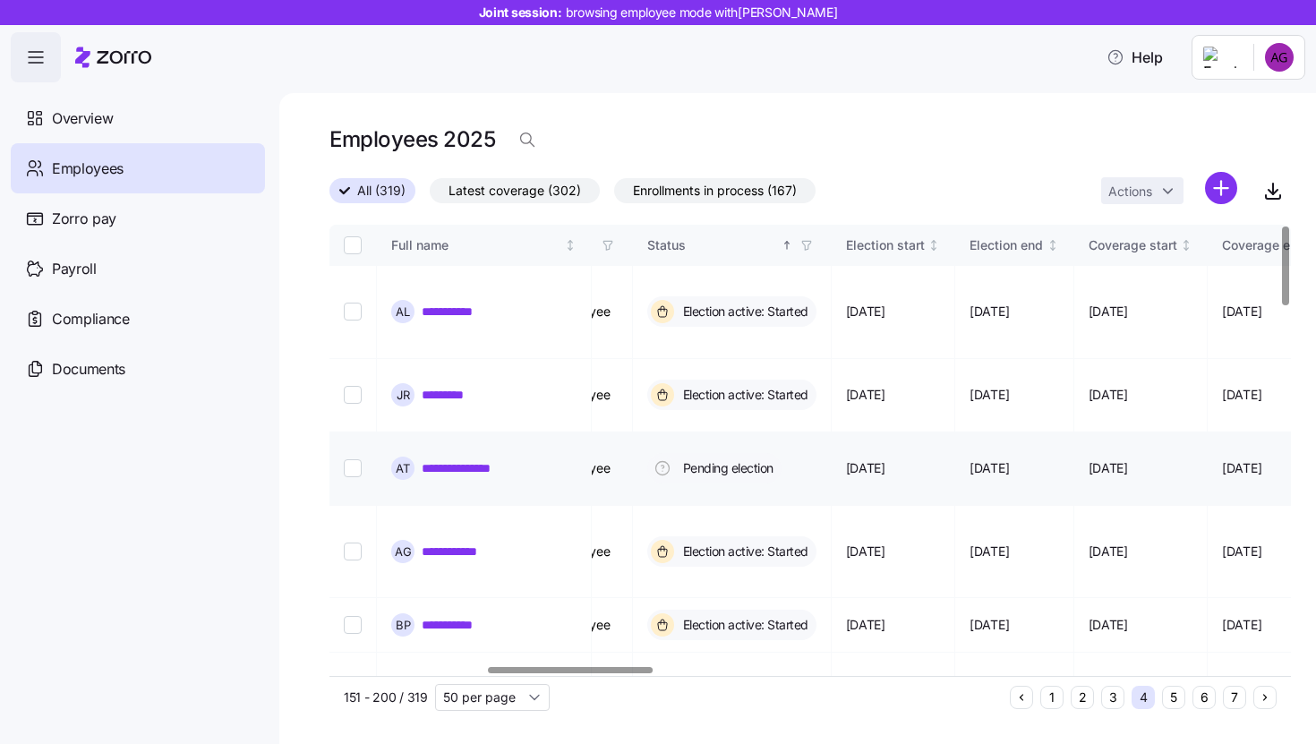
scroll to position [0, 927]
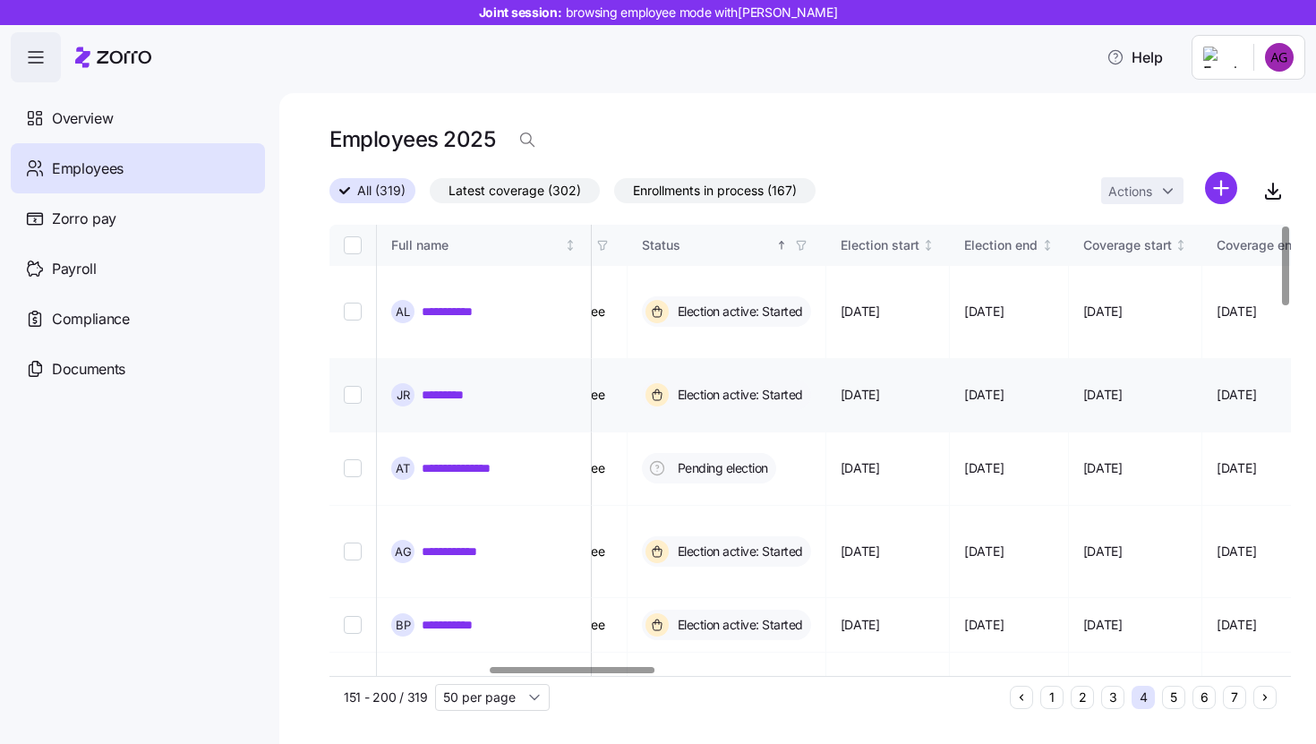
click at [447, 386] on link "*********" at bounding box center [452, 395] width 61 height 18
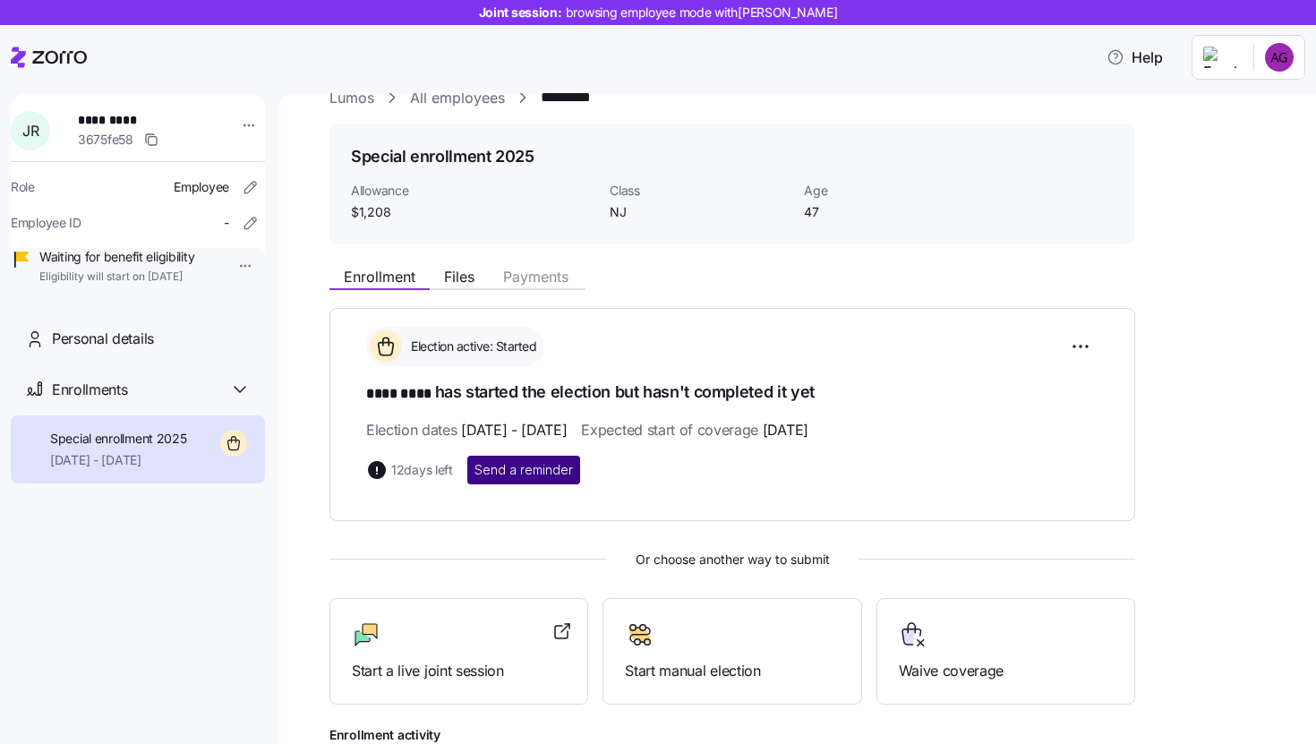
scroll to position [204, 0]
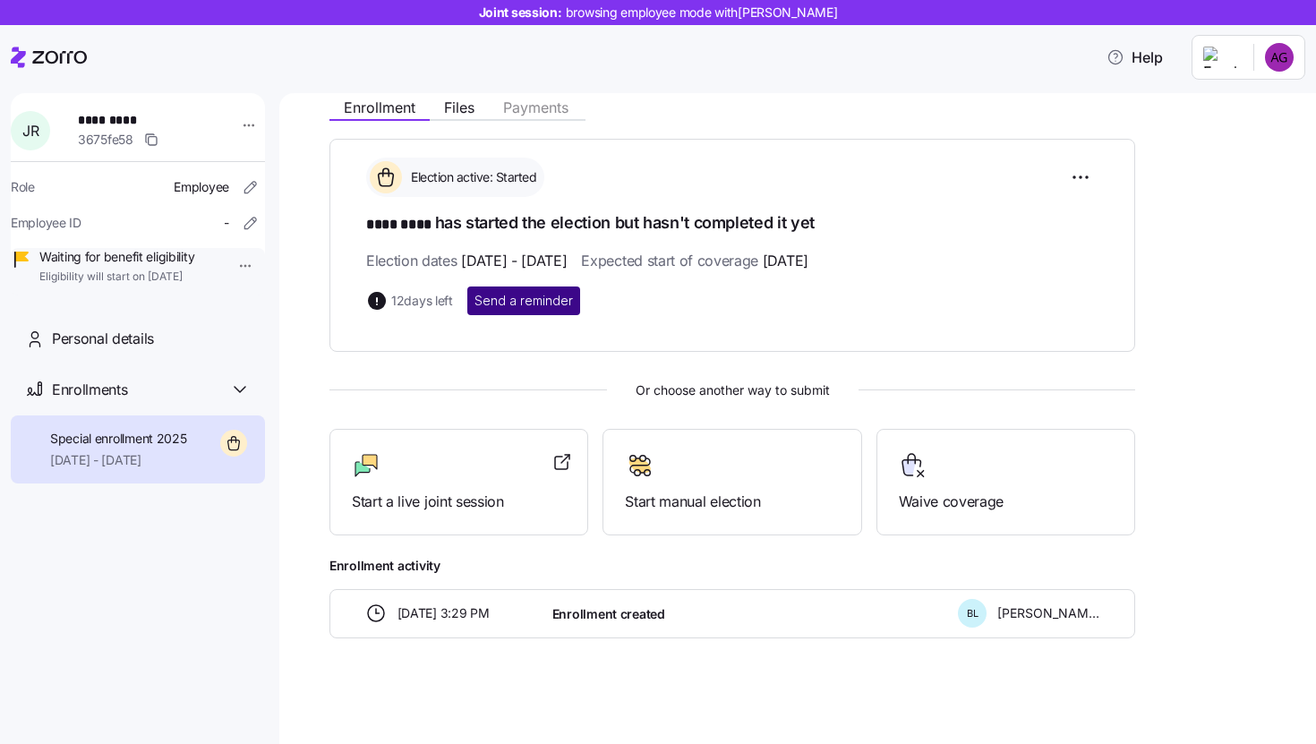
click at [551, 466] on div at bounding box center [459, 465] width 214 height 29
click at [533, 460] on div at bounding box center [459, 465] width 214 height 29
click at [109, 401] on span "Enrollments" at bounding box center [89, 390] width 75 height 22
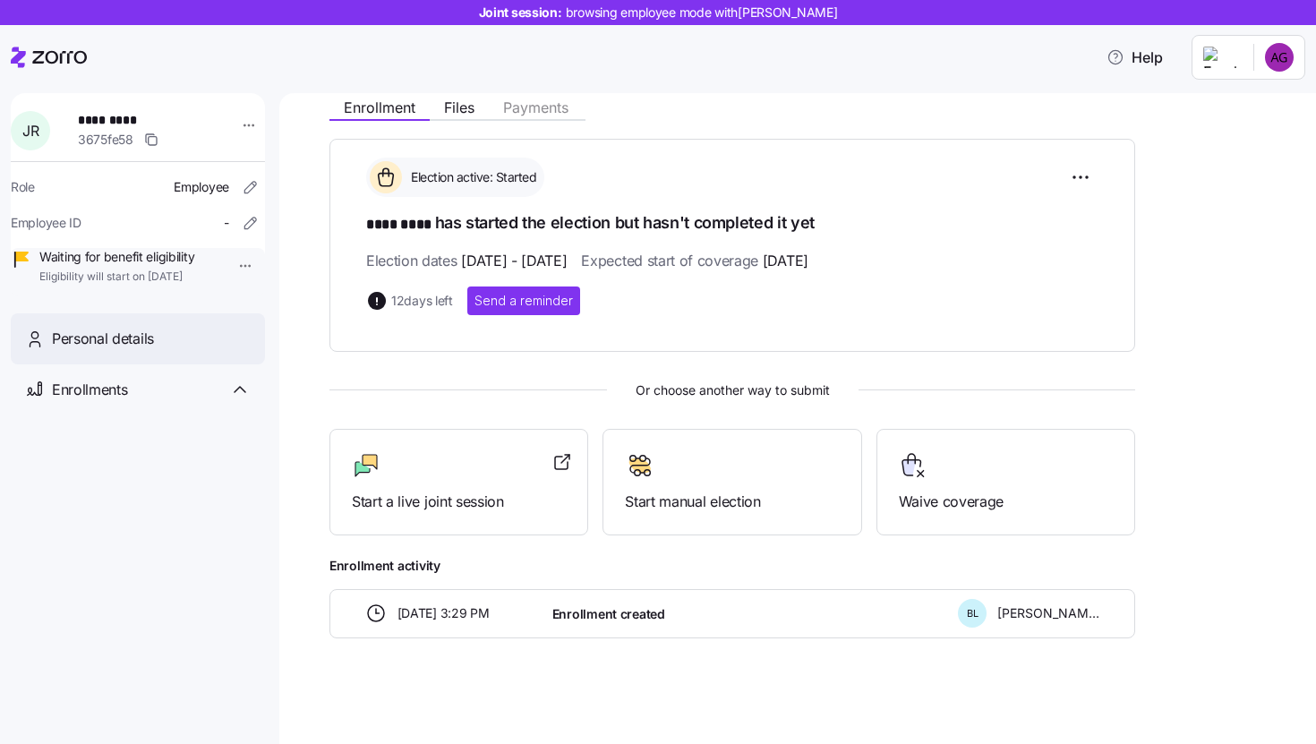
click at [89, 350] on span "Personal details" at bounding box center [103, 339] width 102 height 22
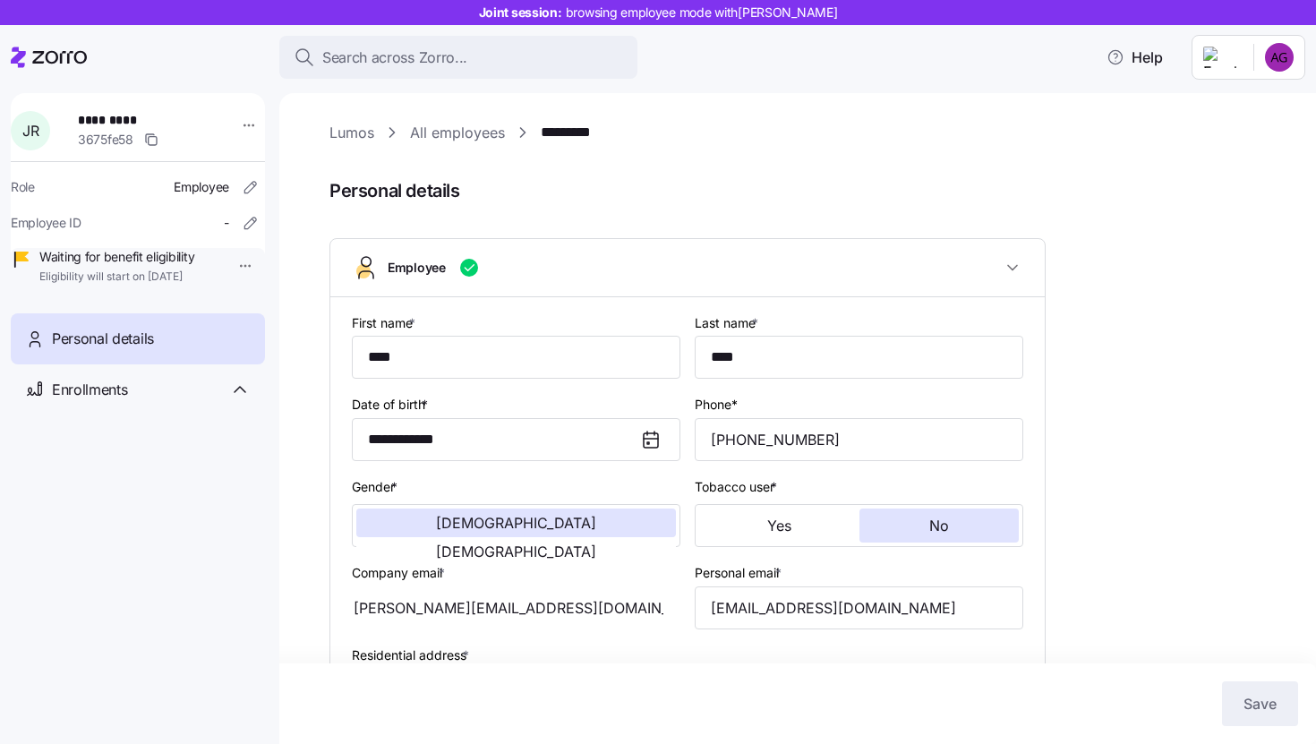
type input "NJ"
click at [376, 129] on div "Lumos All employees *********" at bounding box center [809, 133] width 961 height 22
click at [356, 132] on link "Lumos" at bounding box center [351, 133] width 45 height 22
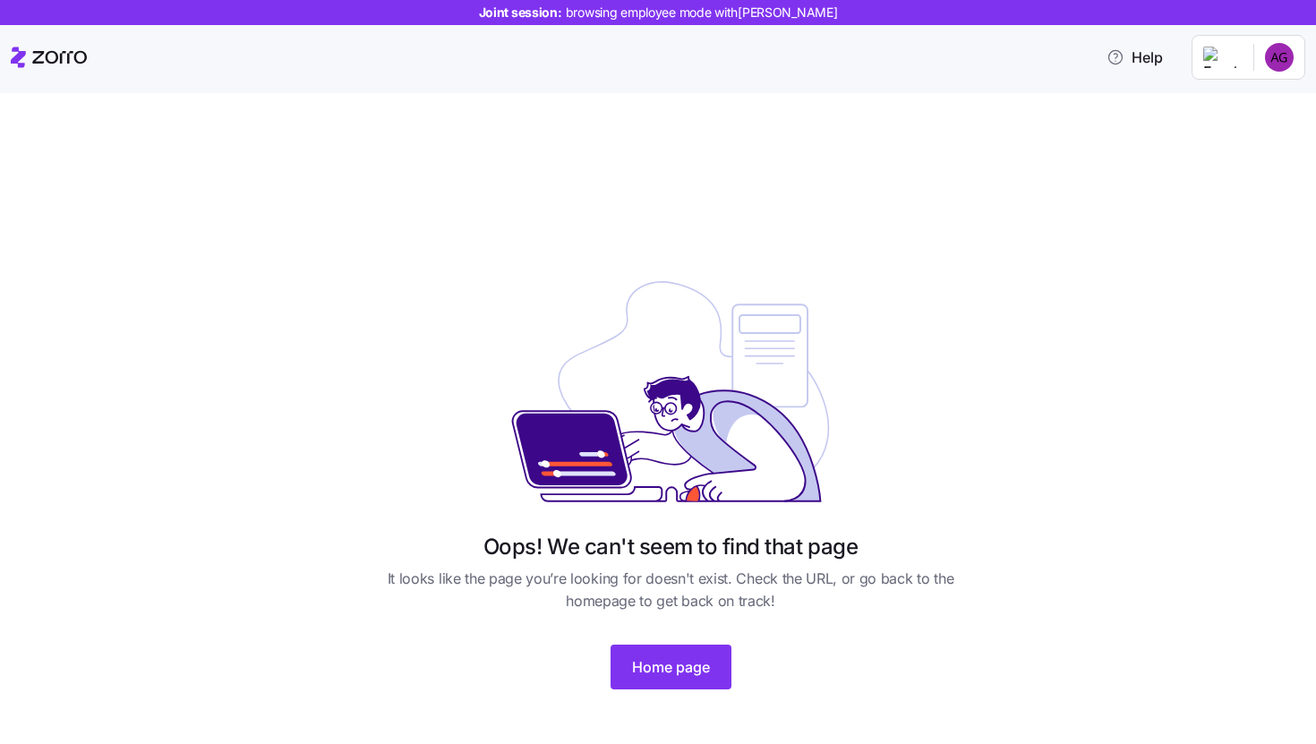
click at [696, 703] on div "Oops! We can't seem to find that page It looks like the page you’re looking for…" at bounding box center [670, 488] width 627 height 446
click at [690, 679] on button "Home page" at bounding box center [671, 667] width 121 height 45
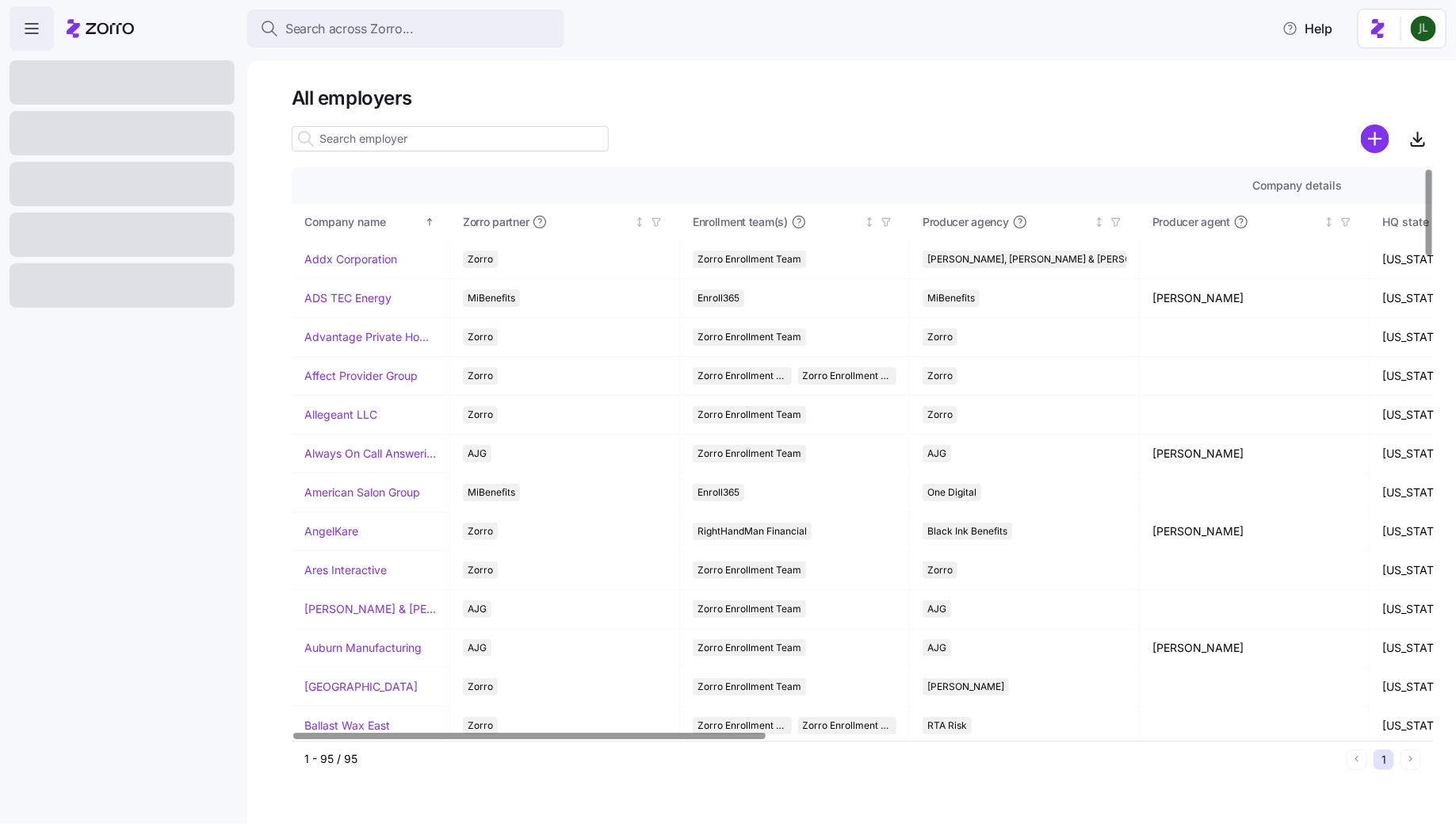
click at [405, 141] on input at bounding box center [450, 138] width 317 height 26
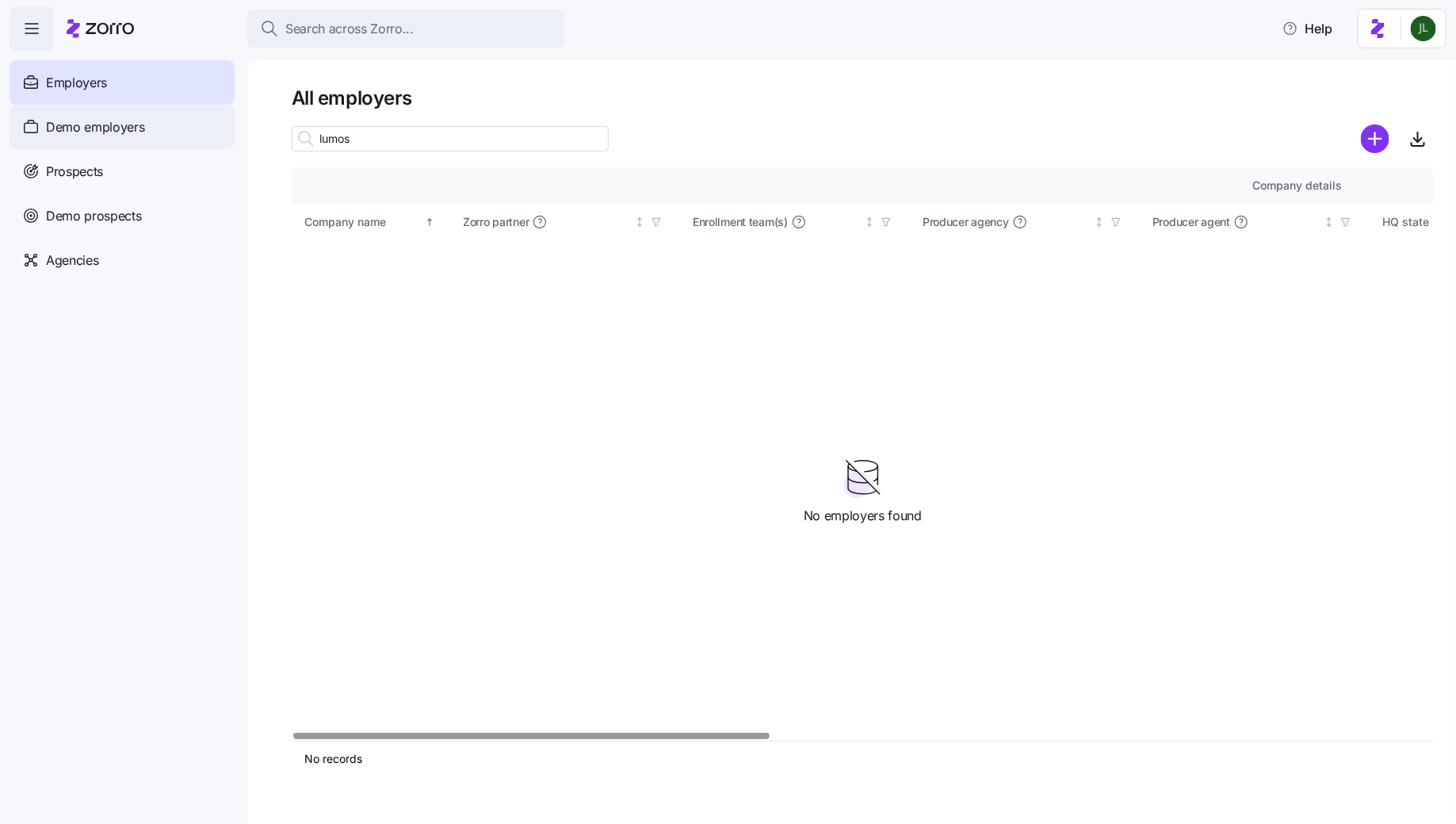
type input "lumos"
click at [112, 133] on span "Demo employers" at bounding box center [96, 127] width 99 height 19
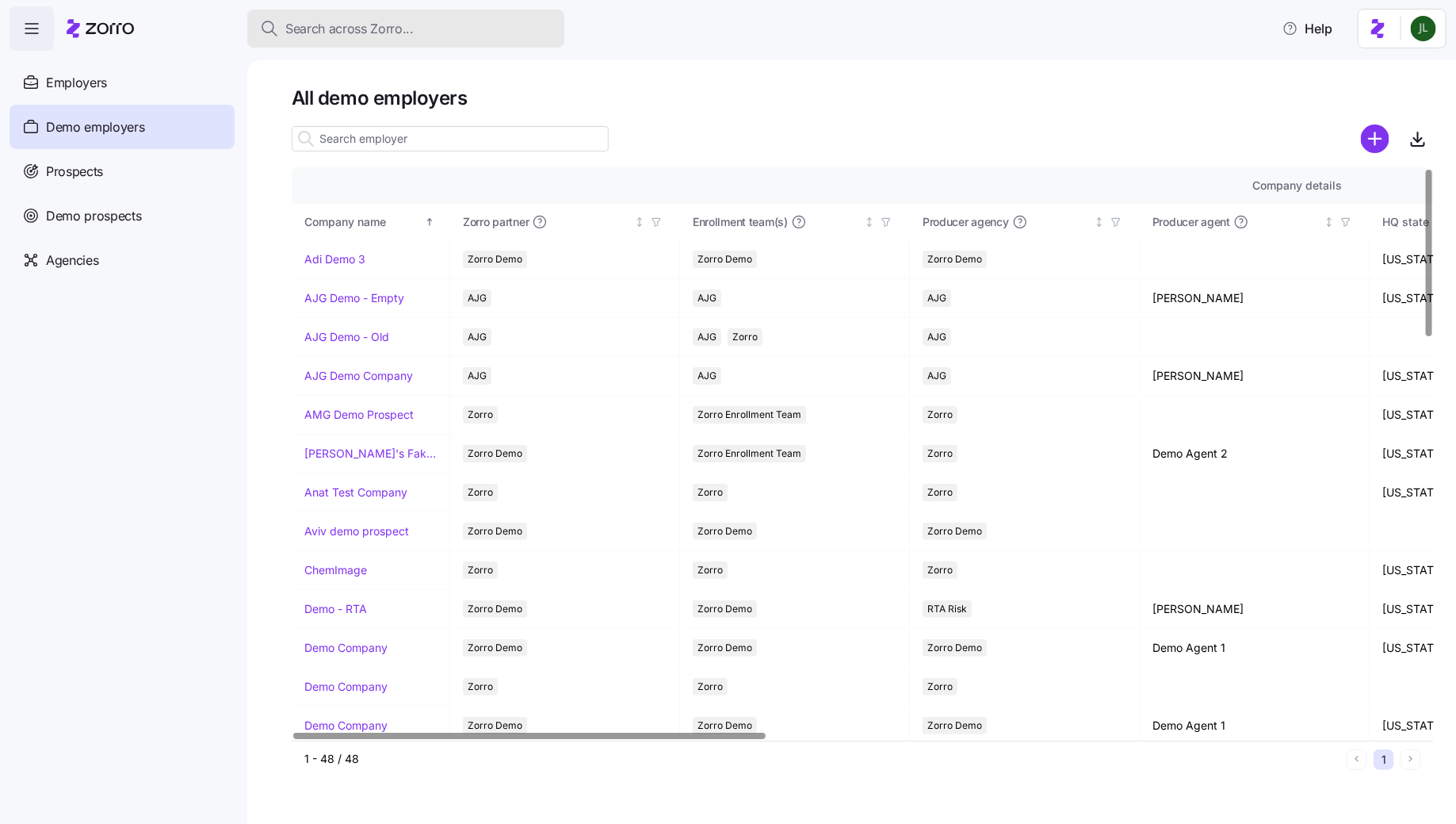
click at [352, 38] on button "Search across Zorro..." at bounding box center [406, 28] width 317 height 38
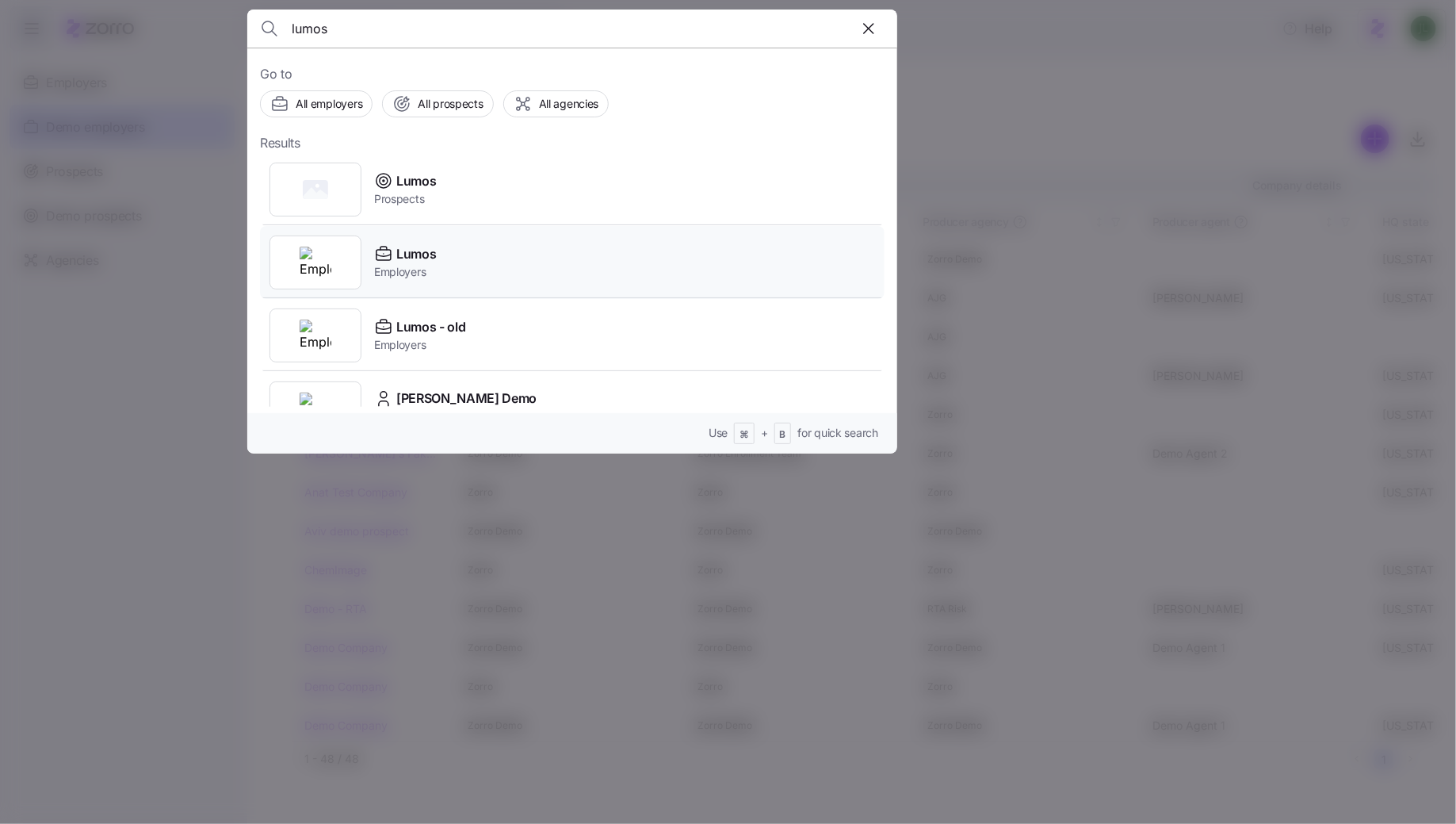
type input "lumos"
click at [435, 269] on span "Employers" at bounding box center [406, 272] width 62 height 16
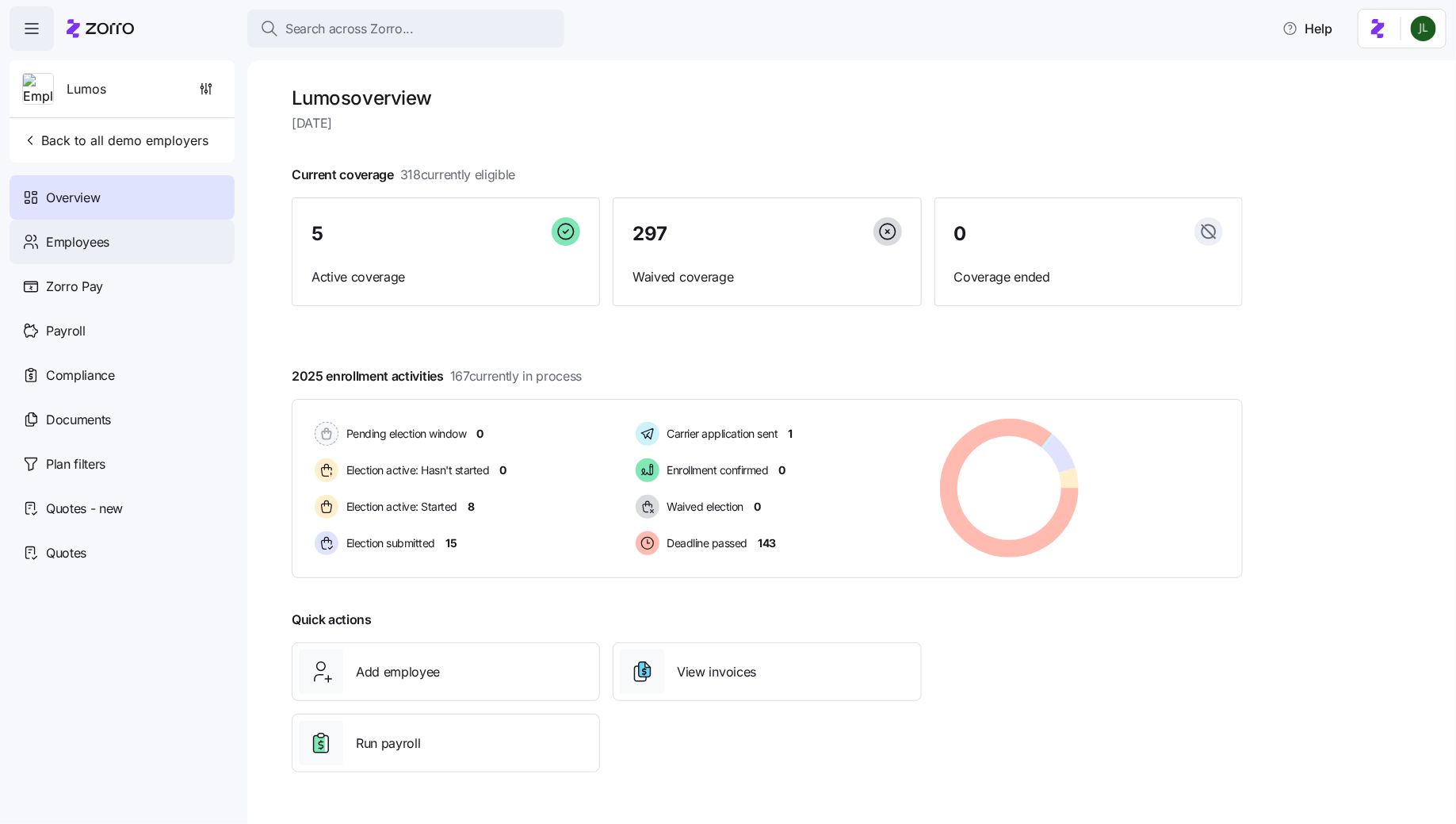
click at [82, 242] on span "Employees" at bounding box center [78, 242] width 64 height 19
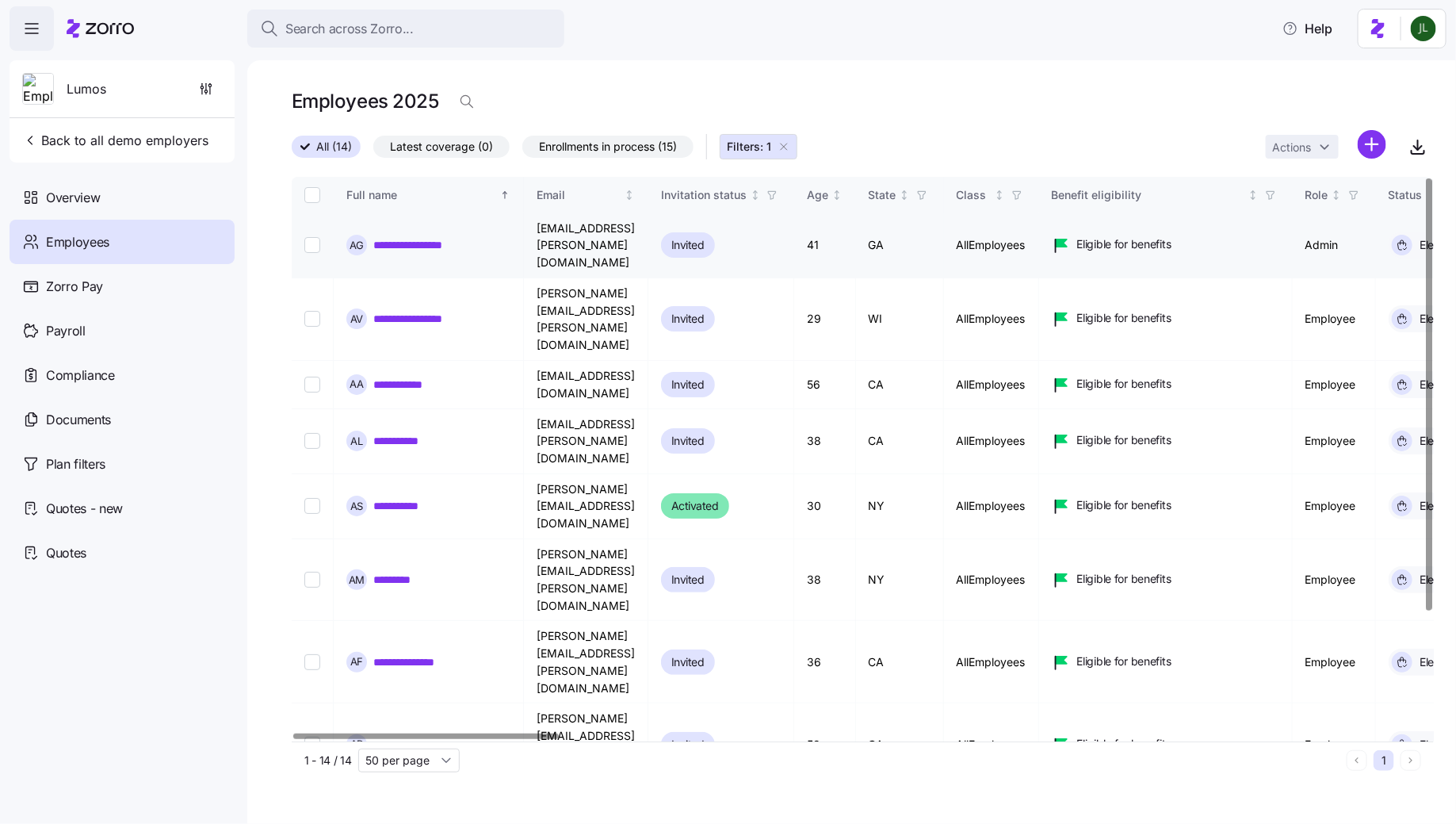
click at [401, 238] on link "**********" at bounding box center [422, 245] width 97 height 16
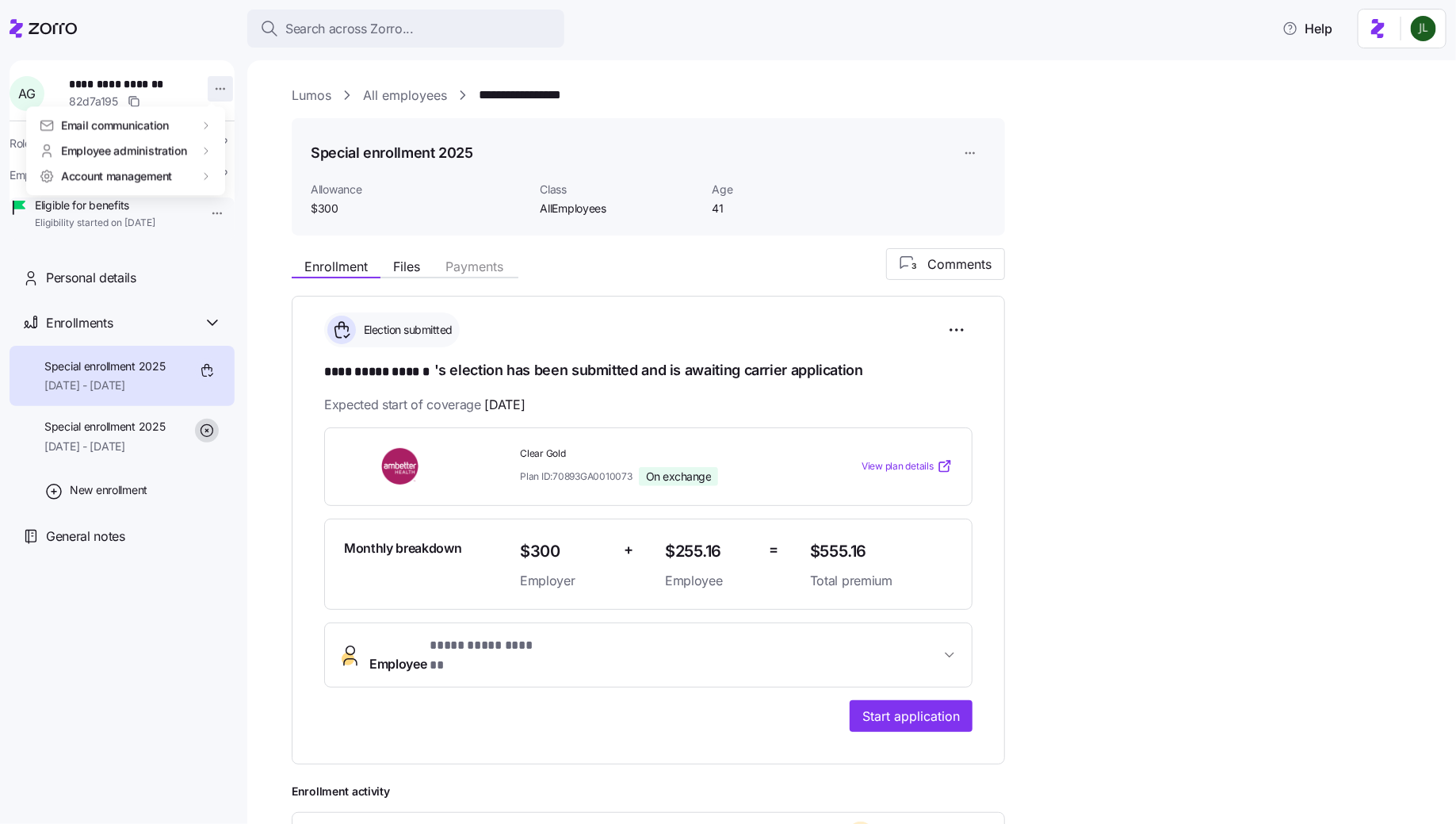
click at [214, 92] on html "**********" at bounding box center [728, 407] width 1456 height 814
click at [276, 210] on div "Log in as" at bounding box center [253, 203] width 47 height 18
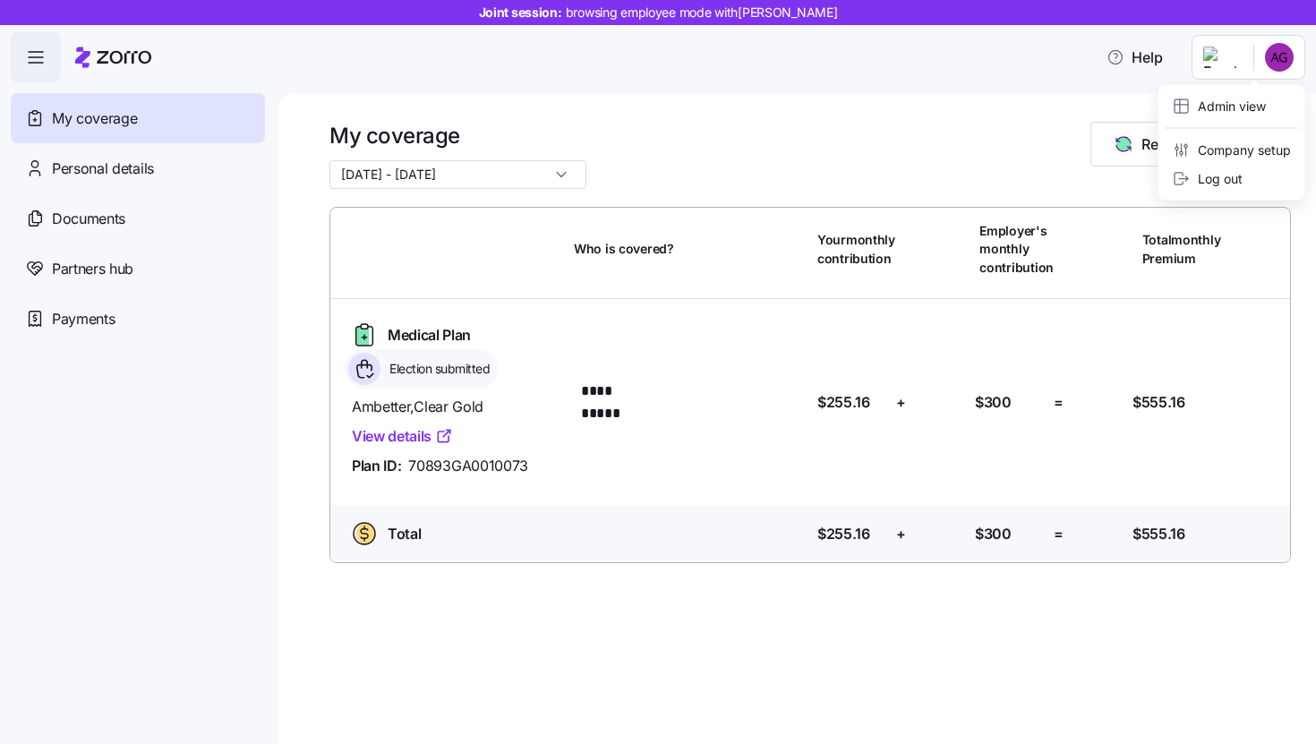
click at [1276, 75] on html "**********" at bounding box center [658, 366] width 1316 height 733
click at [1245, 145] on div "Company setup" at bounding box center [1232, 151] width 118 height 20
click at [1291, 74] on html "**********" at bounding box center [658, 366] width 1316 height 733
click at [1246, 90] on div "Admin view Company setup Log out" at bounding box center [1231, 142] width 147 height 115
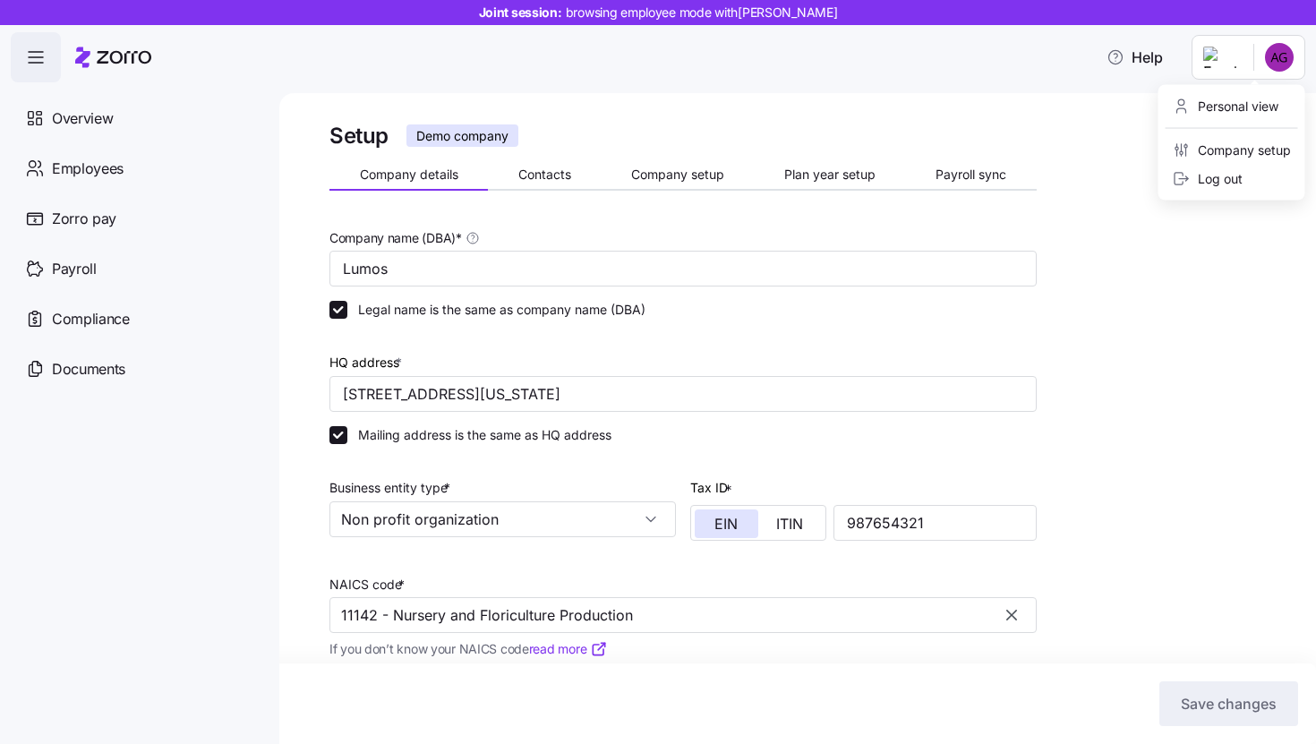
click at [1289, 59] on html "Joint session: browsing employee mode with [PERSON_NAME] Help Overview Employee…" at bounding box center [658, 366] width 1316 height 733
click at [1230, 102] on div "Personal view" at bounding box center [1226, 107] width 106 height 20
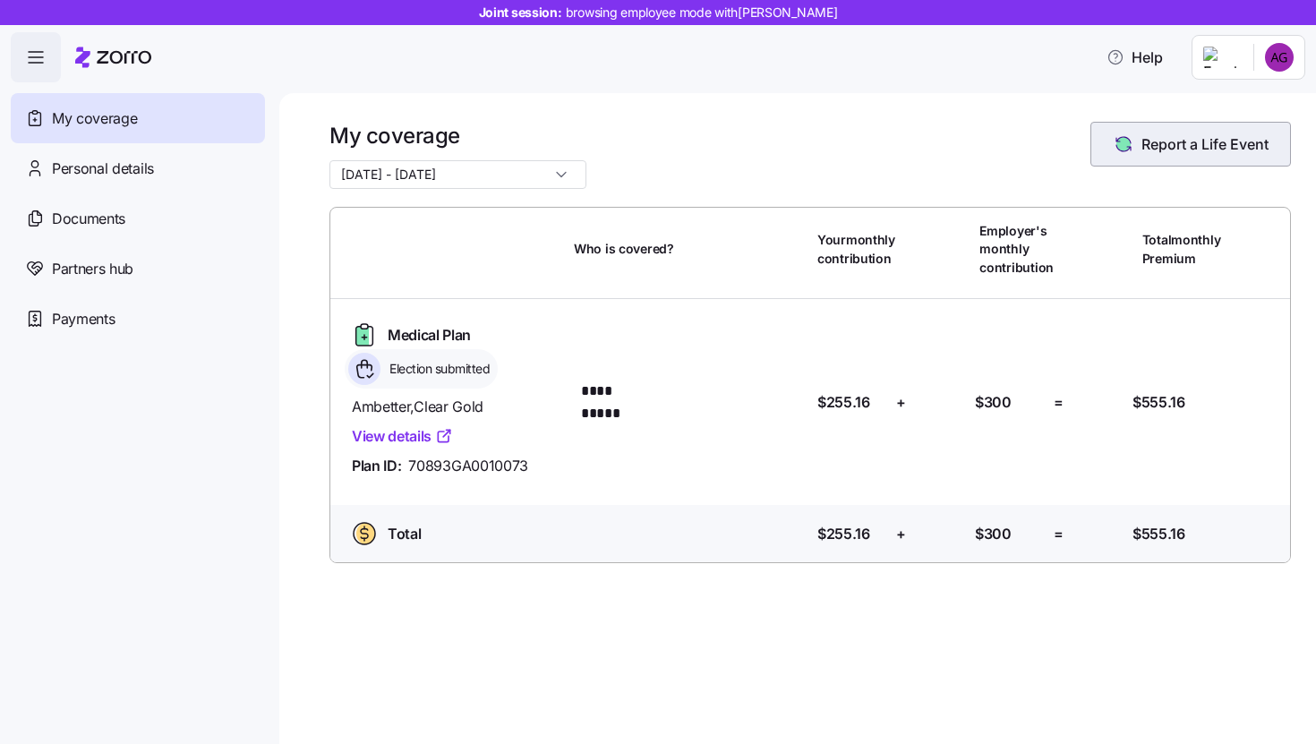
click at [1224, 157] on button "Report a Life Event" at bounding box center [1190, 144] width 201 height 45
click at [1270, 56] on html "**********" at bounding box center [658, 366] width 1316 height 733
click at [945, 82] on html "**********" at bounding box center [658, 366] width 1316 height 733
click at [1198, 162] on button "Report a Life Event" at bounding box center [1190, 144] width 201 height 45
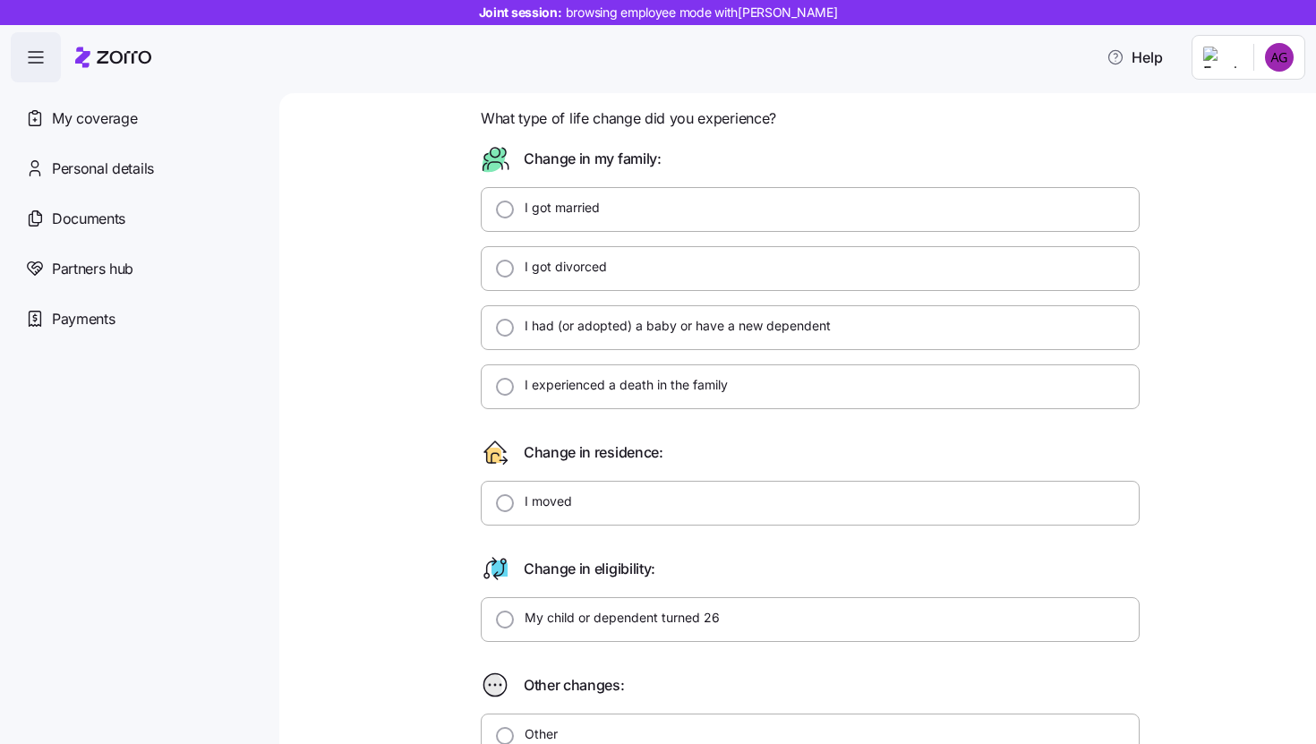
scroll to position [59, 0]
click at [593, 259] on label "I got divorced" at bounding box center [560, 264] width 93 height 18
click at [514, 259] on input "I got divorced" at bounding box center [505, 266] width 18 height 18
radio input "true"
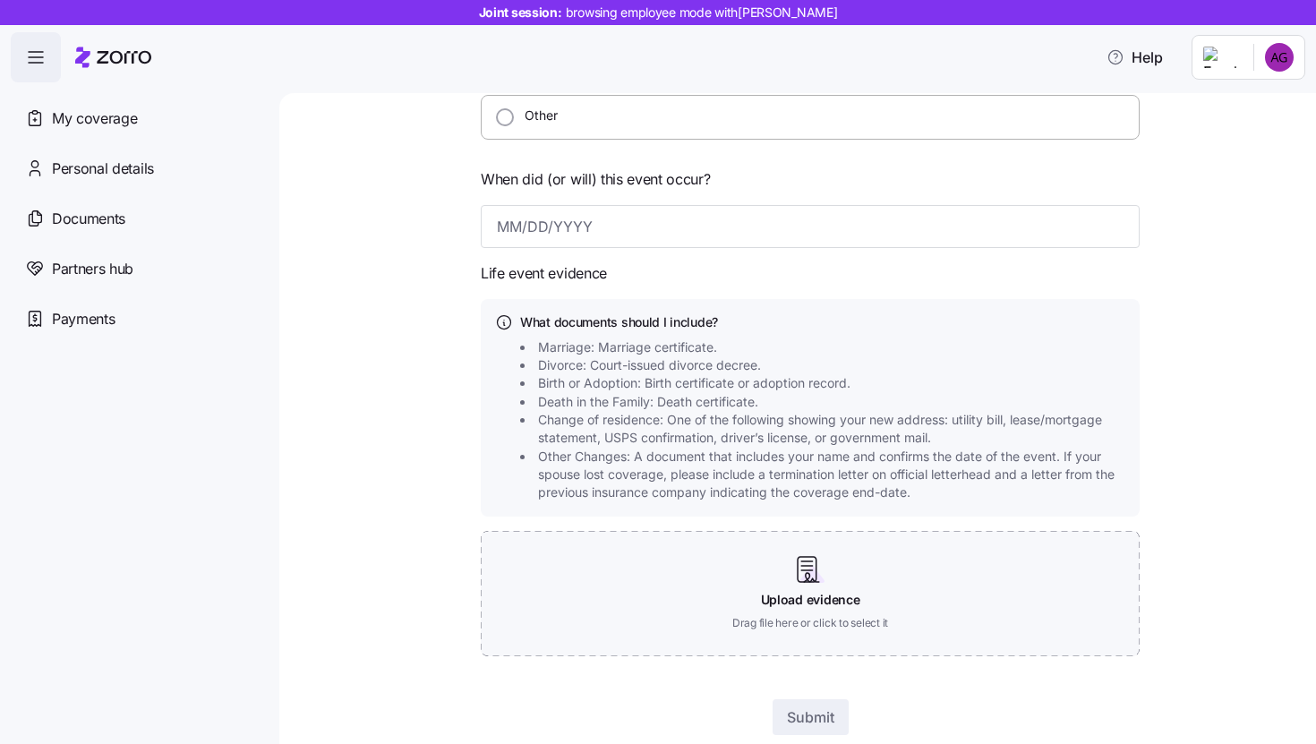
scroll to position [680, 0]
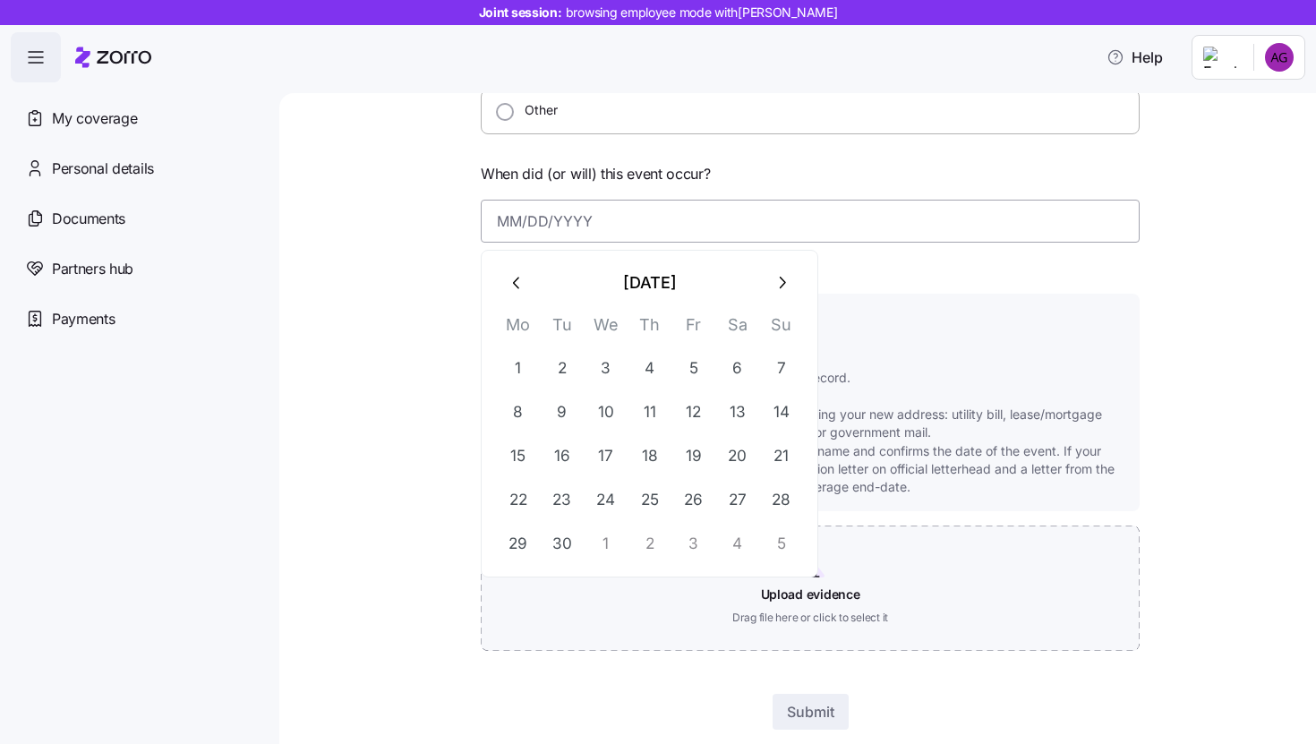
click at [614, 217] on input at bounding box center [810, 221] width 659 height 43
click at [650, 397] on button "11" at bounding box center [649, 411] width 43 height 43
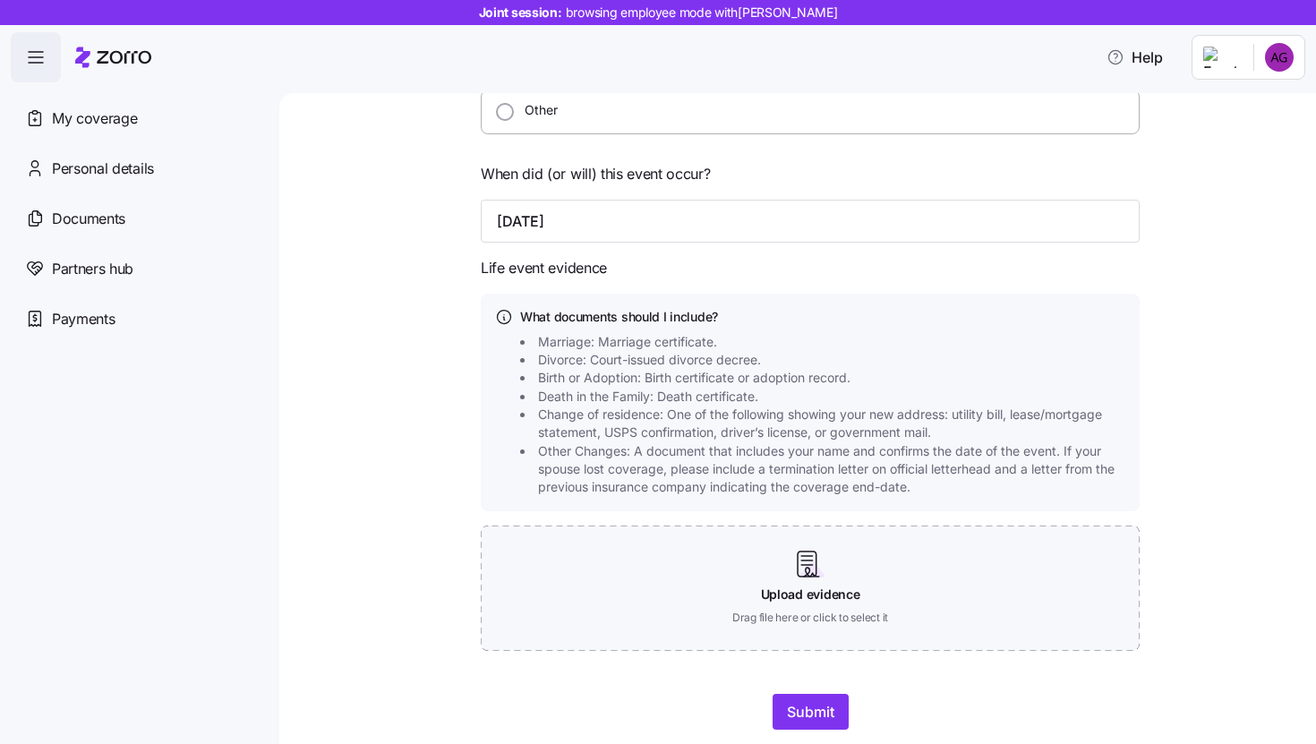
scroll to position [730, 0]
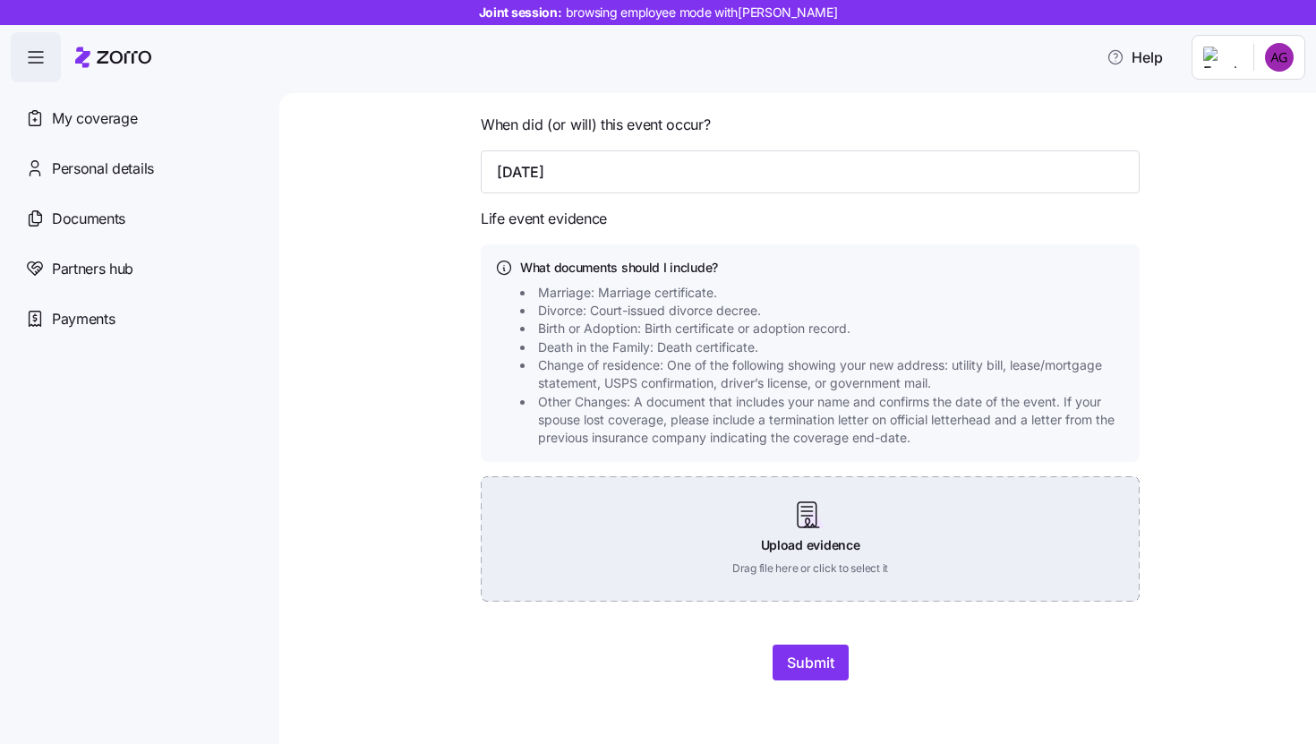
click at [796, 500] on div "Upload evidence Drag file here or click to select it" at bounding box center [810, 538] width 659 height 125
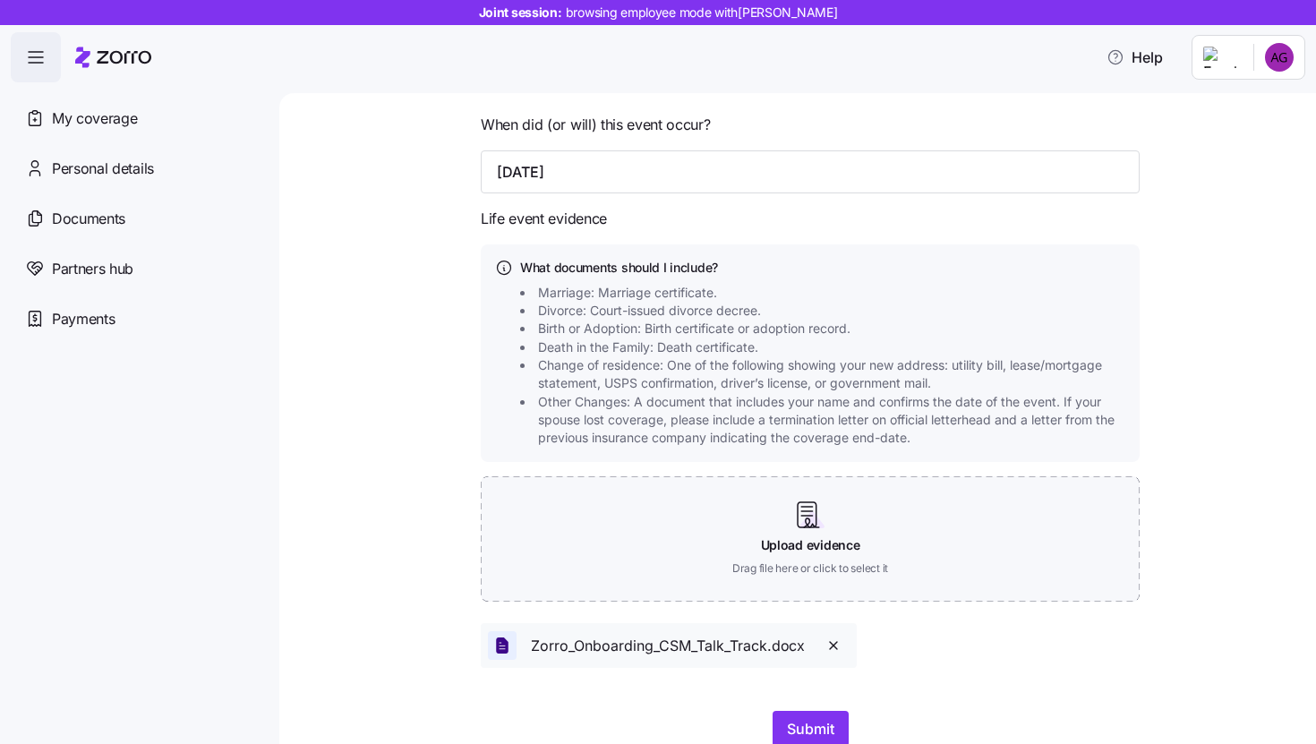
drag, startPoint x: 835, startPoint y: 733, endPoint x: 1114, endPoint y: 390, distance: 441.6
click at [1113, 390] on form "What type of life change did you experience? Change in my family: I got married…" at bounding box center [810, 83] width 659 height 1327
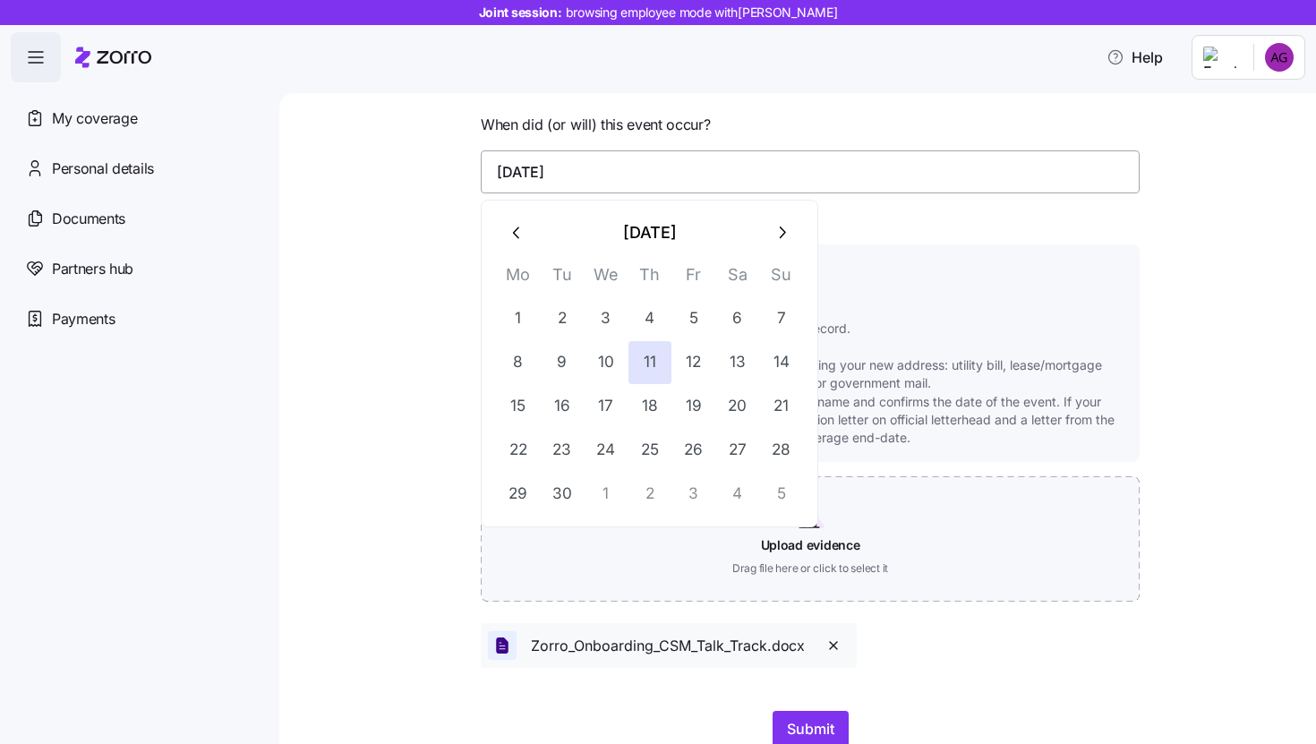
click at [883, 176] on input "September 11, 2025" at bounding box center [810, 171] width 659 height 43
click at [696, 355] on button "12" at bounding box center [693, 362] width 43 height 43
type input "September 12, 2025"
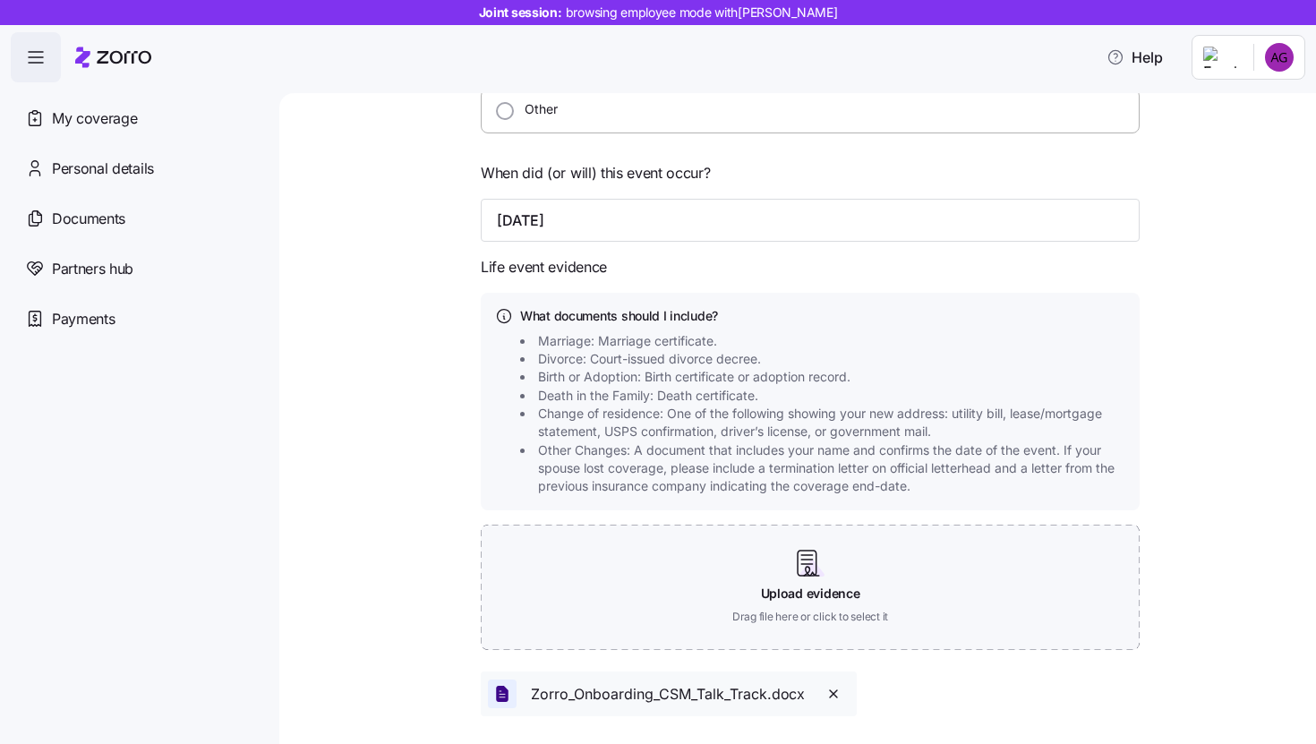
scroll to position [797, 0]
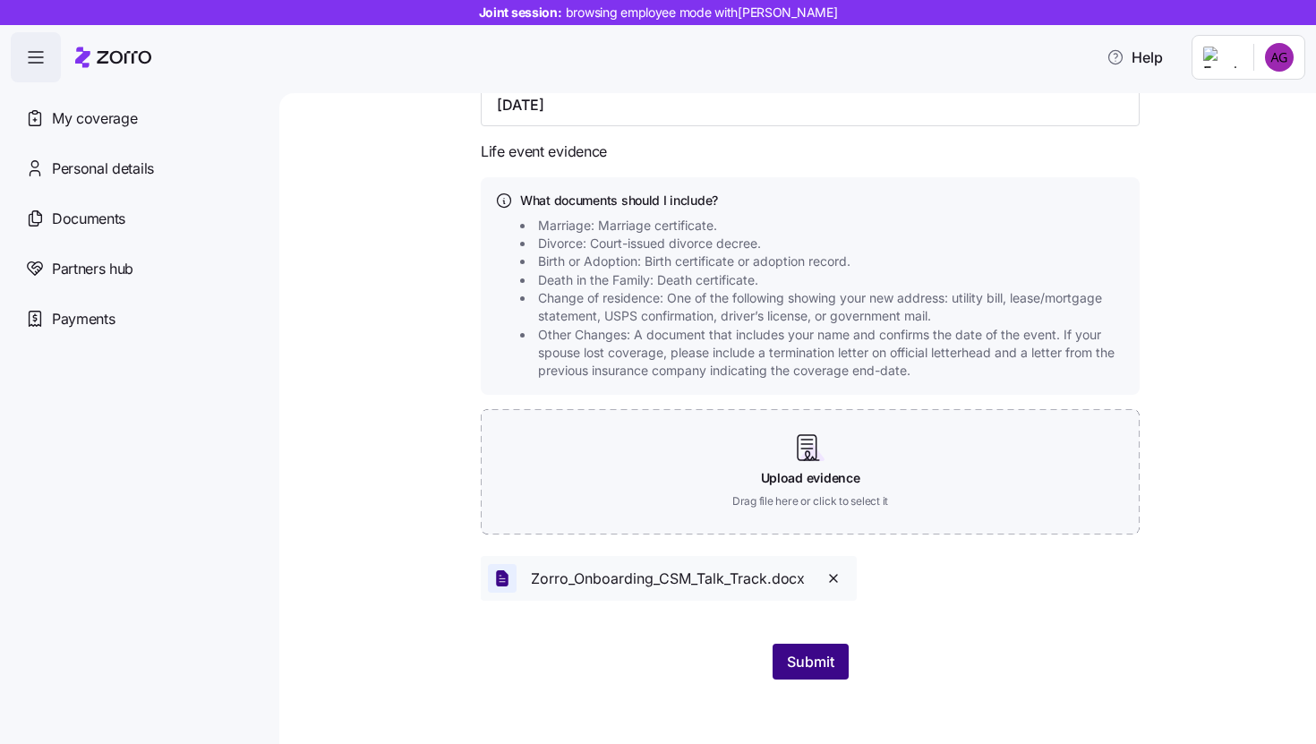
click at [793, 653] on span "Submit" at bounding box center [810, 661] width 47 height 21
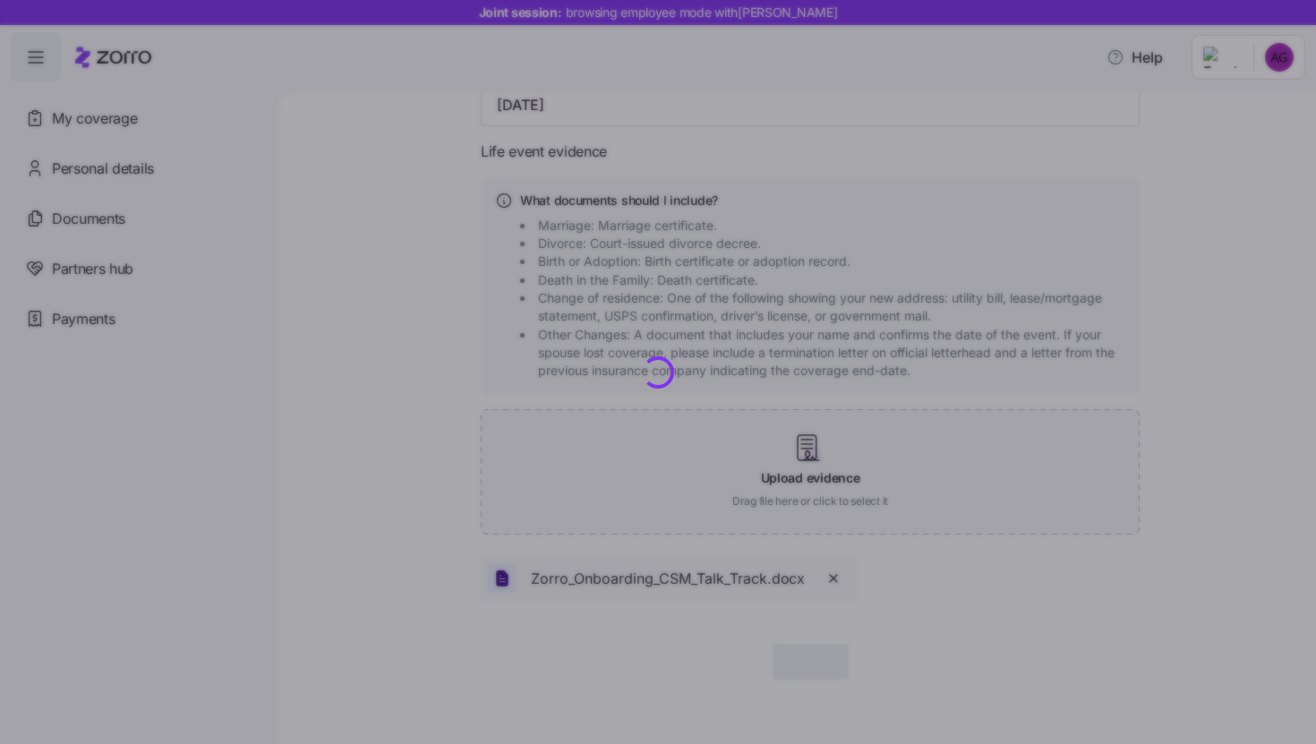
click at [793, 653] on div at bounding box center [658, 372] width 1316 height 744
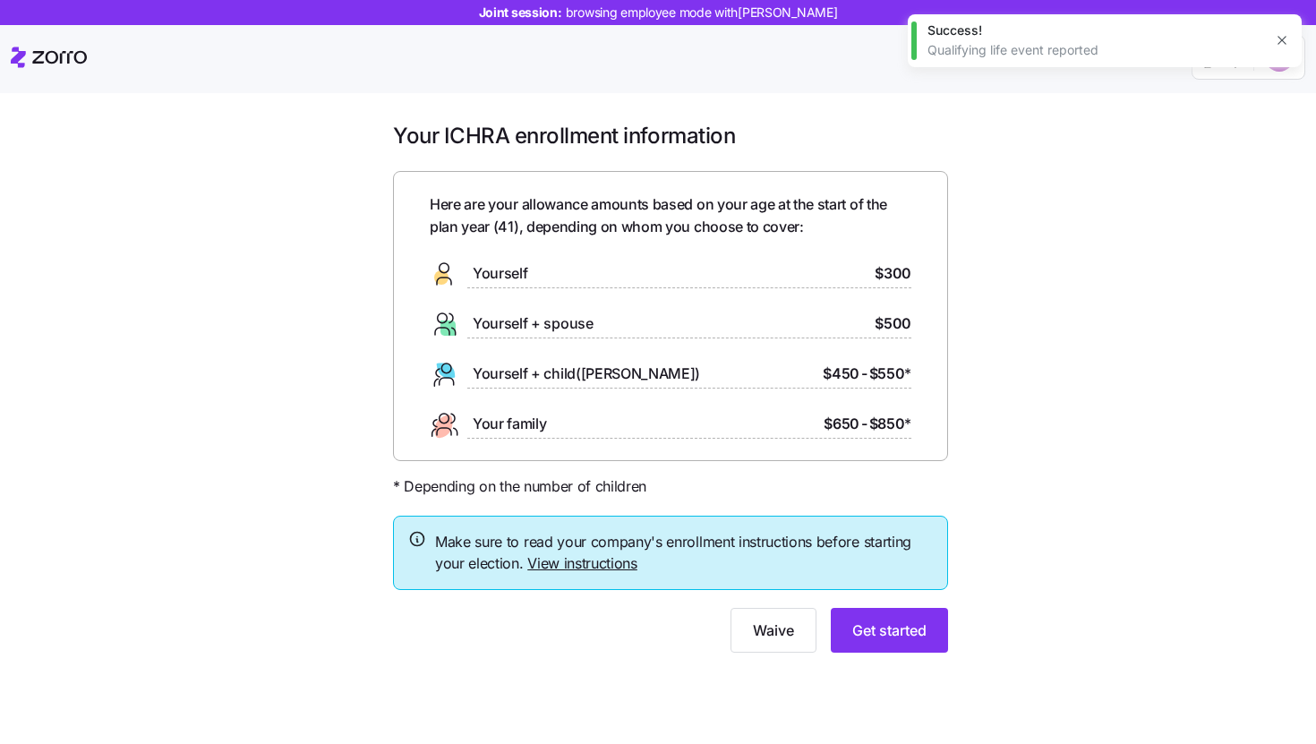
click at [1285, 47] on icon "button" at bounding box center [1282, 40] width 14 height 14
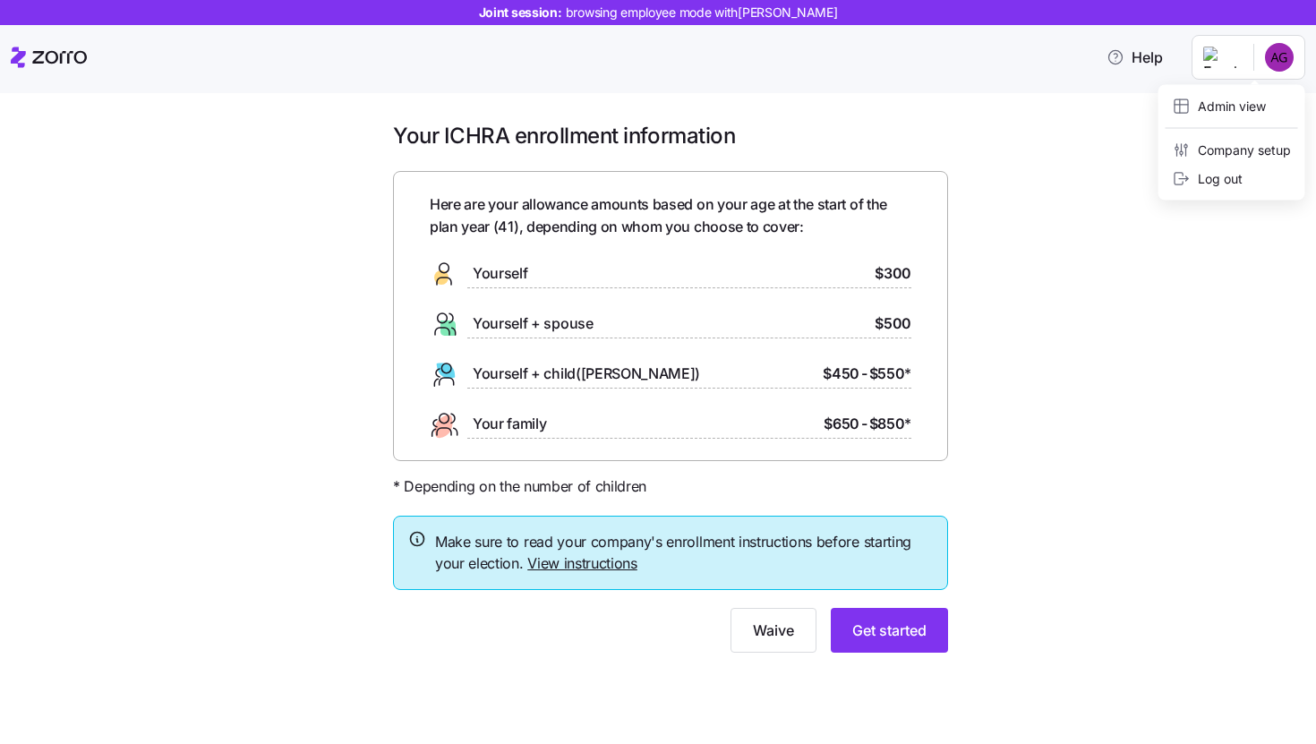
click at [1275, 68] on html "Joint session: browsing employee mode with Alexandria Gordon Help Your ICHRA en…" at bounding box center [658, 366] width 1316 height 733
click at [1251, 104] on div "Admin view" at bounding box center [1219, 107] width 93 height 20
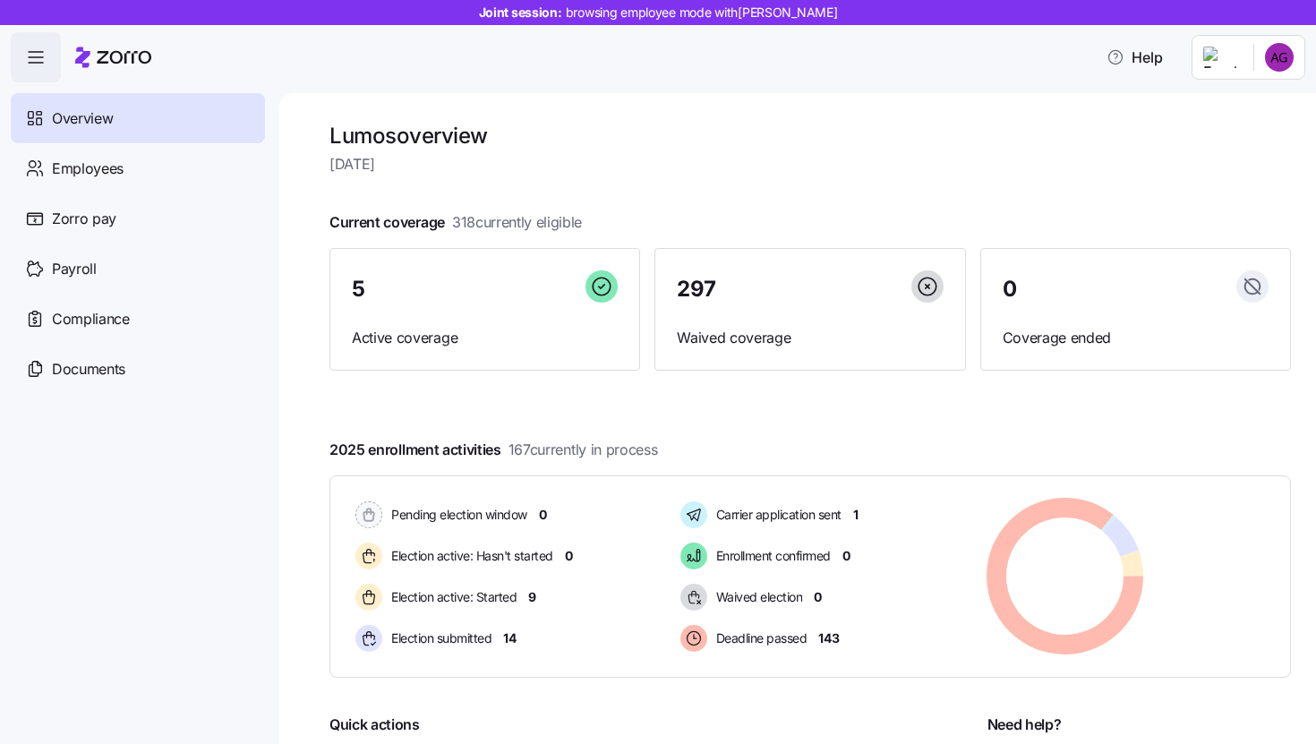
click at [1287, 47] on html "Joint session: browsing employee mode with Alexandria Gordon Help Overview Empl…" at bounding box center [658, 366] width 1316 height 733
click at [1228, 120] on div "Personal view Company setup Log out" at bounding box center [1231, 142] width 147 height 115
click at [1222, 107] on div "Personal view" at bounding box center [1226, 107] width 106 height 20
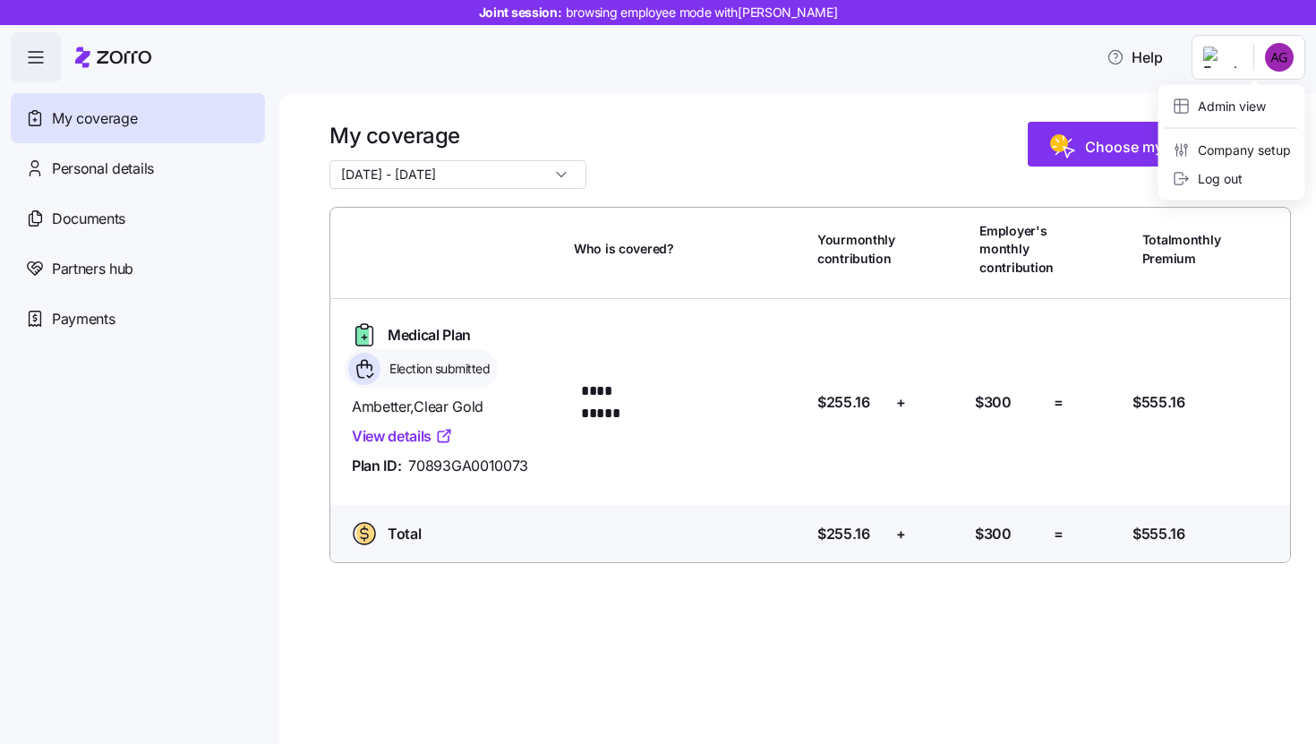
click at [1230, 55] on html "**********" at bounding box center [658, 366] width 1316 height 733
click at [1246, 97] on div "Admin view" at bounding box center [1219, 107] width 93 height 20
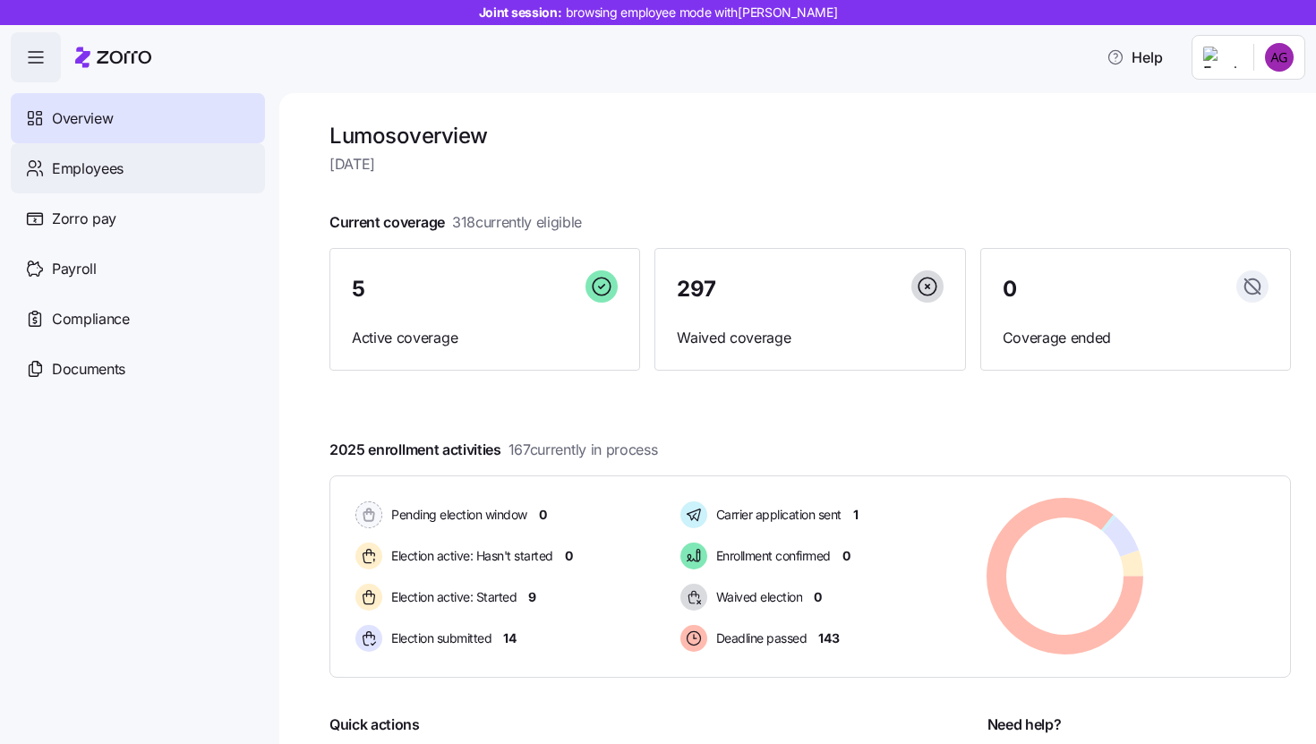
click at [169, 168] on div "Employees" at bounding box center [138, 168] width 254 height 50
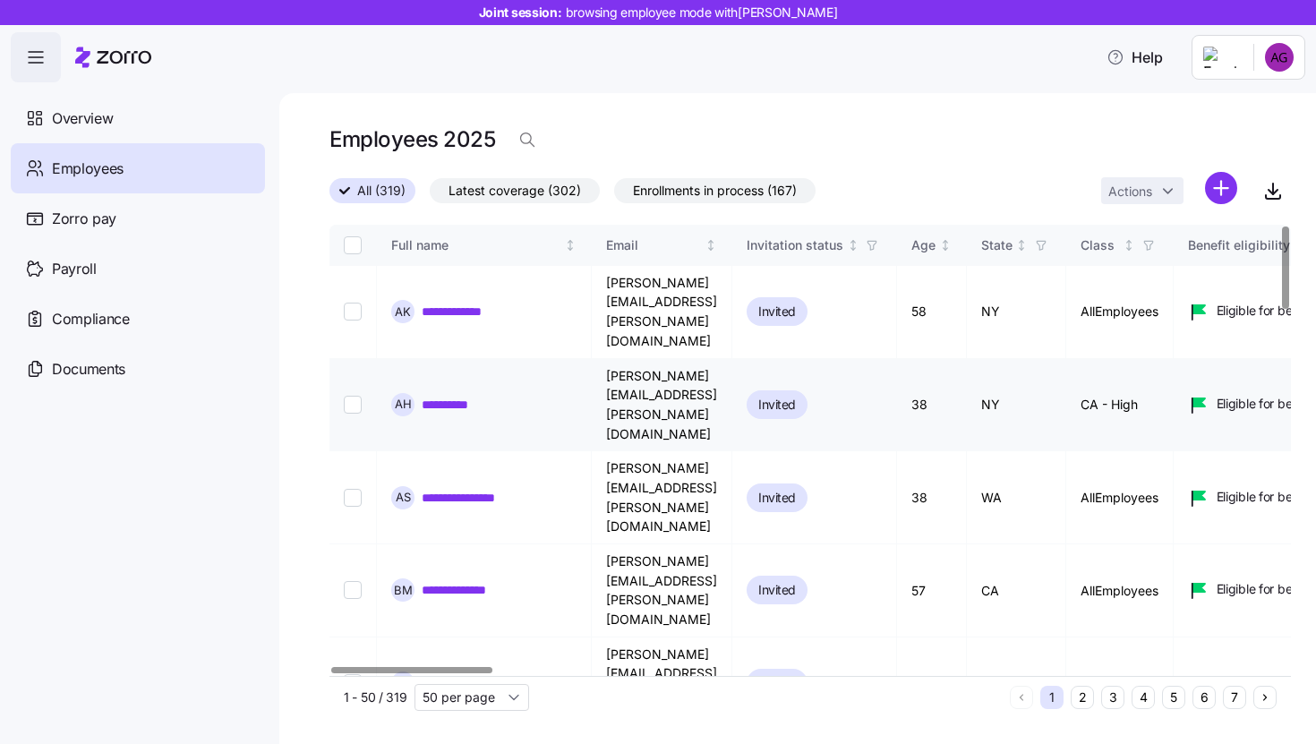
click at [482, 396] on link "**********" at bounding box center [460, 405] width 77 height 18
click at [460, 396] on link "**********" at bounding box center [460, 405] width 77 height 18
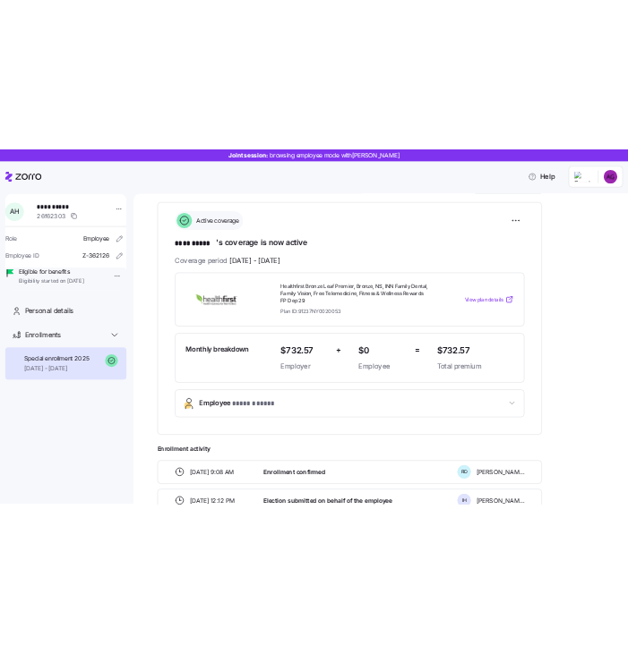
scroll to position [237, 0]
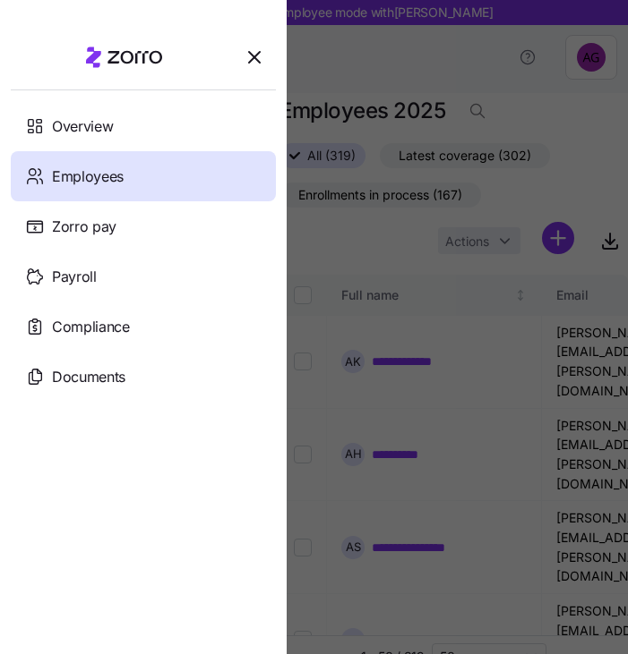
click at [429, 247] on div at bounding box center [314, 327] width 628 height 654
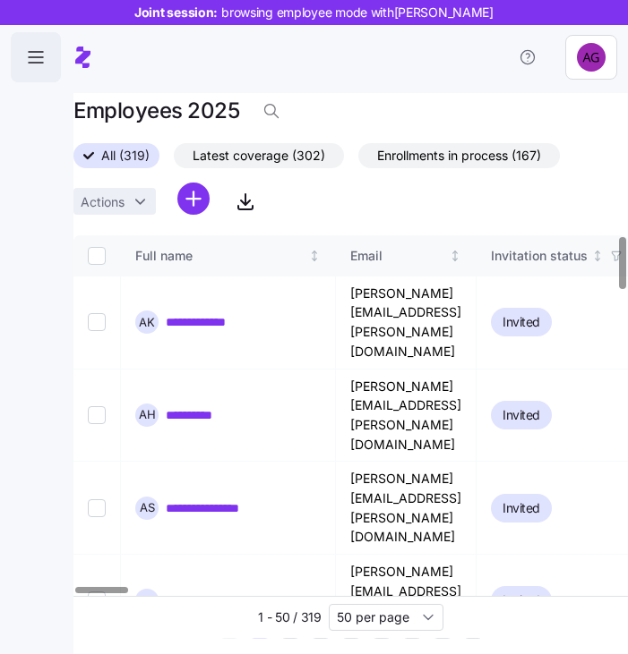
click at [27, 66] on icon "button" at bounding box center [35, 57] width 21 height 21
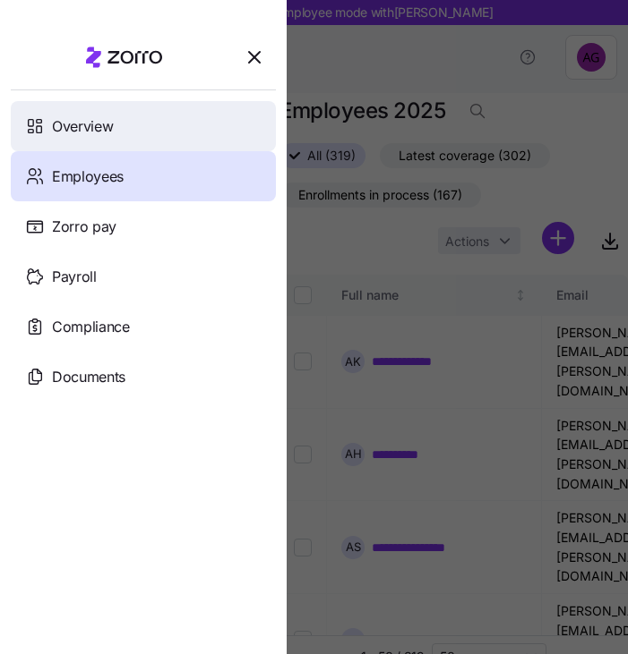
click at [194, 135] on div "Overview" at bounding box center [143, 126] width 265 height 50
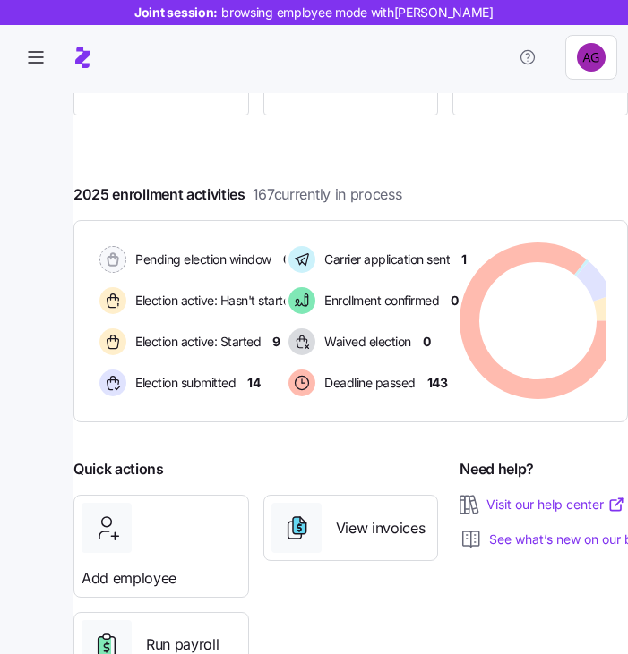
scroll to position [235, 0]
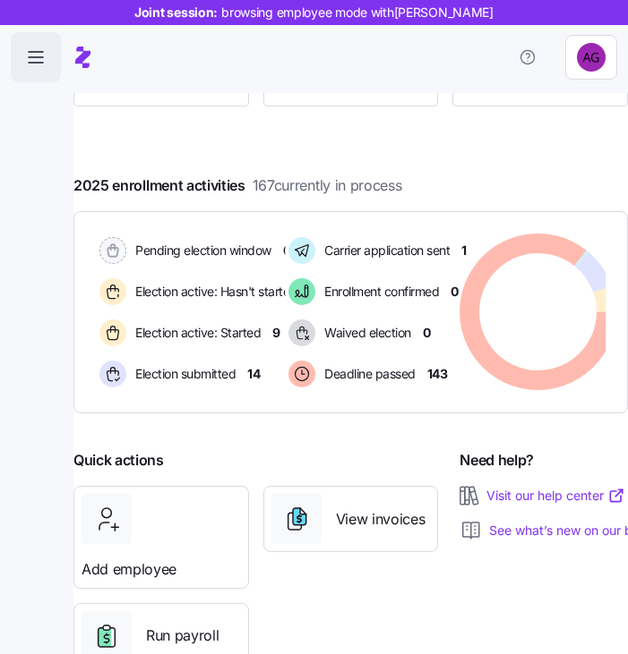
click at [27, 58] on icon "button" at bounding box center [35, 57] width 21 height 21
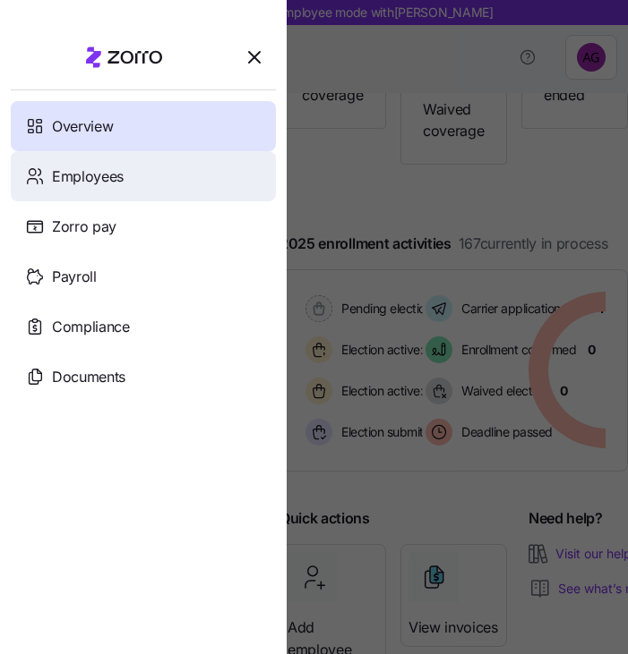
click at [127, 180] on div "Employees" at bounding box center [143, 176] width 265 height 50
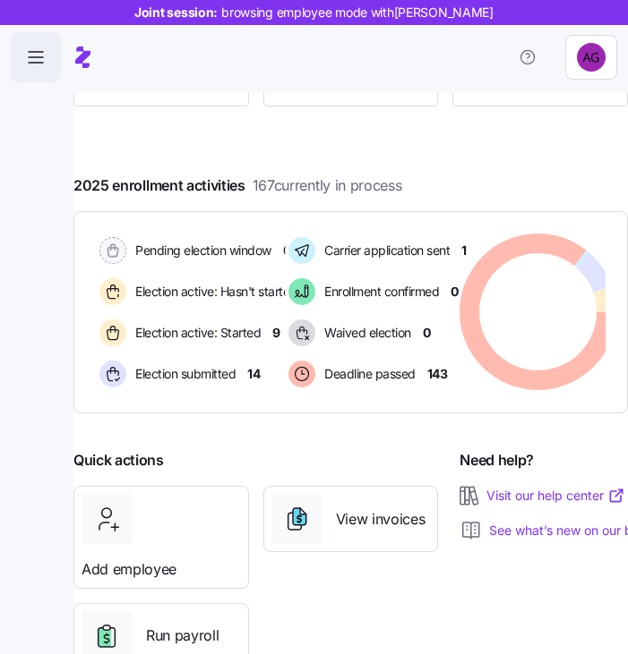
click at [42, 57] on icon "button" at bounding box center [35, 57] width 21 height 21
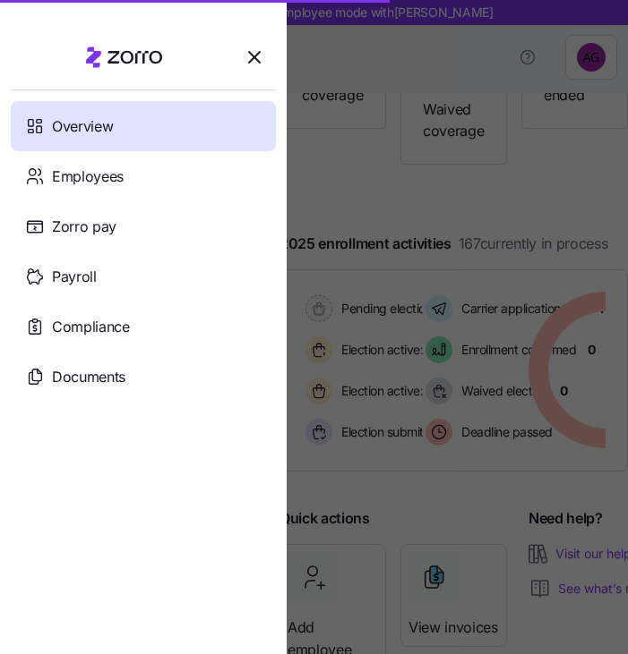
click at [42, 57] on div at bounding box center [314, 327] width 628 height 654
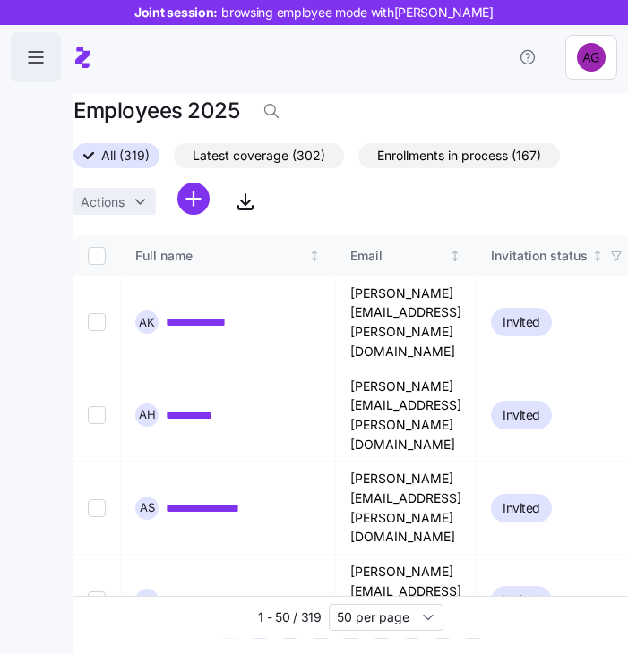
click at [26, 56] on icon "button" at bounding box center [35, 57] width 21 height 21
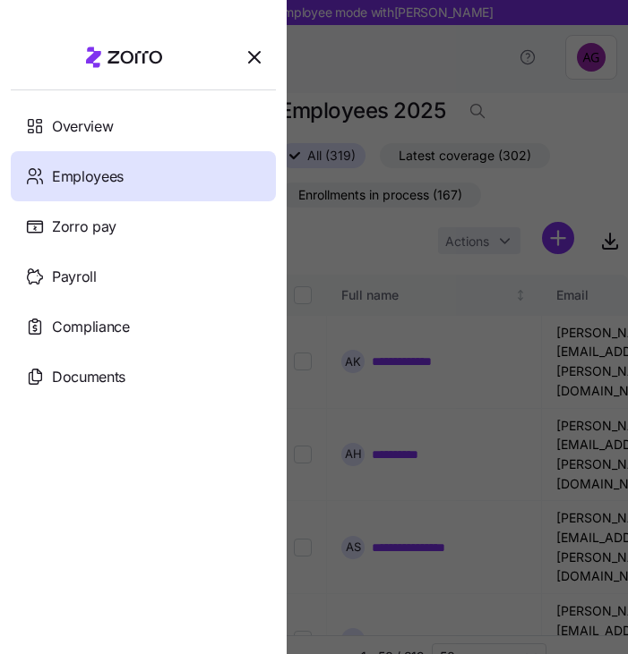
click at [64, 176] on span "Employees" at bounding box center [88, 177] width 72 height 22
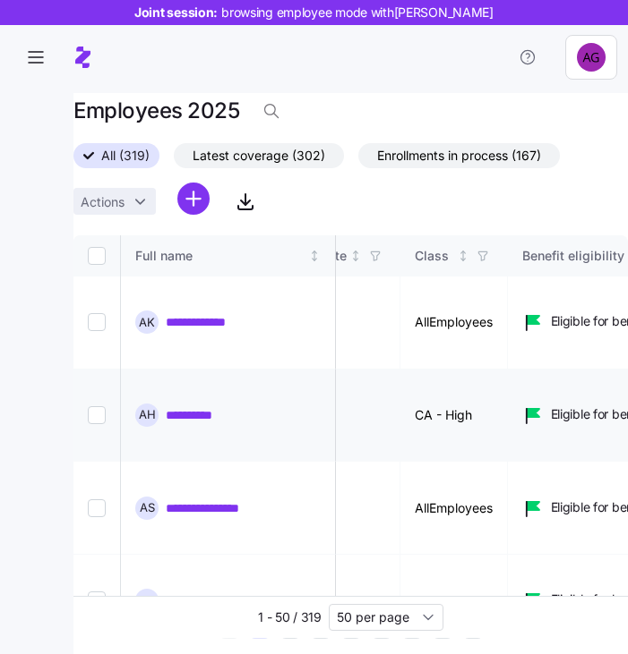
scroll to position [0, 414]
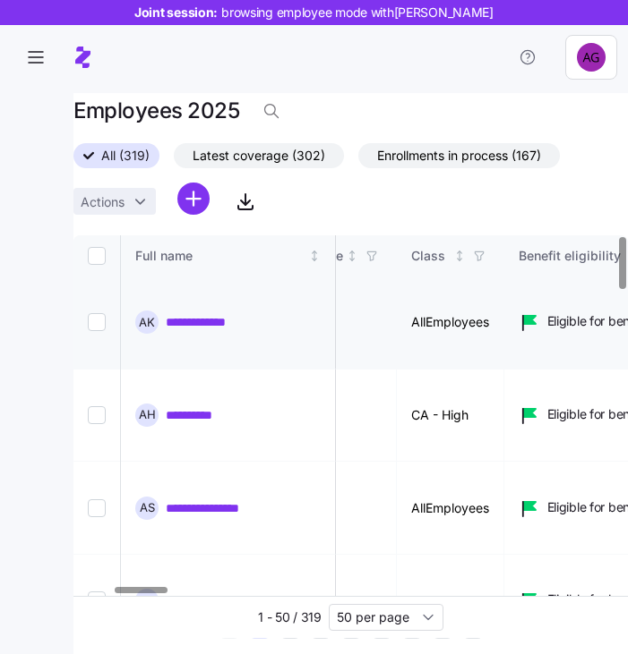
click at [209, 313] on link "**********" at bounding box center [204, 322] width 77 height 18
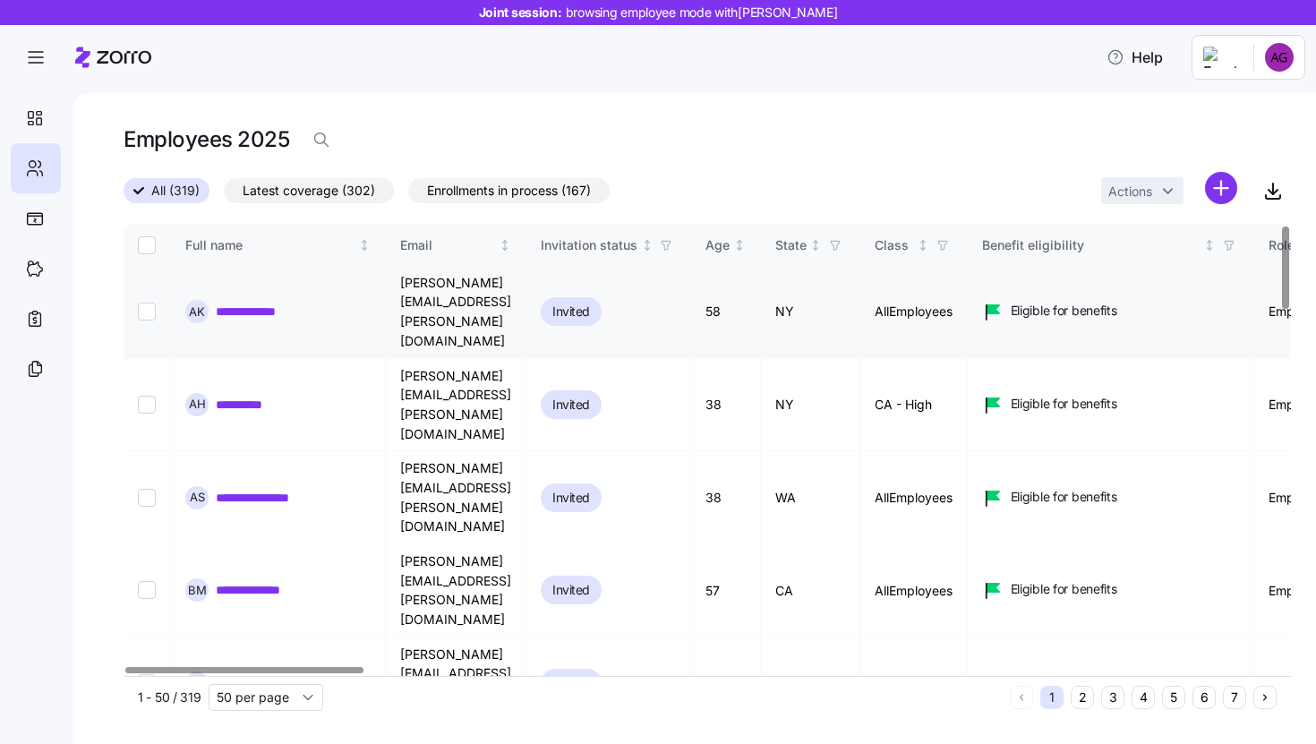
click at [156, 289] on td at bounding box center [147, 312] width 47 height 93
click at [150, 303] on input "Select record 1" at bounding box center [147, 312] width 18 height 18
checkbox input "true"
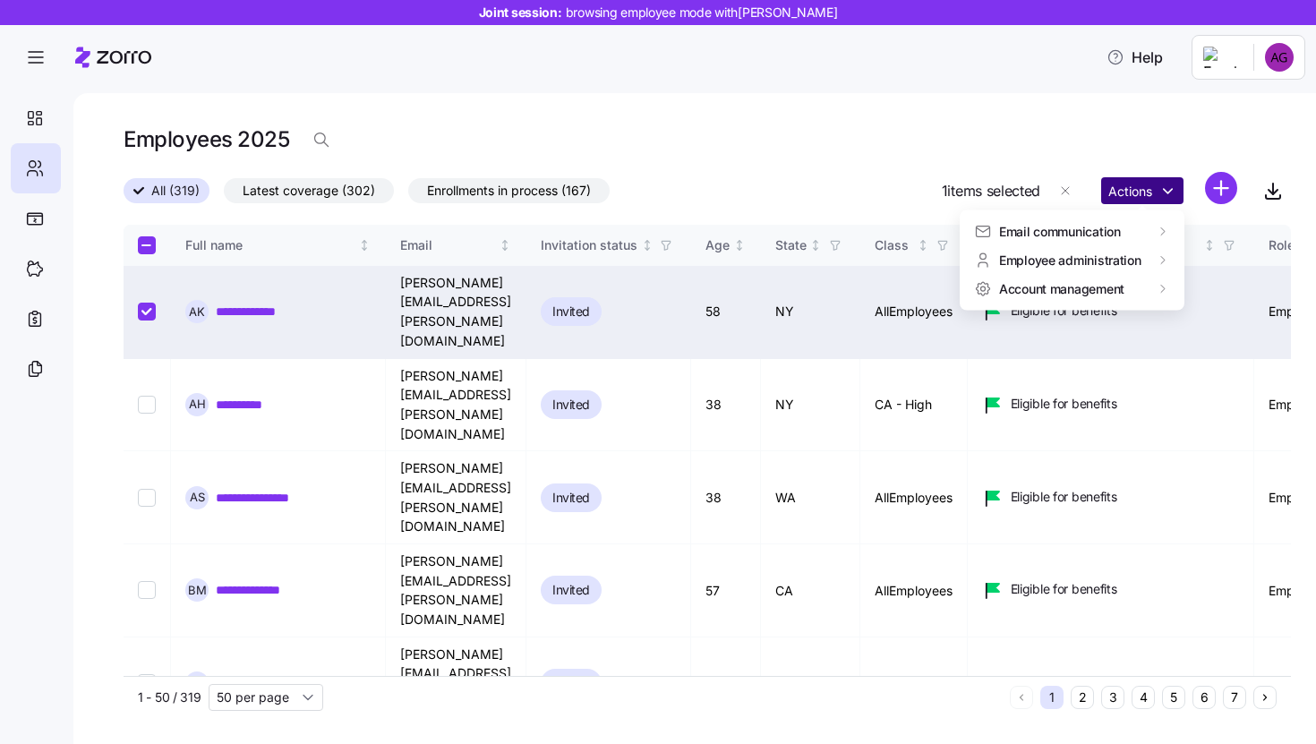
click at [1145, 187] on html "**********" at bounding box center [658, 366] width 1316 height 733
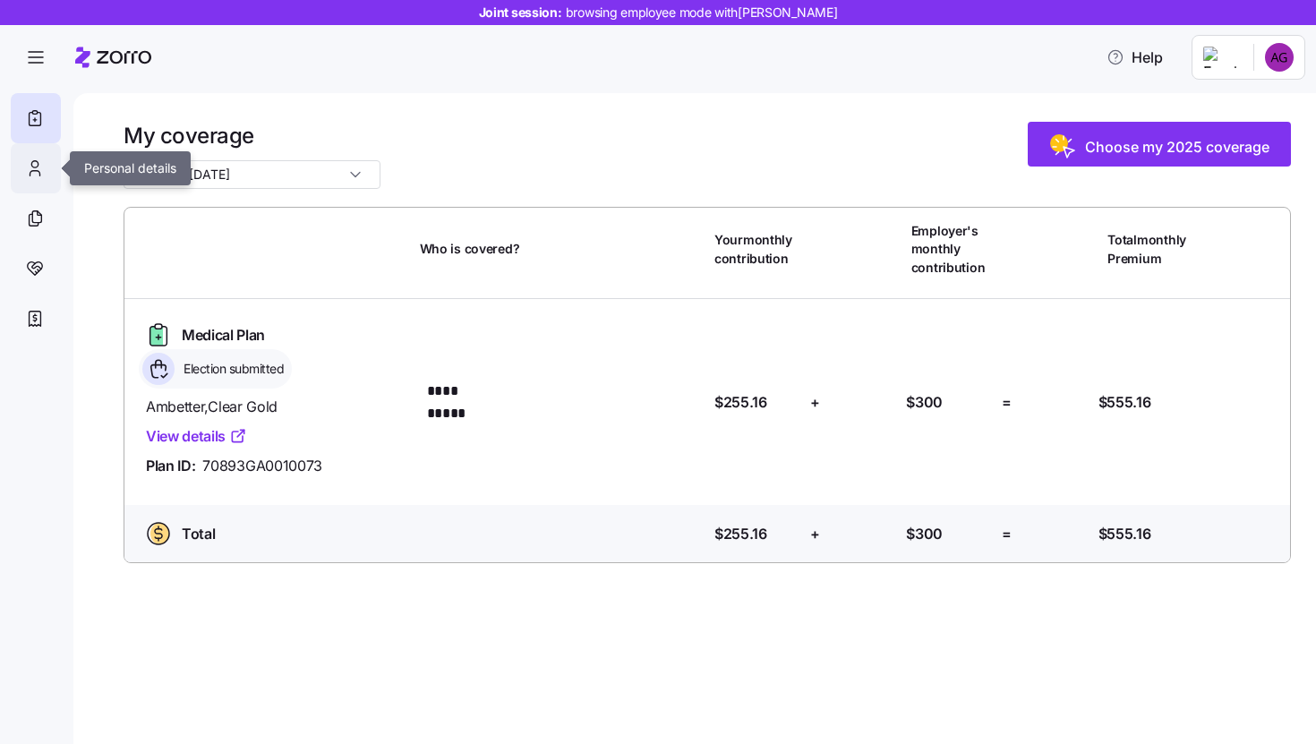
click at [47, 169] on div at bounding box center [36, 168] width 50 height 50
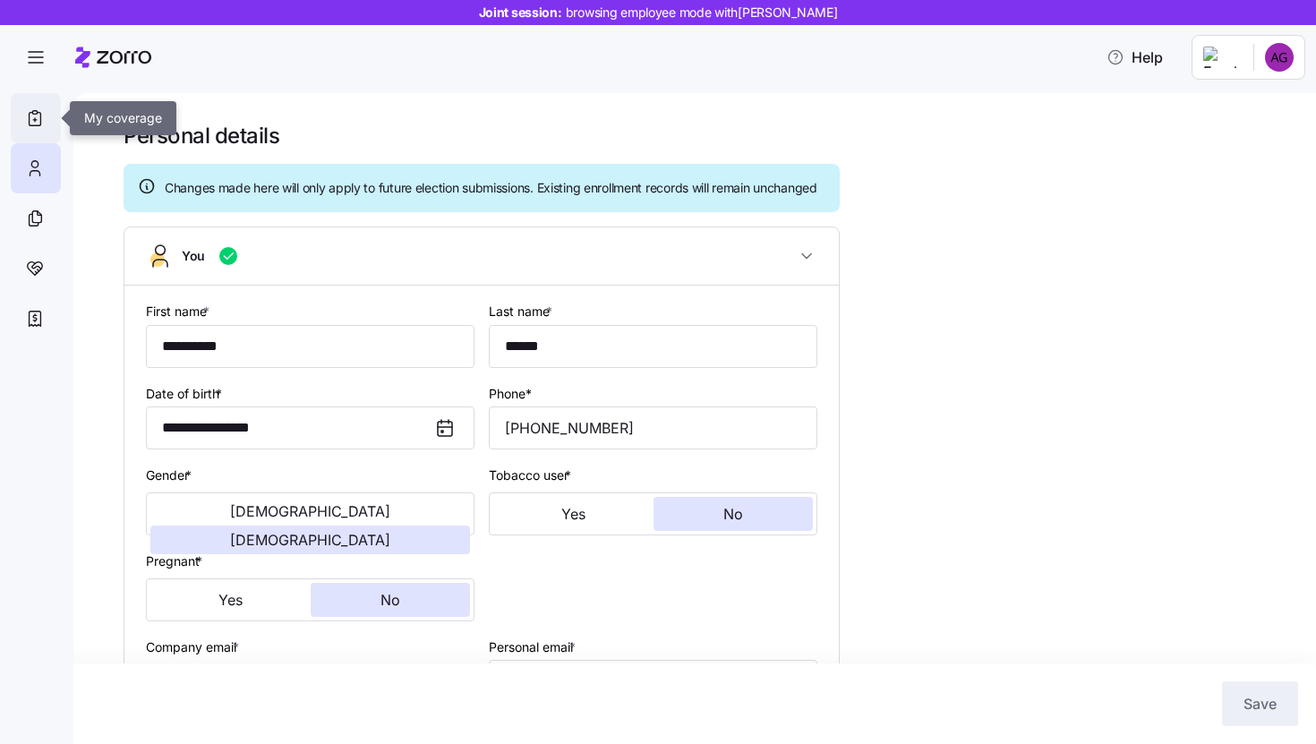
click at [32, 131] on div at bounding box center [36, 118] width 50 height 50
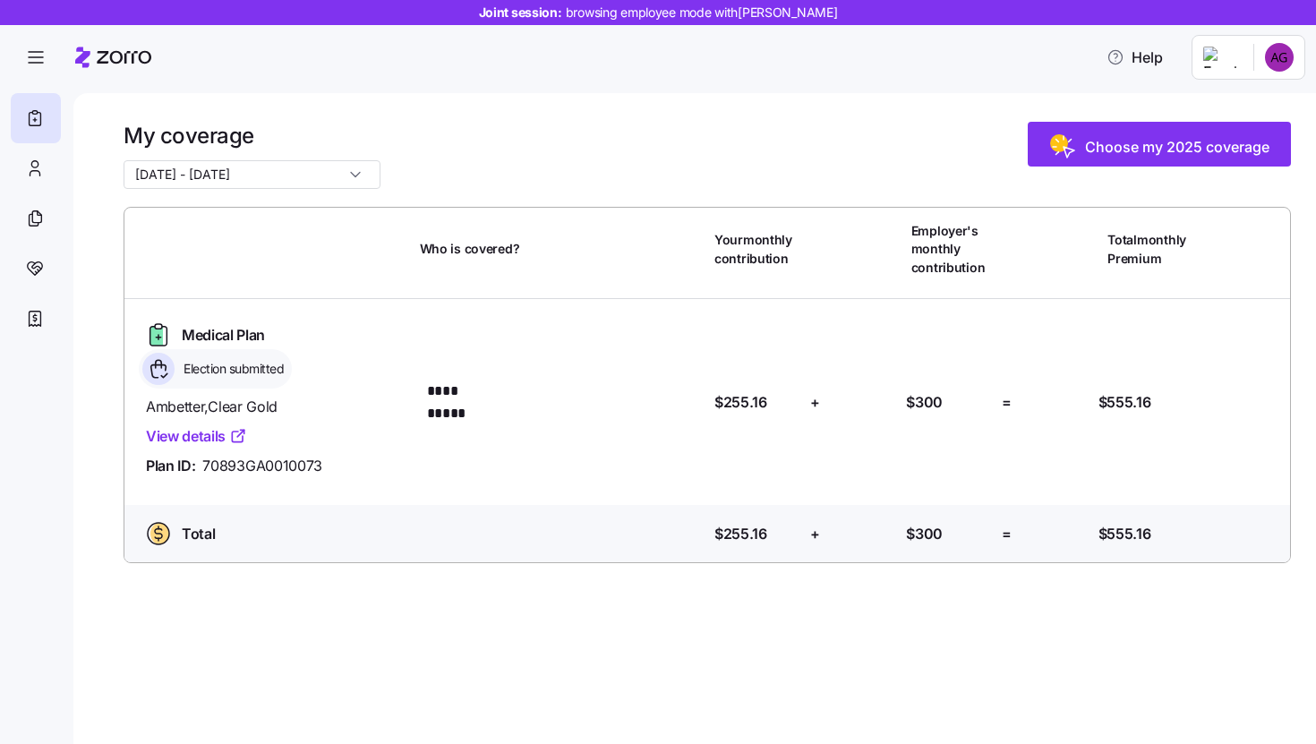
click at [1278, 68] on html "**********" at bounding box center [658, 366] width 1316 height 733
click at [1215, 111] on div "Admin view" at bounding box center [1219, 107] width 93 height 20
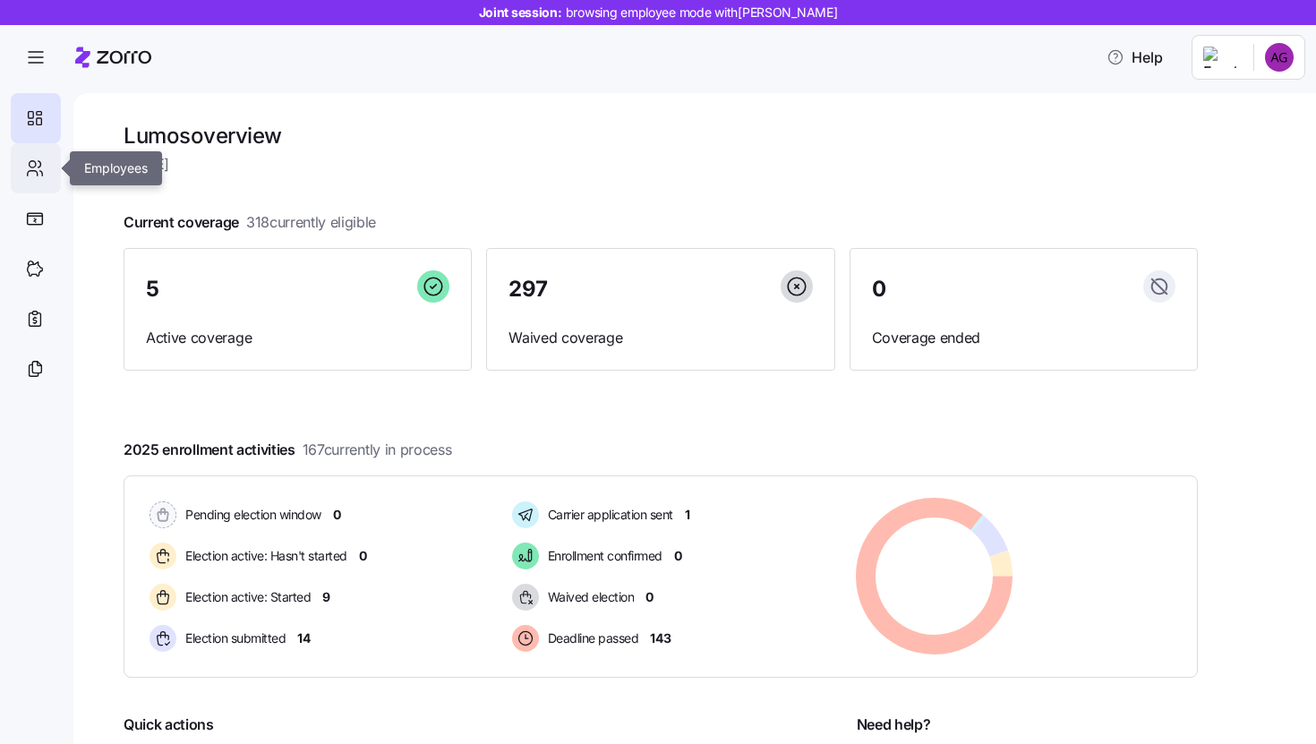
click at [30, 183] on div at bounding box center [36, 168] width 50 height 50
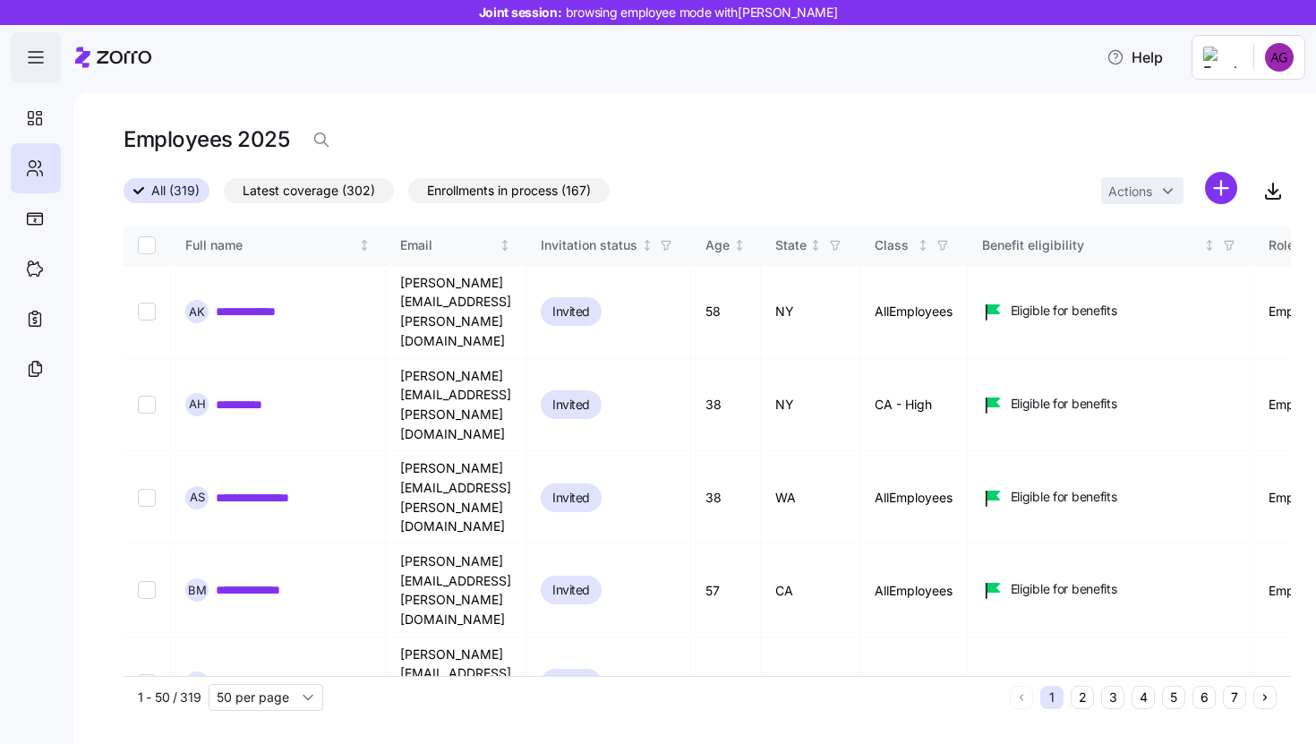
click at [34, 62] on icon "button" at bounding box center [35, 57] width 21 height 21
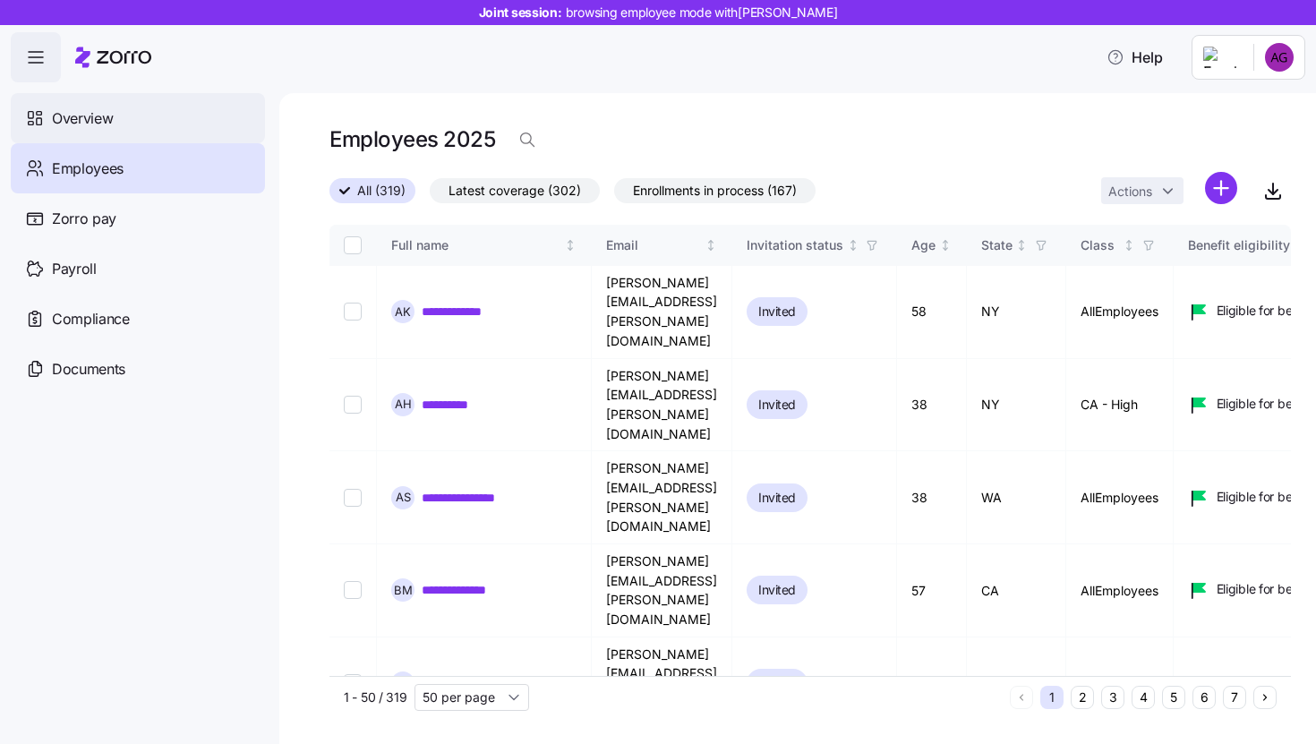
click at [89, 113] on span "Overview" at bounding box center [82, 118] width 61 height 22
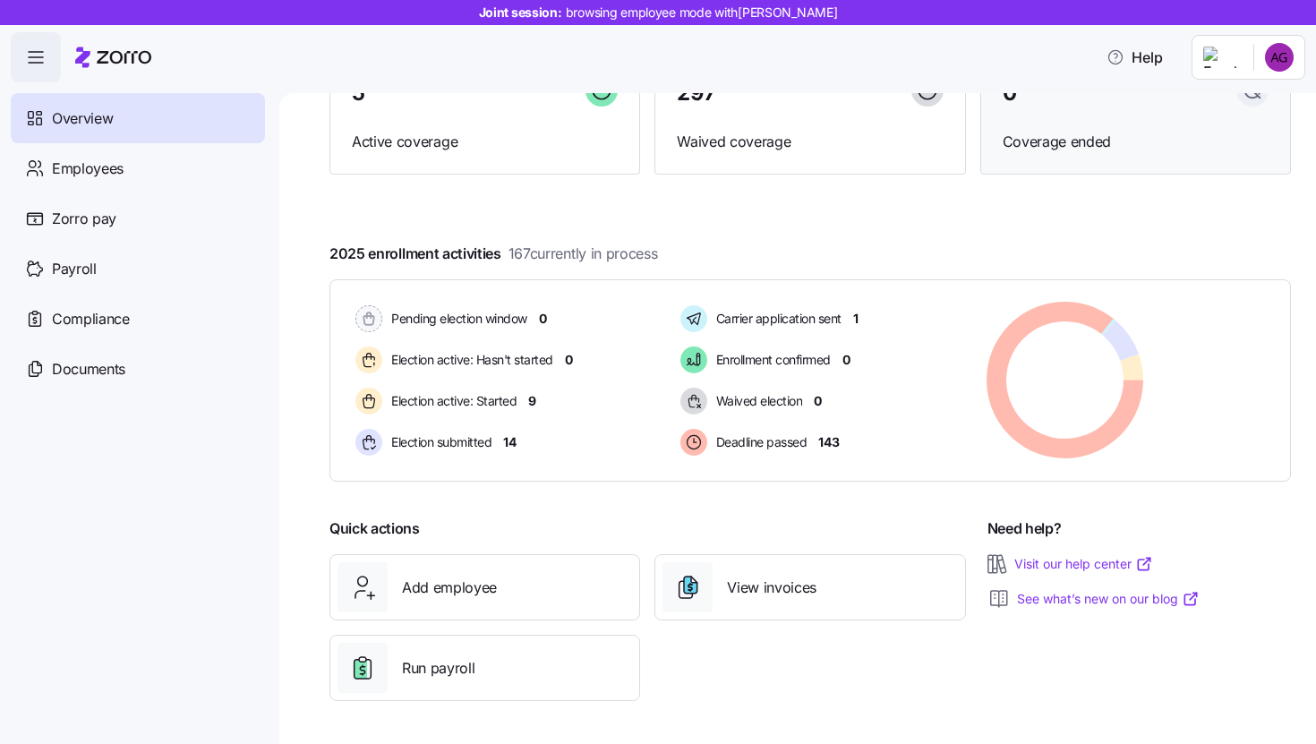
scroll to position [157, 0]
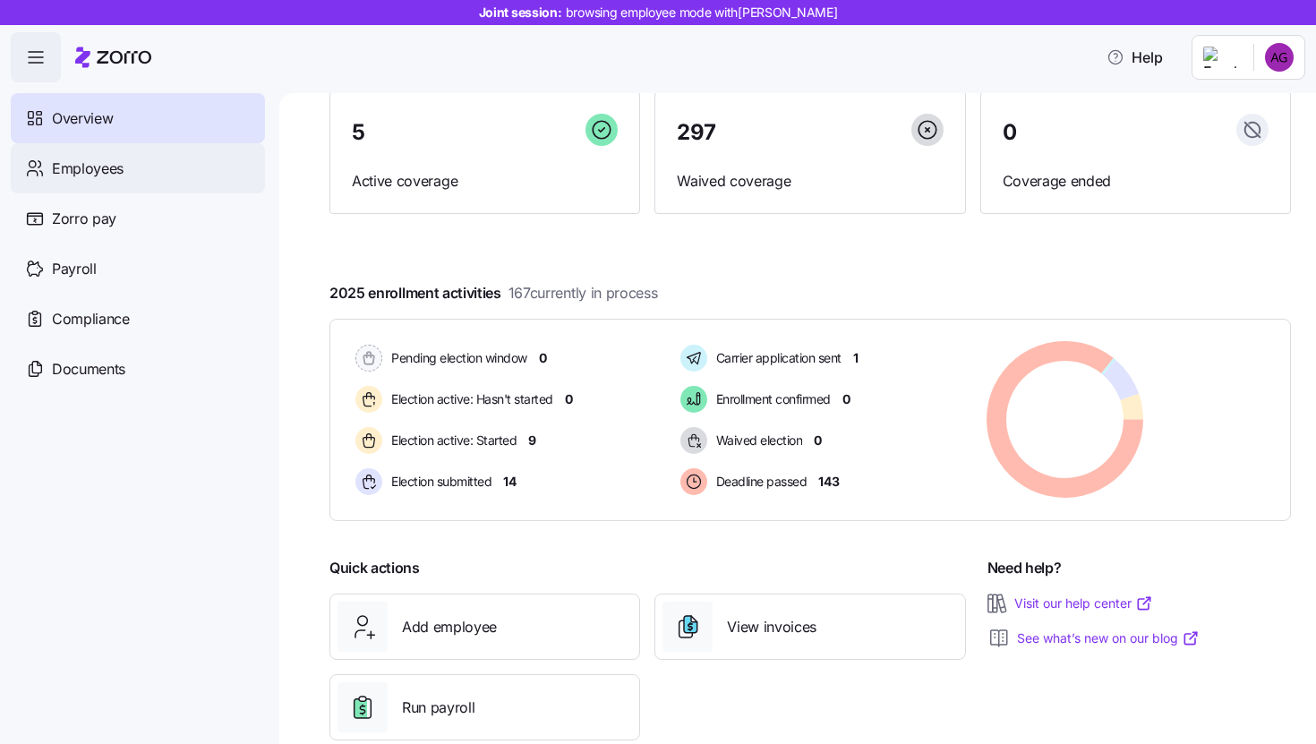
click at [106, 155] on div "Employees" at bounding box center [138, 168] width 254 height 50
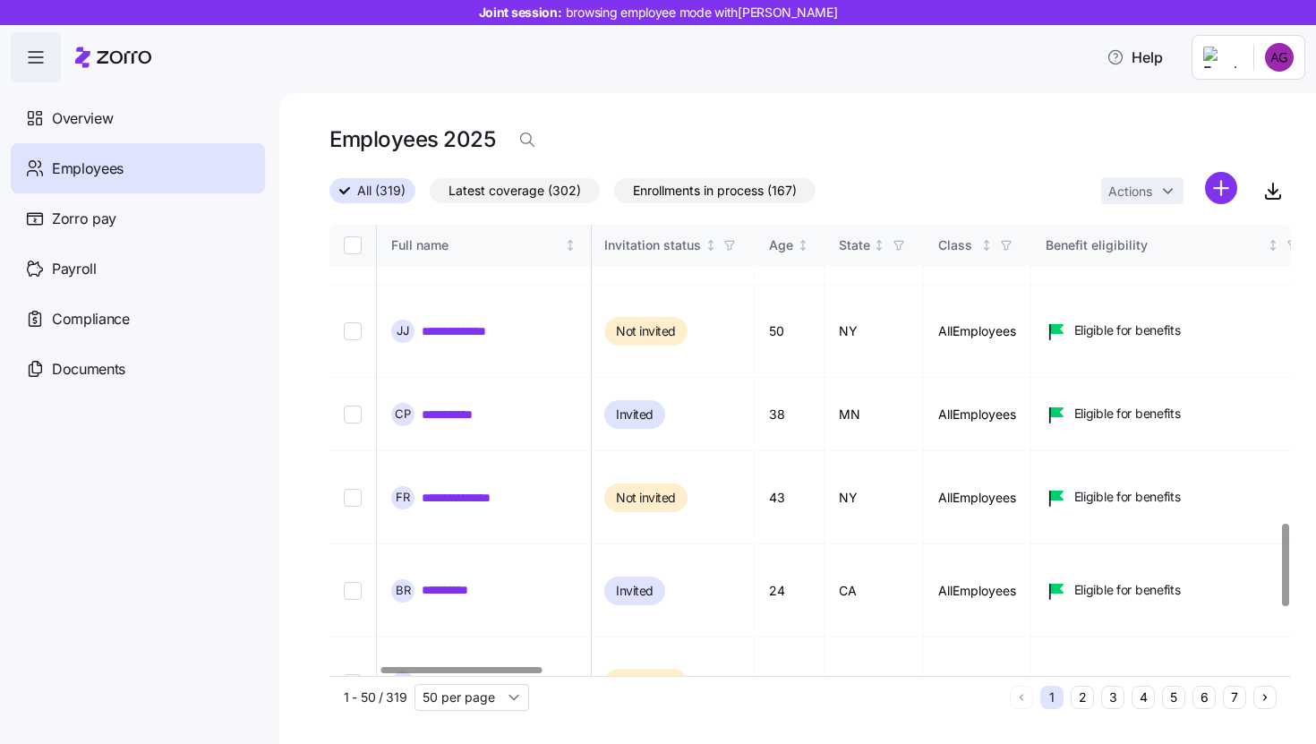
scroll to position [1633, 0]
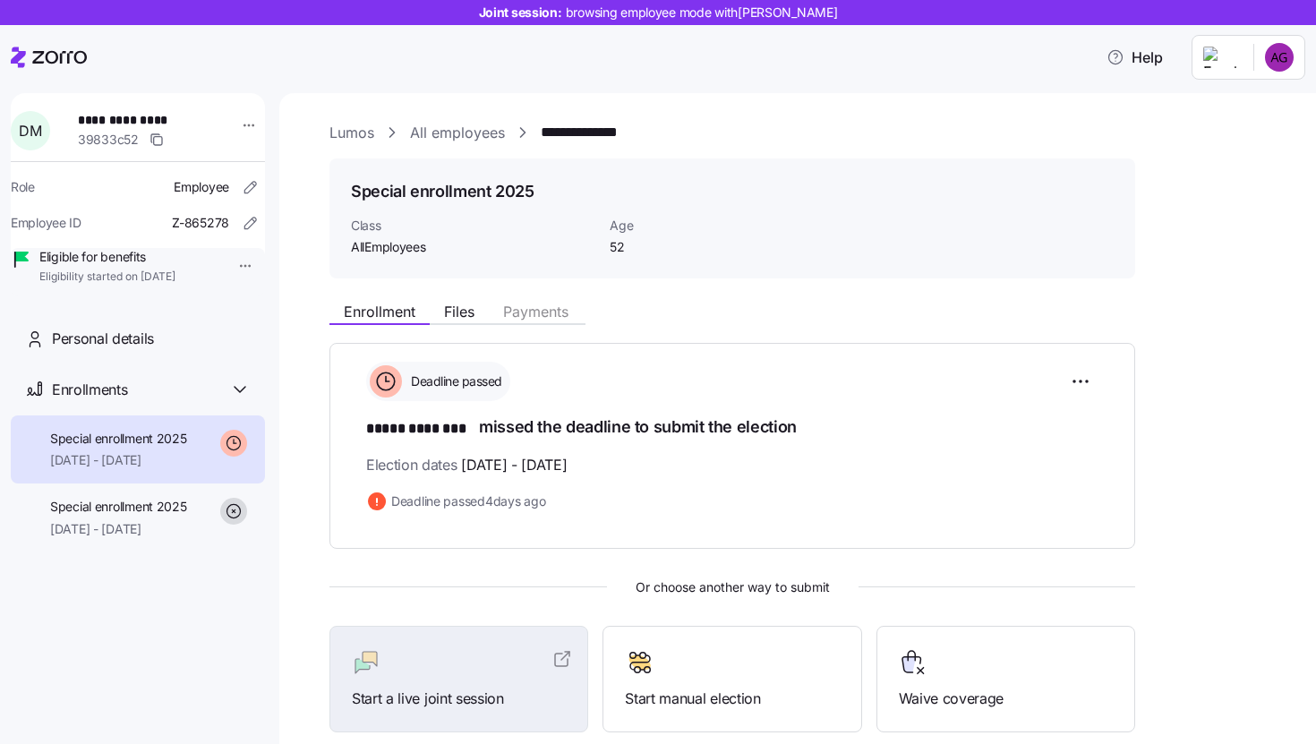
scroll to position [164, 0]
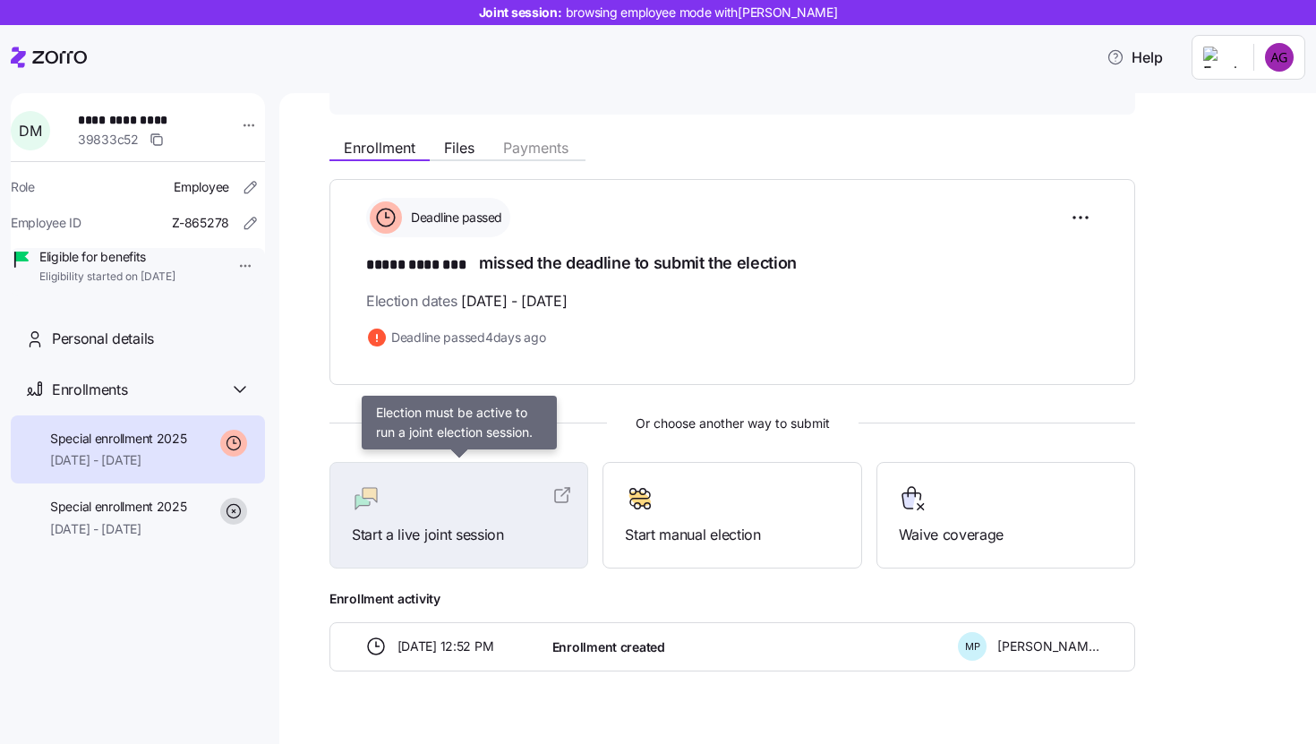
click at [547, 503] on div at bounding box center [459, 498] width 214 height 29
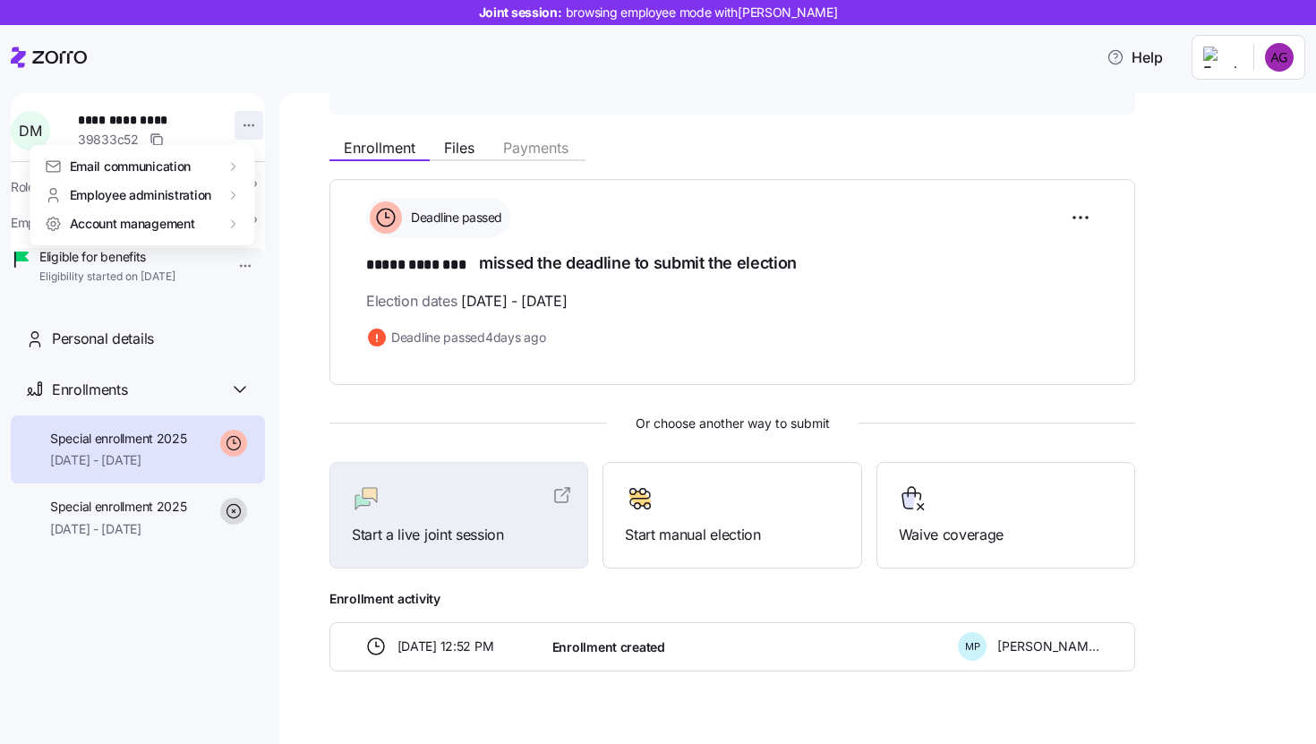
click at [246, 128] on html "**********" at bounding box center [658, 366] width 1316 height 733
click at [133, 362] on html "**********" at bounding box center [658, 366] width 1316 height 733
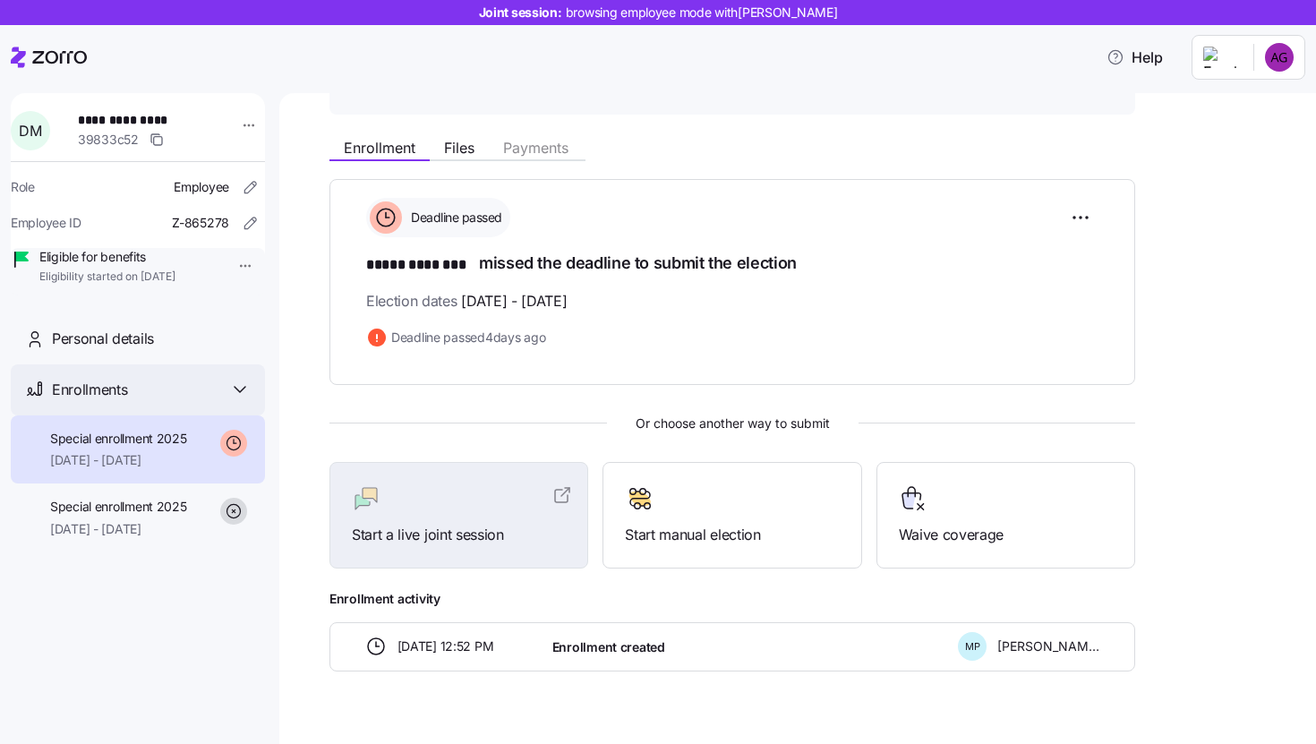
click at [236, 392] on icon at bounding box center [240, 389] width 11 height 5
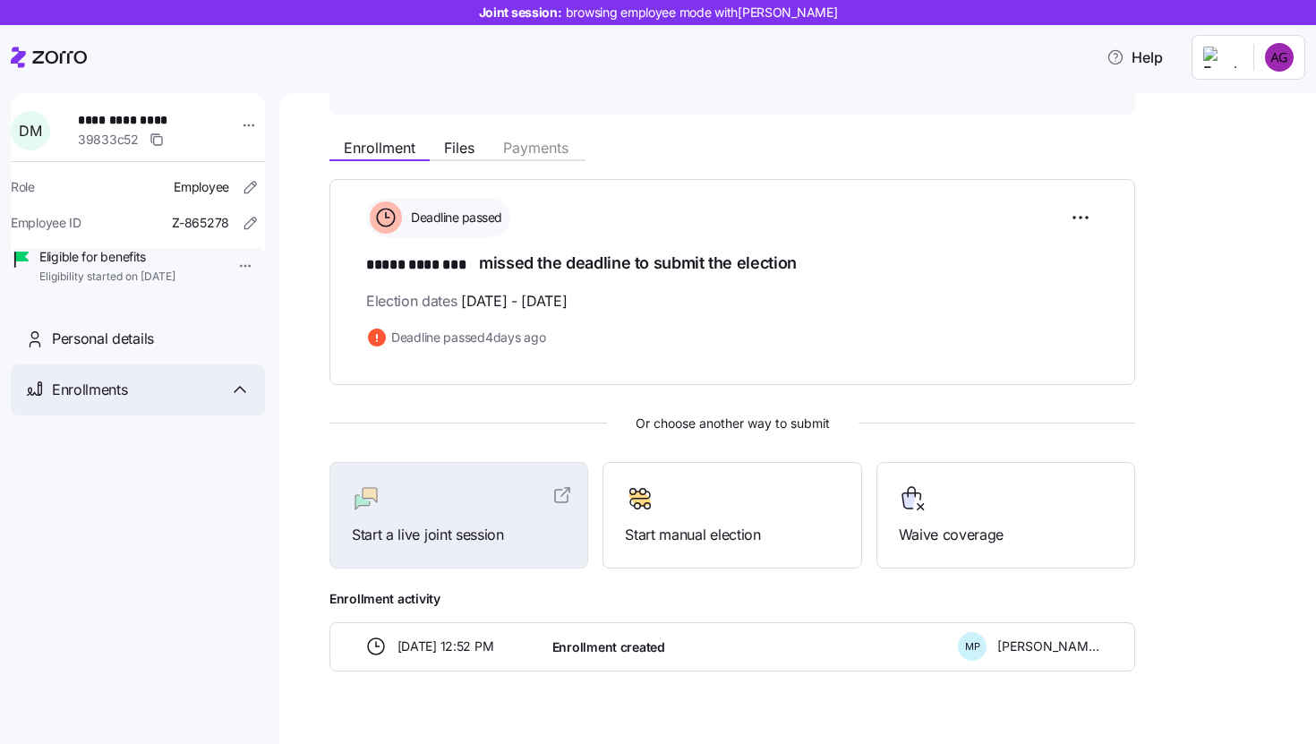
click at [236, 392] on icon at bounding box center [240, 389] width 11 height 5
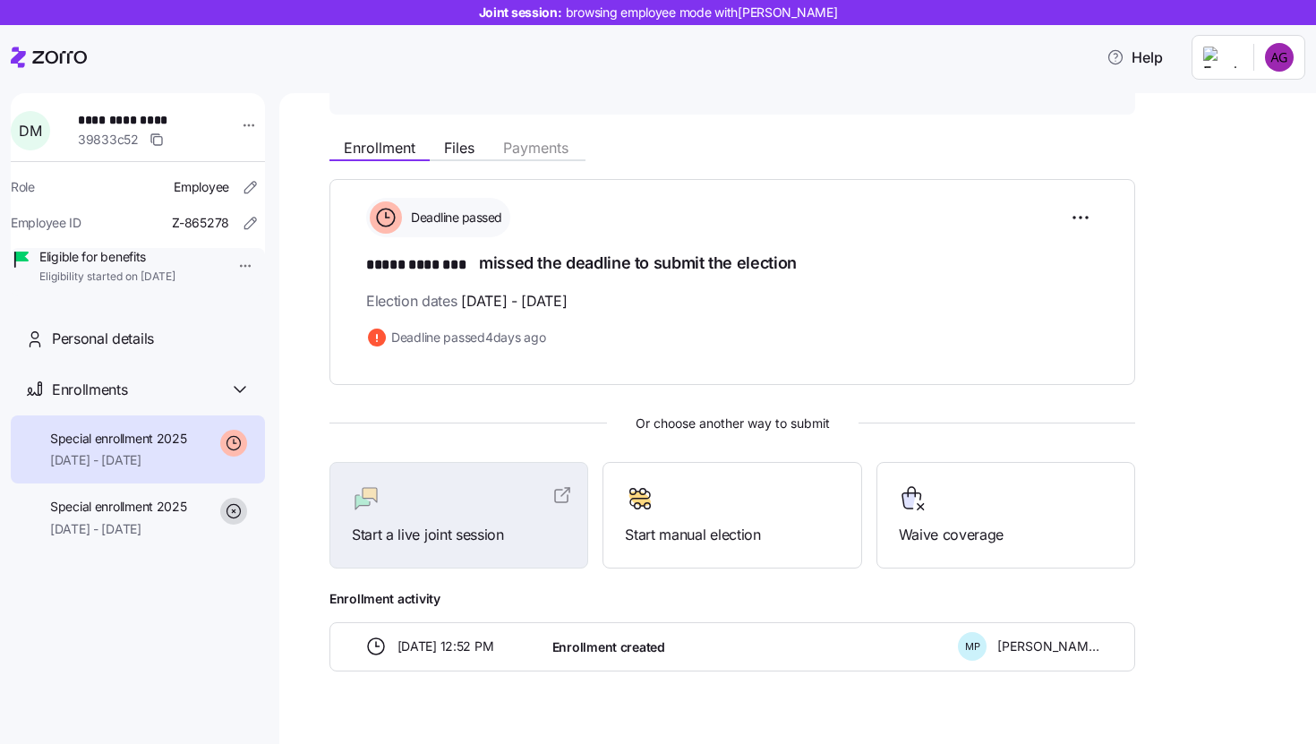
click at [155, 469] on span "[DATE] - [DATE]" at bounding box center [118, 460] width 137 height 18
click at [469, 141] on span "Files" at bounding box center [459, 148] width 30 height 14
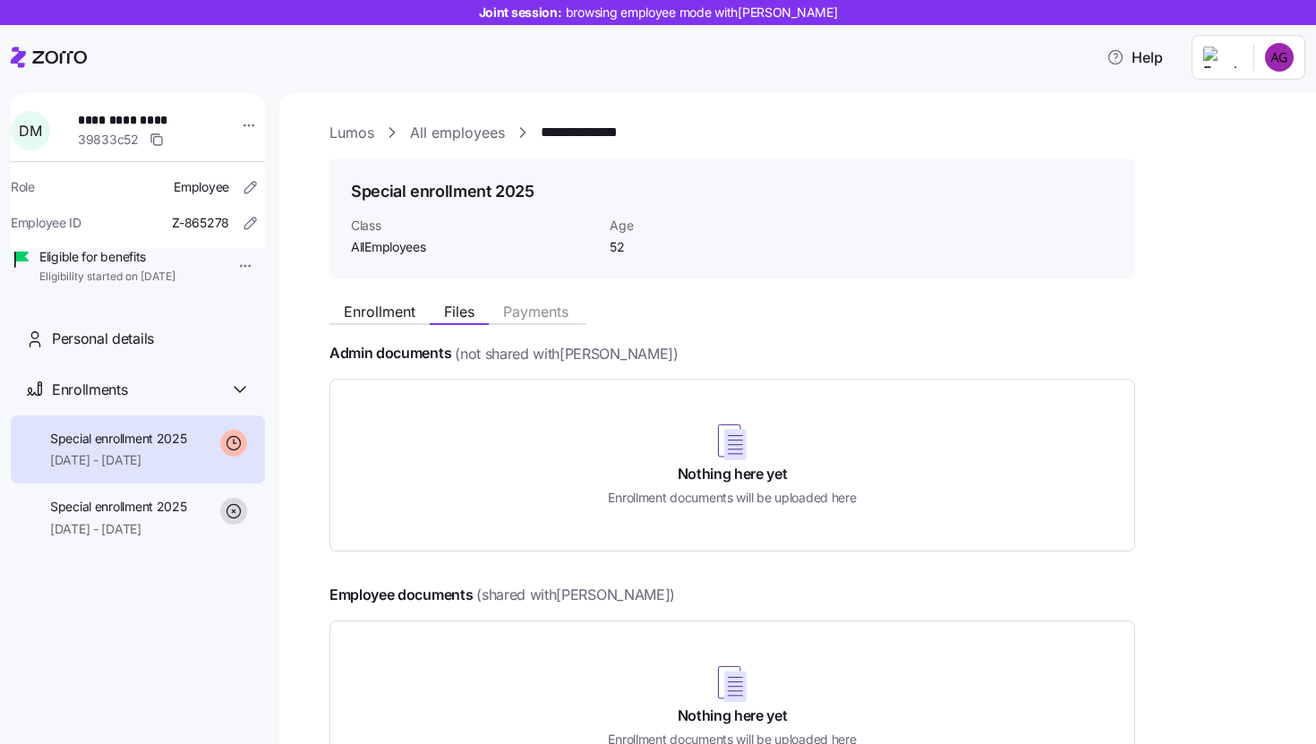
scroll to position [86, 0]
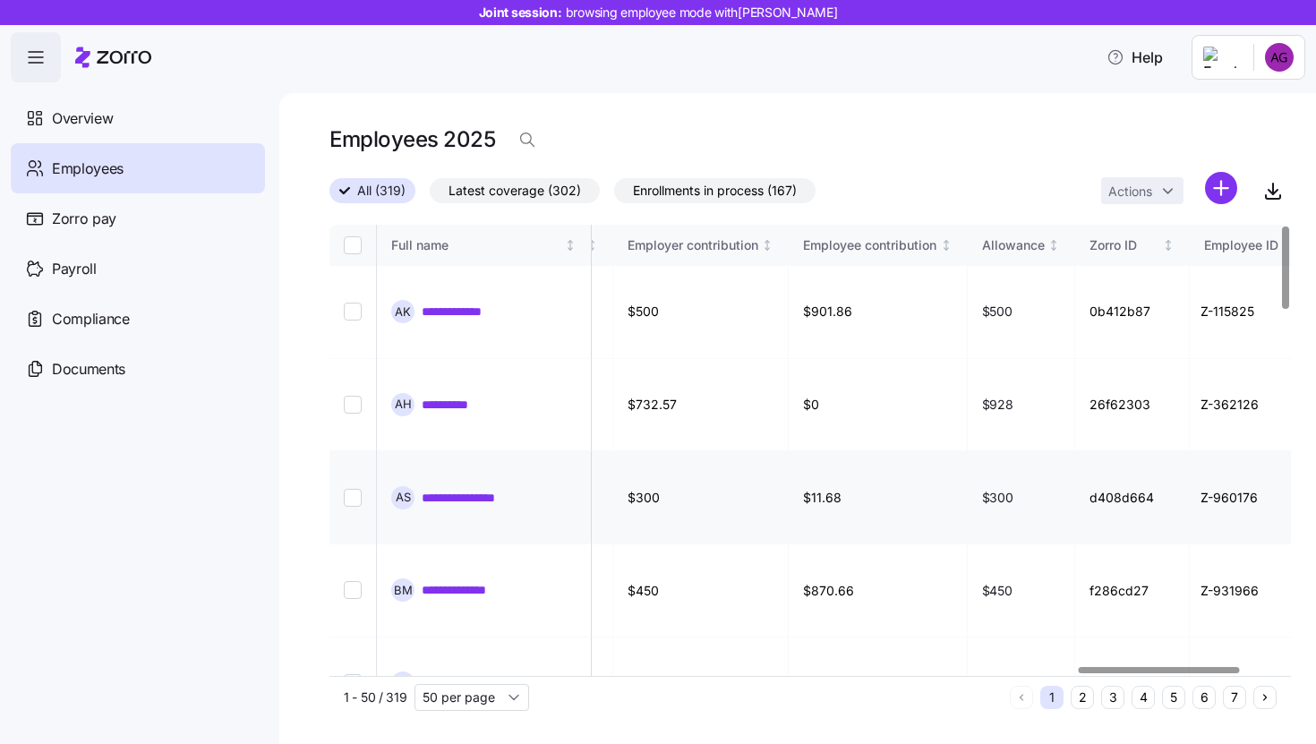
scroll to position [0, 4707]
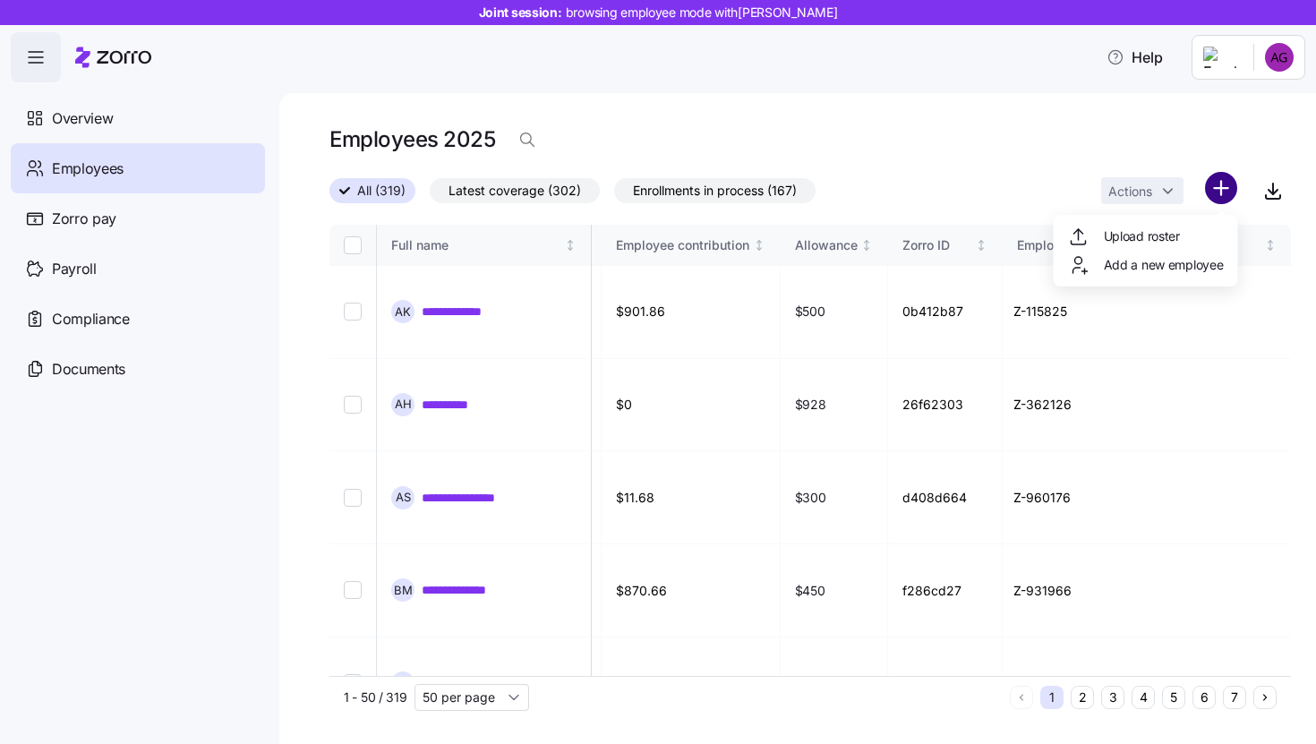
click at [1211, 190] on html "**********" at bounding box center [658, 366] width 1316 height 733
click at [124, 219] on html "**********" at bounding box center [658, 366] width 1316 height 733
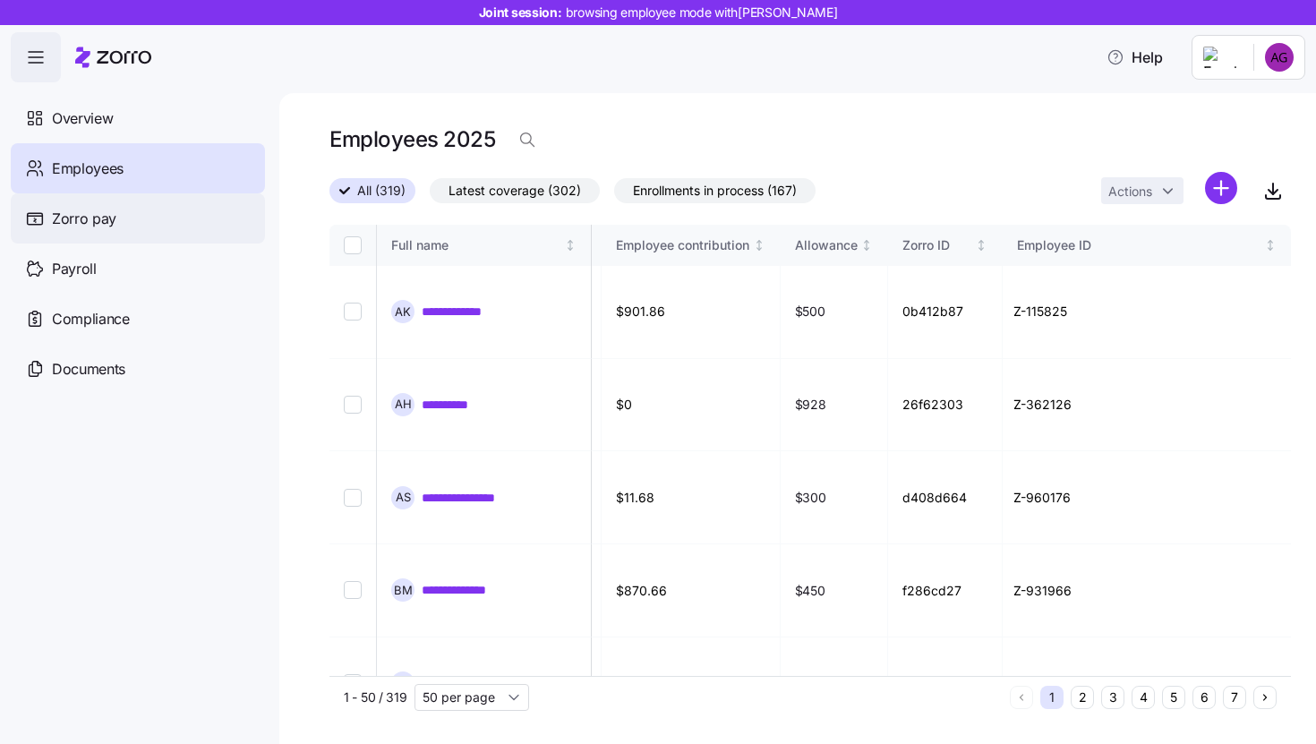
click at [97, 219] on span "Zorro pay" at bounding box center [84, 219] width 64 height 22
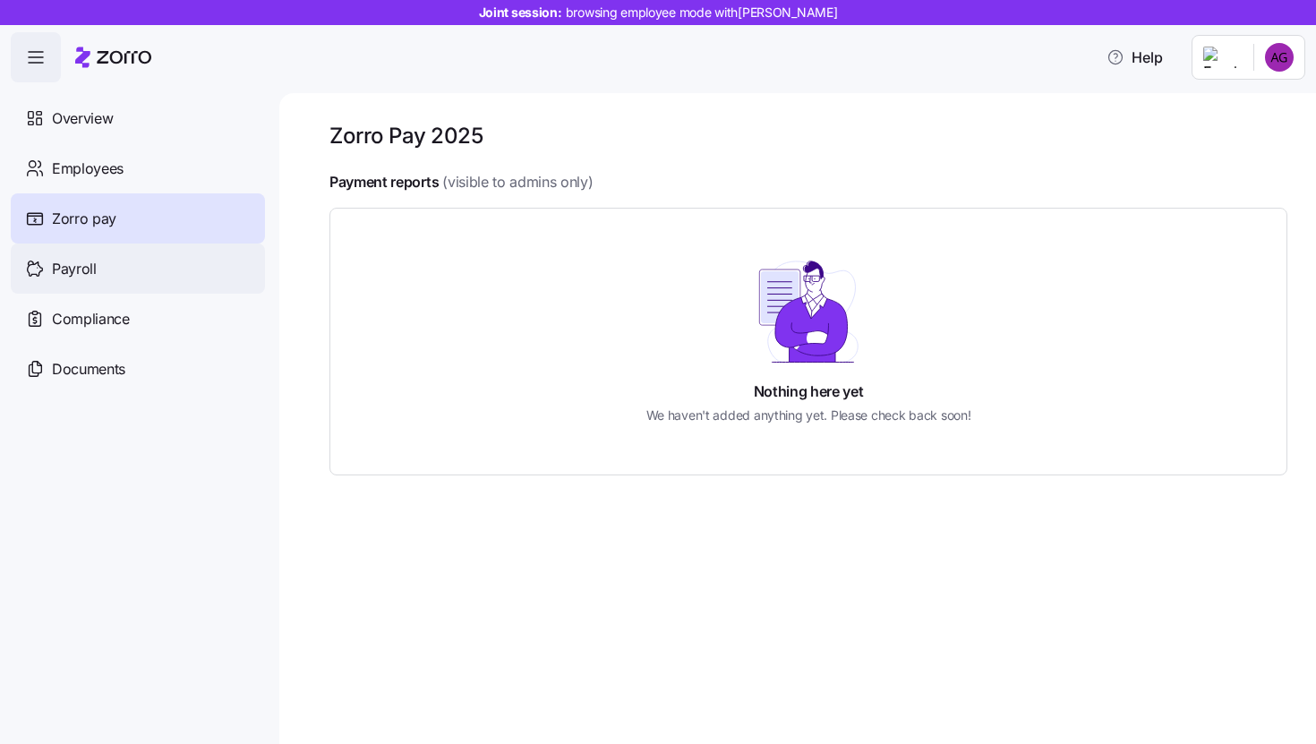
click at [89, 277] on span "Payroll" at bounding box center [74, 269] width 45 height 22
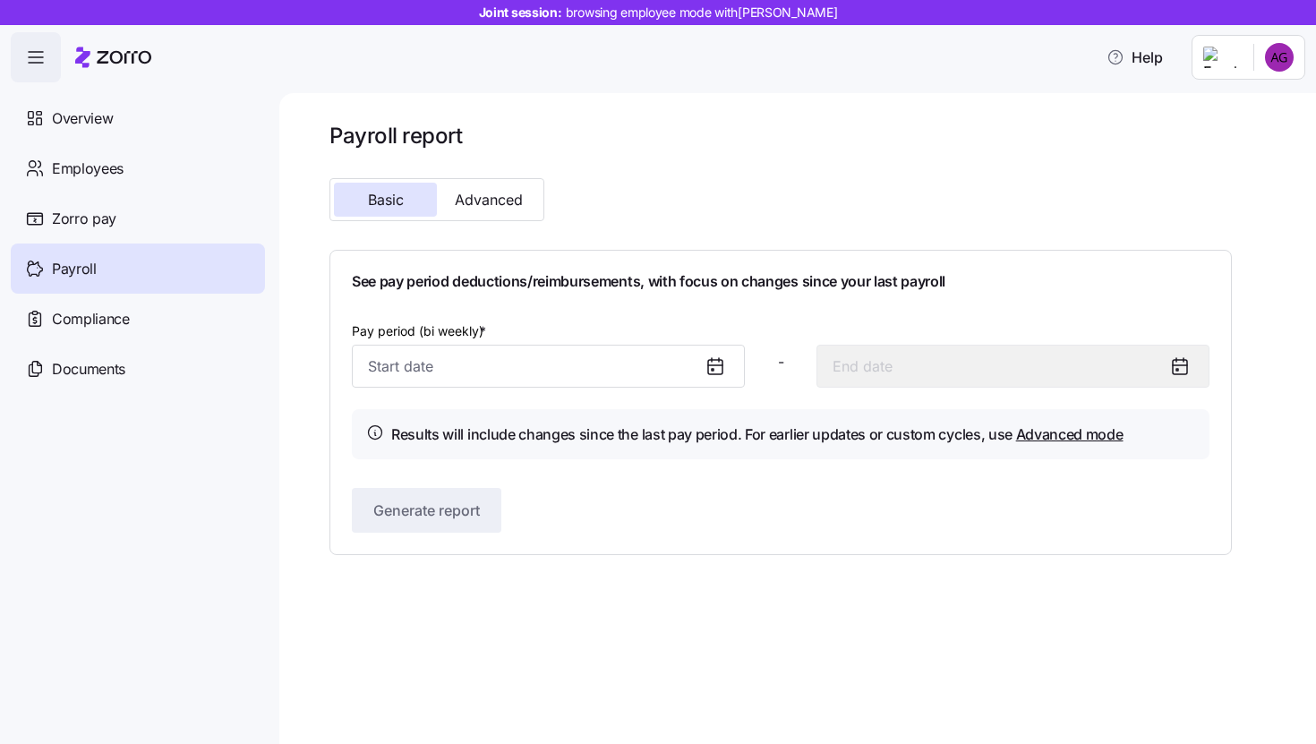
click at [482, 176] on div "Payroll report Basic Advanced See pay period deductions/reimbursements, with fo…" at bounding box center [780, 338] width 902 height 433
click at [513, 363] on input "Pay period (bi weekly) *" at bounding box center [548, 366] width 393 height 43
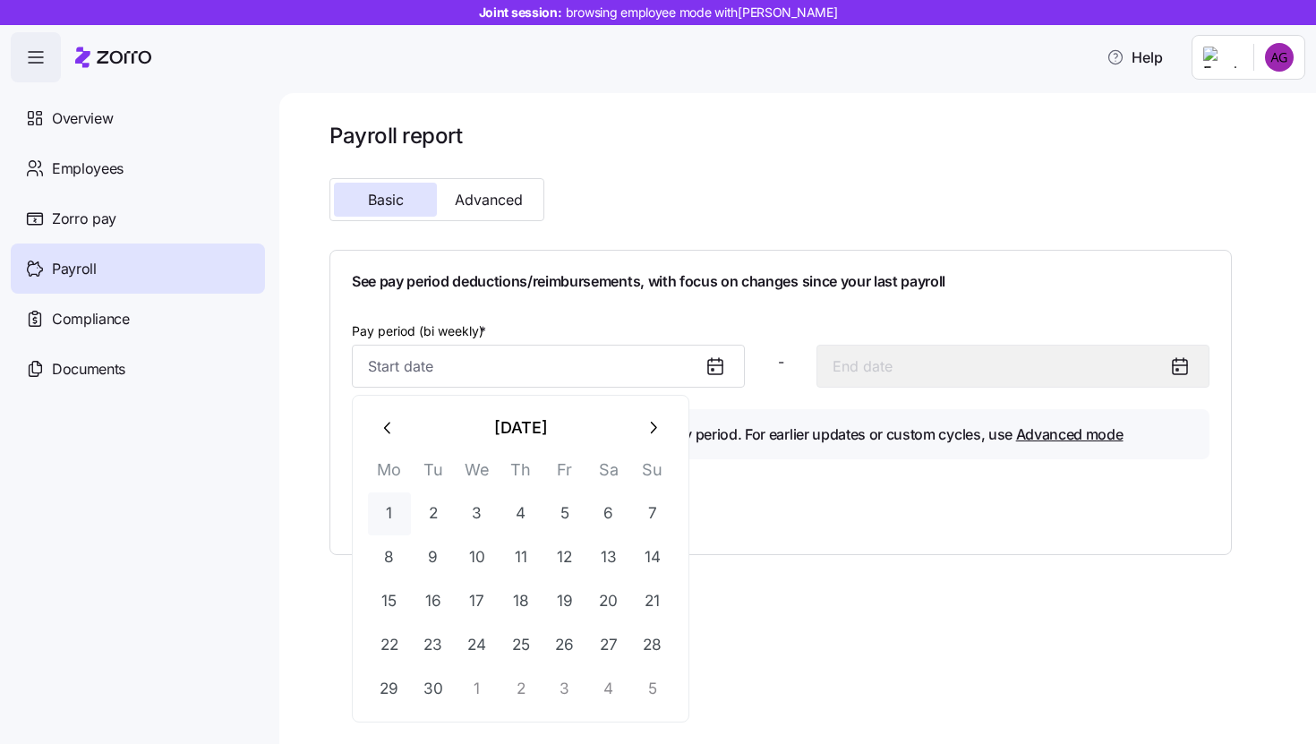
click at [389, 517] on button "1" at bounding box center [389, 513] width 43 height 43
type input "[DATE]"
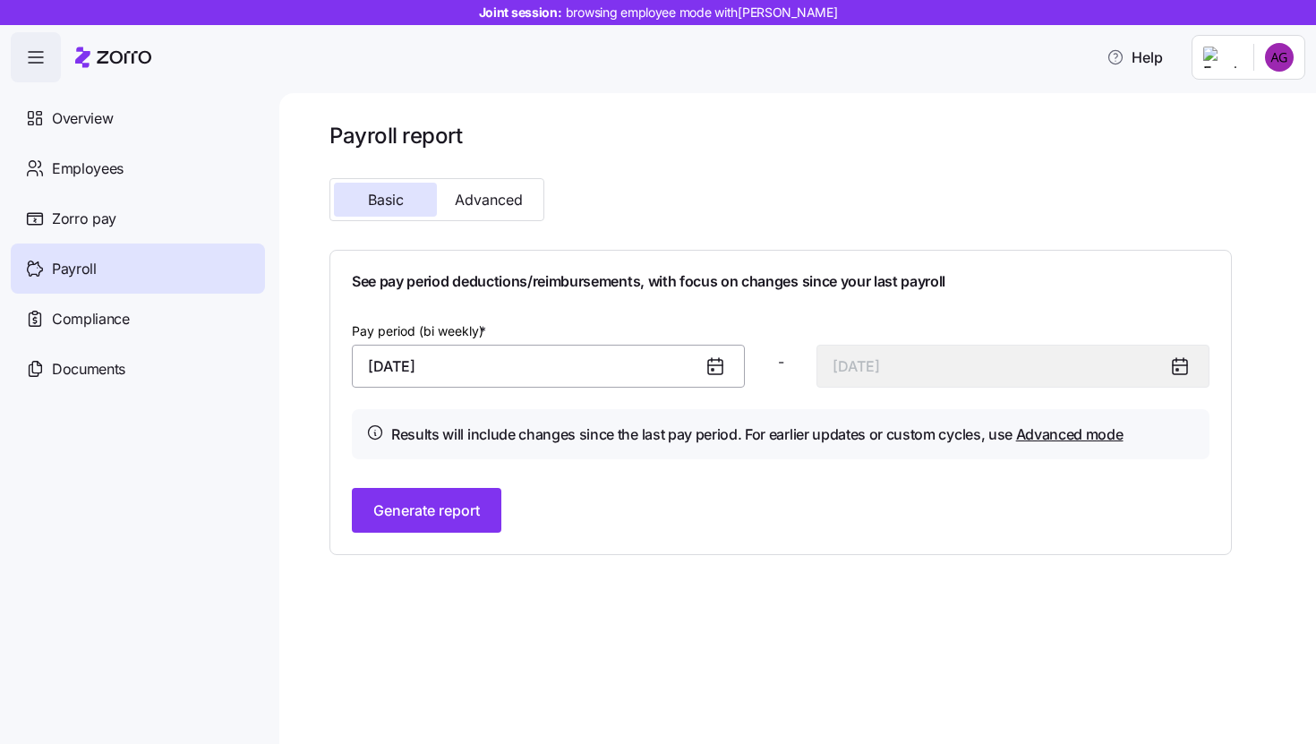
click at [534, 373] on input "[DATE]" at bounding box center [548, 366] width 393 height 43
click at [424, 306] on div "See pay period deductions/reimbursements, with focus on changes since your last…" at bounding box center [781, 402] width 858 height 260
click at [419, 476] on div "See pay period deductions/reimbursements, with focus on changes since your last…" at bounding box center [781, 402] width 858 height 260
click at [420, 509] on span "Generate report" at bounding box center [426, 510] width 107 height 21
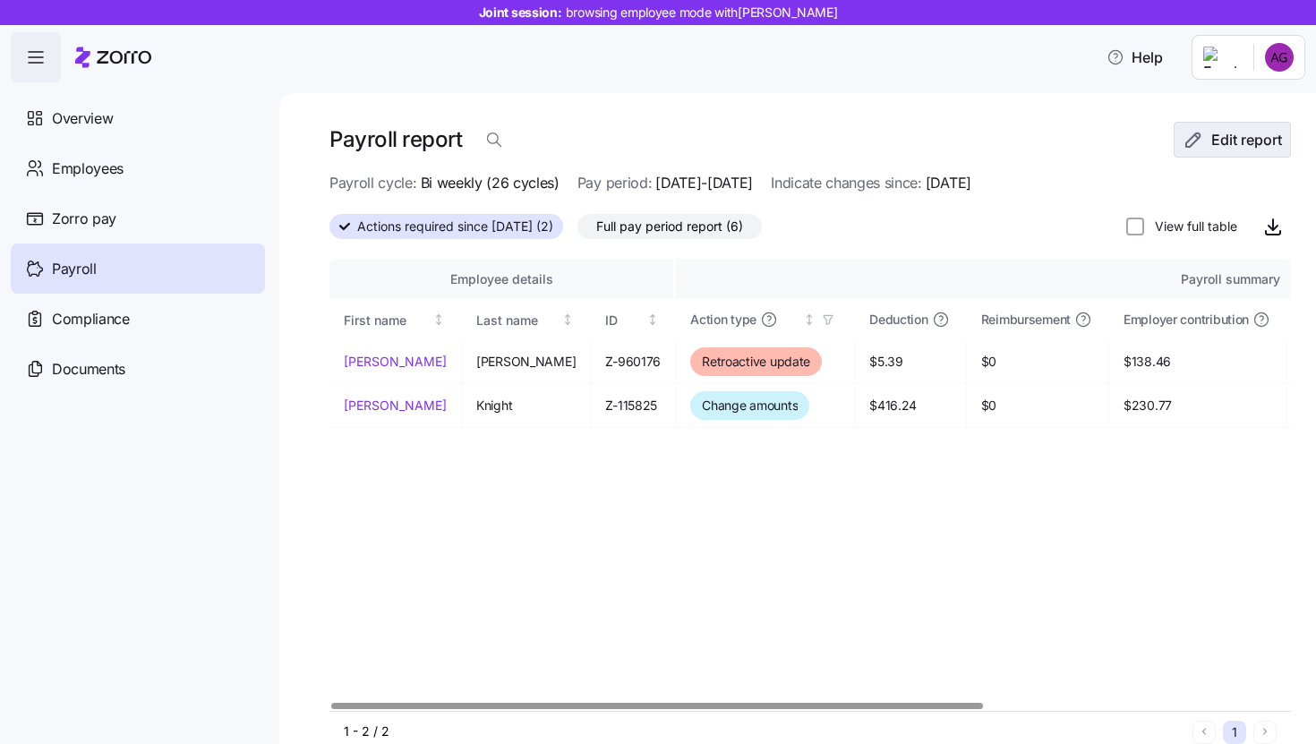
click at [1225, 154] on button "Edit report" at bounding box center [1232, 140] width 117 height 36
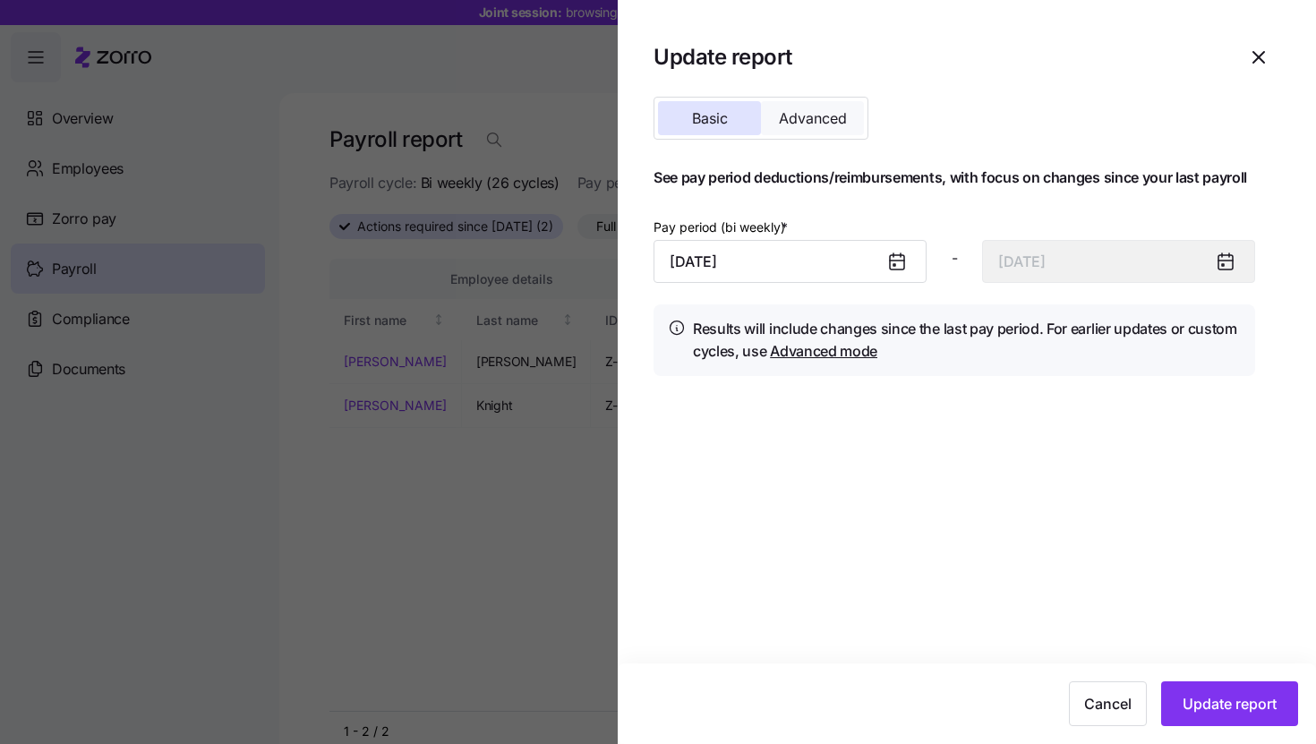
click at [818, 120] on span "Advanced" at bounding box center [813, 118] width 68 height 14
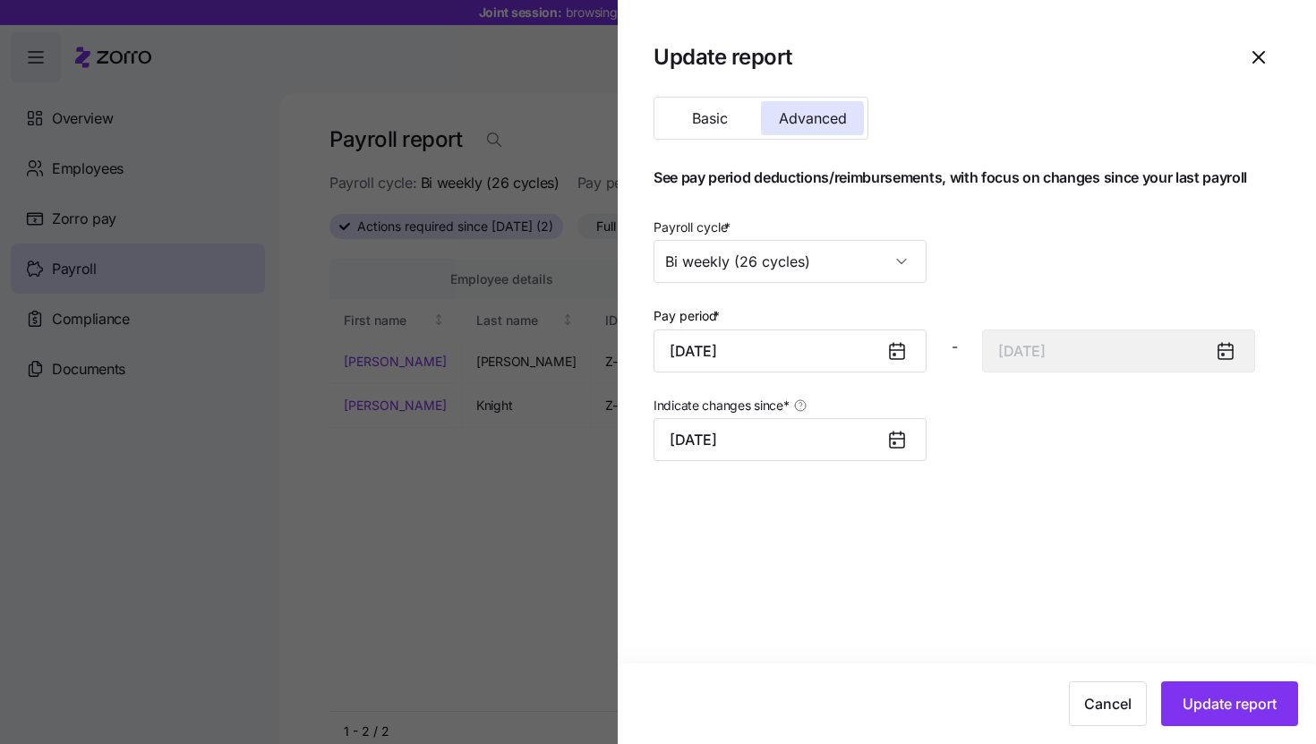
click at [542, 123] on div at bounding box center [658, 372] width 1316 height 744
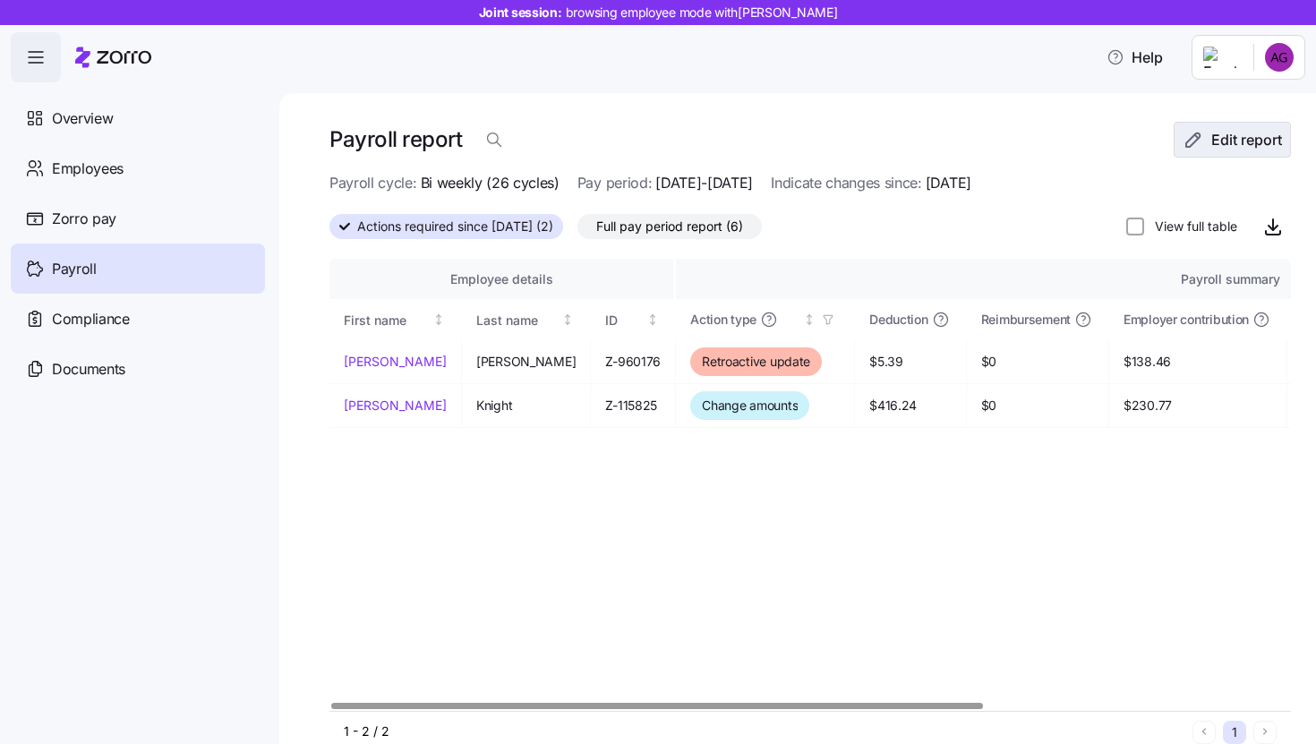
click at [1247, 156] on button "Edit report" at bounding box center [1232, 140] width 117 height 36
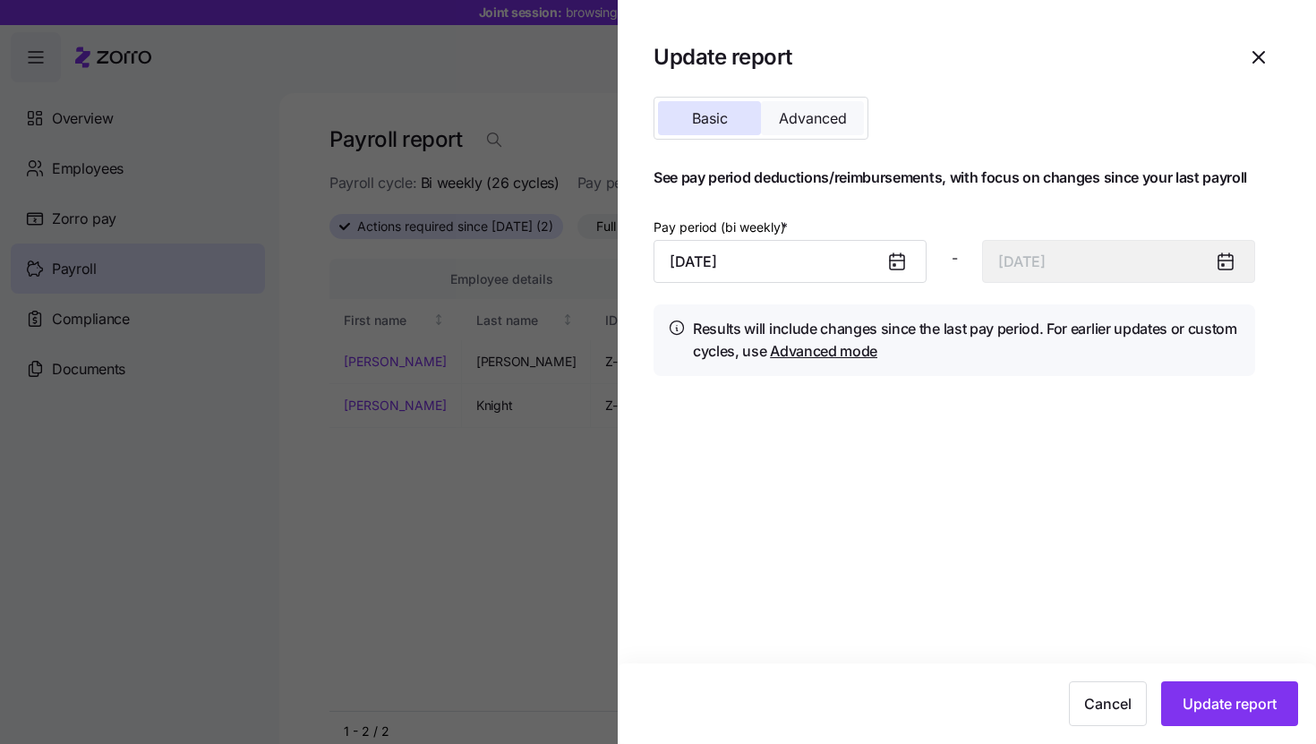
click at [809, 118] on span "Advanced" at bounding box center [813, 118] width 68 height 14
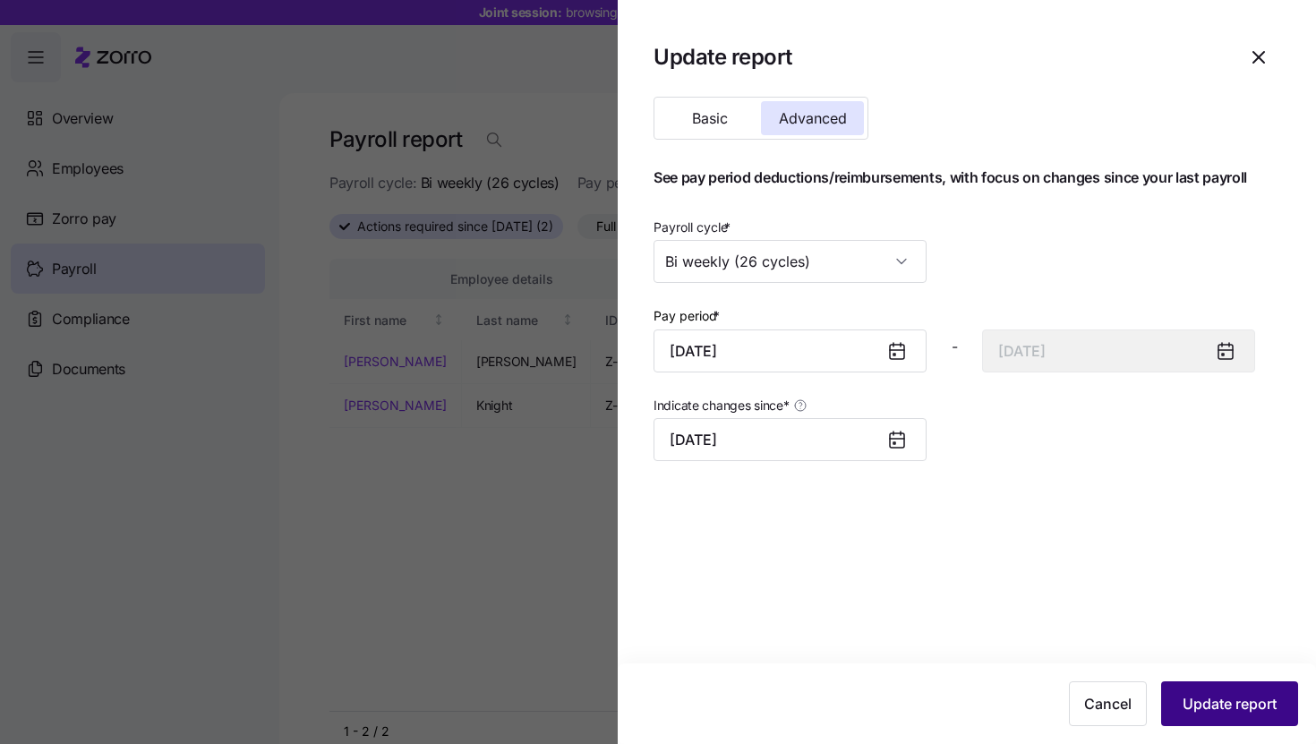
click at [1256, 698] on span "Update report" at bounding box center [1230, 703] width 94 height 21
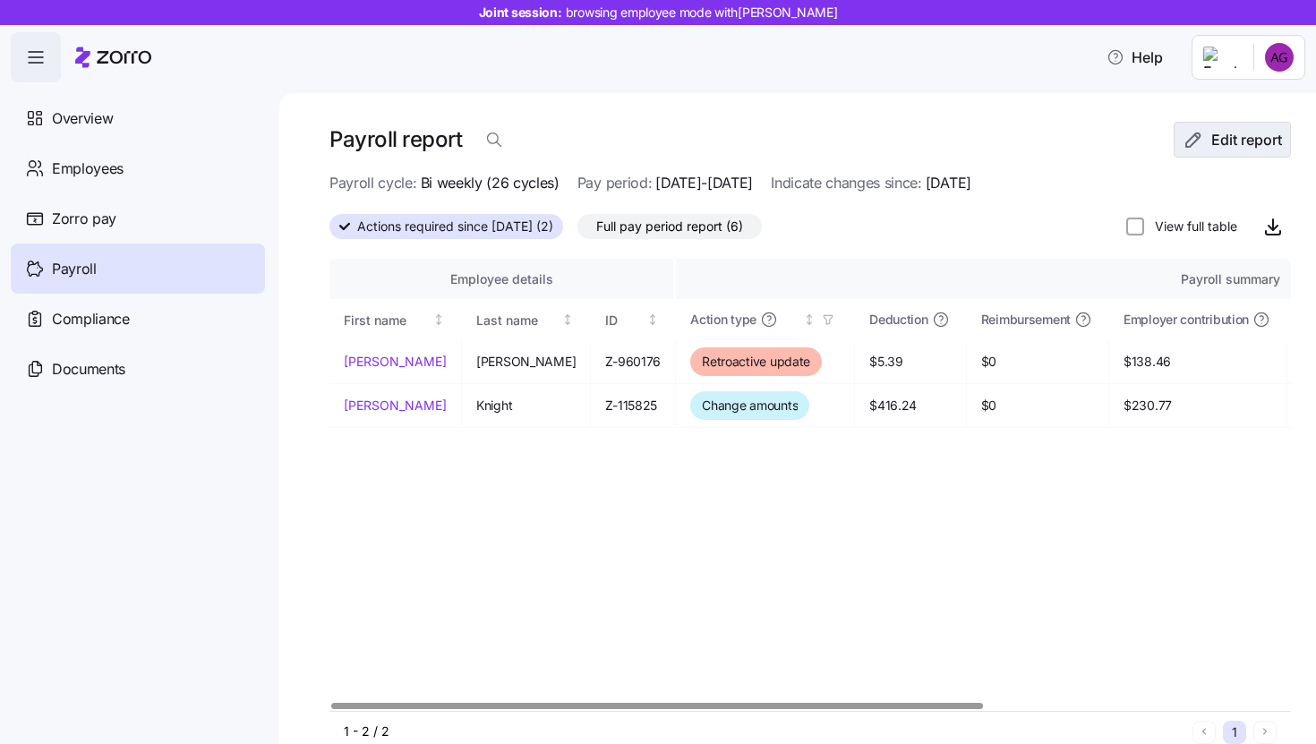
click at [1246, 125] on button "Edit report" at bounding box center [1232, 140] width 117 height 36
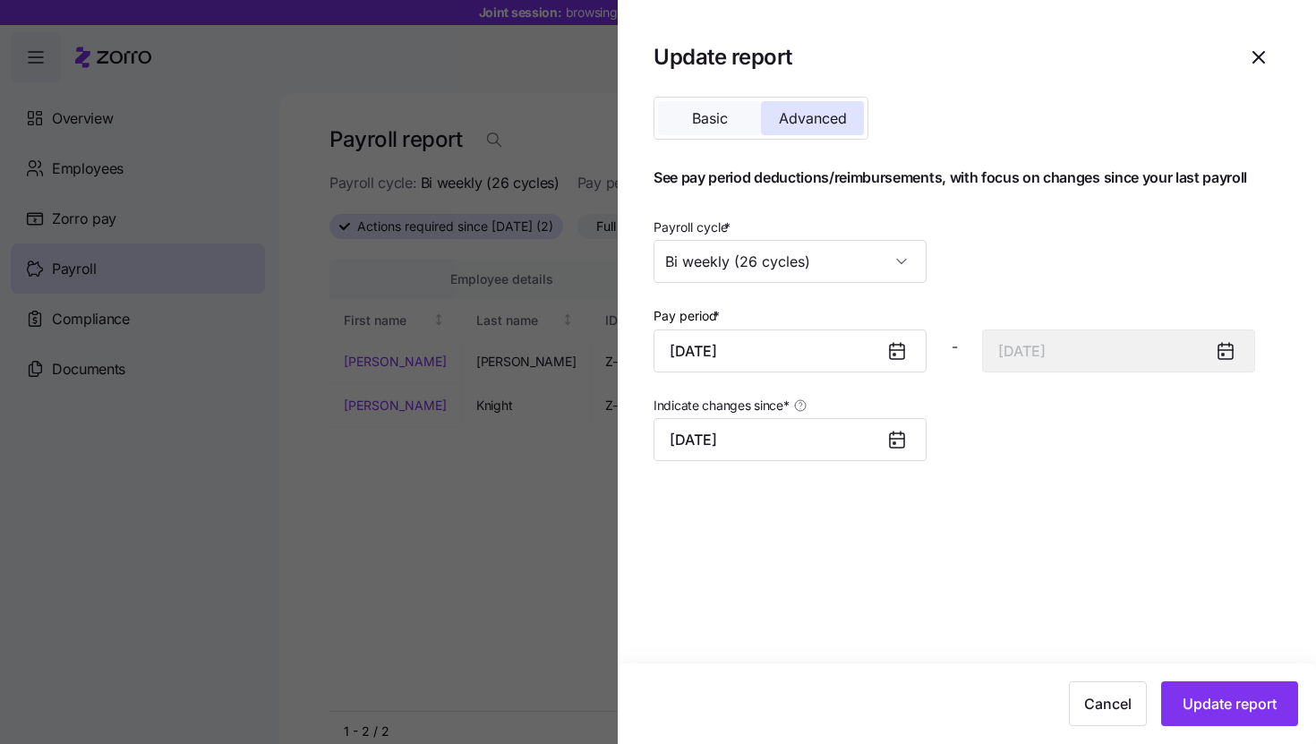
click at [679, 124] on button "Basic" at bounding box center [709, 118] width 103 height 34
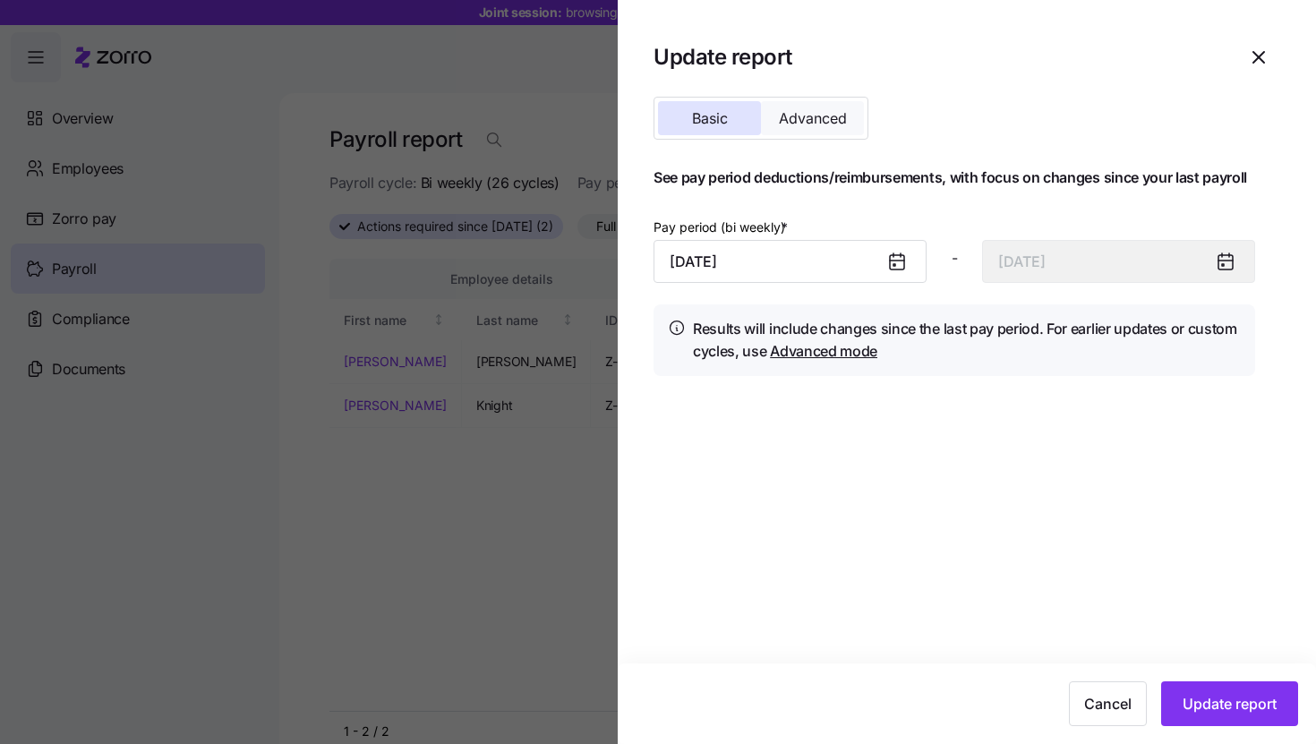
click at [800, 119] on span "Advanced" at bounding box center [813, 118] width 68 height 14
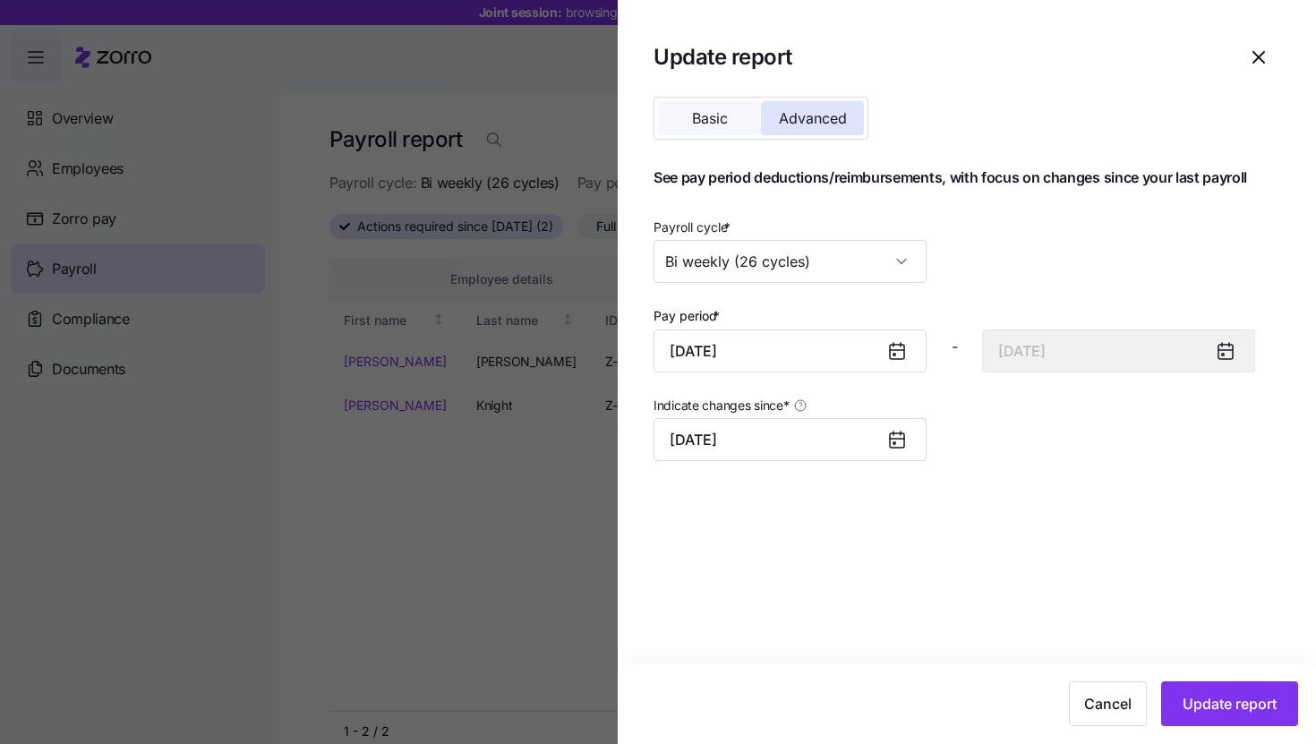
click at [704, 106] on button "Basic" at bounding box center [709, 118] width 103 height 34
click at [1233, 694] on span "Update report" at bounding box center [1230, 703] width 94 height 21
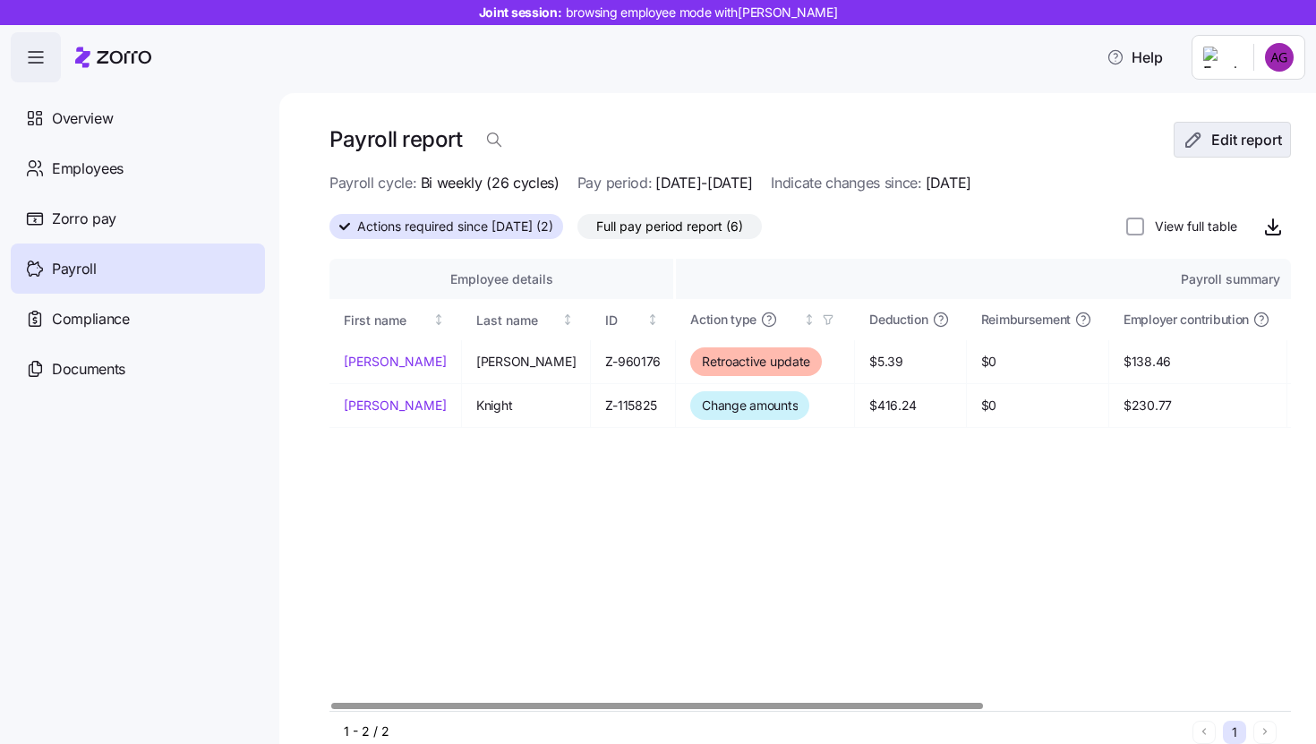
click at [1242, 147] on span "Edit report" at bounding box center [1246, 139] width 71 height 21
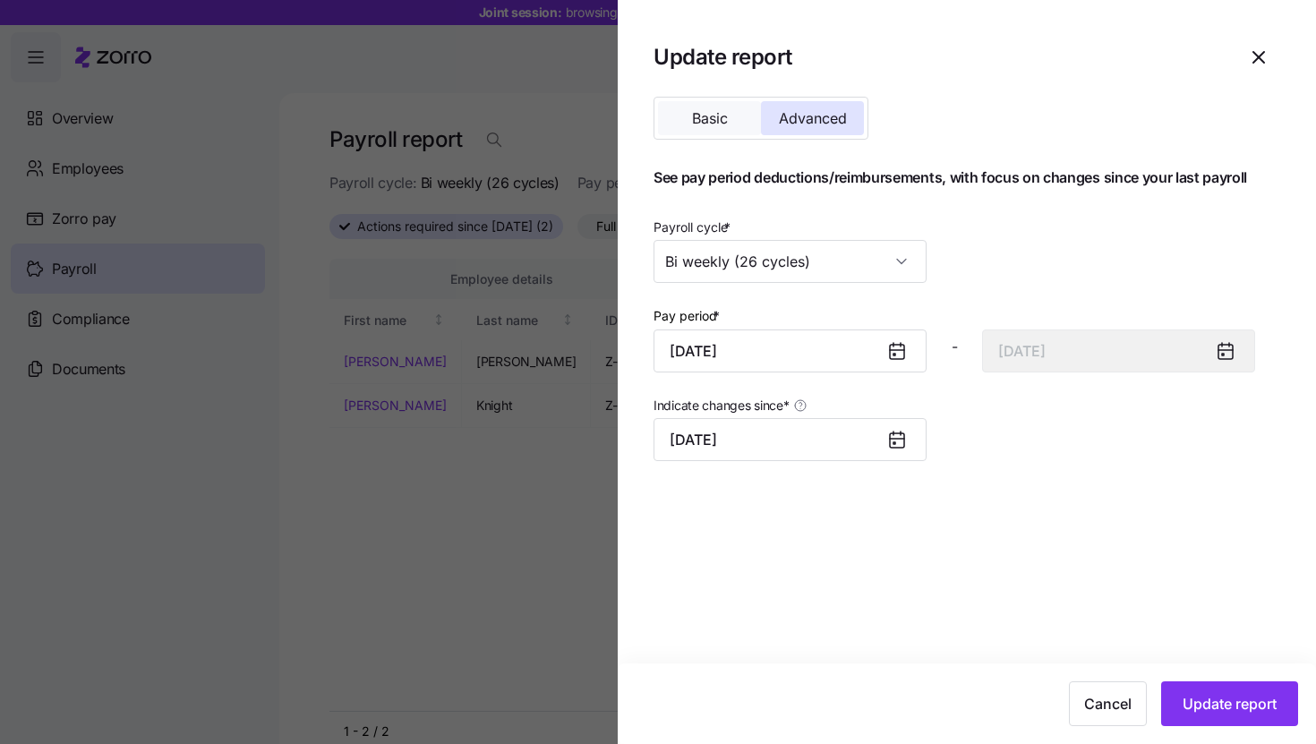
click at [677, 116] on button "Basic" at bounding box center [709, 118] width 103 height 34
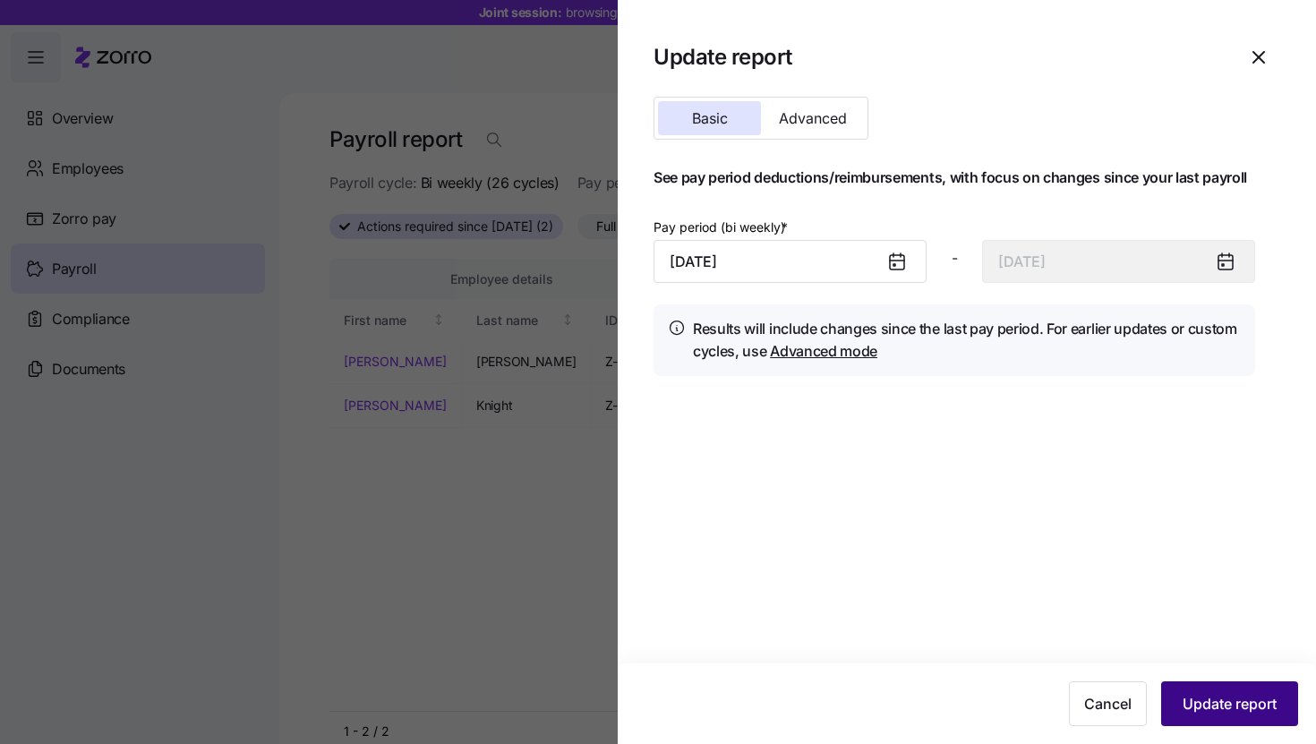
click at [1247, 700] on span "Update report" at bounding box center [1230, 703] width 94 height 21
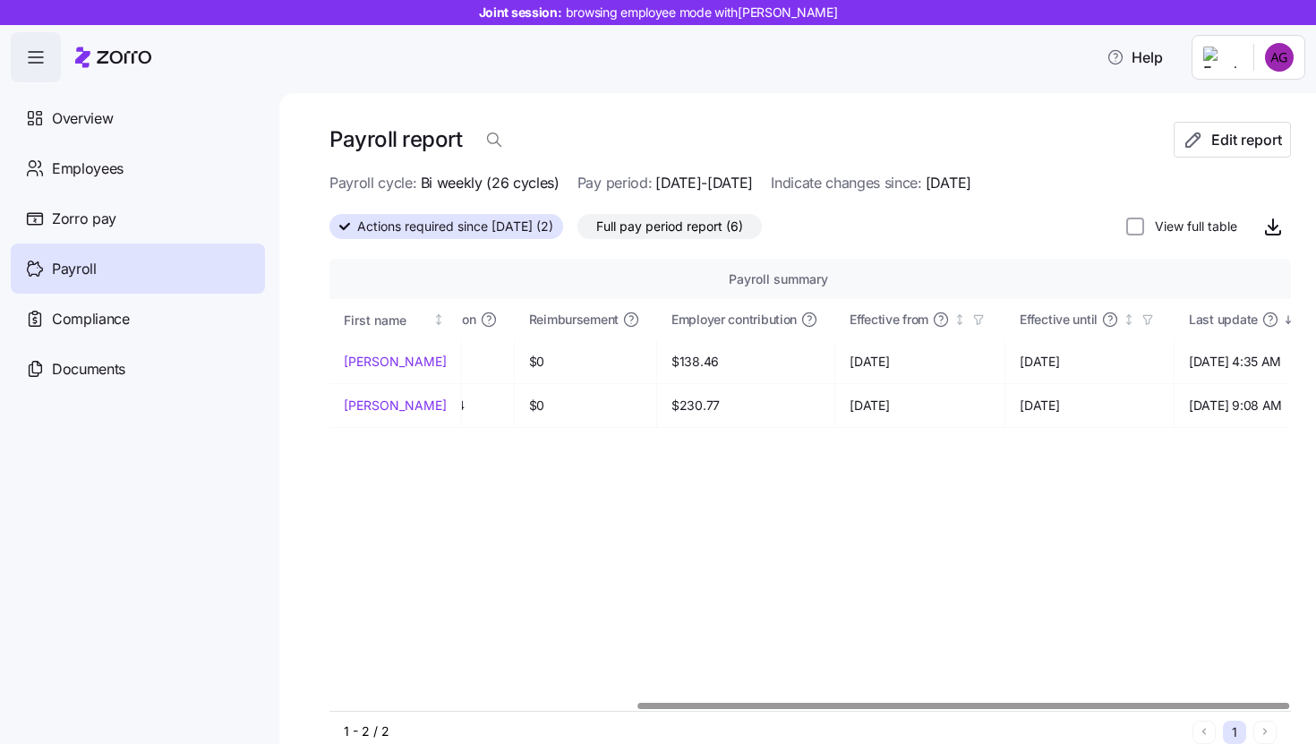
scroll to position [0, 448]
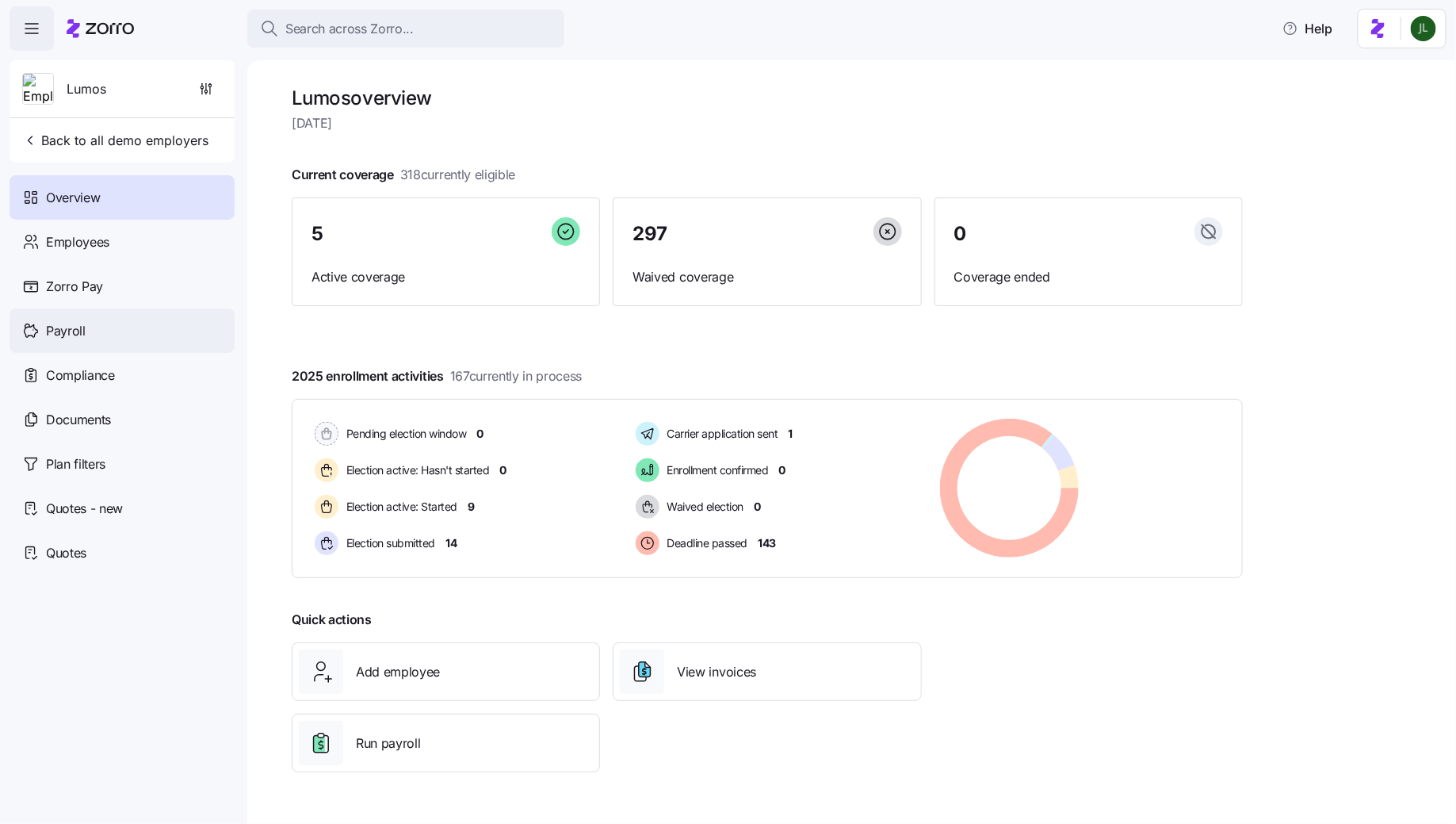
click at [94, 329] on div "Payroll" at bounding box center [122, 330] width 225 height 44
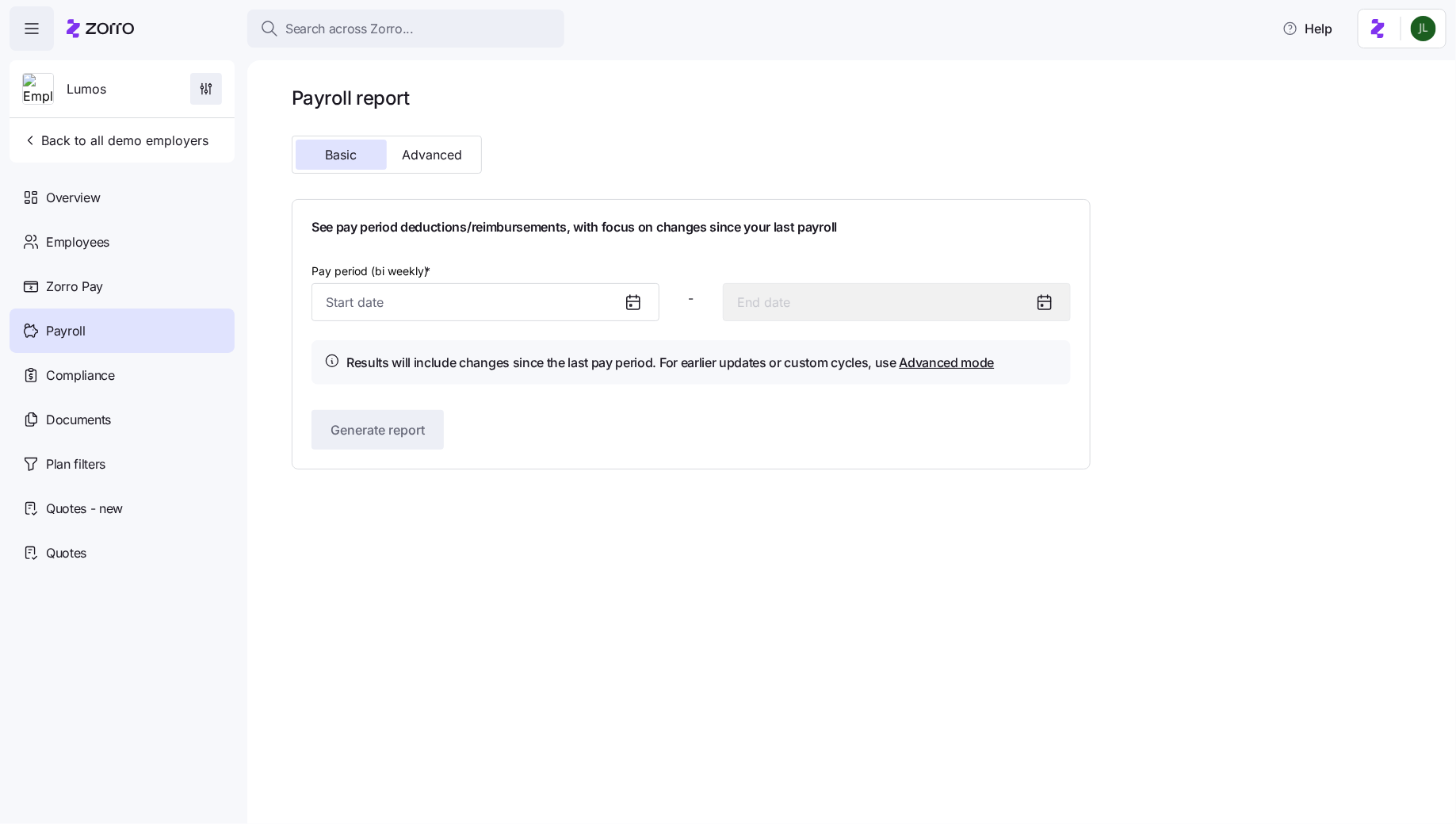
click at [207, 99] on span "button" at bounding box center [206, 89] width 30 height 30
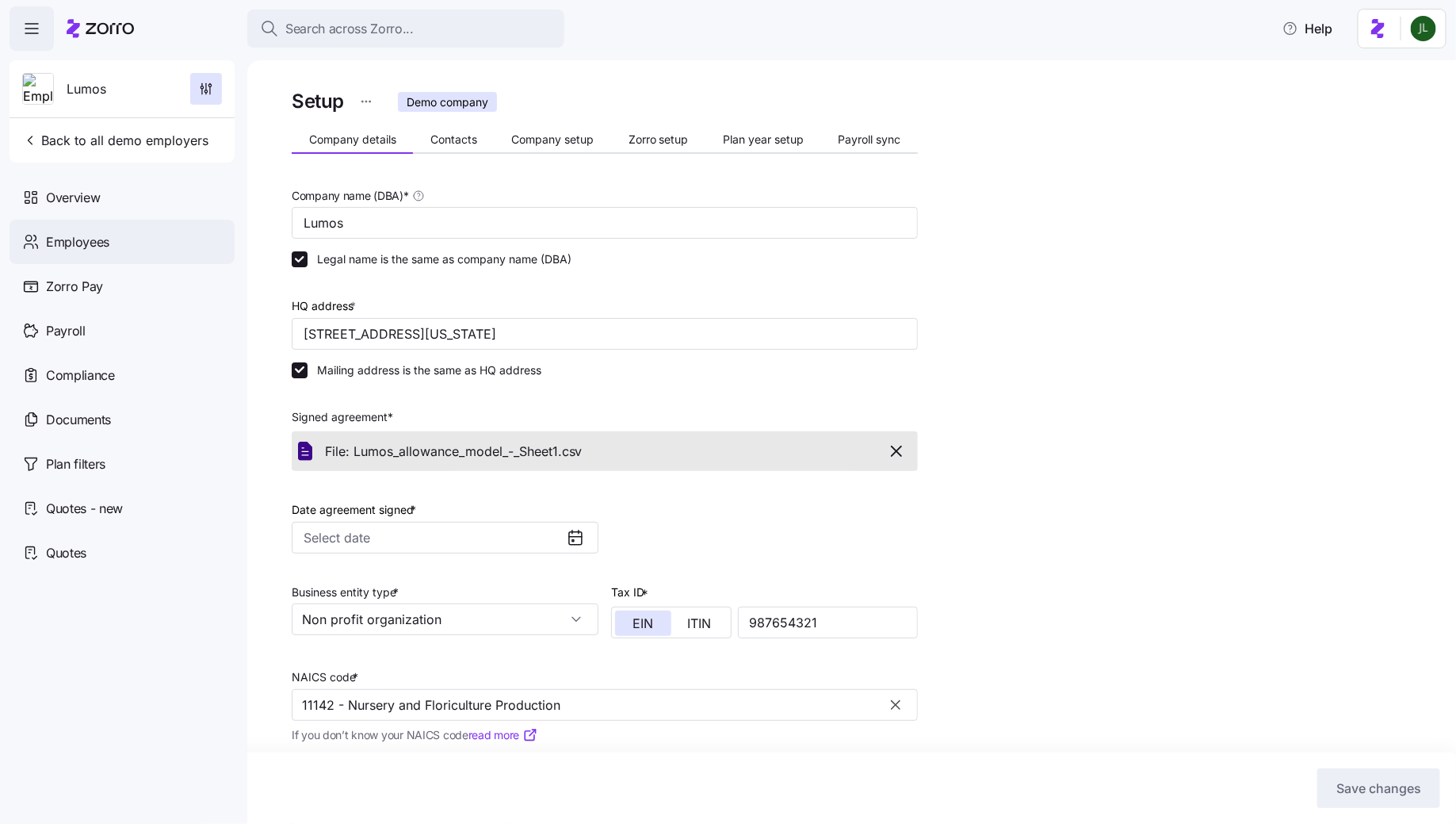
click at [115, 251] on div "Employees" at bounding box center [122, 242] width 225 height 44
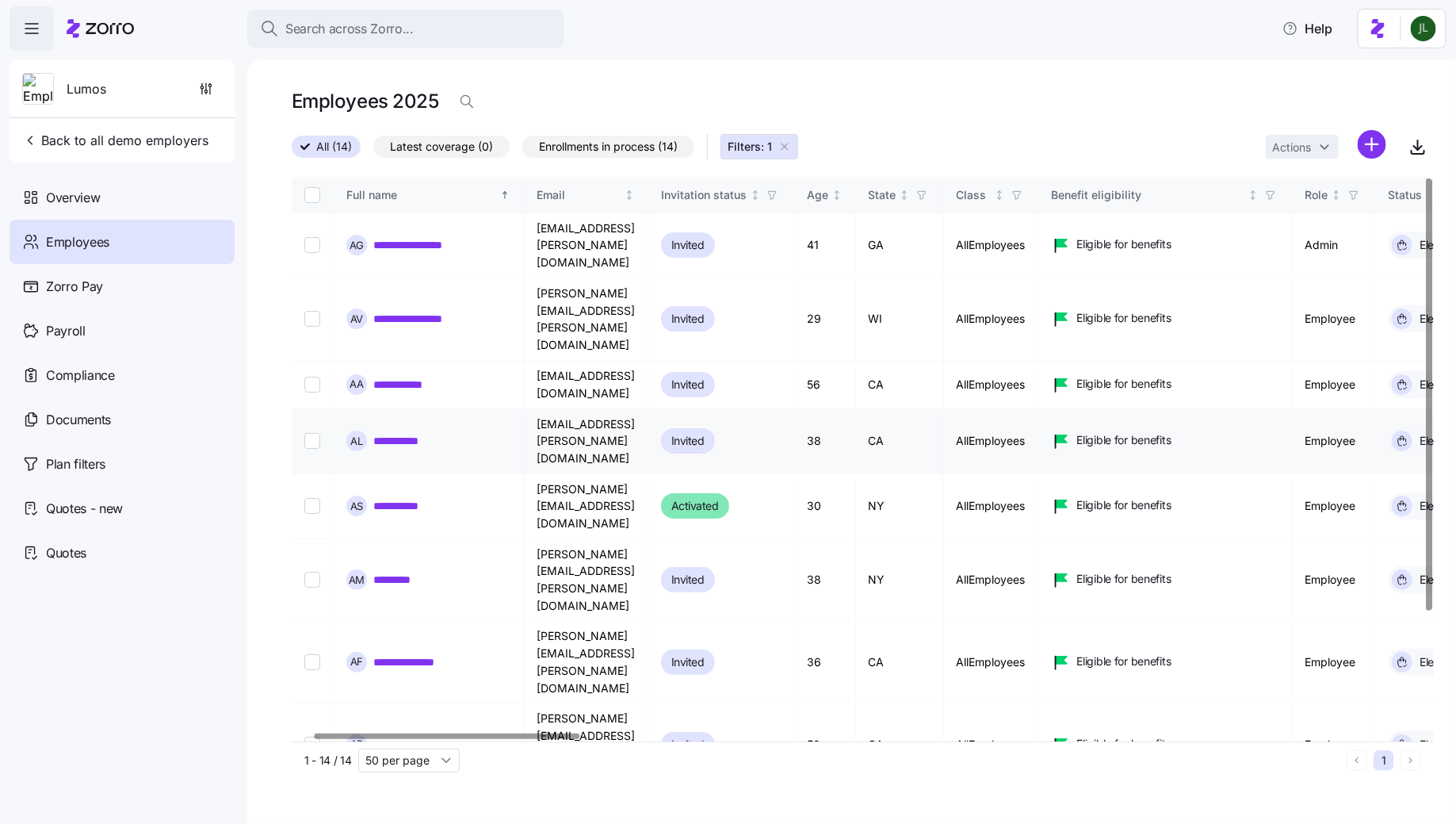
scroll to position [0, 258]
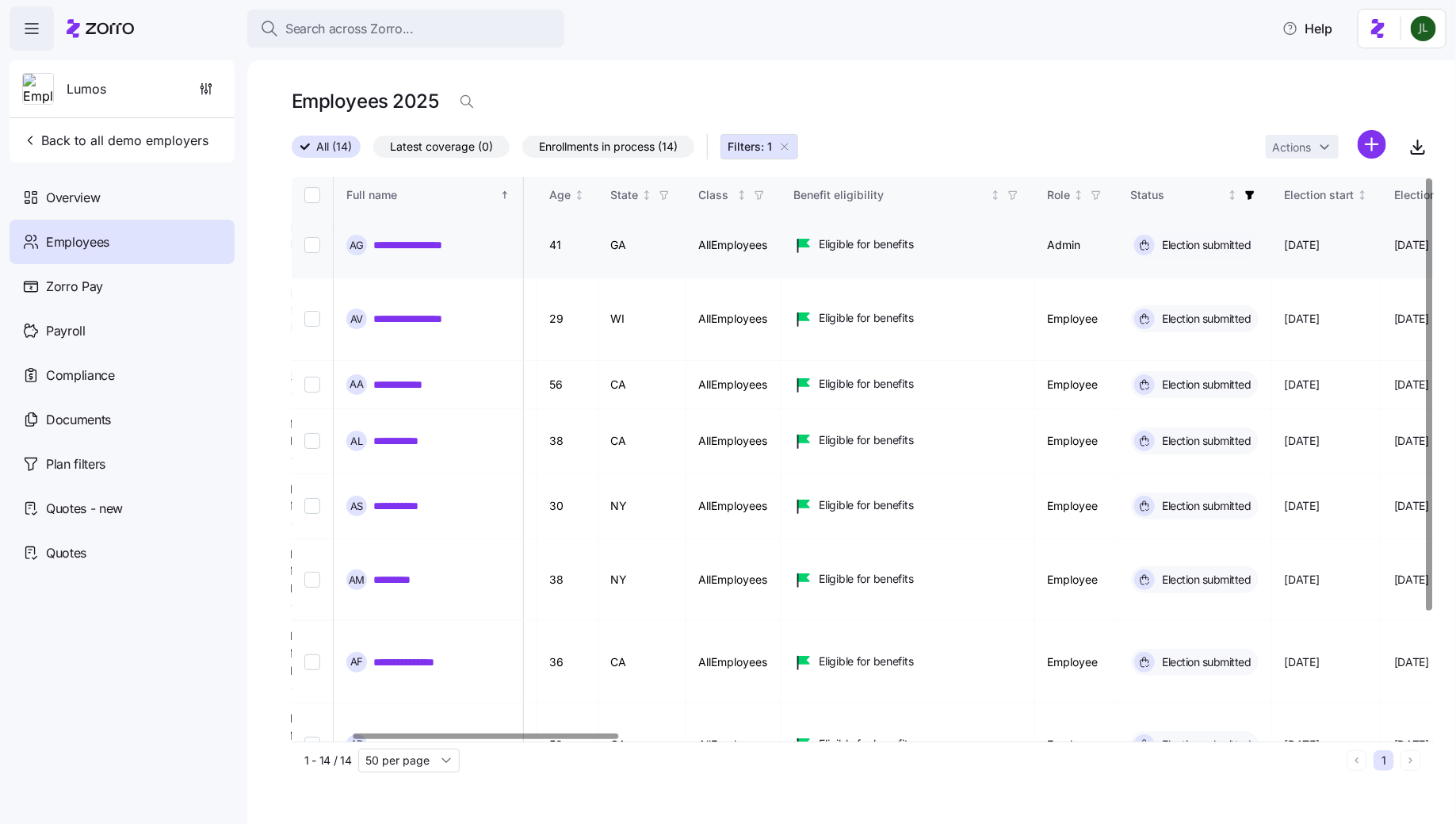
click at [460, 243] on link "**********" at bounding box center [422, 245] width 97 height 16
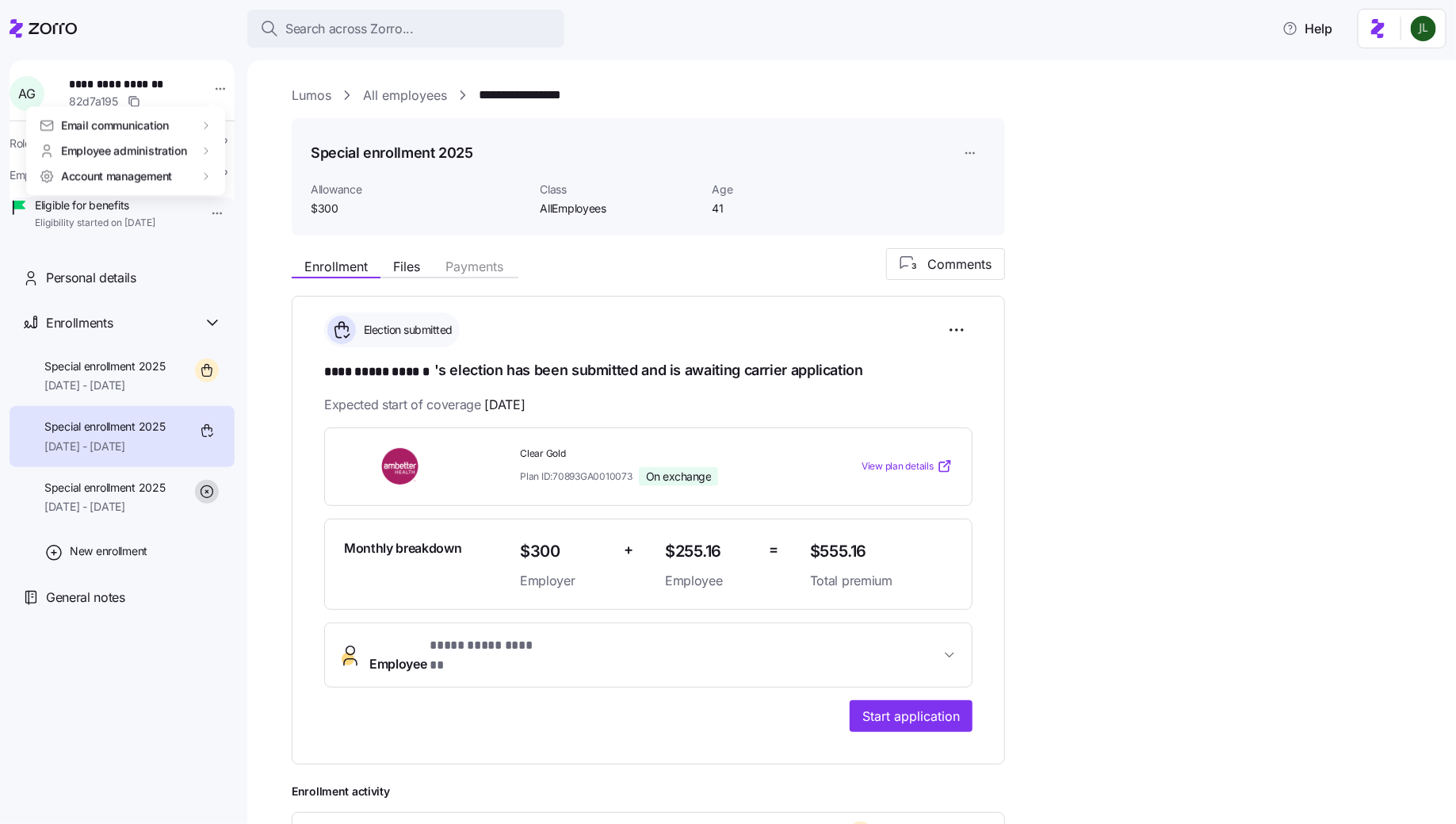
click at [212, 94] on html "**********" at bounding box center [728, 407] width 1456 height 814
click at [190, 170] on div "Account management" at bounding box center [126, 175] width 174 height 16
click at [269, 203] on div "Log in as" at bounding box center [253, 203] width 47 height 18
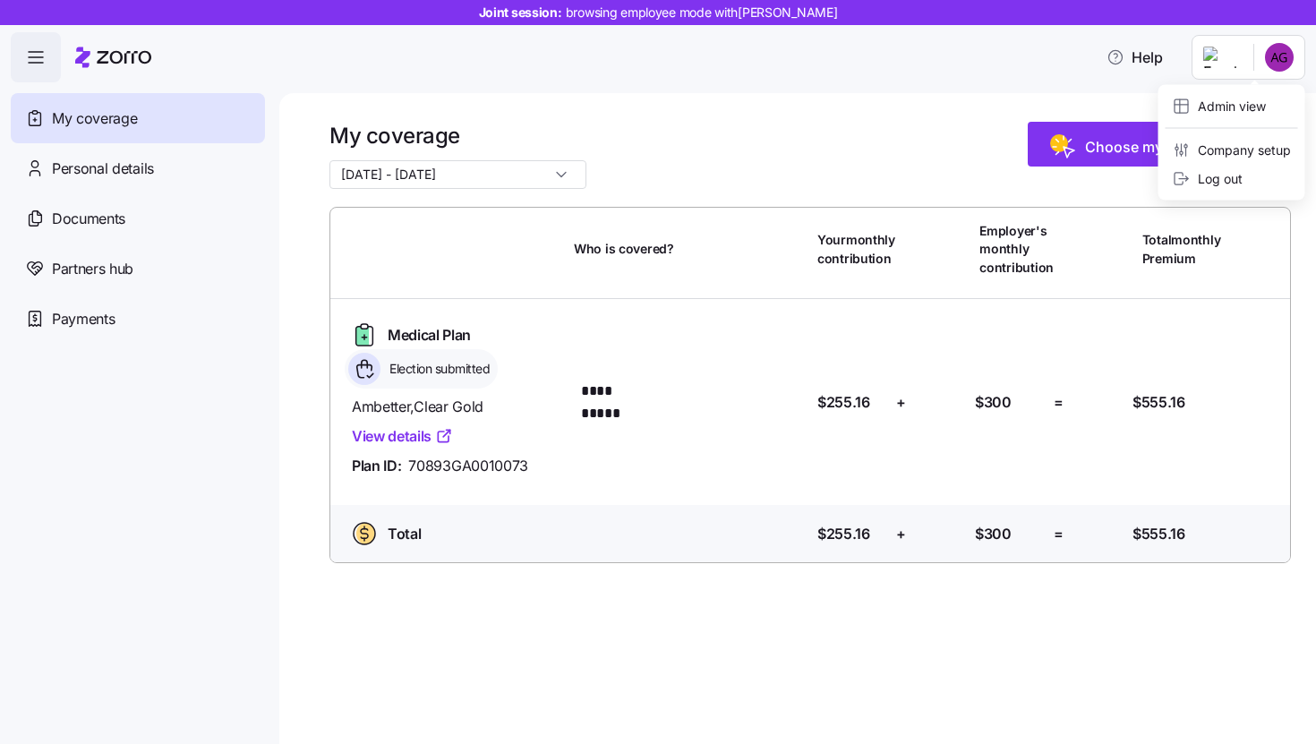
click at [1287, 68] on html "**********" at bounding box center [658, 366] width 1316 height 733
click at [1201, 107] on div "Admin view" at bounding box center [1219, 107] width 93 height 20
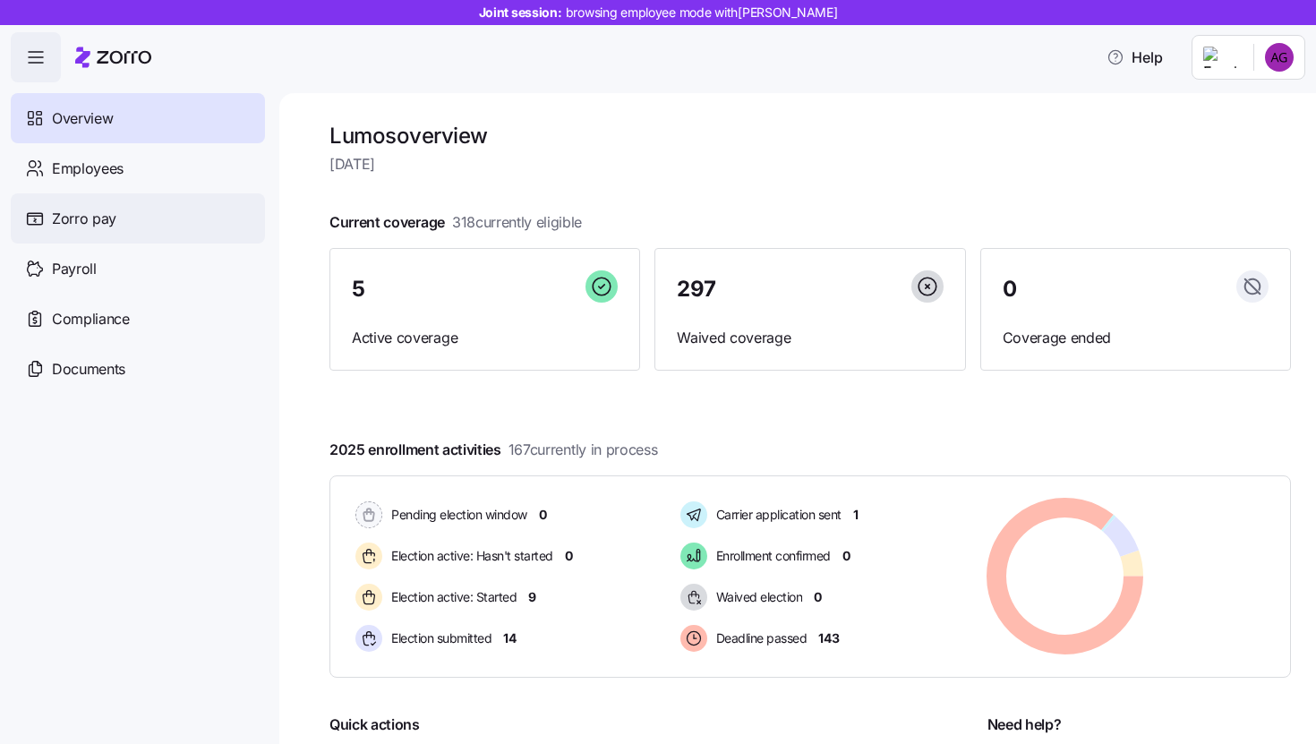
click at [78, 235] on div "Zorro pay" at bounding box center [138, 218] width 254 height 50
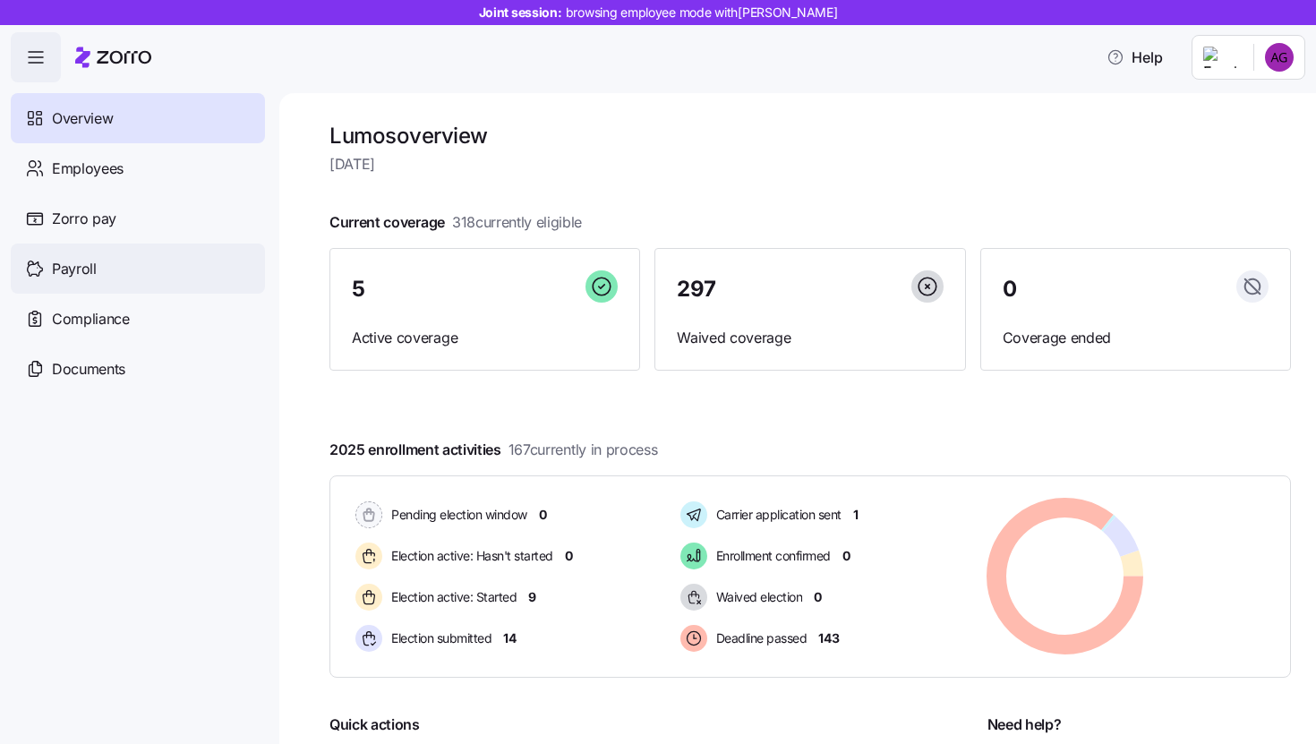
click at [97, 267] on div "Payroll" at bounding box center [138, 268] width 254 height 50
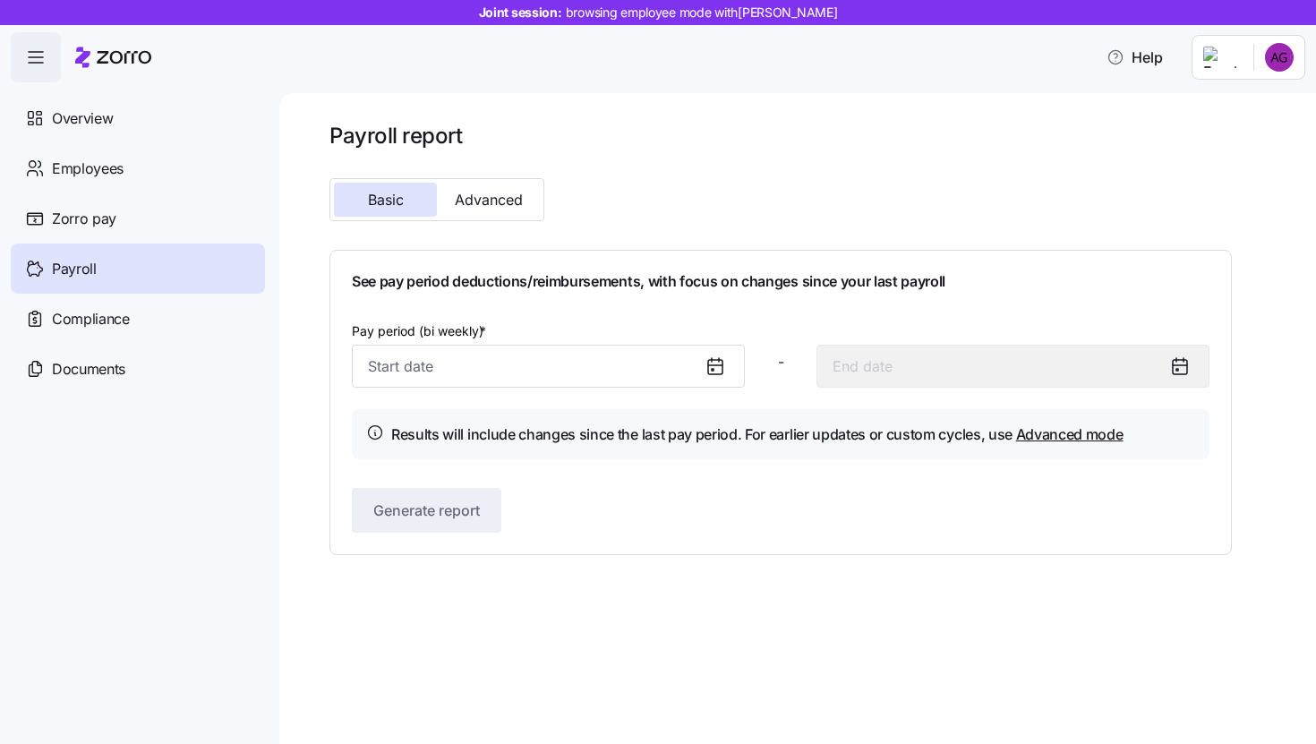
click at [529, 394] on div "Pay period (bi weekly) * - Results will include changes since the last pay peri…" at bounding box center [781, 390] width 858 height 140
click at [522, 379] on input "Pay period (bi weekly) *" at bounding box center [548, 366] width 393 height 43
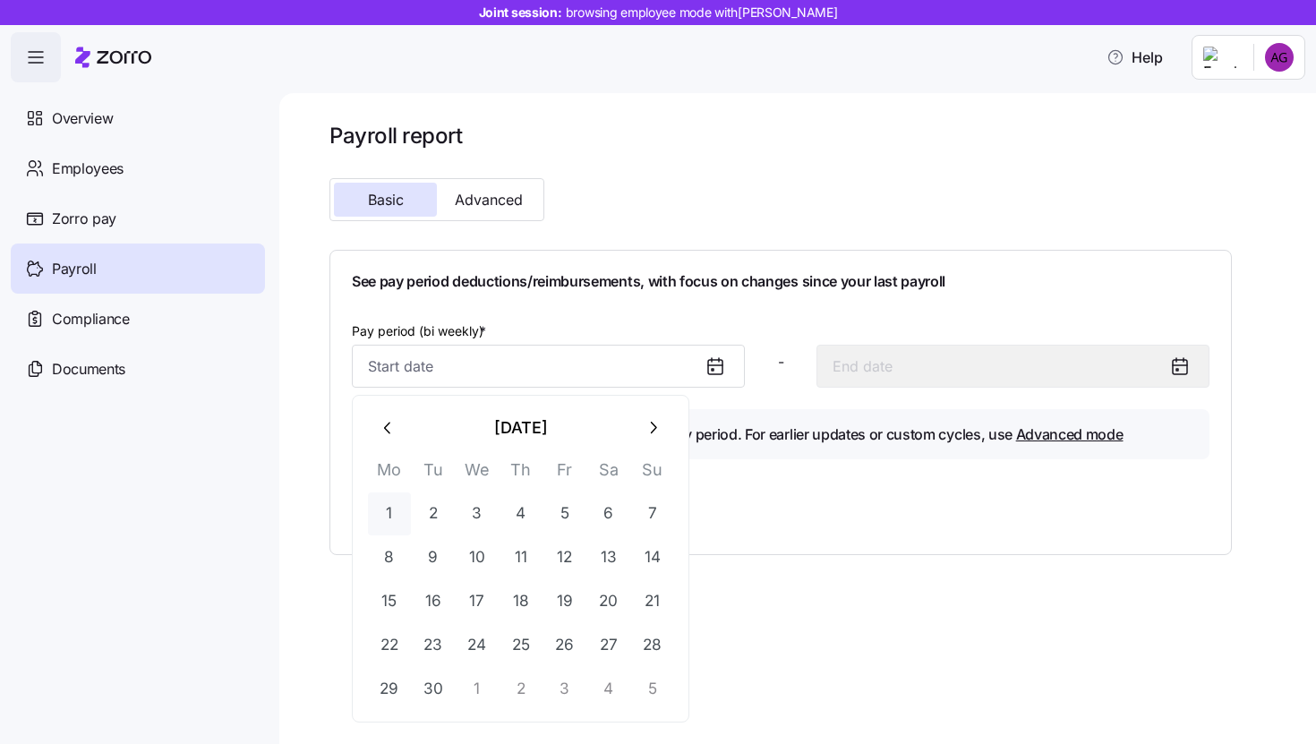
click at [393, 513] on button "1" at bounding box center [389, 513] width 43 height 43
type input "[DATE]"
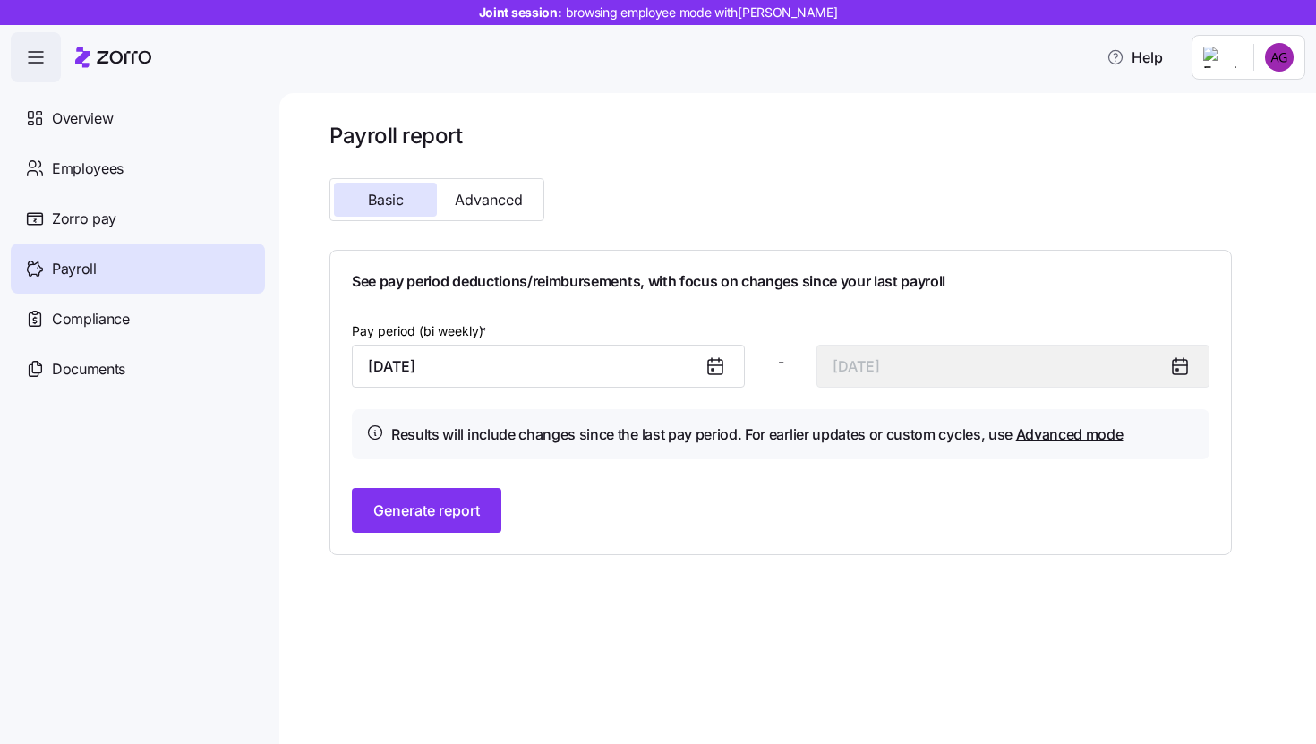
click at [430, 476] on div "See pay period deductions/reimbursements, with focus on changes since your last…" at bounding box center [781, 402] width 858 height 260
click at [431, 506] on span "Generate report" at bounding box center [426, 510] width 107 height 21
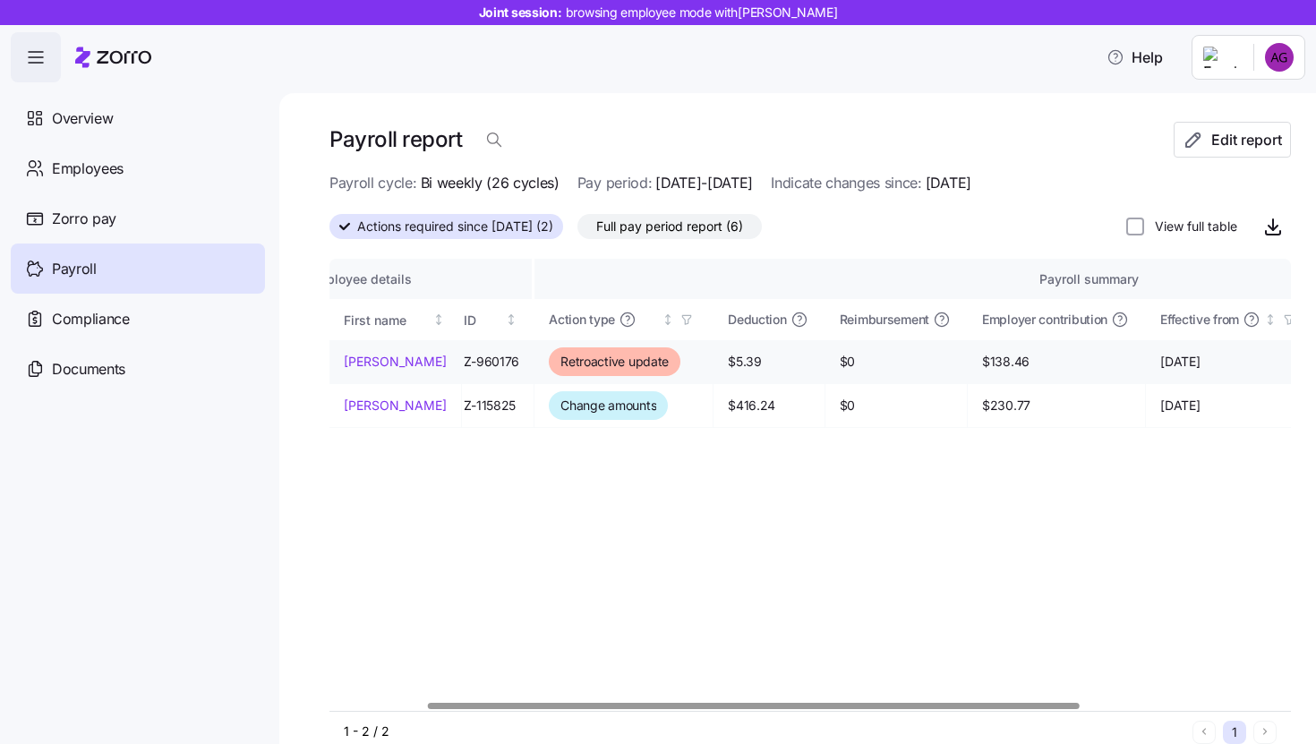
scroll to position [0, 140]
click at [1176, 233] on label "View full table" at bounding box center [1190, 227] width 93 height 18
click at [1144, 233] on input "View full table" at bounding box center [1135, 227] width 18 height 18
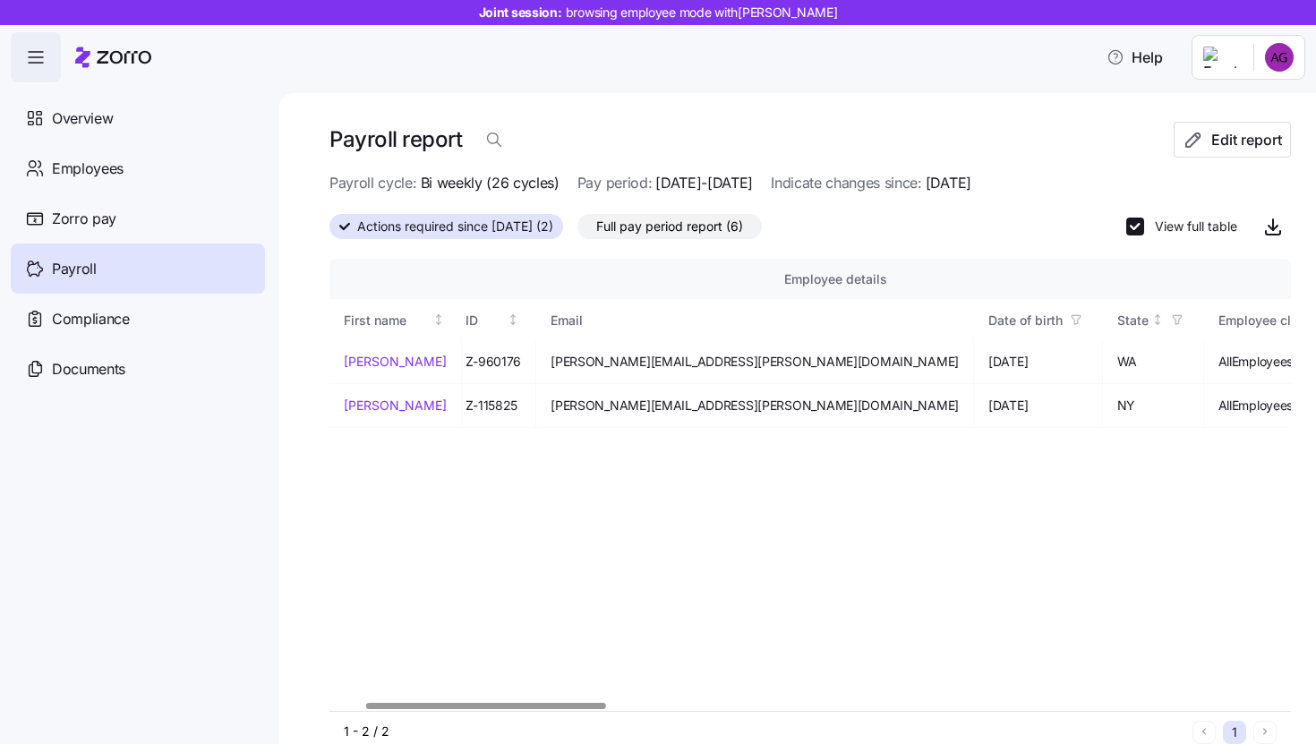
click at [1161, 226] on label "View full table" at bounding box center [1190, 227] width 93 height 18
click at [1144, 226] on input "View full table" at bounding box center [1135, 227] width 18 height 18
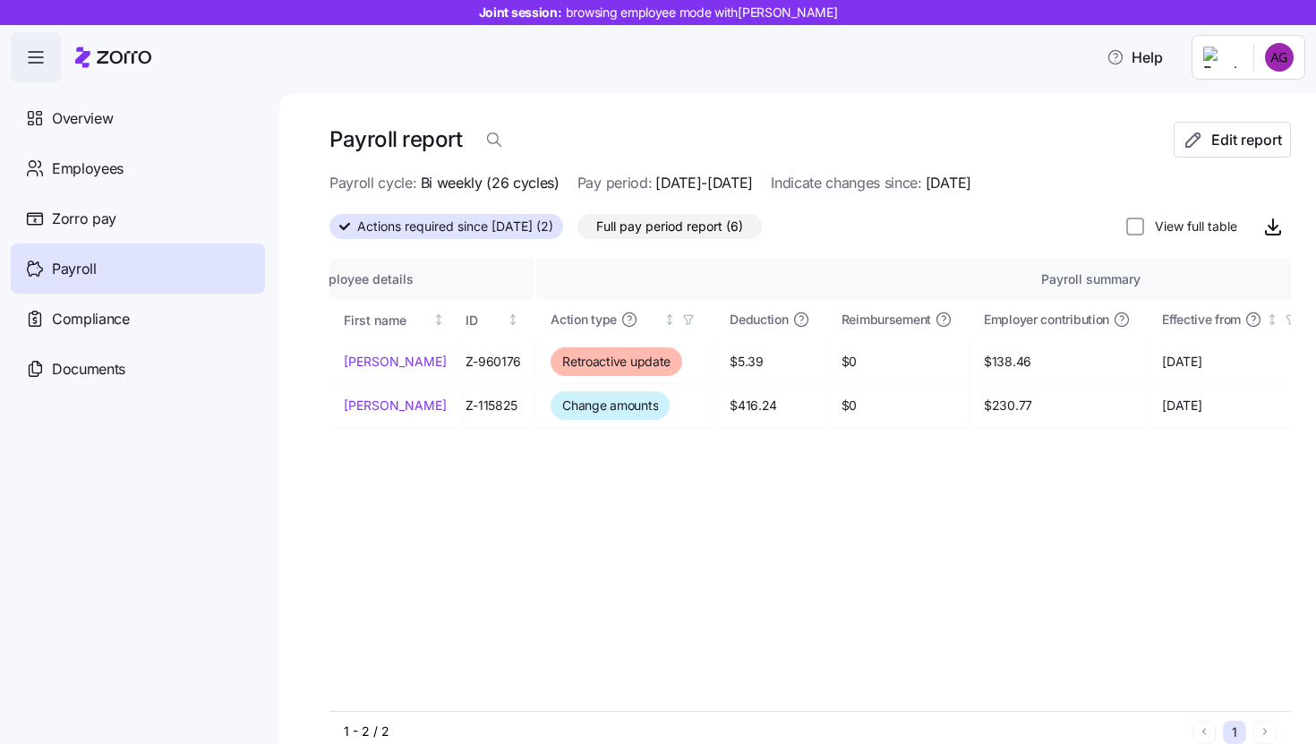
click at [1161, 226] on label "View full table" at bounding box center [1190, 227] width 93 height 18
click at [1144, 226] on input "View full table" at bounding box center [1135, 227] width 18 height 18
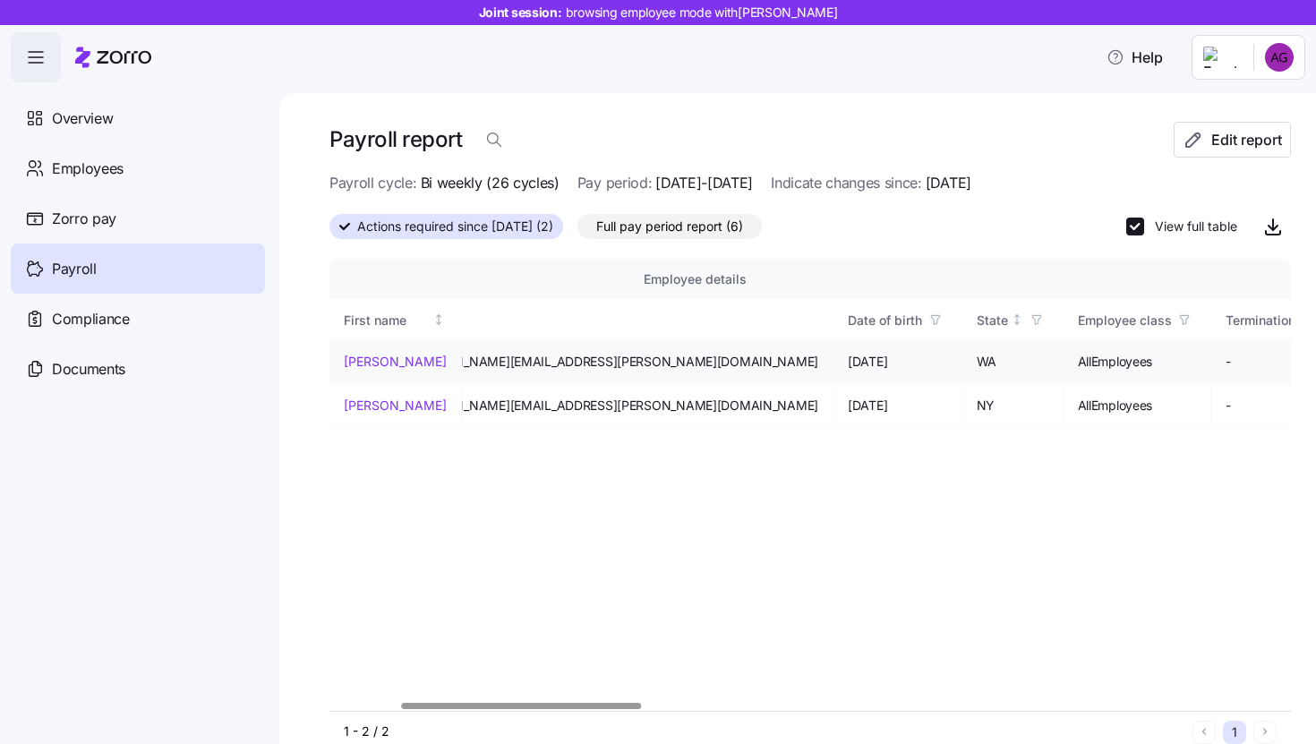
scroll to position [0, 278]
click at [1209, 232] on label "View full table" at bounding box center [1190, 227] width 93 height 18
click at [1144, 232] on input "View full table" at bounding box center [1135, 227] width 18 height 18
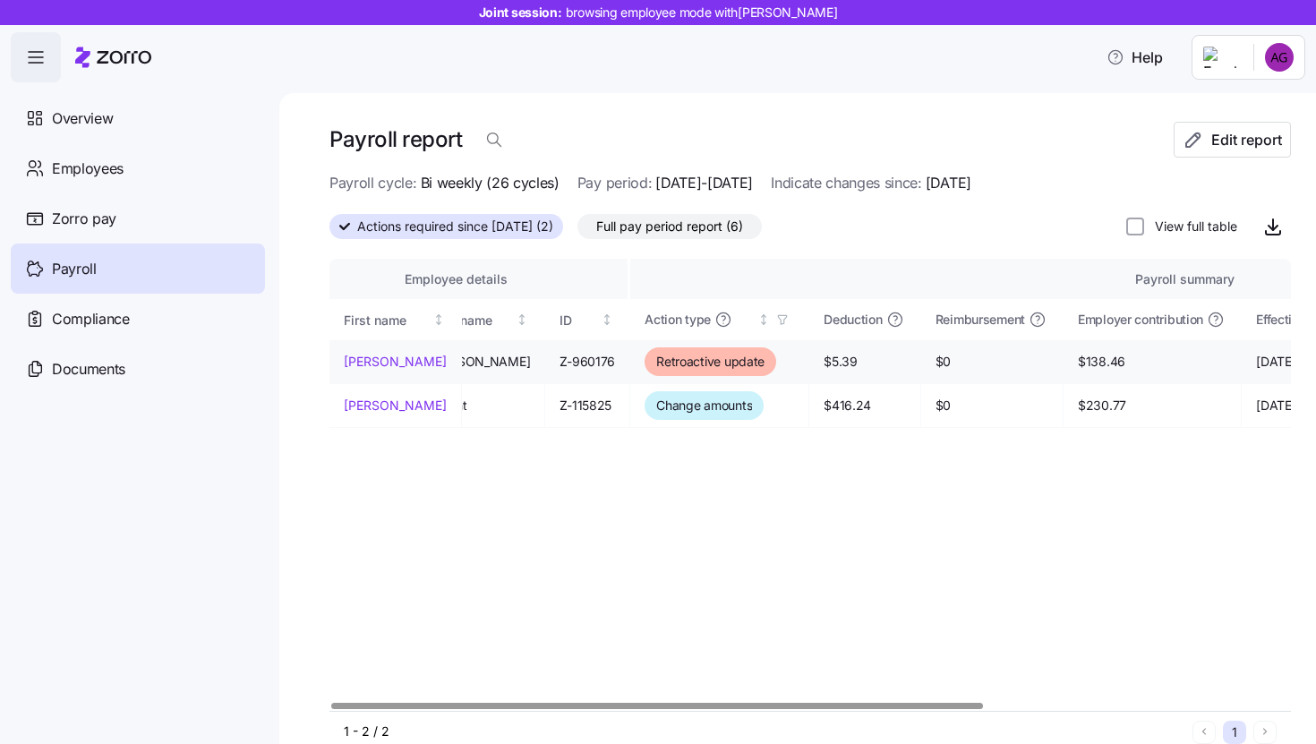
scroll to position [0, 0]
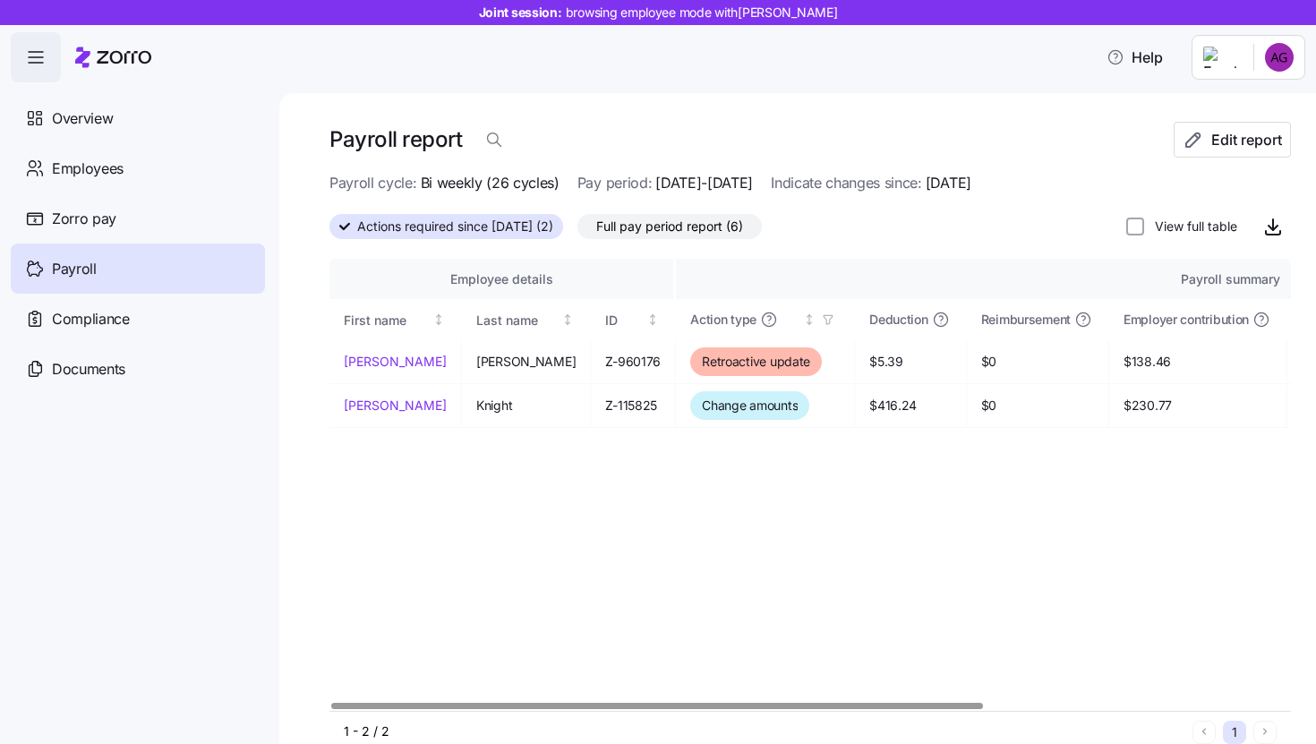
click at [1166, 226] on label "View full table" at bounding box center [1190, 227] width 93 height 18
click at [1144, 226] on input "View full table" at bounding box center [1135, 227] width 18 height 18
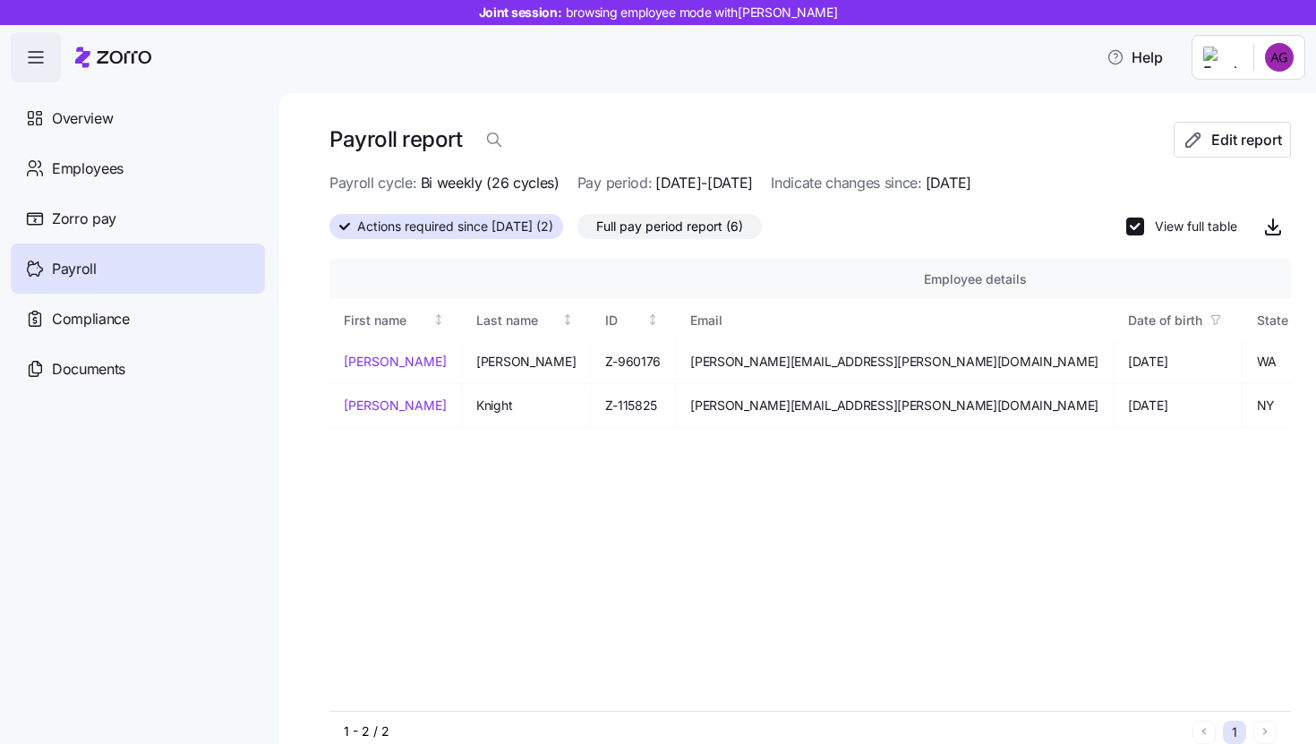
click at [1166, 232] on label "View full table" at bounding box center [1190, 227] width 93 height 18
click at [1144, 232] on input "View full table" at bounding box center [1135, 227] width 18 height 18
checkbox input "false"
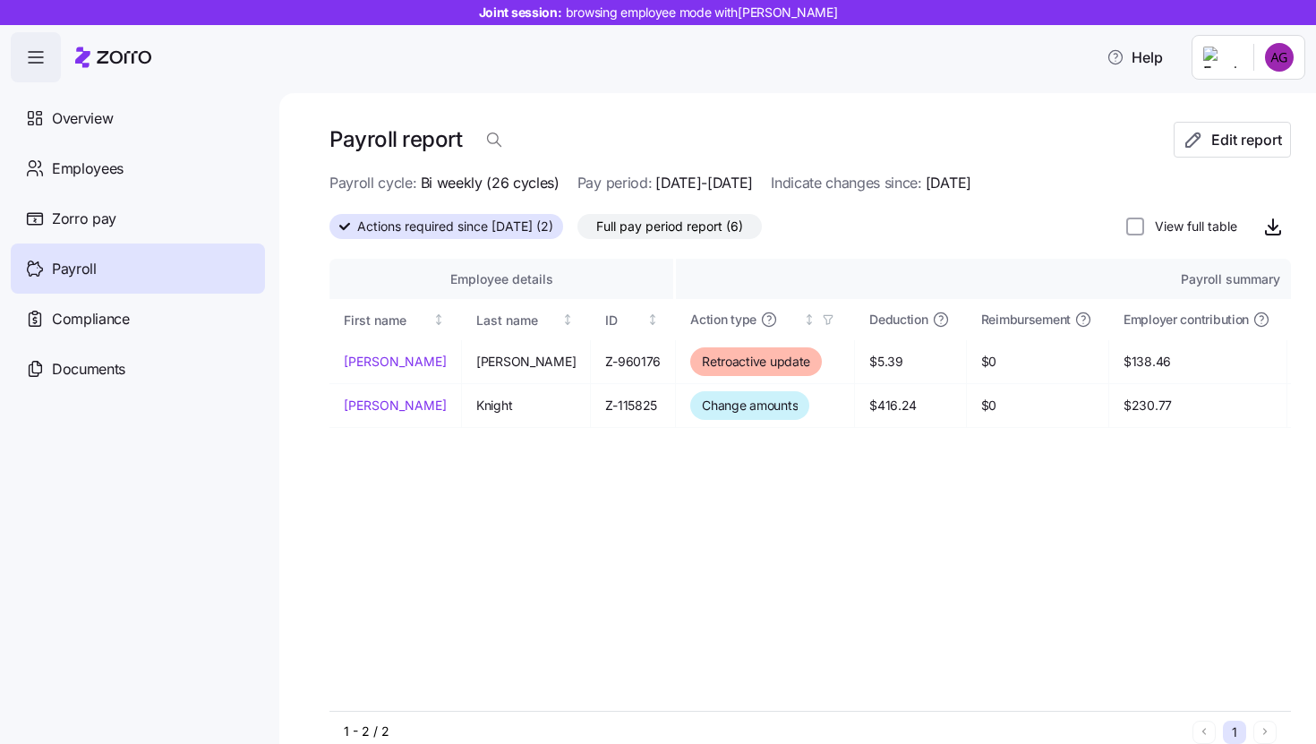
click at [743, 222] on span "Full pay period report (6)" at bounding box center [669, 226] width 147 height 23
click at [577, 231] on input "Full pay period report (6)" at bounding box center [577, 231] width 0 height 0
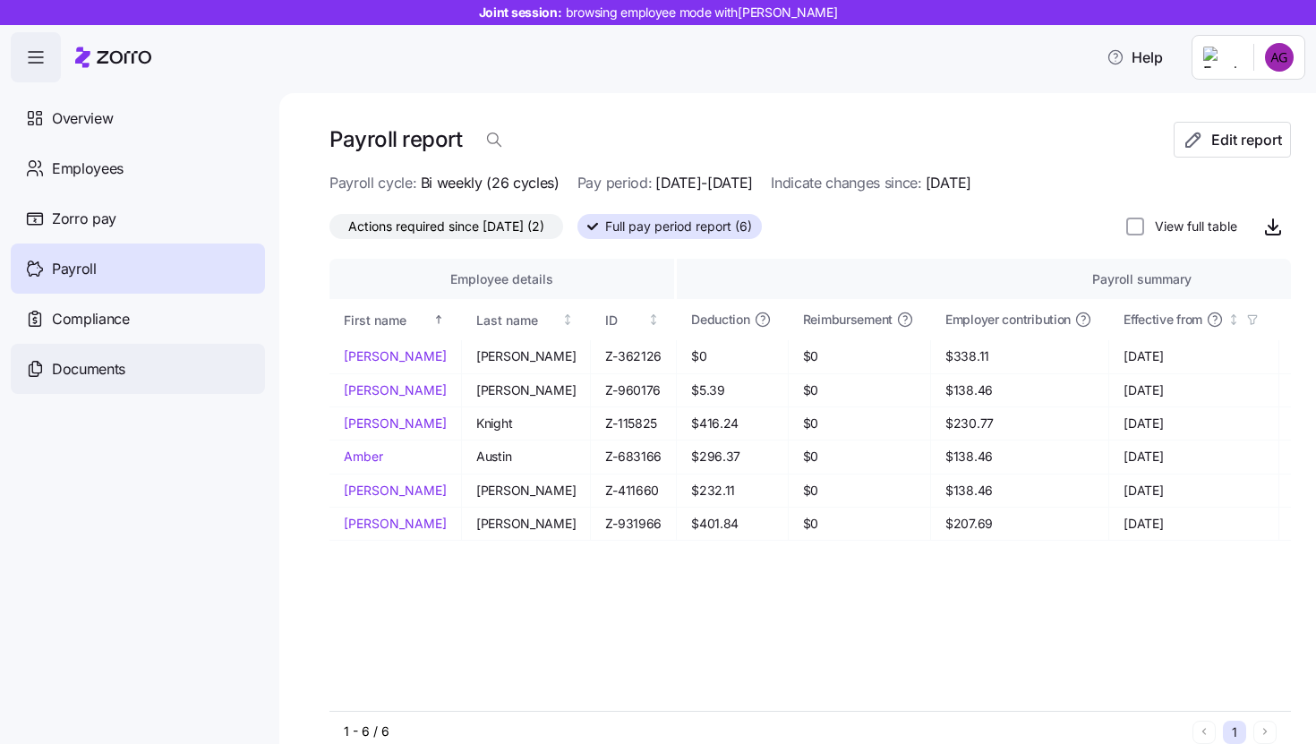
click at [101, 362] on span "Documents" at bounding box center [88, 369] width 73 height 22
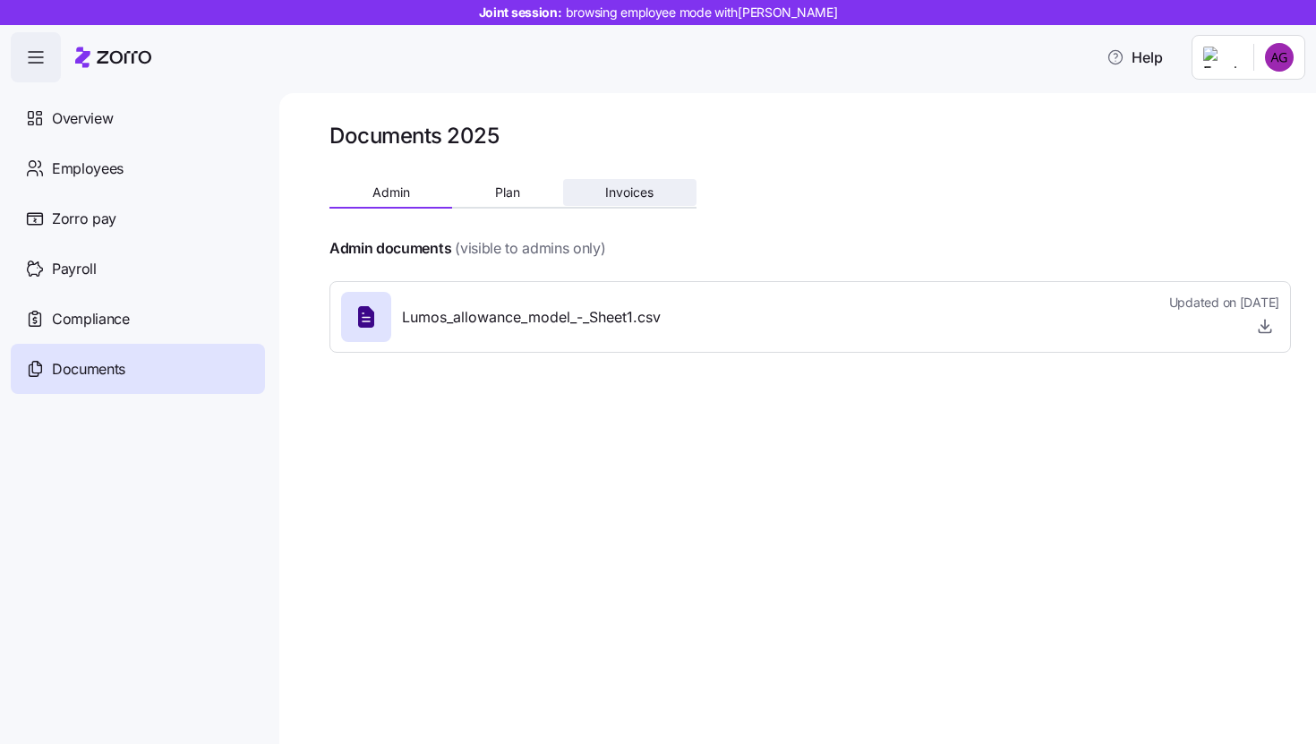
click at [617, 191] on span "Invoices" at bounding box center [629, 192] width 48 height 13
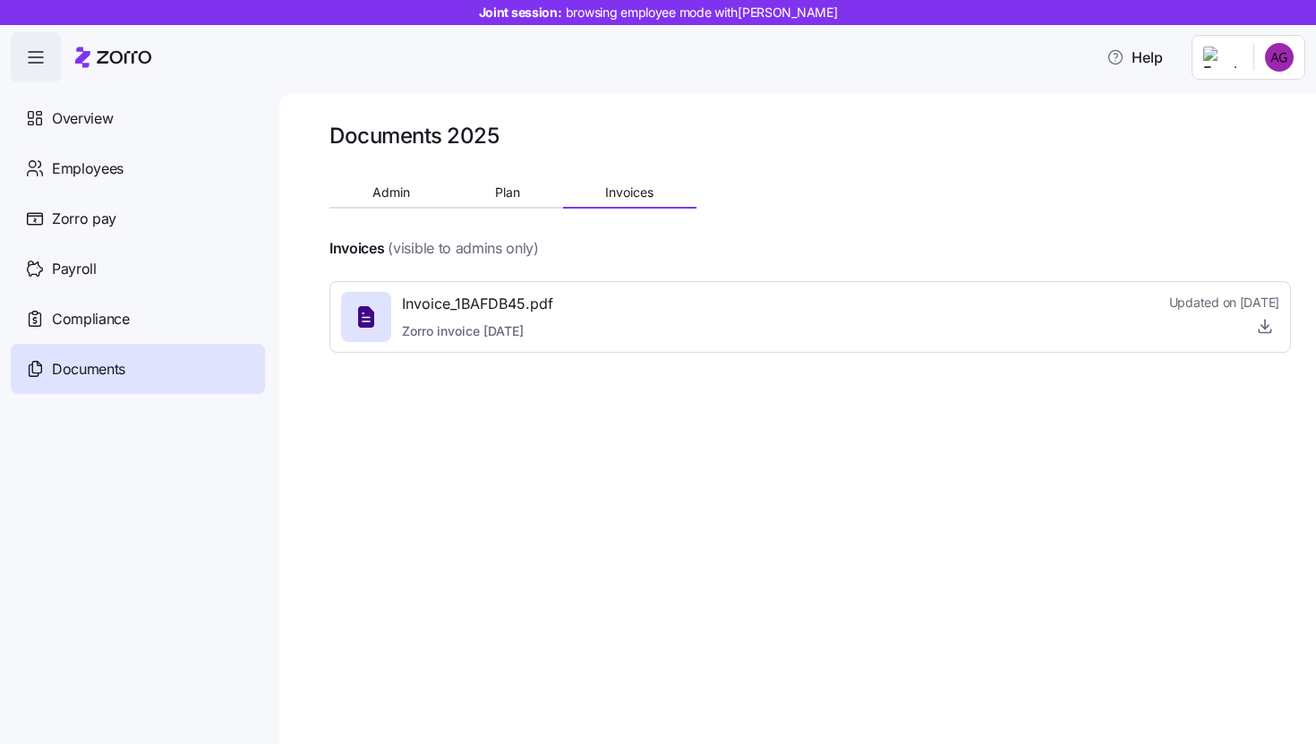
click at [39, 82] on nav "Overview Employees Zorro pay Payroll Compliance Documents" at bounding box center [139, 413] width 279 height 662
click at [31, 69] on span "button" at bounding box center [36, 57] width 48 height 48
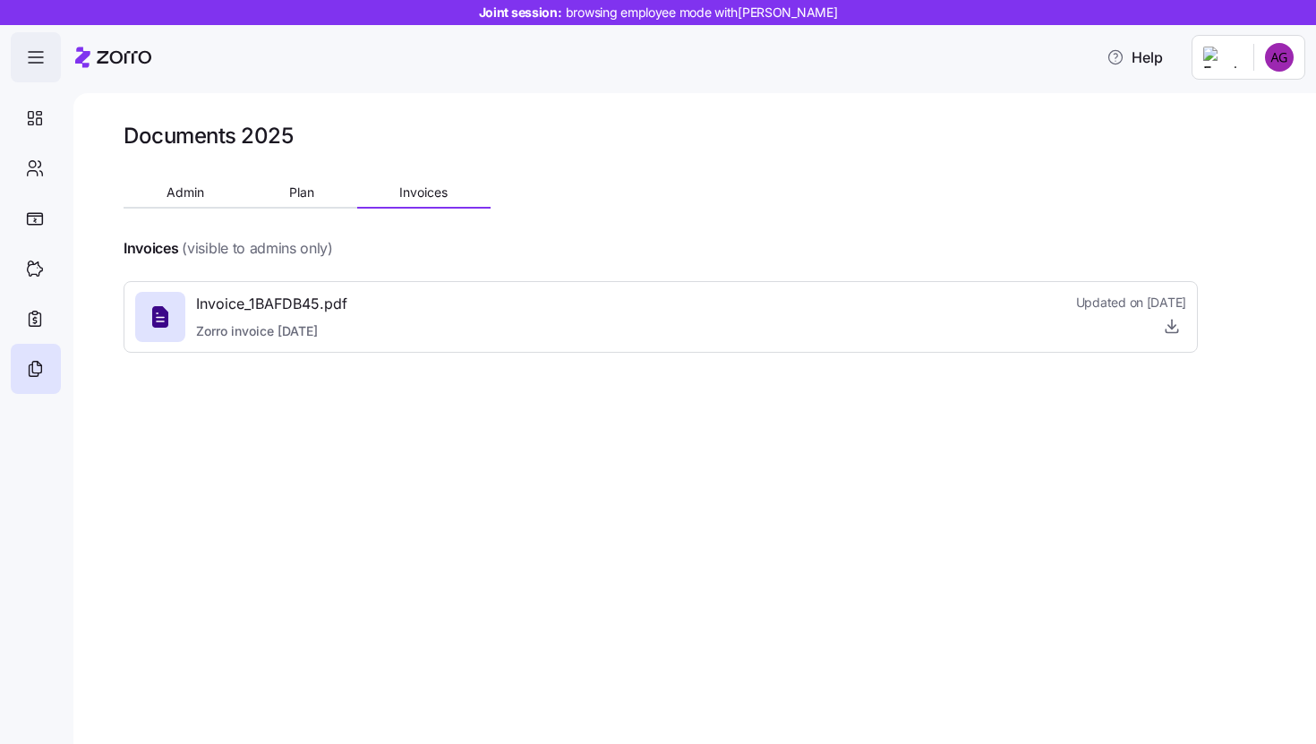
click at [31, 69] on span "button" at bounding box center [36, 57] width 48 height 48
